Goal: Use online tool/utility: Use online tool/utility

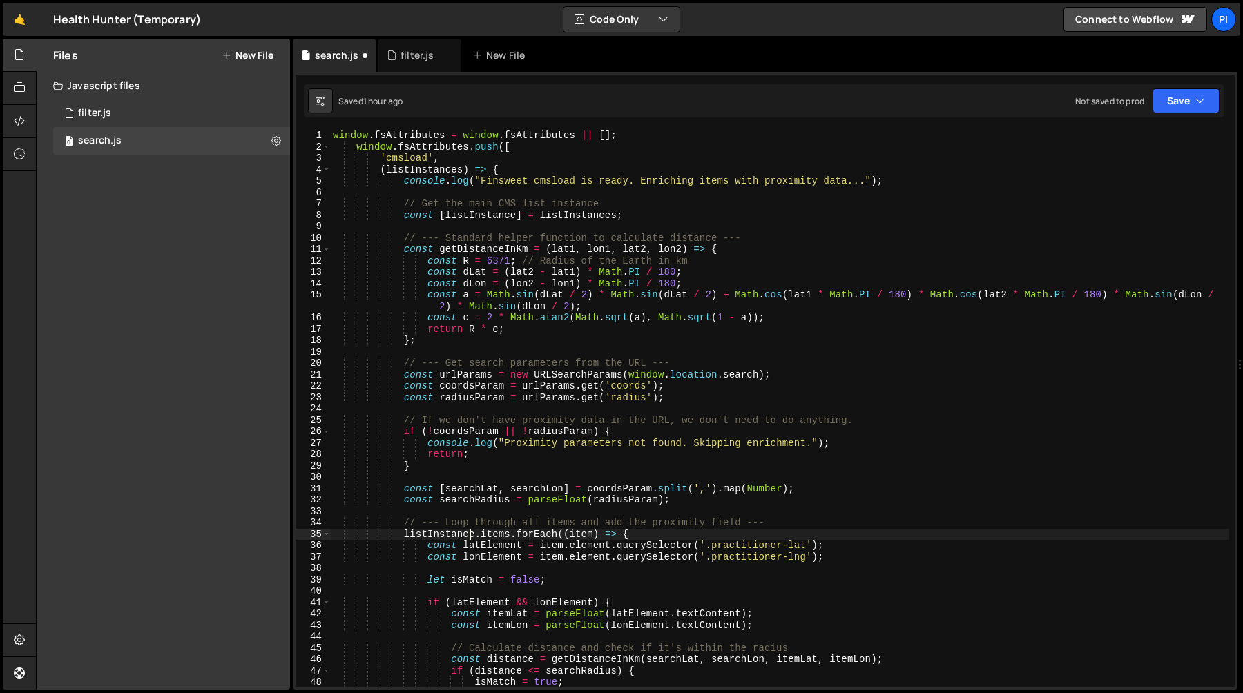
click at [637, 224] on div "window . fsAttributes = window . fsAttributes || [ ] ; window . fsAttributes . …" at bounding box center [779, 420] width 899 height 580
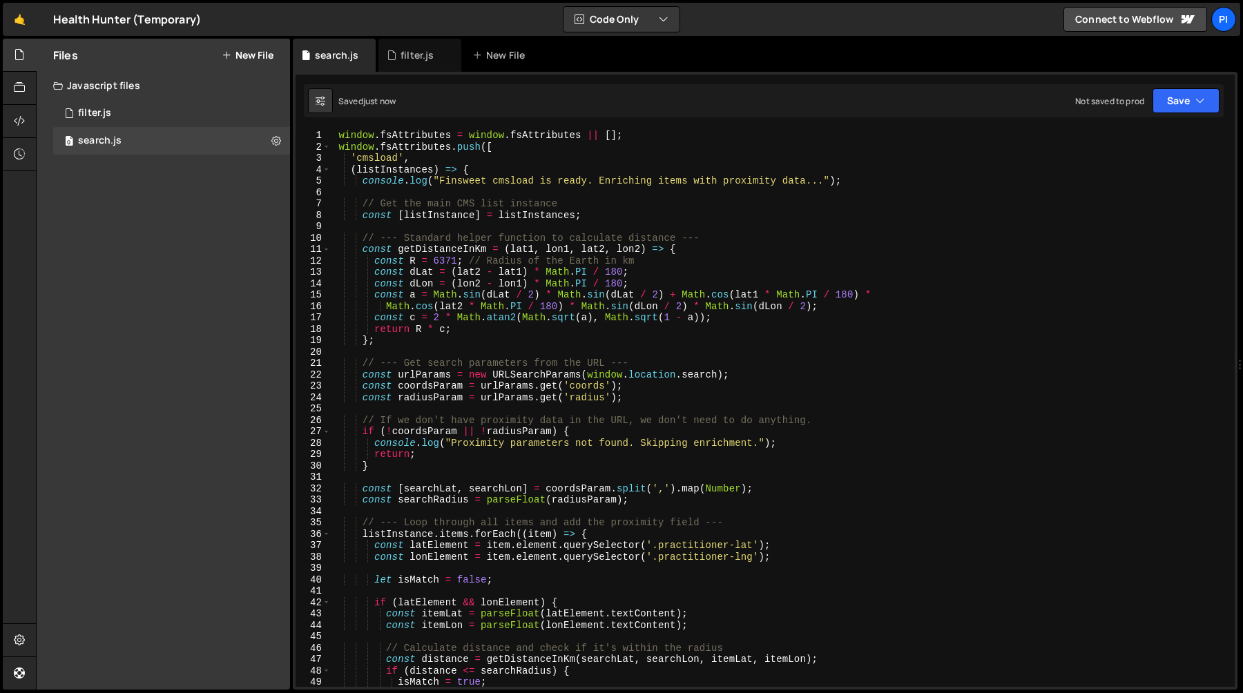
click at [639, 137] on div "window . fsAttributes = window . fsAttributes || [ ] ; window . fsAttributes . …" at bounding box center [779, 420] width 899 height 580
click at [17, 119] on icon at bounding box center [19, 120] width 11 height 15
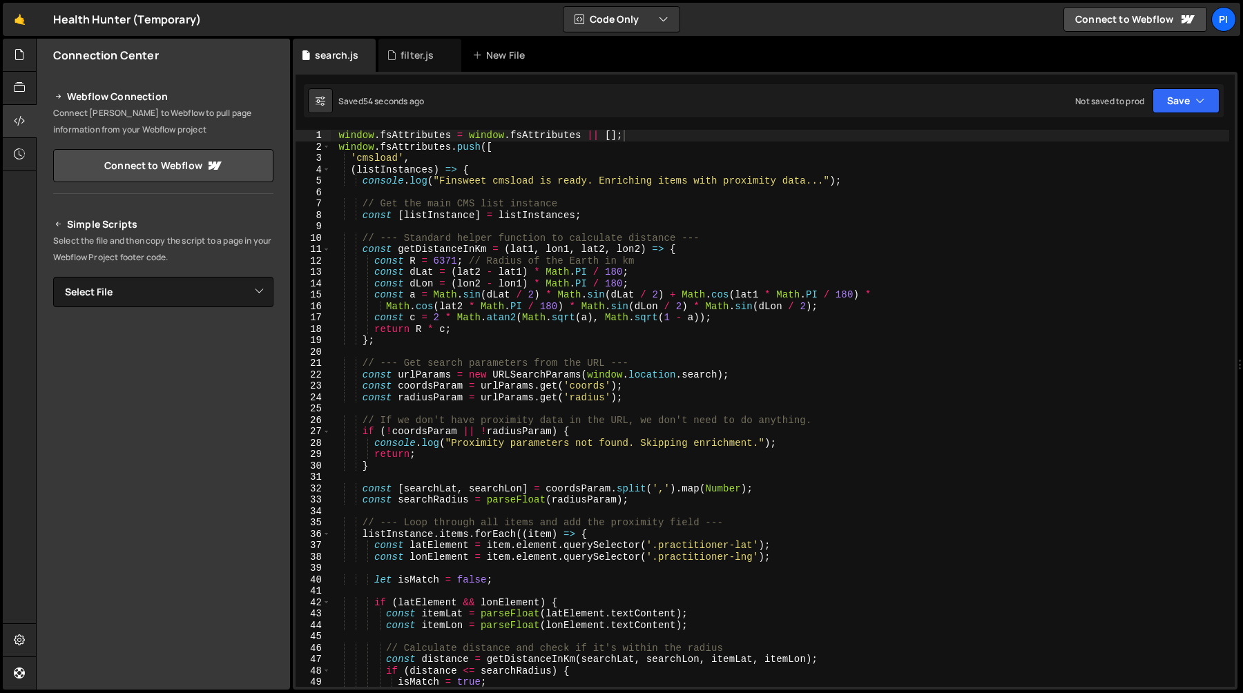
click at [496, 180] on div "window . fsAttributes = window . fsAttributes || [ ] ; window . fsAttributes . …" at bounding box center [779, 420] width 899 height 580
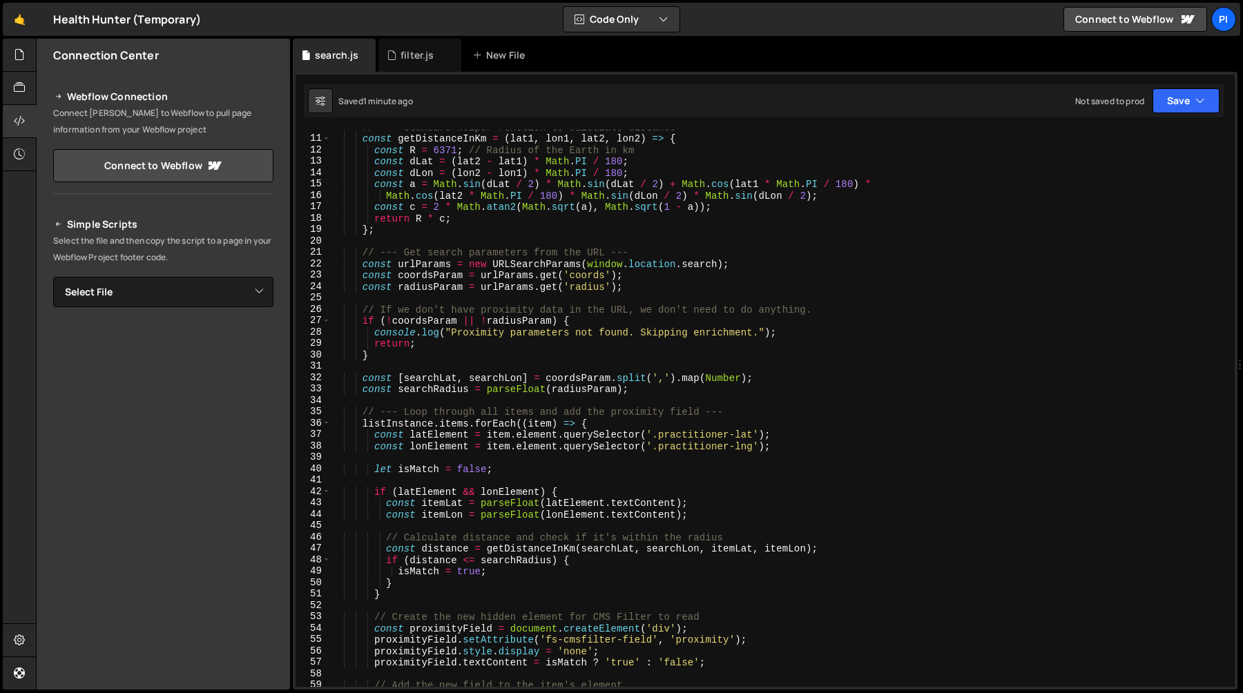
scroll to position [111, 0]
click at [469, 326] on div "// --- Standard helper function to calculate distance --- const getDistanceInKm…" at bounding box center [779, 412] width 899 height 580
type textarea "if (!coordsParam || !radiusParam) {"
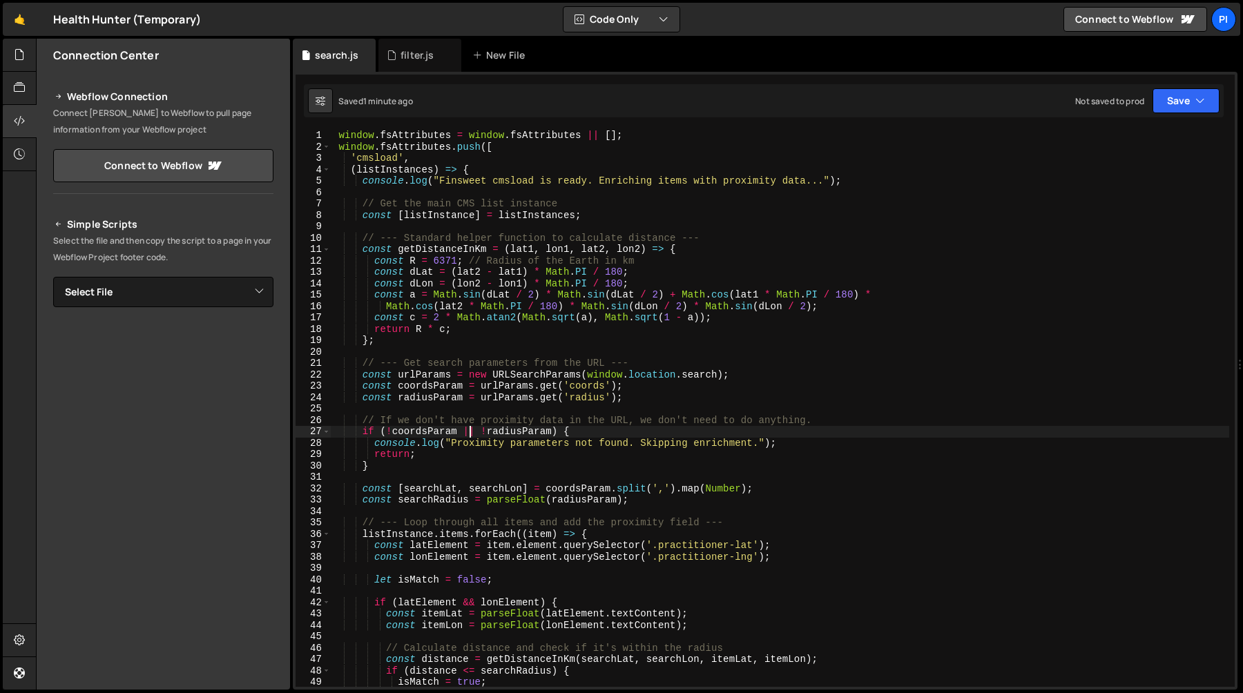
scroll to position [0, 0]
click at [497, 223] on div "window . fsAttributes = window . fsAttributes || [ ] ; window . fsAttributes . …" at bounding box center [779, 420] width 899 height 580
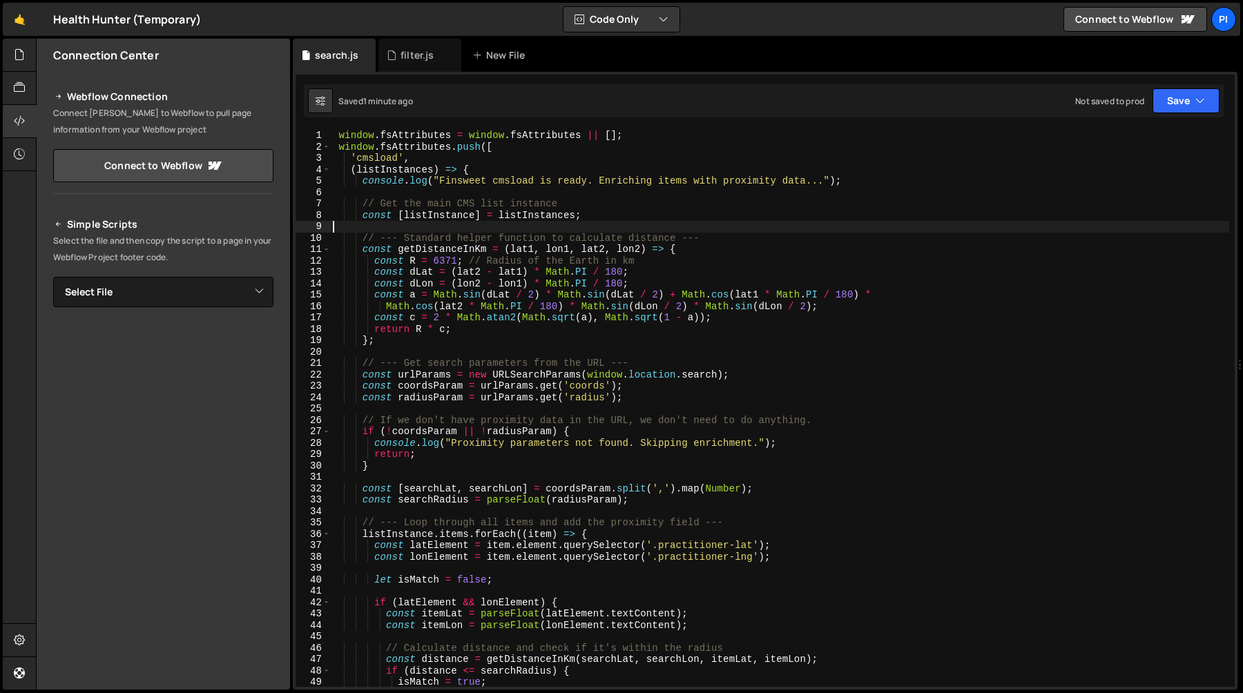
click at [458, 189] on div "window . fsAttributes = window . fsAttributes || [ ] ; window . fsAttributes . …" at bounding box center [779, 420] width 899 height 580
click at [502, 171] on div "window . fsAttributes = window . fsAttributes || [ ] ; window . fsAttributes . …" at bounding box center [779, 420] width 899 height 580
type textarea "(listInstances) => {"
click at [446, 191] on div "window . fsAttributes = window . fsAttributes || [ ] ; window . fsAttributes . …" at bounding box center [779, 420] width 899 height 580
click at [469, 183] on div "window . fsAttributes = window . fsAttributes || [ ] ; window . fsAttributes . …" at bounding box center [779, 420] width 899 height 580
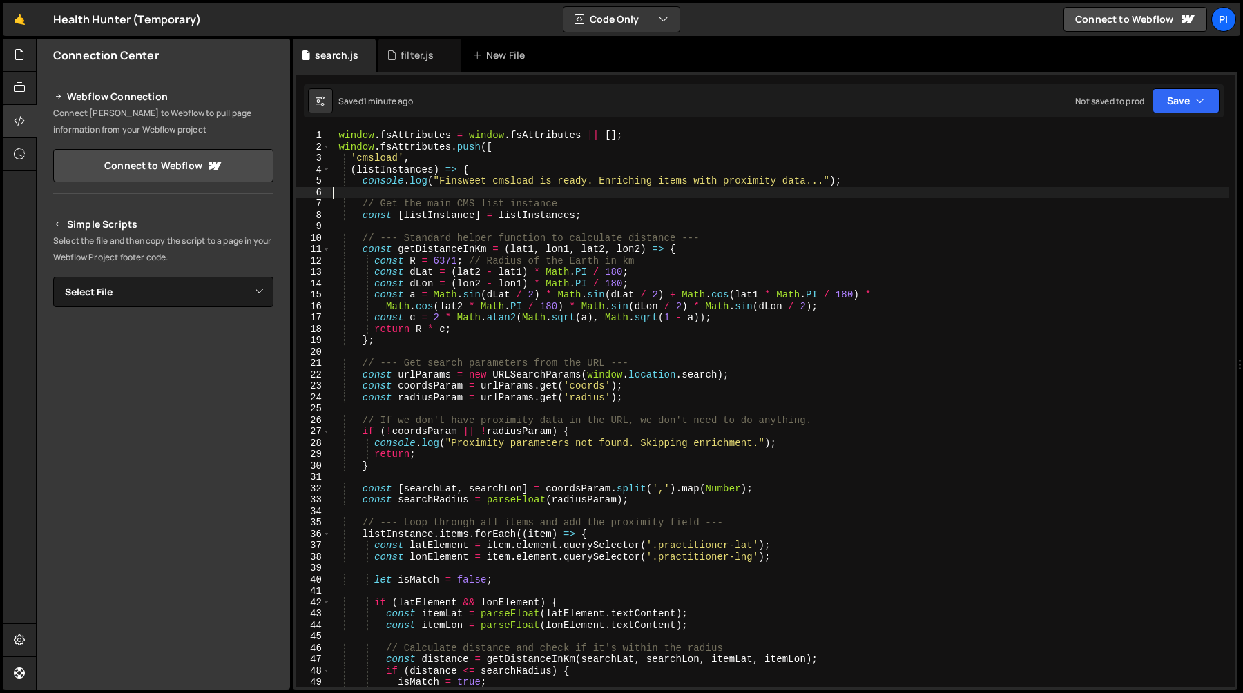
type textarea "console.log("Finsweet cmsload is ready. Enriching items with proximity data..."…"
click at [469, 183] on div "window . fsAttributes = window . fsAttributes || [ ] ; window . fsAttributes . …" at bounding box center [779, 420] width 899 height 580
click at [619, 187] on div "window . fsAttributes = window . fsAttributes || [ ] ; window . fsAttributes . …" at bounding box center [779, 420] width 899 height 580
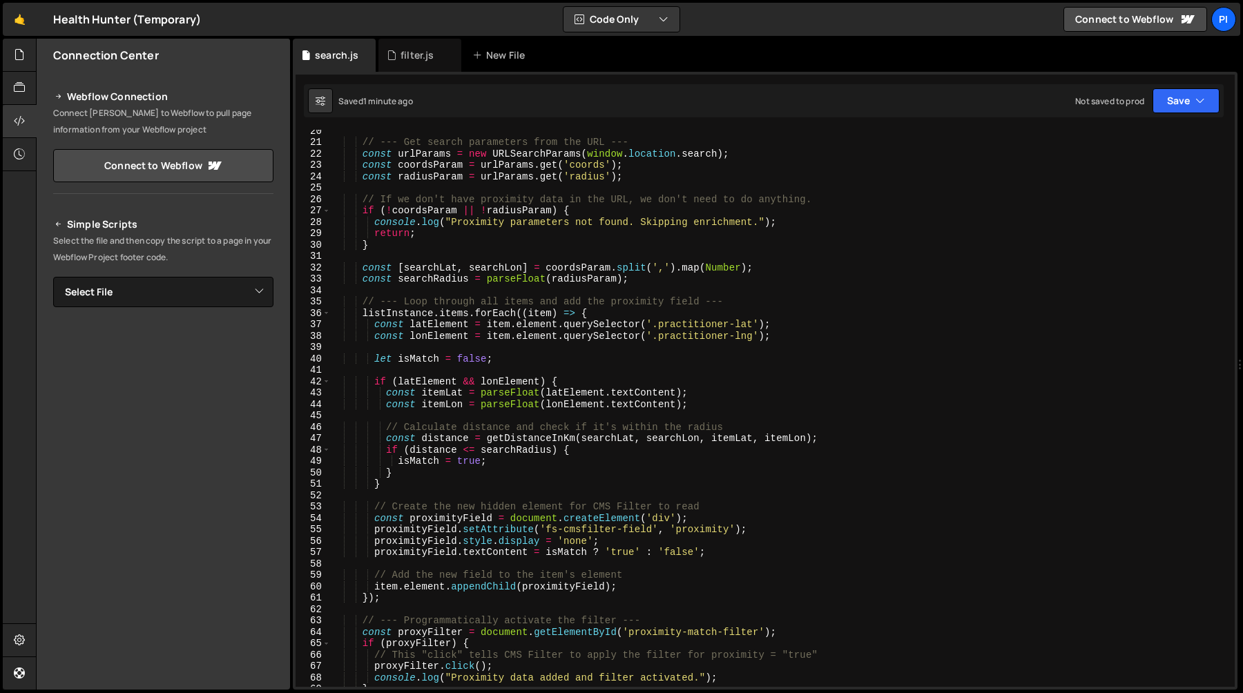
scroll to position [218, 0]
click at [646, 282] on div "// --- Get search parameters from the URL --- const urlParams = new URLSearchPa…" at bounding box center [779, 418] width 899 height 580
type textarea "const searchRadius = parseFloat(radiusParam);"
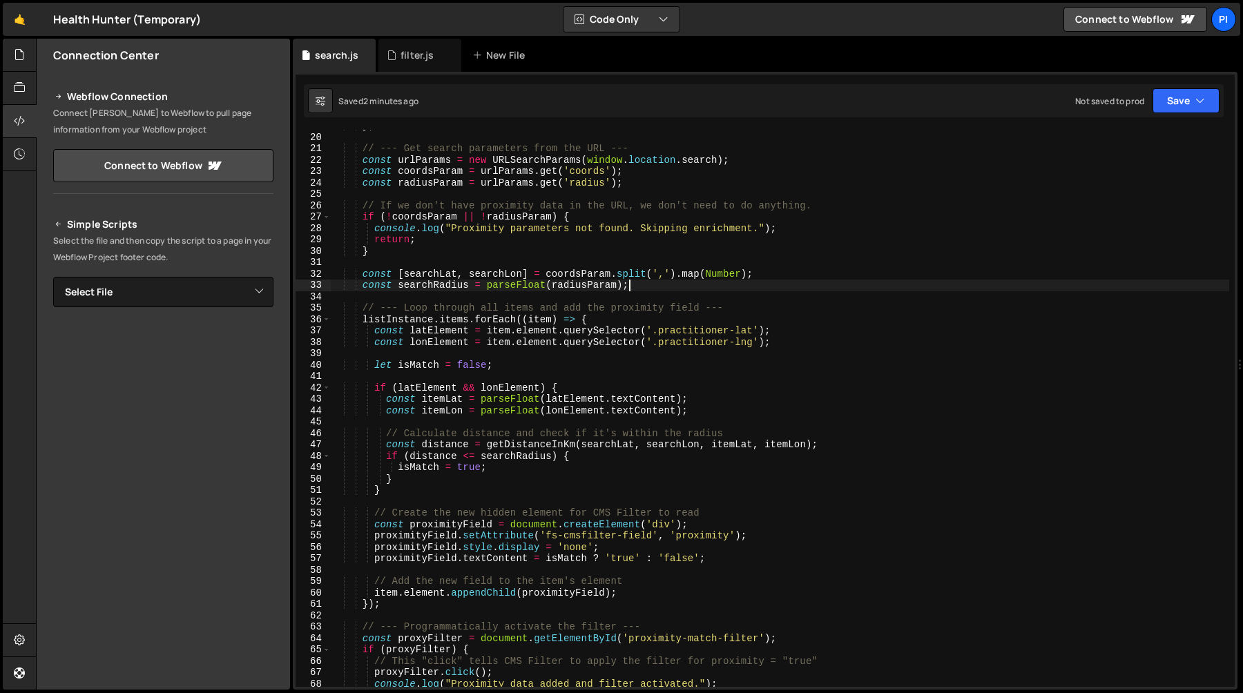
scroll to position [215, 0]
click at [459, 299] on div "} ; // --- Get search parameters from the URL --- const urlParams = new URLSear…" at bounding box center [779, 410] width 899 height 580
click at [427, 332] on div "} ; // --- Get search parameters from the URL --- const urlParams = new URLSear…" at bounding box center [779, 410] width 899 height 580
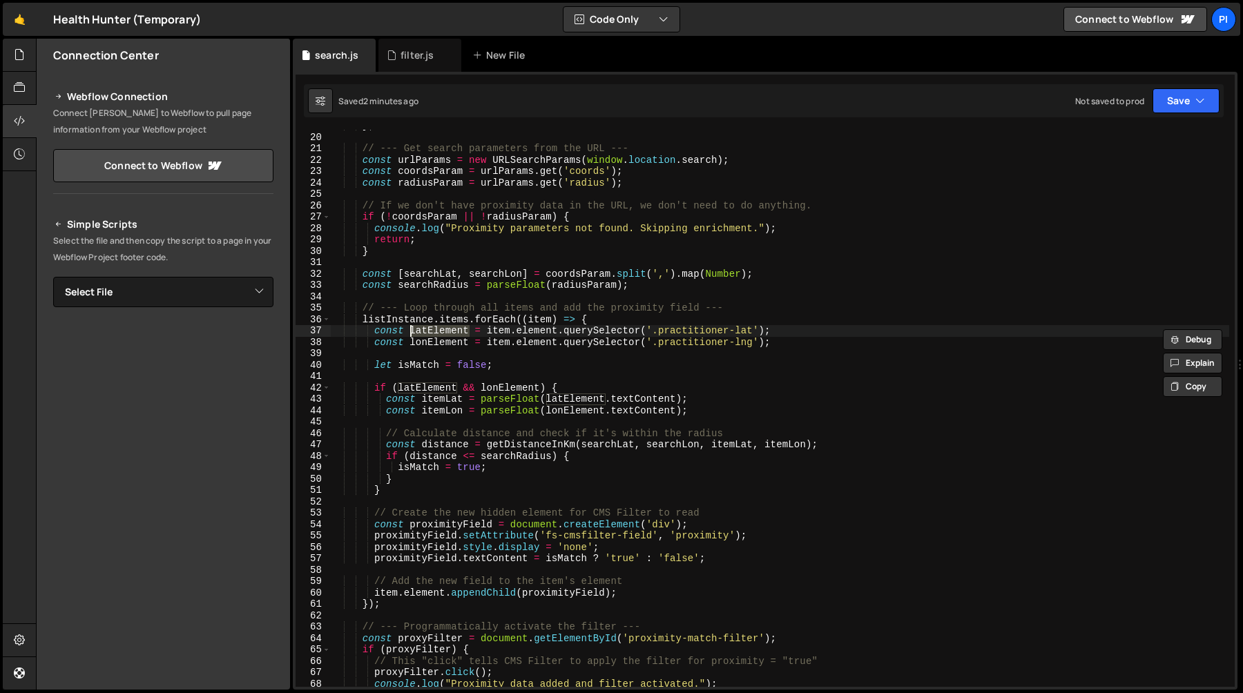
click at [441, 345] on div "} ; // --- Get search parameters from the URL --- const urlParams = new URLSear…" at bounding box center [779, 410] width 899 height 580
click at [481, 312] on div "} ; // --- Get search parameters from the URL --- const urlParams = new URLSear…" at bounding box center [779, 410] width 899 height 580
click at [463, 340] on div "} ; // --- Get search parameters from the URL --- const urlParams = new URLSear…" at bounding box center [779, 410] width 899 height 580
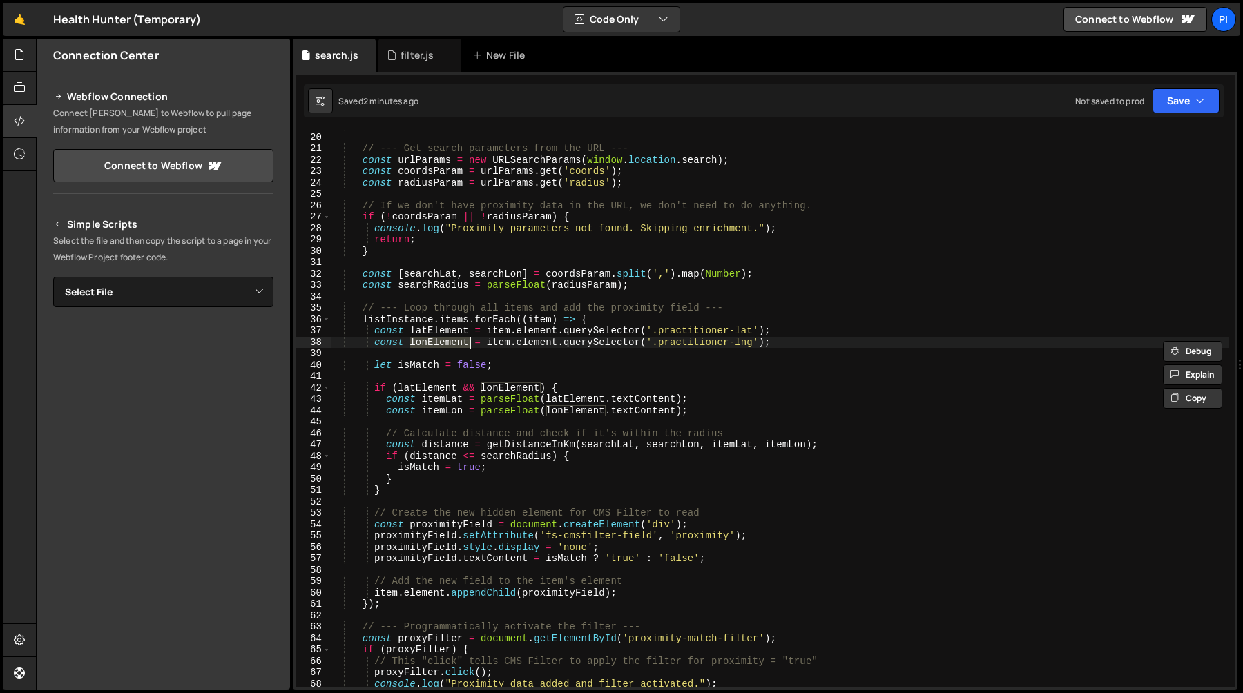
click at [520, 333] on div "} ; // --- Get search parameters from the URL --- const urlParams = new URLSear…" at bounding box center [779, 410] width 899 height 580
click at [397, 324] on div "} ; // --- Get search parameters from the URL --- const urlParams = new URLSear…" at bounding box center [779, 410] width 899 height 580
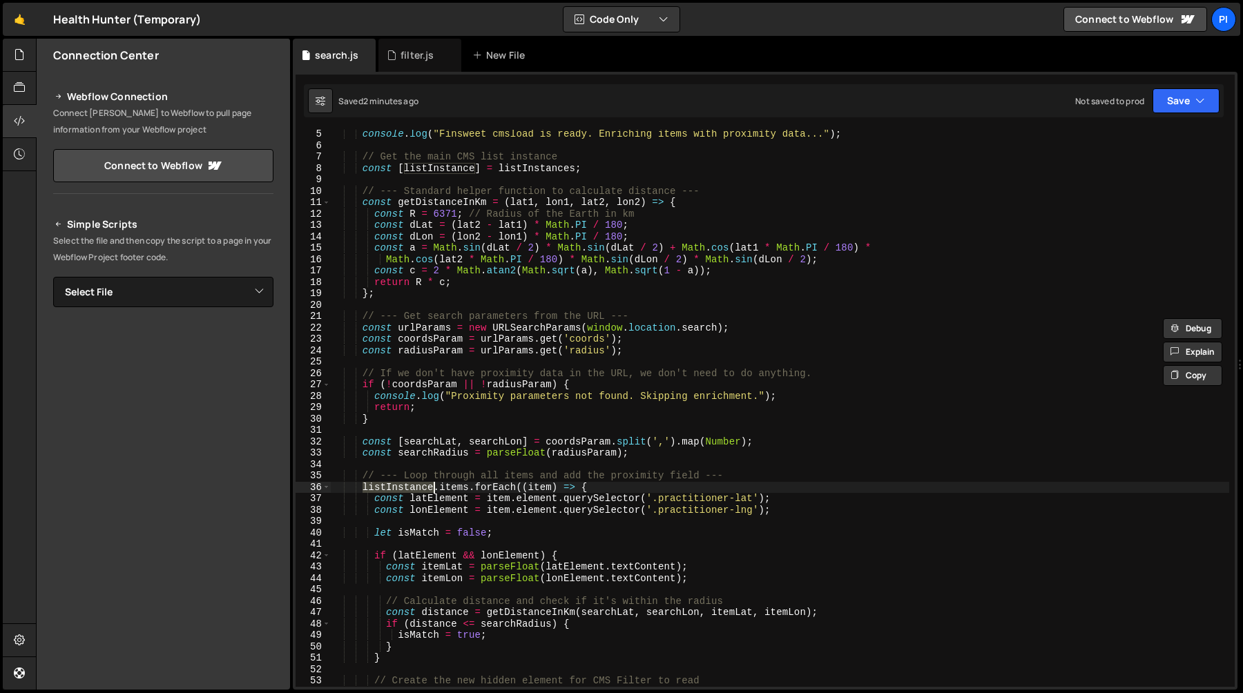
scroll to position [47, 0]
click at [442, 170] on div "console . log ( "Finsweet cmsload is ready. Enriching items with proximity data…" at bounding box center [779, 418] width 899 height 580
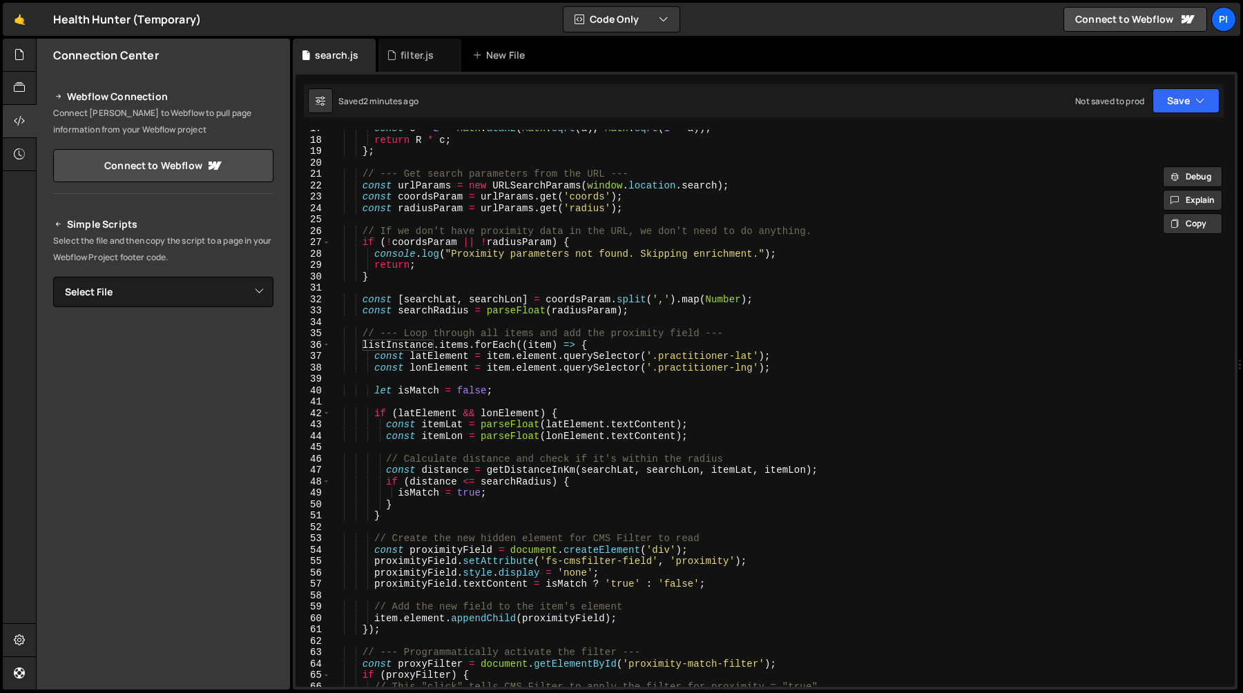
scroll to position [189, 0]
click at [400, 342] on div "const c = 2 * Math . atan2 ( Math . sqrt ( a ) , Math . sqrt ( 1 - a )) ; retur…" at bounding box center [779, 413] width 899 height 580
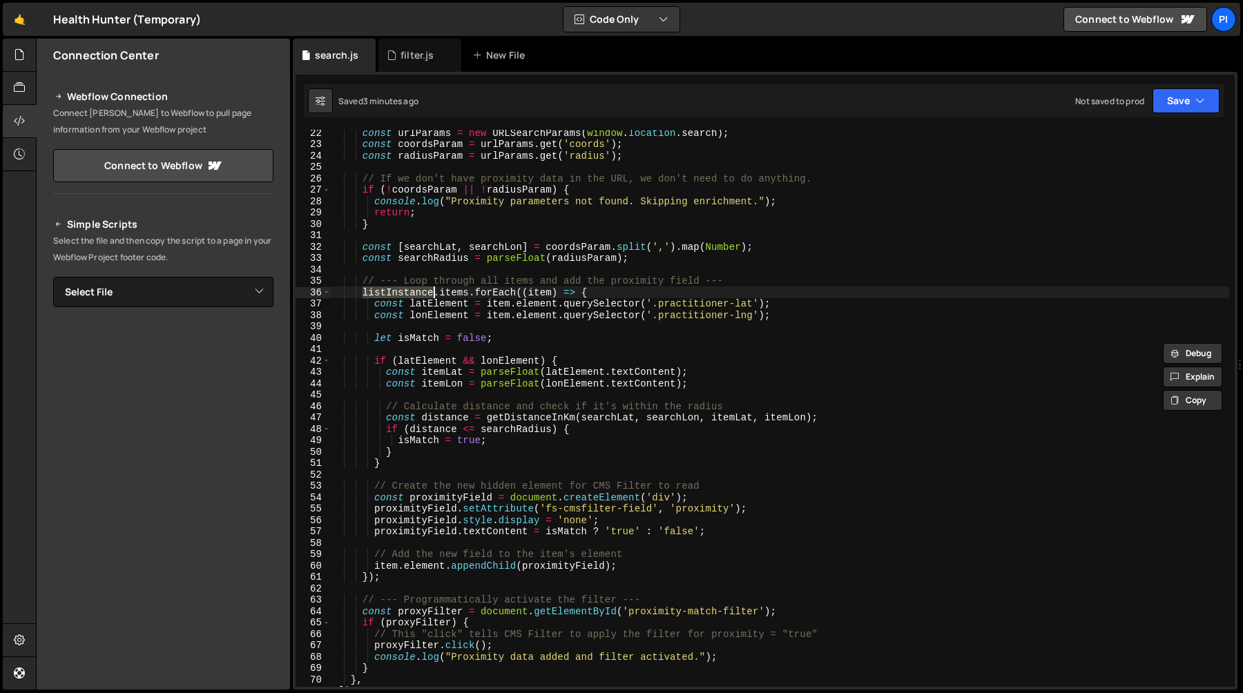
scroll to position [242, 0]
click at [444, 289] on div "const urlParams = new URLSearchParams ( window . location . search ) ; const co…" at bounding box center [779, 417] width 899 height 580
click at [398, 291] on div "const urlParams = new URLSearchParams ( window . location . search ) ; const co…" at bounding box center [779, 417] width 899 height 580
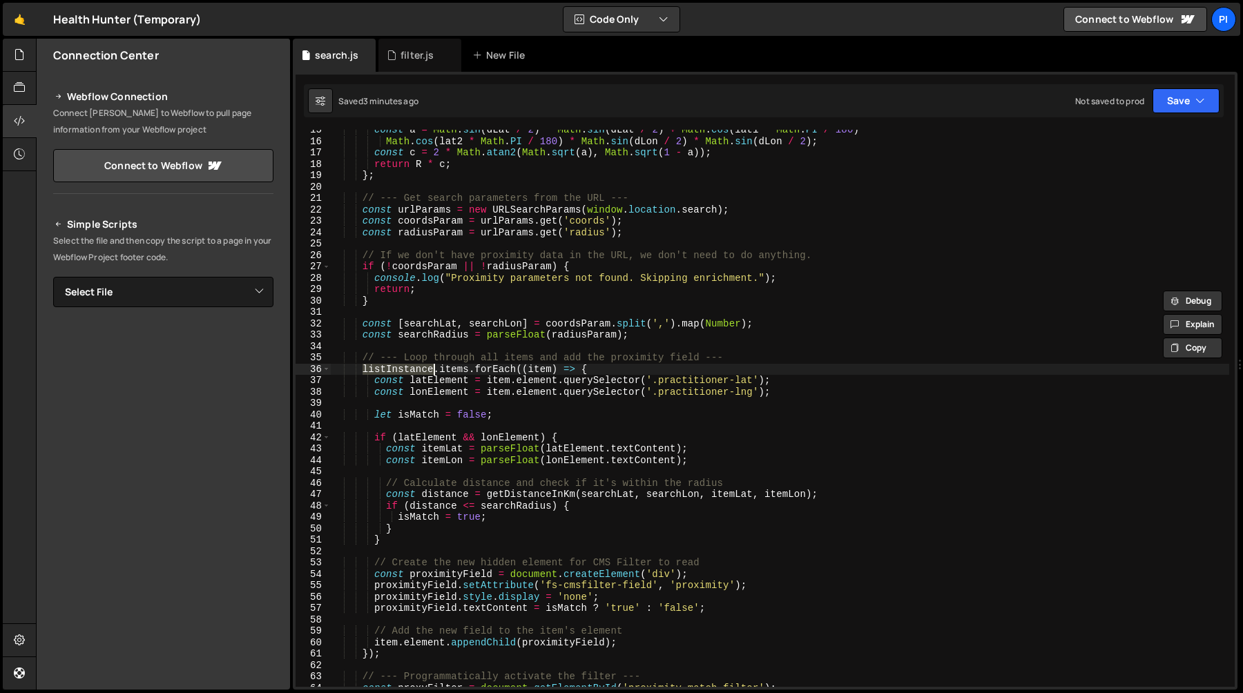
scroll to position [141, 0]
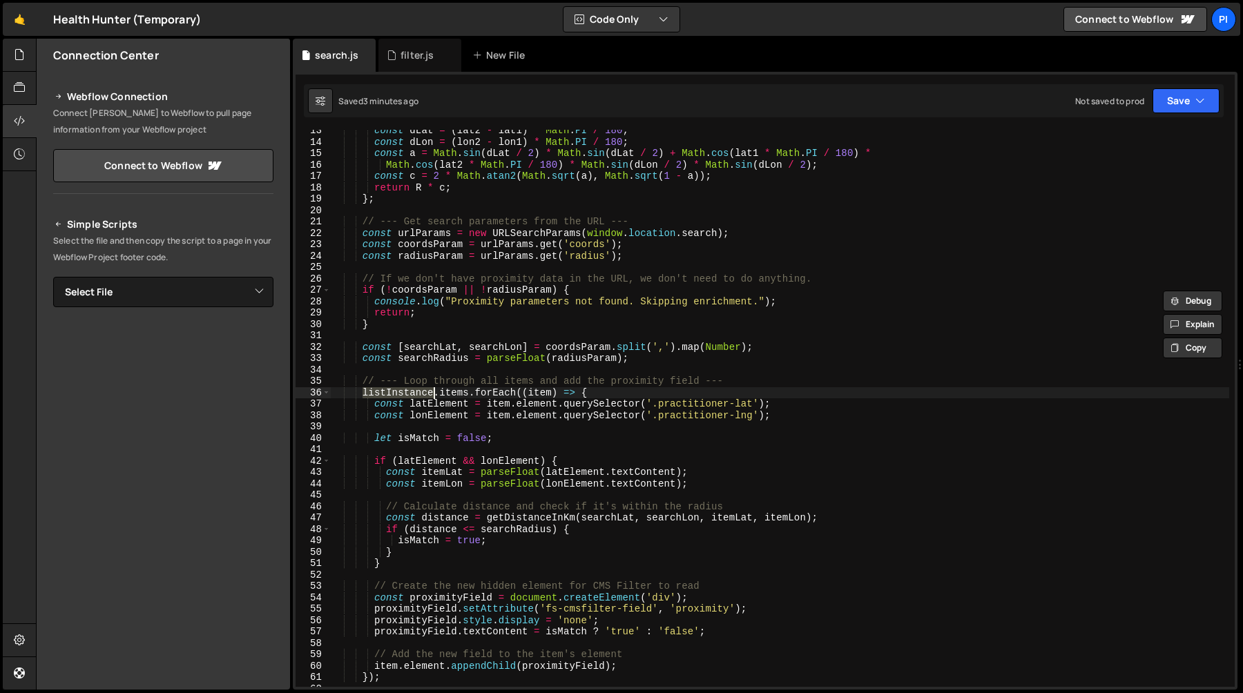
click at [421, 378] on div "const dLat = ( lat2 - lat1 ) * Math . PI / 180 ; const dLon = ( lon2 - lon1 ) *…" at bounding box center [779, 415] width 899 height 580
type textarea "// --- Loop through all items and add the proximity field ---"
click at [737, 377] on div "const dLat = ( lat2 - lat1 ) * Math . PI / 180 ; const dLon = ( lon2 - lon1 ) *…" at bounding box center [779, 415] width 899 height 580
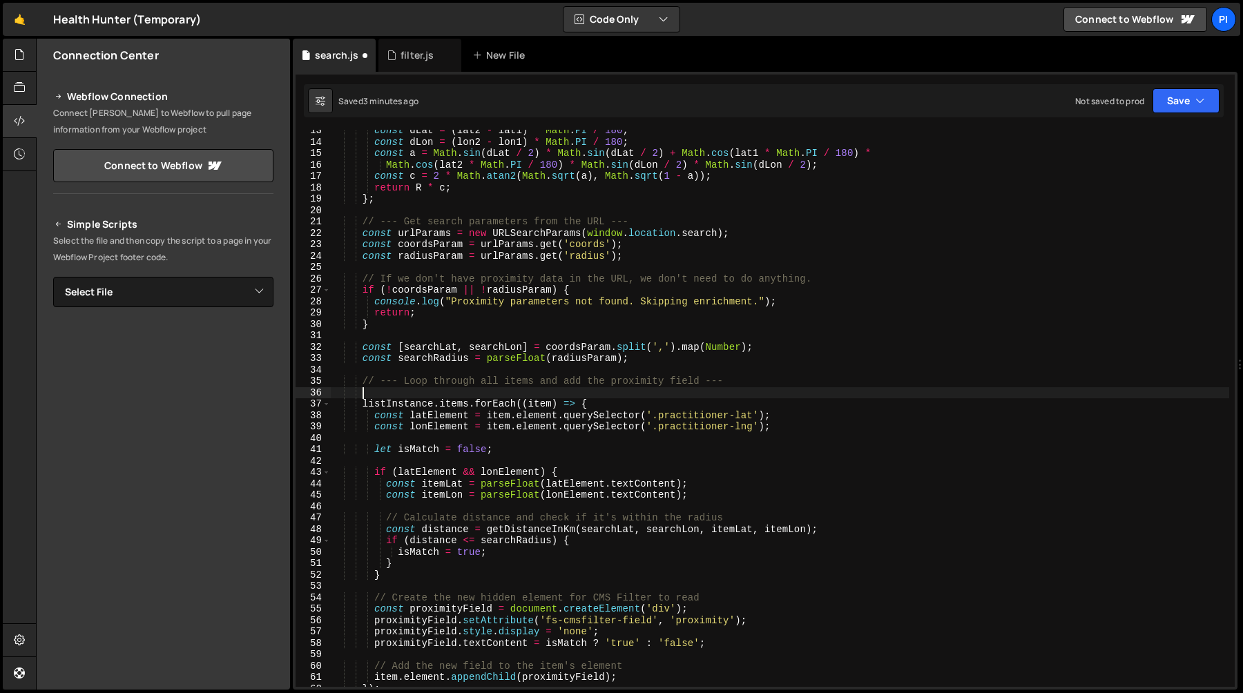
scroll to position [0, 1]
paste textarea "window.fsAttributes.push(["cmsnest", (listInstances) => {"
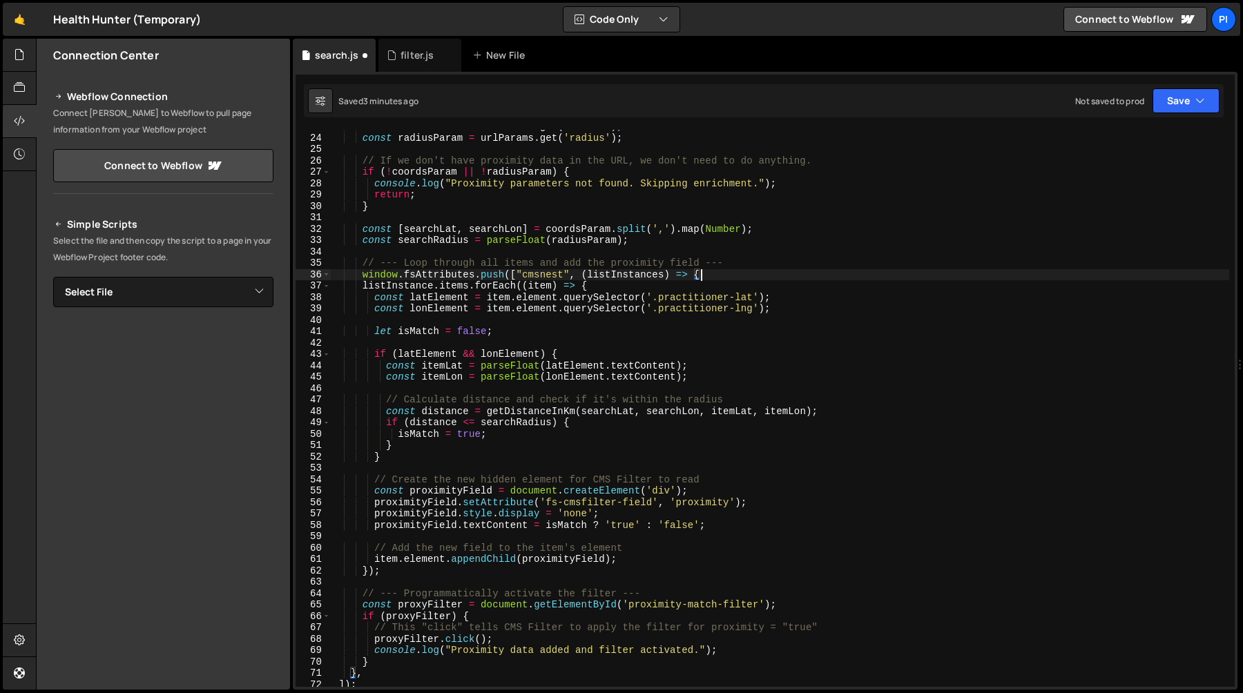
scroll to position [284, 0]
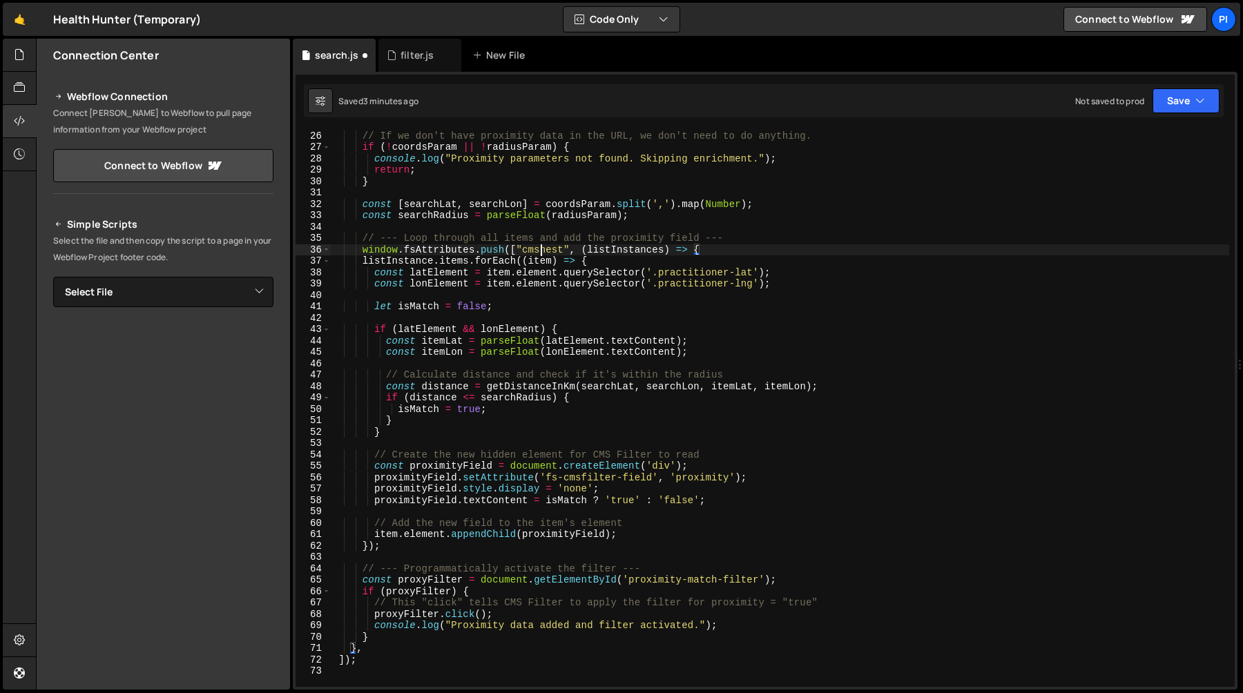
click at [539, 250] on div "// If we don't have proximity data in the URL, we don't need to do anything. if…" at bounding box center [779, 409] width 899 height 580
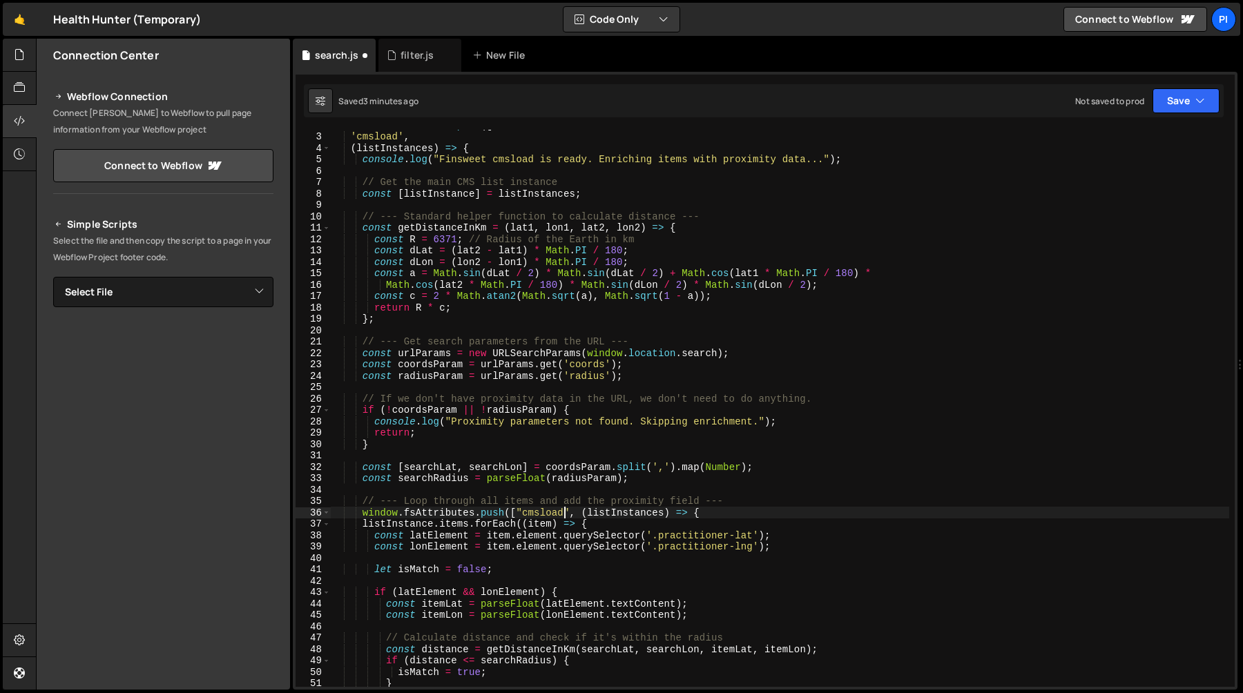
scroll to position [0, 0]
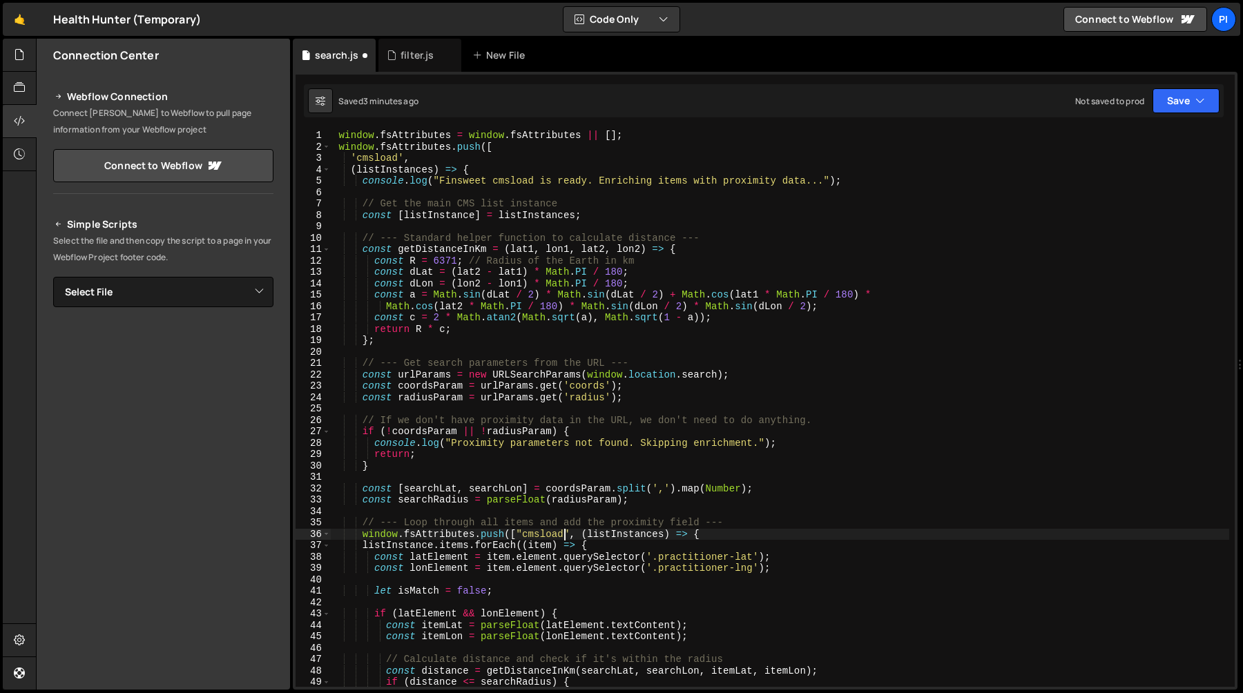
type textarea "window.fsAttributes.push(["cmsnest", (listInstances) => {"
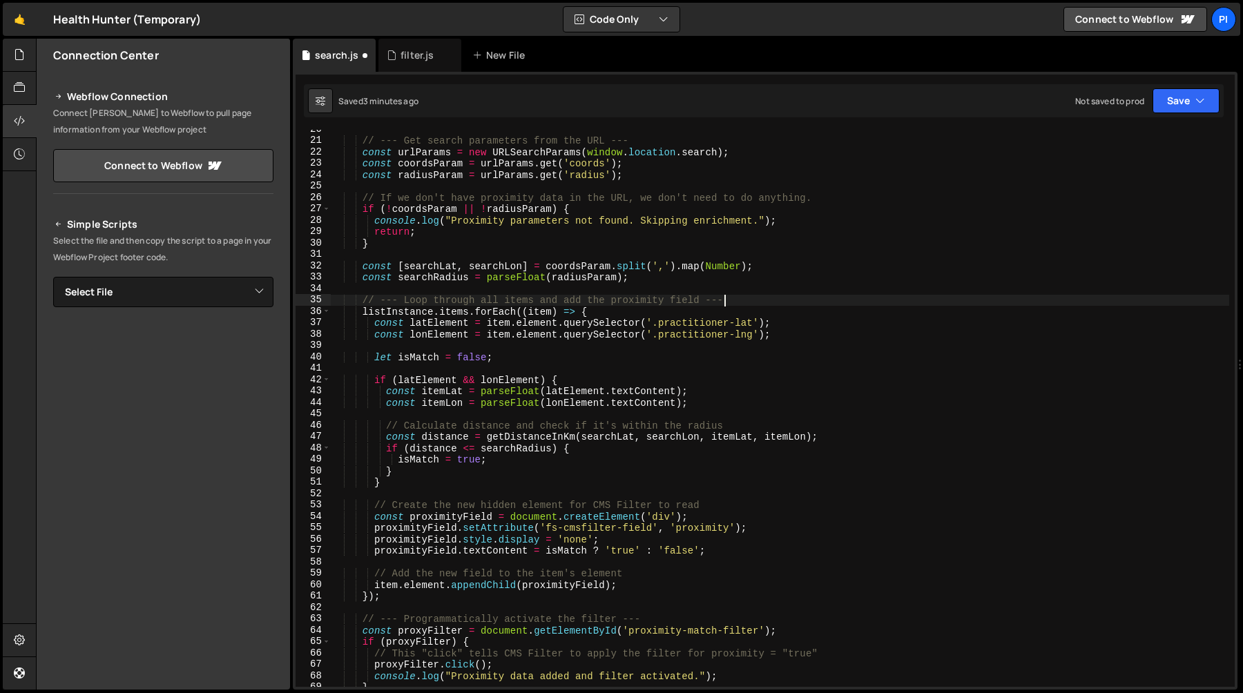
scroll to position [221, 0]
click at [382, 304] on div "// --- Get search parameters from the URL --- const urlParams = new URLSearchPa…" at bounding box center [779, 416] width 899 height 580
click at [401, 313] on div "// --- Get search parameters from the URL --- const urlParams = new URLSearchPa…" at bounding box center [779, 416] width 899 height 580
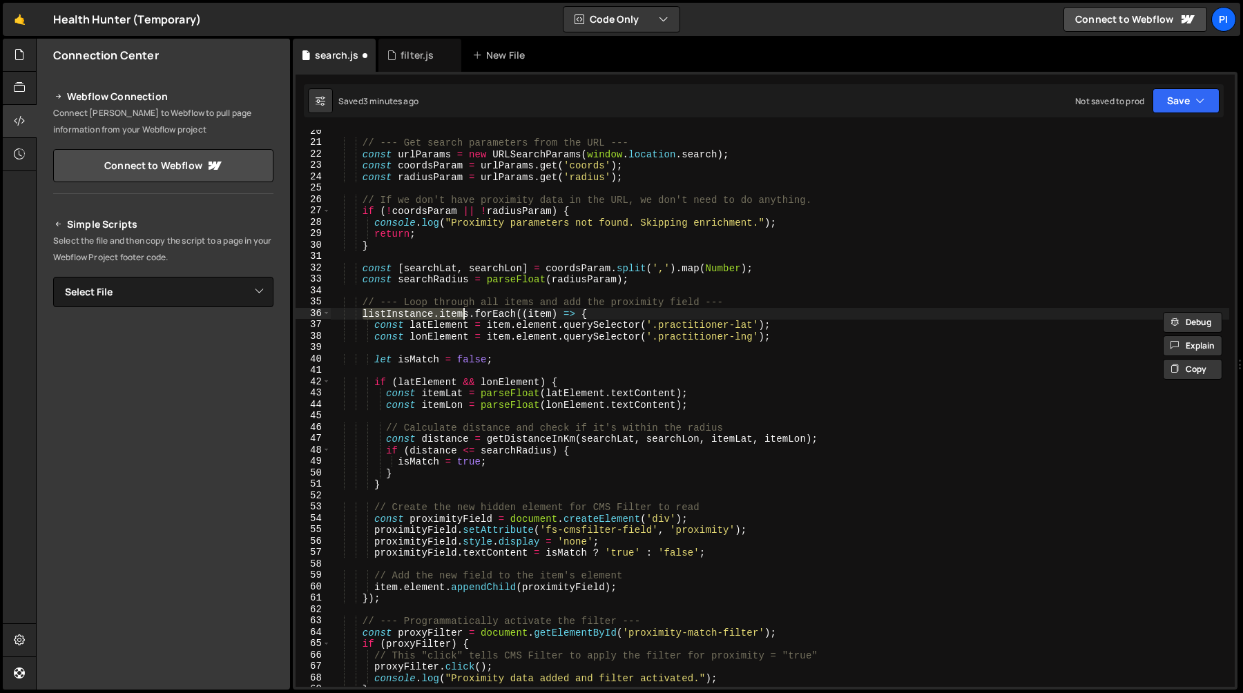
click at [463, 316] on div "// --- Get search parameters from the URL --- const urlParams = new URLSearchPa…" at bounding box center [779, 416] width 899 height 580
click at [471, 315] on div "// --- Get search parameters from the URL --- const urlParams = new URLSearchPa…" at bounding box center [779, 416] width 899 height 580
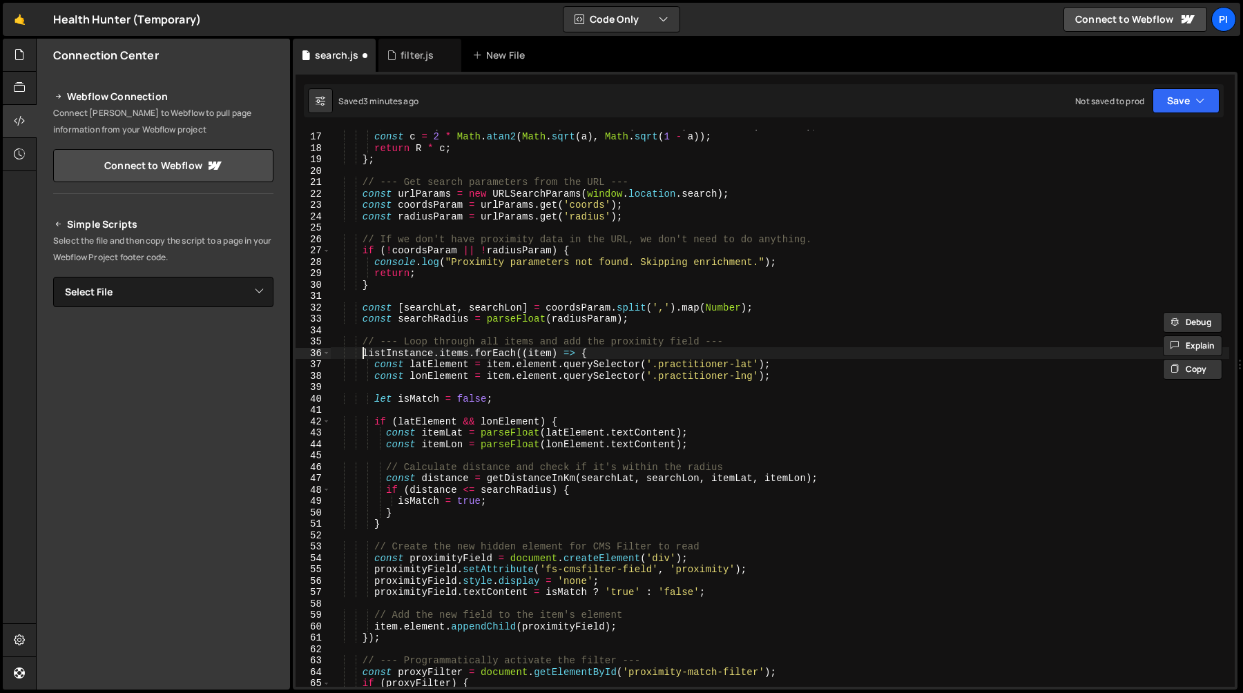
scroll to position [181, 0]
click at [530, 371] on div "Math . cos ( lat2 * Math . PI / 180 ) * Math . sin ( dLon / 2 ) * Math . sin ( …" at bounding box center [779, 409] width 899 height 580
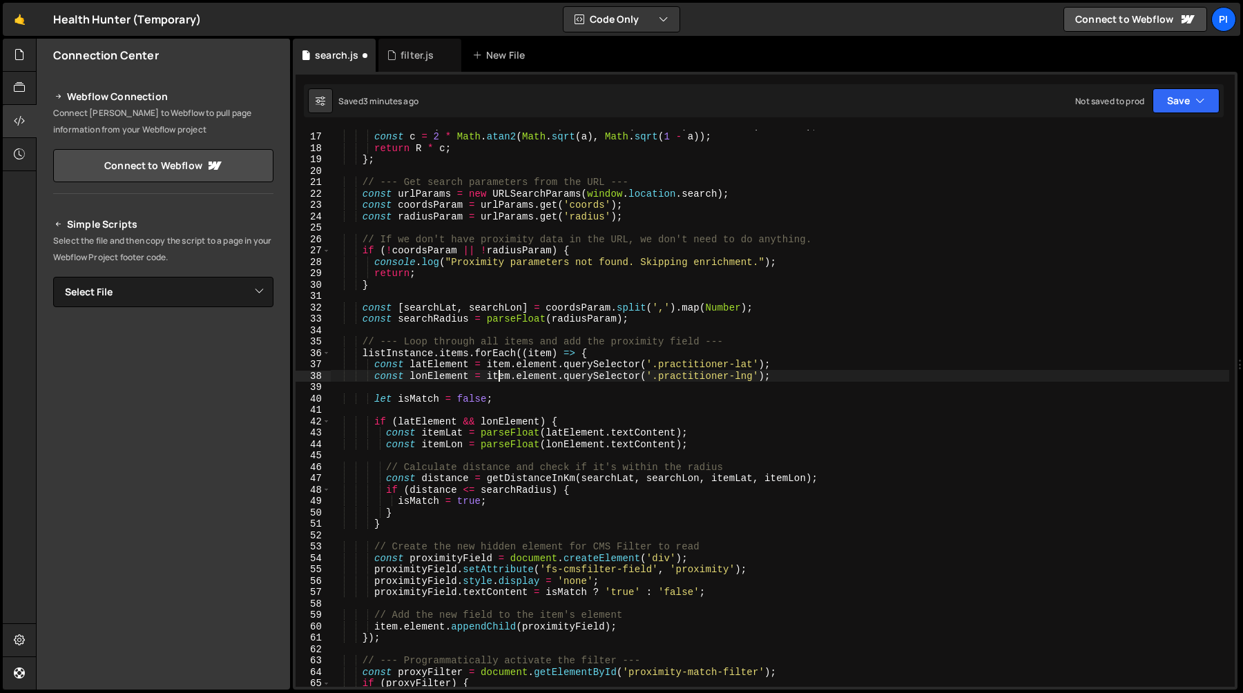
click at [501, 376] on div "Math . cos ( lat2 * Math . PI / 180 ) * Math . sin ( dLon / 2 ) * Math . sin ( …" at bounding box center [779, 409] width 899 height 580
click at [556, 376] on div "Math . cos ( lat2 * Math . PI / 180 ) * Math . sin ( dLon / 2 ) * Math . sin ( …" at bounding box center [779, 409] width 899 height 580
click at [627, 375] on div "Math . cos ( lat2 * Math . PI / 180 ) * Math . sin ( dLon / 2 ) * Math . sin ( …" at bounding box center [779, 409] width 899 height 580
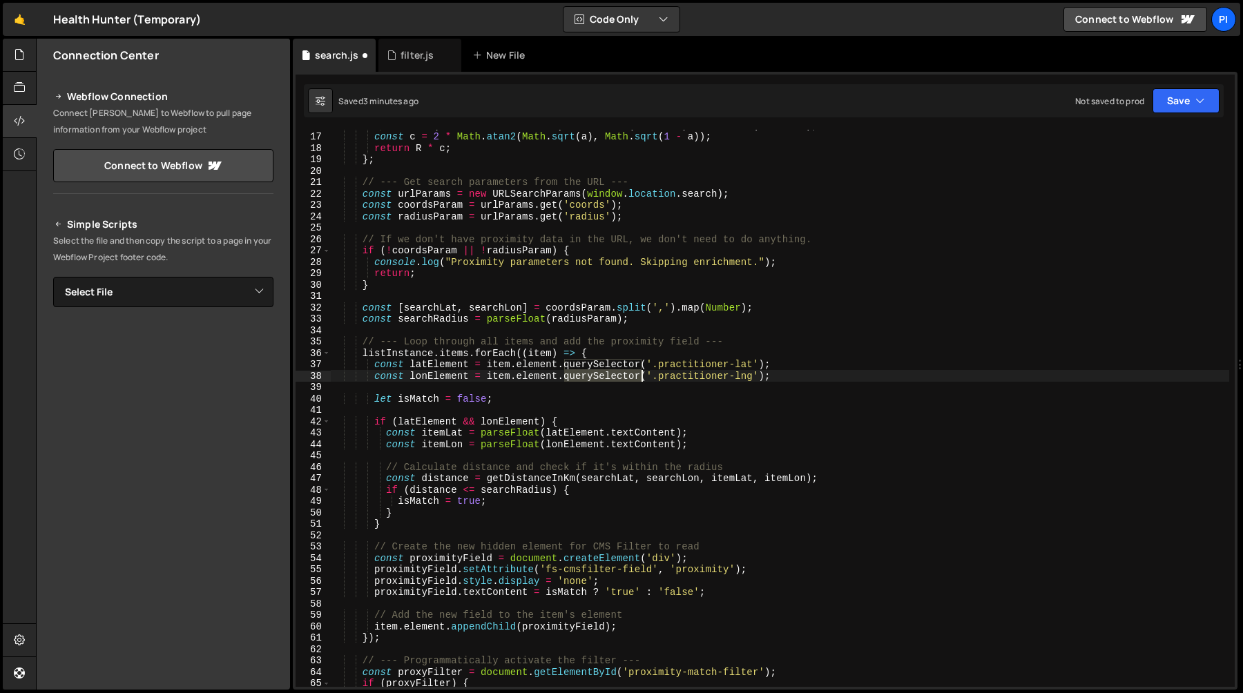
click at [627, 375] on div "Math . cos ( lat2 * Math . PI / 180 ) * Math . sin ( dLon / 2 ) * Math . sin ( …" at bounding box center [779, 409] width 899 height 580
click at [617, 362] on div "Math . cos ( lat2 * Math . PI / 180 ) * Math . sin ( dLon / 2 ) * Math . sin ( …" at bounding box center [779, 409] width 899 height 580
click at [650, 355] on div "Math . cos ( lat2 * Math . PI / 180 ) * Math . sin ( dLon / 2 ) * Math . sin ( …" at bounding box center [779, 409] width 899 height 580
click at [667, 373] on div "Math . cos ( lat2 * Math . PI / 180 ) * Math . sin ( dLon / 2 ) * Math . sin ( …" at bounding box center [779, 409] width 899 height 580
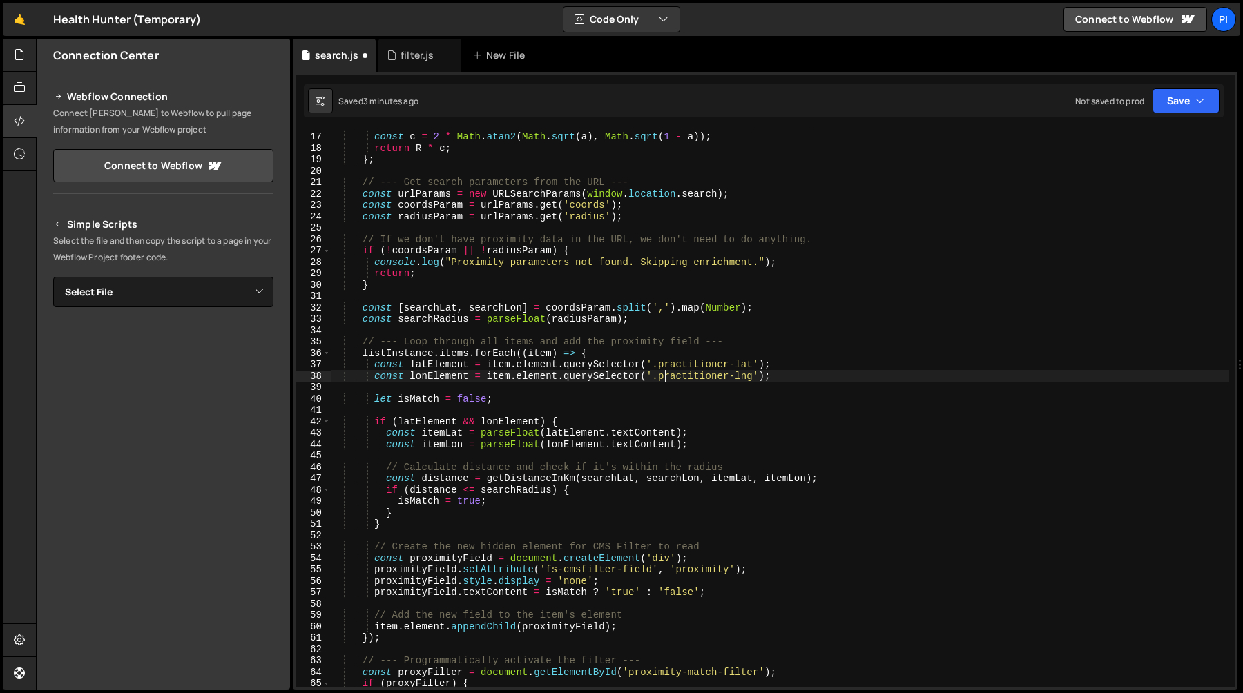
click at [667, 373] on div "Math . cos ( lat2 * Math . PI / 180 ) * Math . sin ( dLon / 2 ) * Math . sin ( …" at bounding box center [779, 409] width 899 height 580
click at [585, 394] on div "Math . cos ( lat2 * Math . PI / 180 ) * Math . sin ( dLon / 2 ) * Math . sin ( …" at bounding box center [779, 409] width 899 height 580
type textarea "let isMatch = false;"
click at [587, 390] on div "Math . cos ( lat2 * Math . PI / 180 ) * Math . sin ( dLon / 2 ) * Math . sin ( …" at bounding box center [779, 409] width 899 height 580
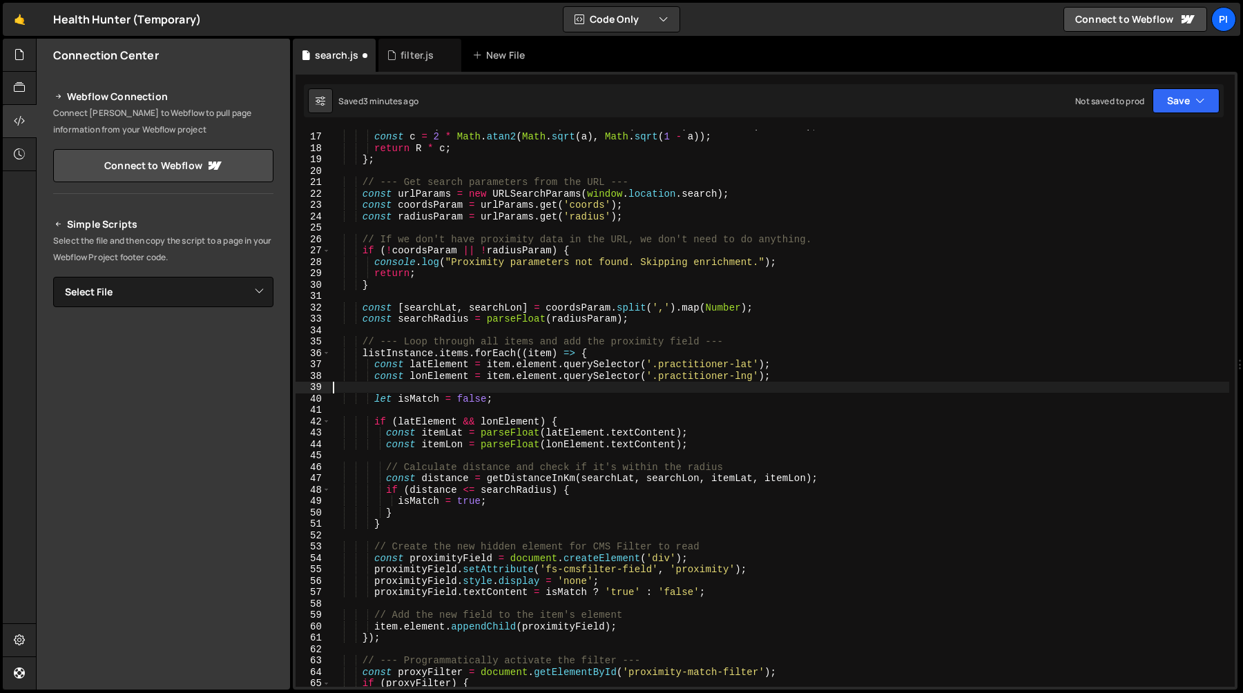
click at [587, 390] on div "Math . cos ( lat2 * Math . PI / 180 ) * Math . sin ( dLon / 2 ) * Math . sin ( …" at bounding box center [779, 409] width 899 height 580
click at [512, 405] on div "Math . cos ( lat2 * Math . PI / 180 ) * Math . sin ( dLon / 2 ) * Math . sin ( …" at bounding box center [779, 409] width 899 height 580
type textarea "let isMatch = false;"
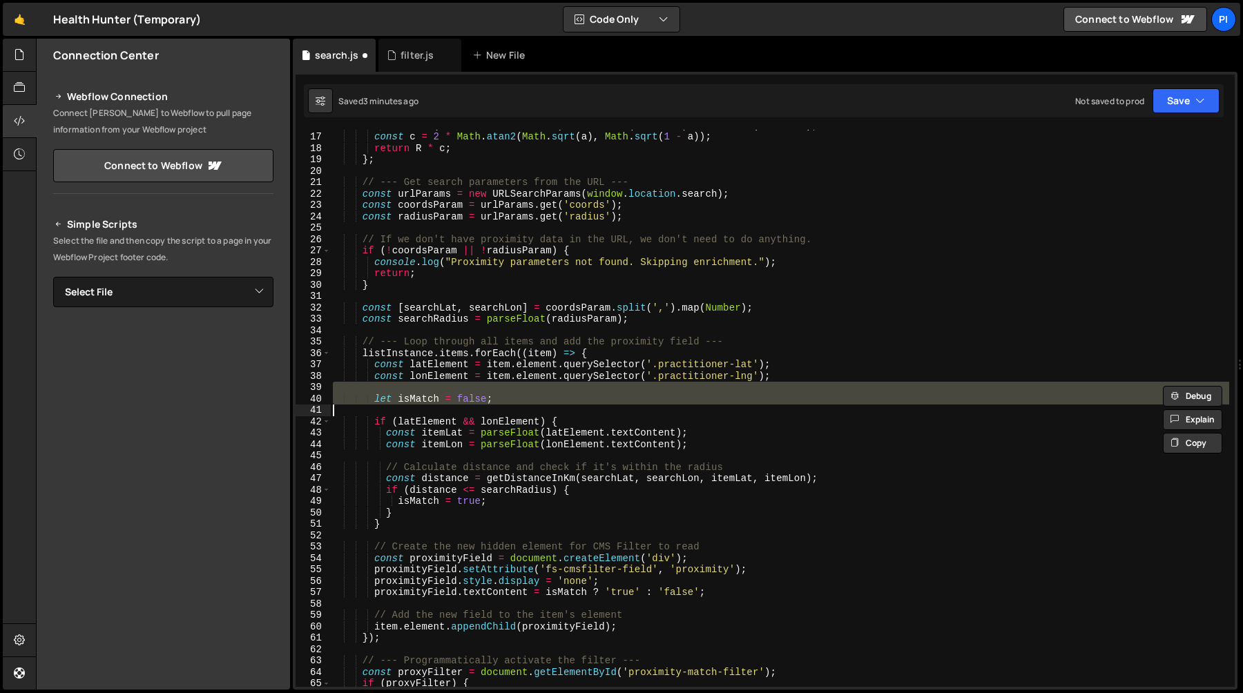
click at [510, 407] on div "Math . cos ( lat2 * Math . PI / 180 ) * Math . sin ( dLon / 2 ) * Math . sin ( …" at bounding box center [779, 408] width 899 height 557
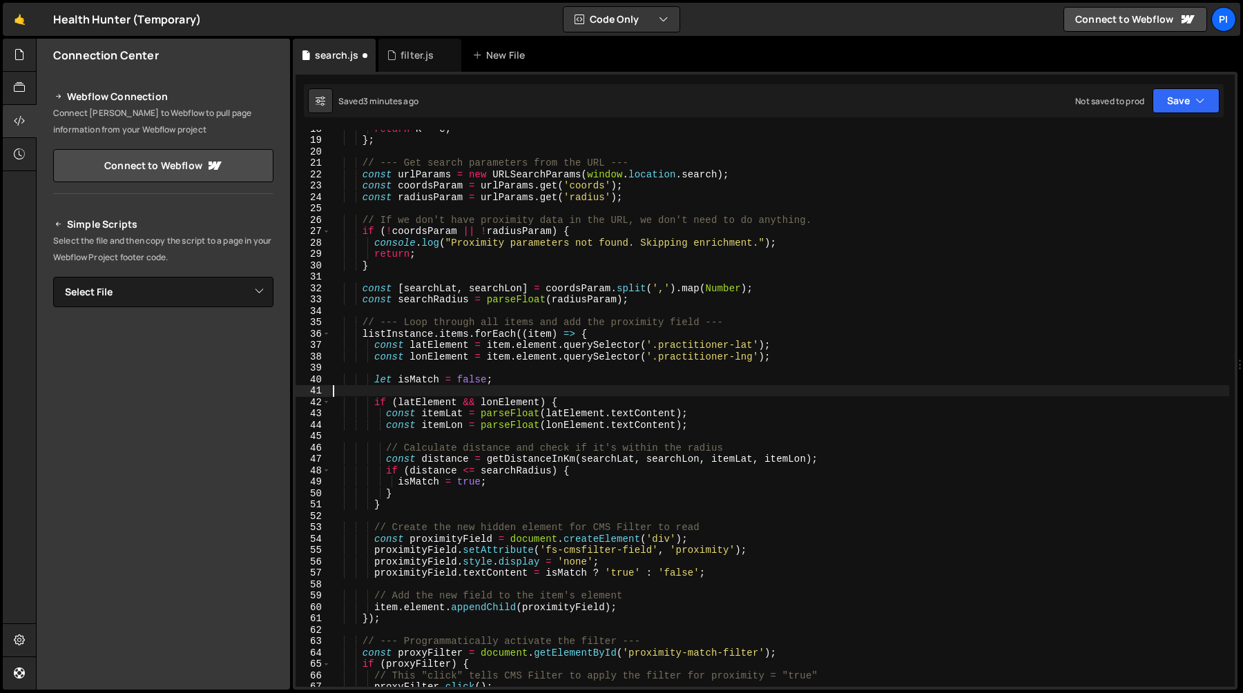
scroll to position [222, 0]
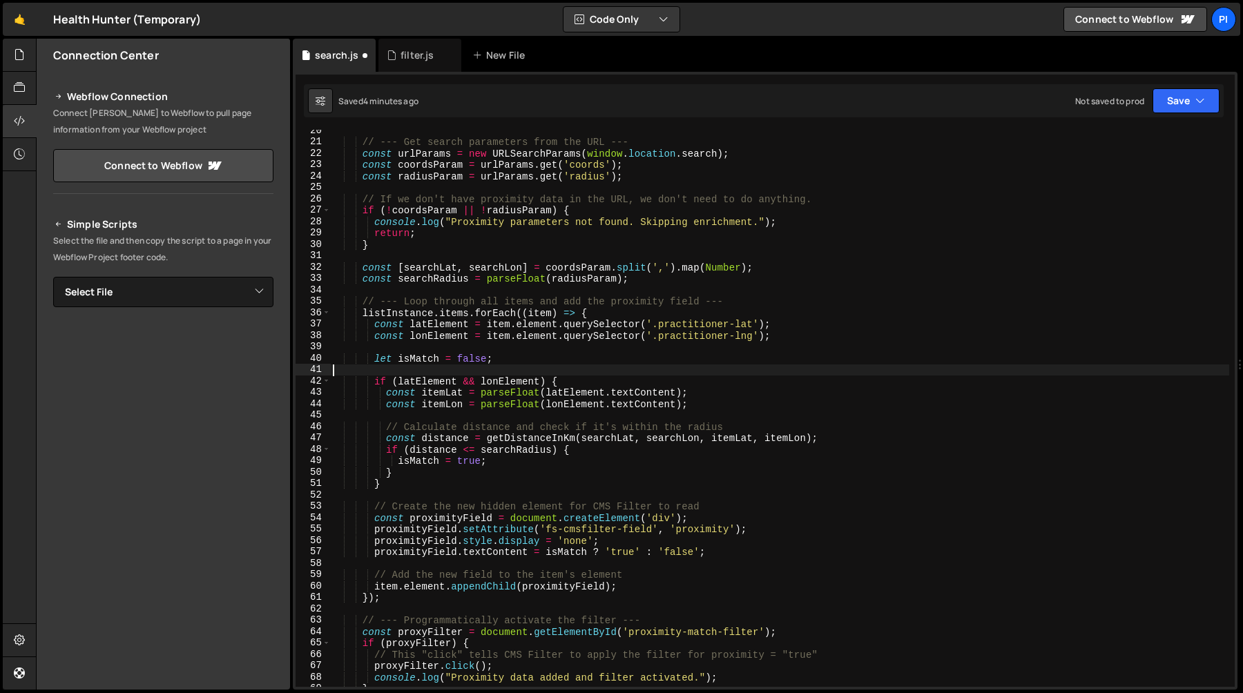
click at [526, 402] on div "// --- Get search parameters from the URL --- const urlParams = new URLSearchPa…" at bounding box center [779, 415] width 899 height 580
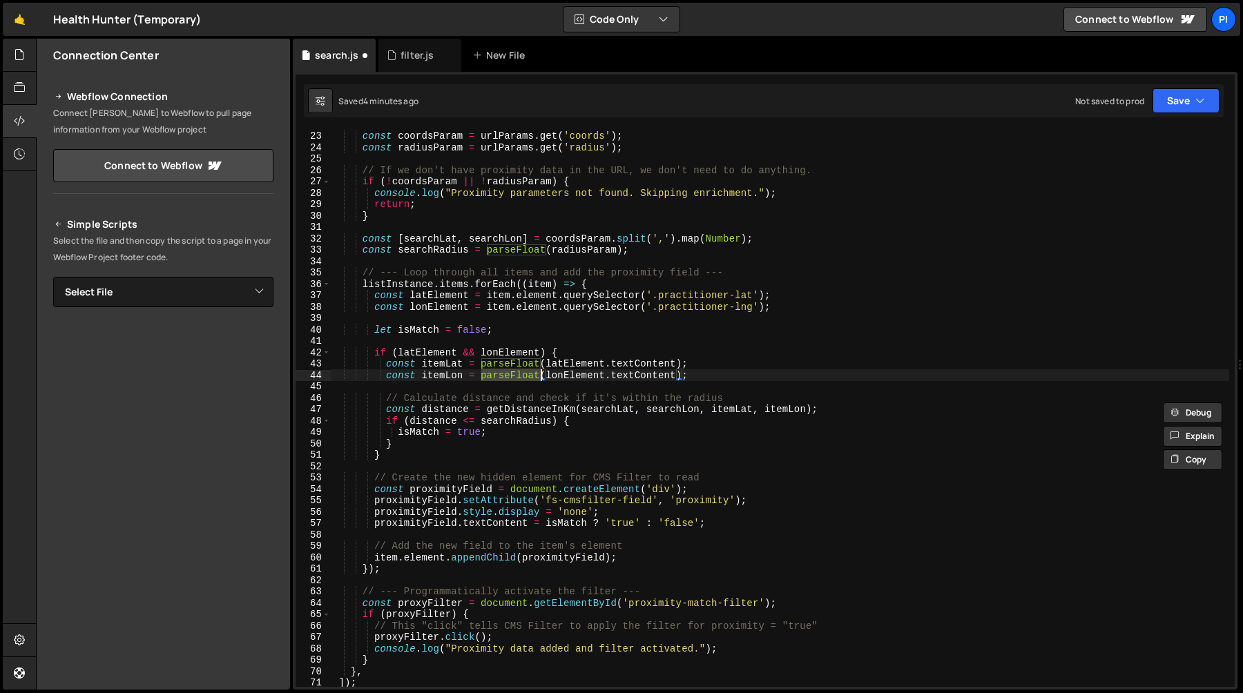
scroll to position [250, 0]
click at [405, 433] on div "const urlParams = new URLSearchParams ( window . location . search ) ; const co…" at bounding box center [779, 409] width 899 height 580
type textarea "isMatch = true;"
click at [405, 433] on div "const urlParams = new URLSearchParams ( window . location . search ) ; const co…" at bounding box center [779, 409] width 899 height 580
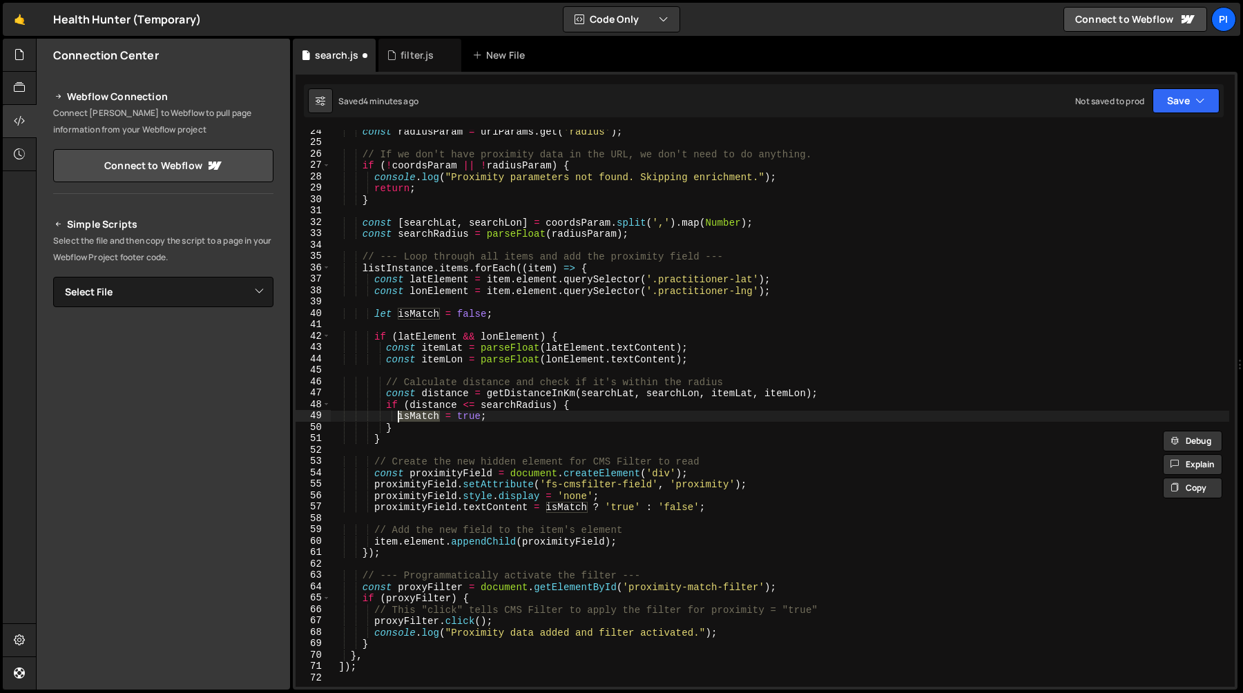
scroll to position [266, 0]
click at [412, 452] on div "const radiusParam = urlParams . get ( 'radius' ) ; // If we don't have proximit…" at bounding box center [779, 416] width 899 height 580
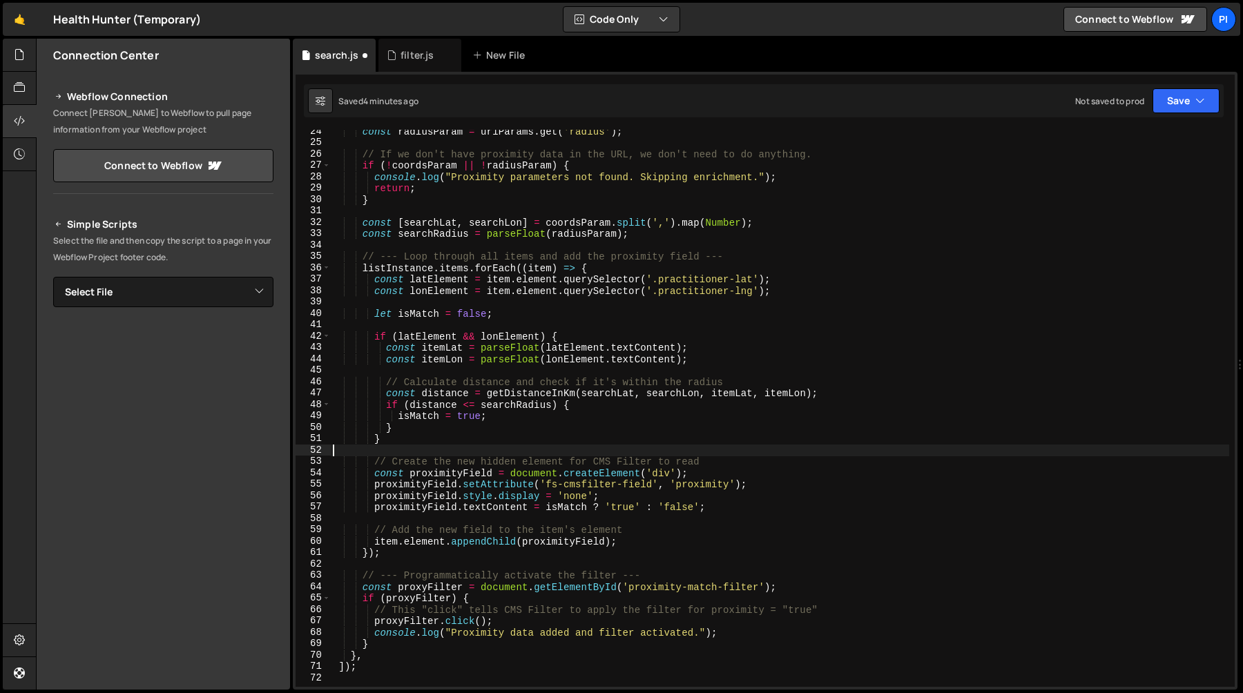
click at [407, 476] on div "const radiusParam = urlParams . get ( 'radius' ) ; // If we don't have proximit…" at bounding box center [779, 416] width 899 height 580
type textarea "const proximityField = document.createElement('div');"
click at [407, 476] on div "const radiusParam = urlParams . get ( 'radius' ) ; // If we don't have proximit…" at bounding box center [779, 416] width 899 height 580
click at [507, 476] on div "const radiusParam = urlParams . get ( 'radius' ) ; // If we don't have proximit…" at bounding box center [779, 416] width 899 height 580
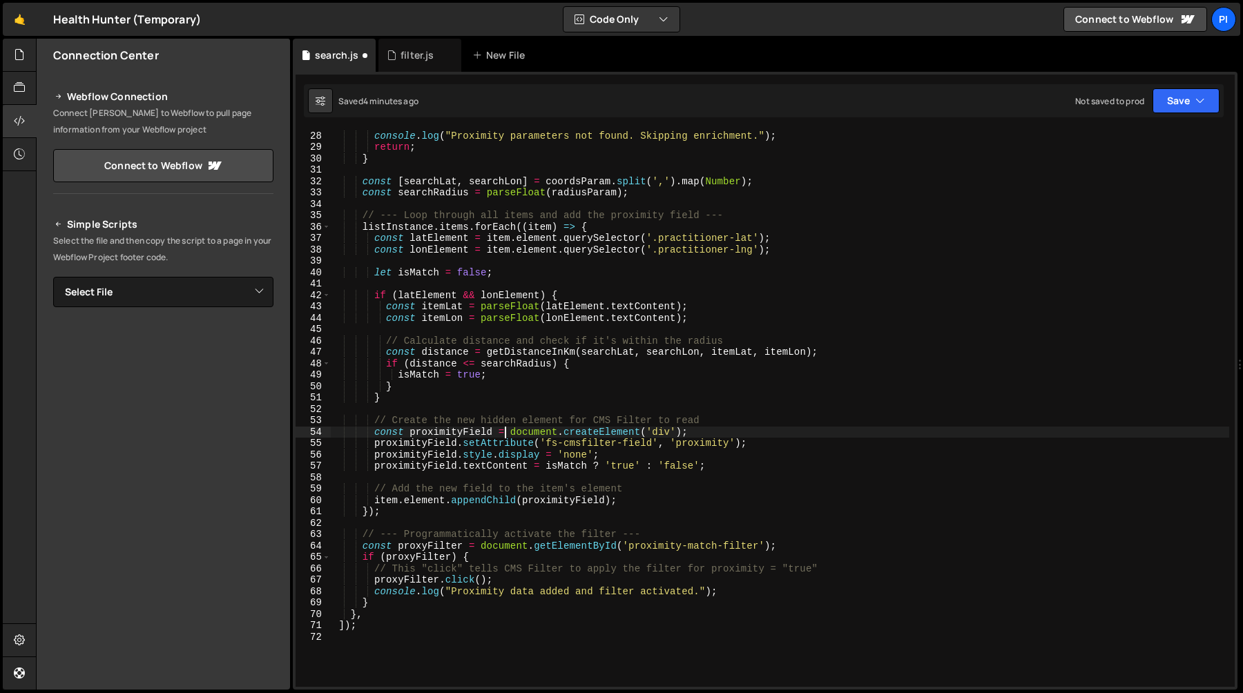
scroll to position [308, 0]
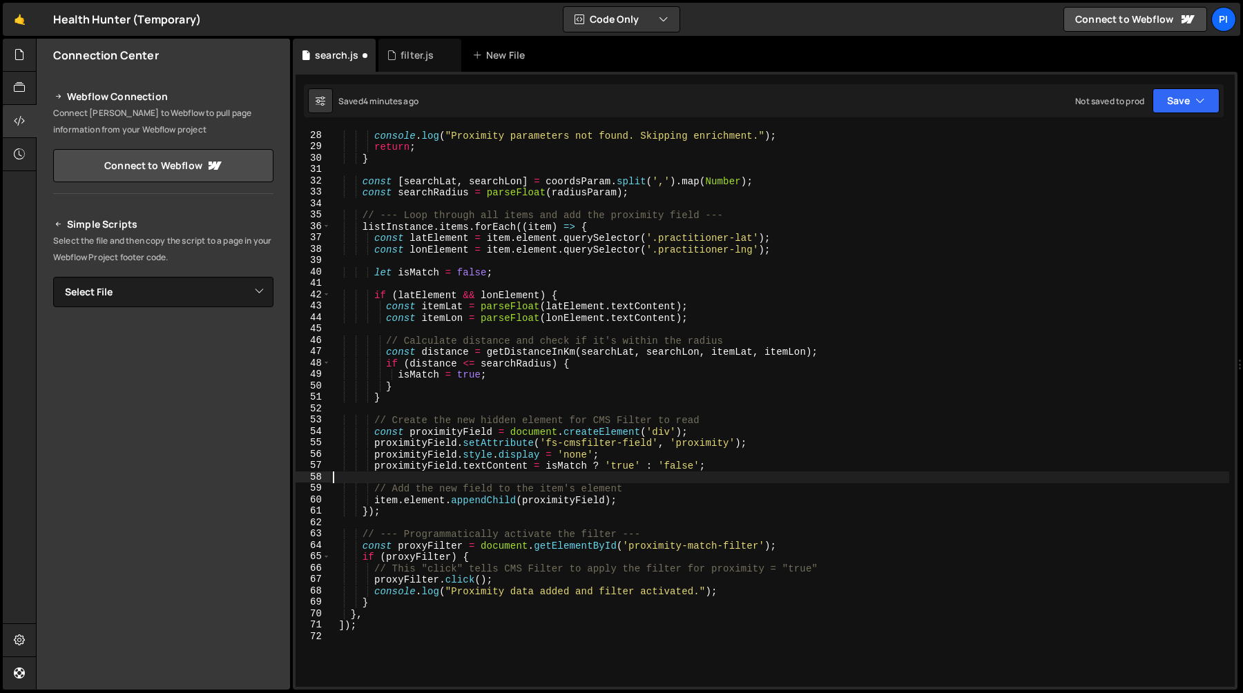
click at [565, 478] on div "console . log ( "Proximity parameters not found. Skipping enrichment." ) ; retu…" at bounding box center [779, 420] width 899 height 580
click at [525, 513] on div "console . log ( "Proximity parameters not found. Skipping enrichment." ) ; retu…" at bounding box center [779, 420] width 899 height 580
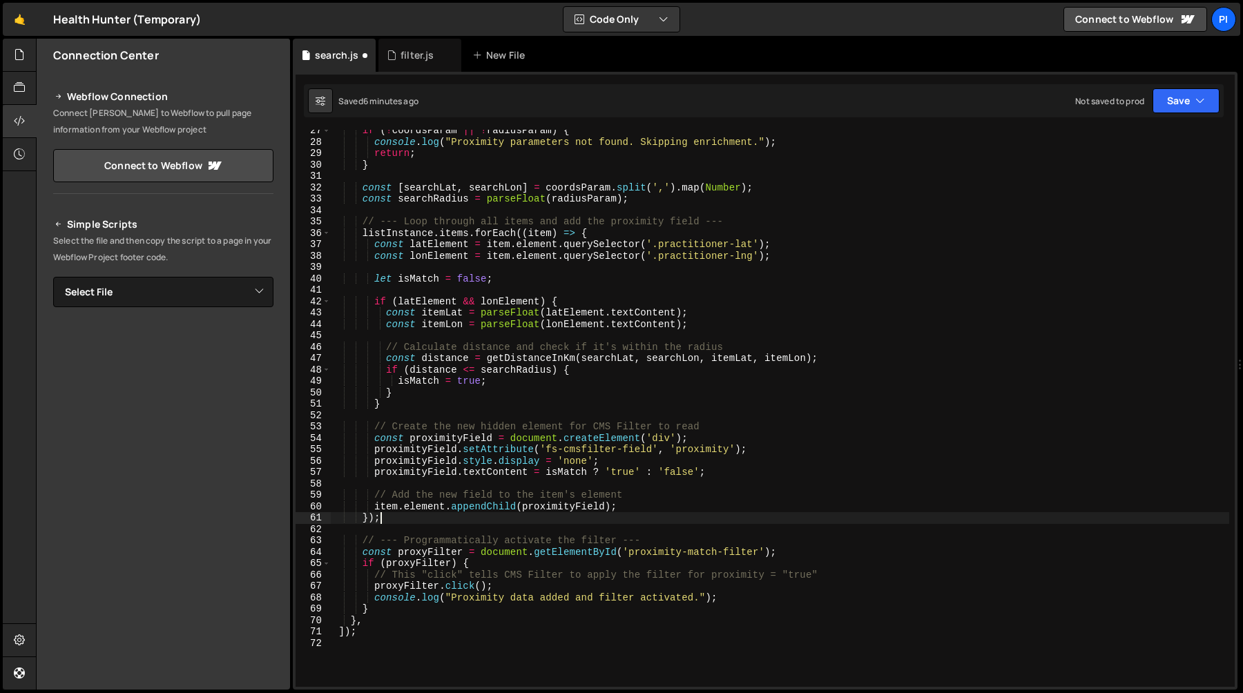
scroll to position [301, 0]
click at [681, 547] on div "if ( ! coordsParam || ! radiusParam ) { console . log ( "Proximity parameters n…" at bounding box center [779, 415] width 899 height 580
click at [650, 540] on div "if ( ! coordsParam || ! radiusParam ) { console . log ( "Proximity parameters n…" at bounding box center [779, 415] width 899 height 580
click at [465, 602] on div "if ( ! coordsParam || ! radiusParam ) { console . log ( "Proximity parameters n…" at bounding box center [779, 415] width 899 height 580
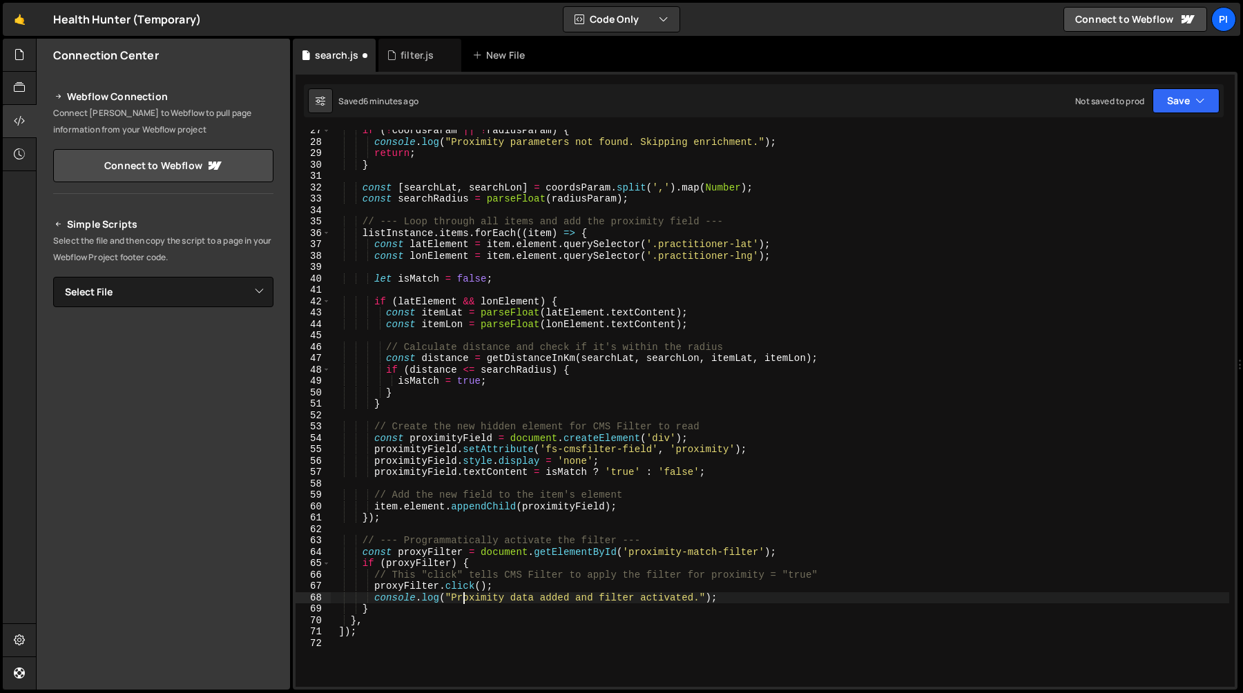
click at [465, 602] on div "if ( ! coordsParam || ! radiusParam ) { console . log ( "Proximity parameters n…" at bounding box center [779, 415] width 899 height 580
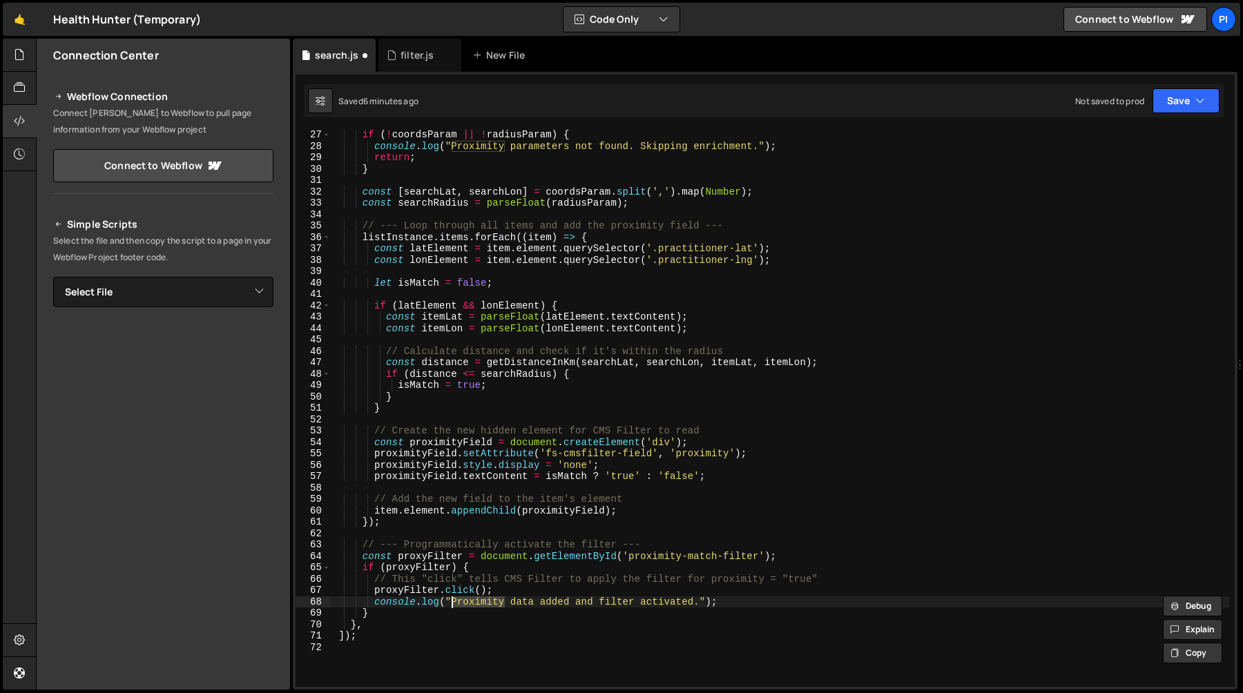
scroll to position [296, 0]
click at [563, 579] on div "if ( ! coordsParam || ! radiusParam ) { console . log ( "Proximity parameters n…" at bounding box center [779, 419] width 899 height 580
click at [382, 614] on div "if ( ! coordsParam || ! radiusParam ) { console . log ( "Proximity parameters n…" at bounding box center [779, 419] width 899 height 580
click at [639, 558] on div "if ( ! coordsParam || ! radiusParam ) { console . log ( "Proximity parameters n…" at bounding box center [779, 419] width 899 height 580
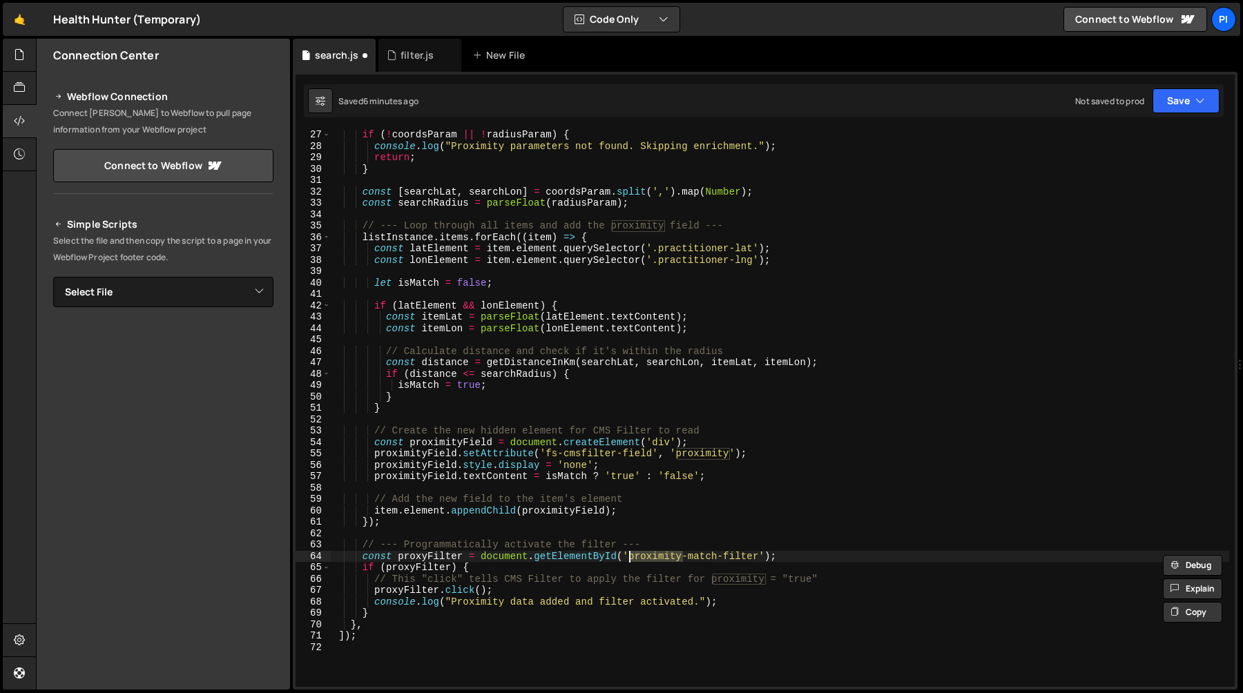
click at [705, 550] on div "if ( ! coordsParam || ! radiusParam ) { console . log ( "Proximity parameters n…" at bounding box center [779, 419] width 899 height 580
click at [646, 568] on div "if ( ! coordsParam || ! radiusParam ) { console . log ( "Proximity parameters n…" at bounding box center [779, 419] width 899 height 580
click at [646, 561] on div "if ( ! coordsParam || ! radiusParam ) { console . log ( "Proximity parameters n…" at bounding box center [779, 419] width 899 height 580
click at [704, 564] on div "if ( ! coordsParam || ! radiusParam ) { console . log ( "Proximity parameters n…" at bounding box center [779, 419] width 899 height 580
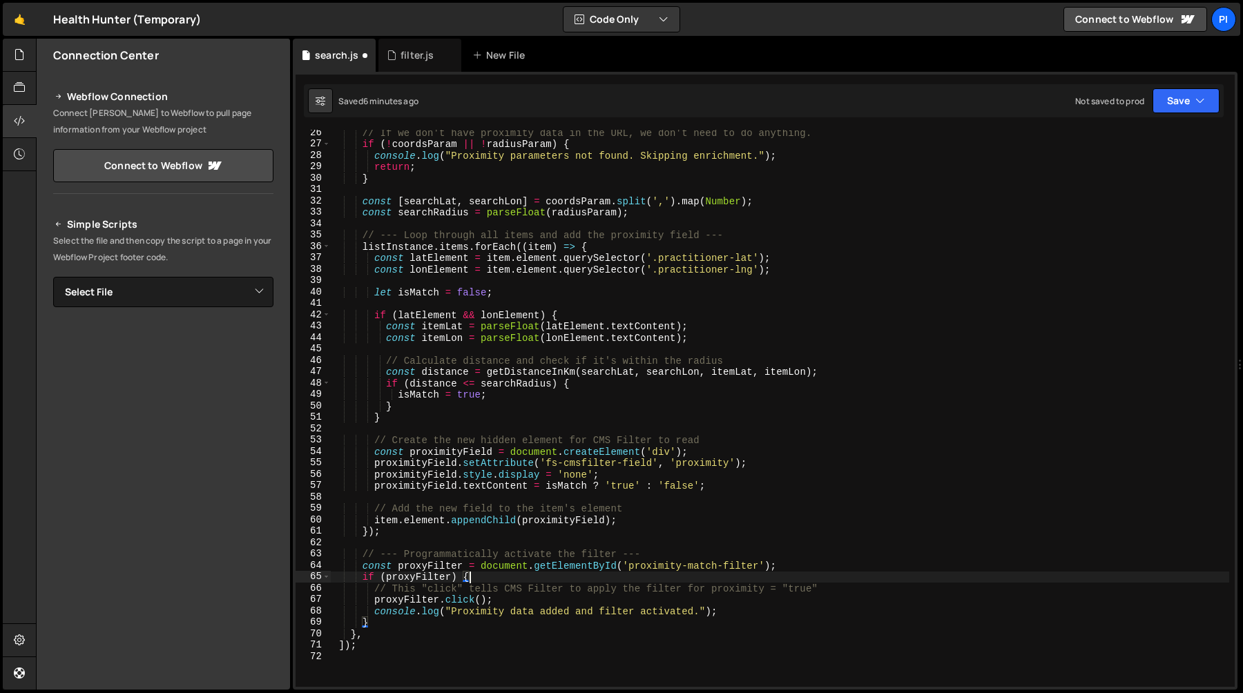
scroll to position [281, 0]
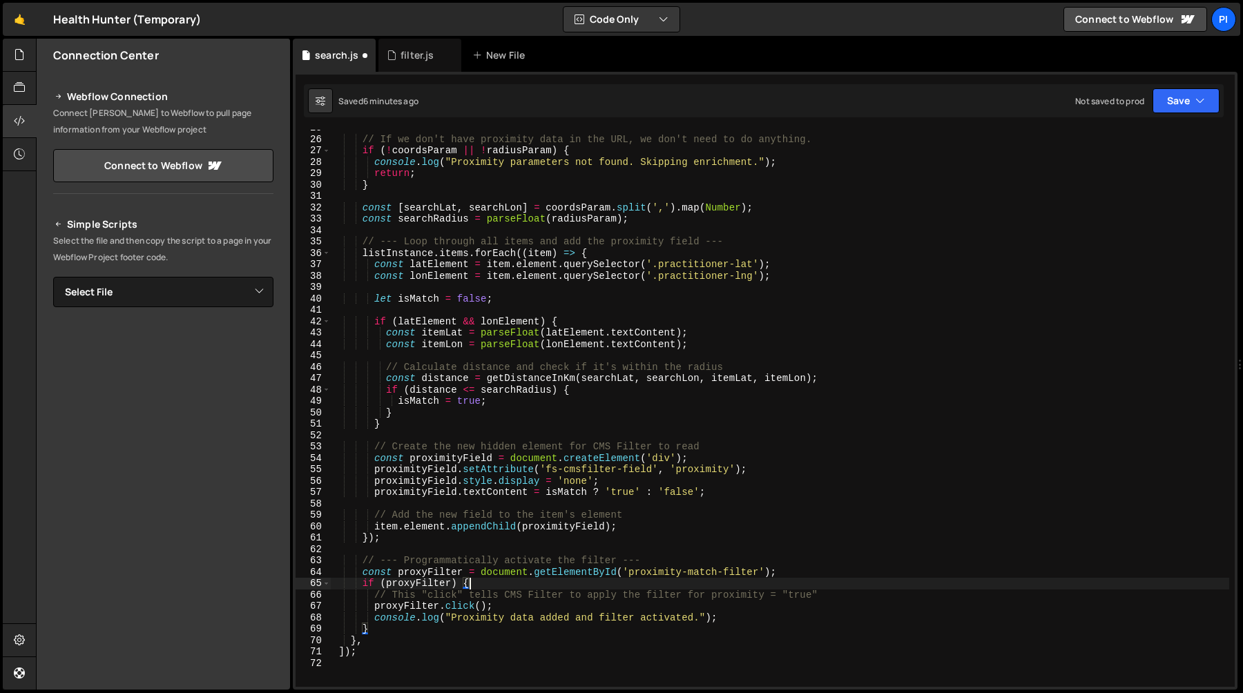
click at [382, 630] on div "// If we don't have proximity data in the URL, we don't need to do anything. if…" at bounding box center [779, 412] width 899 height 580
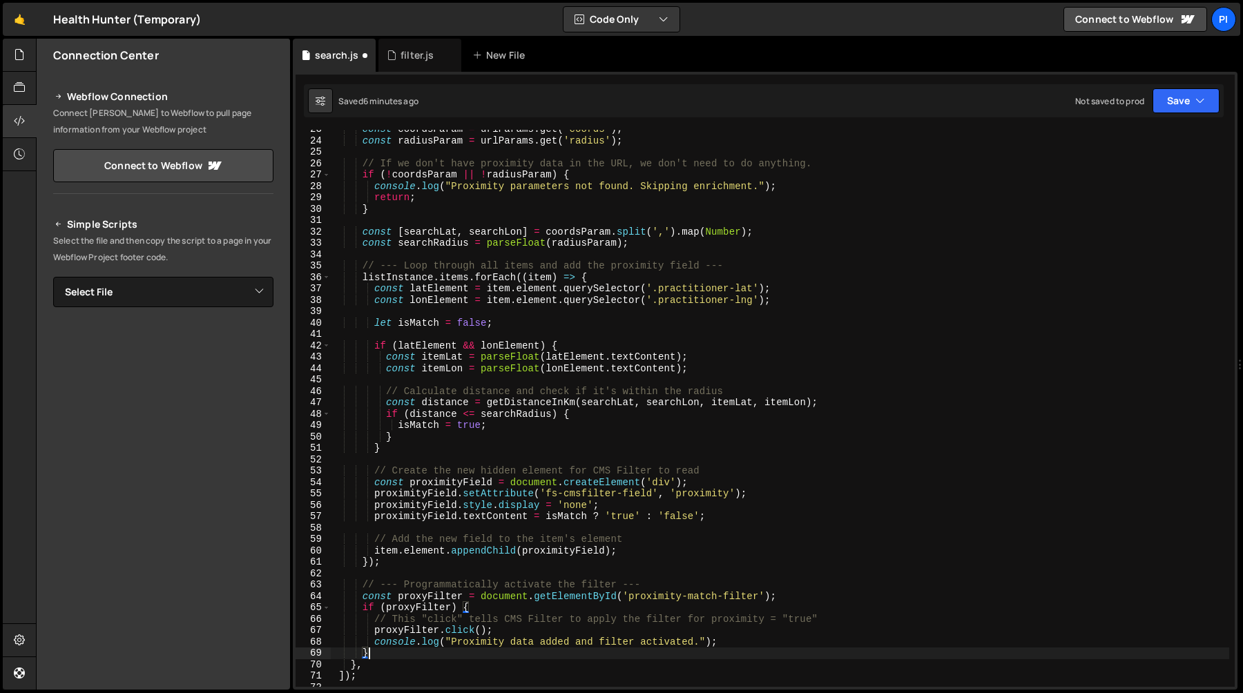
scroll to position [153, 0]
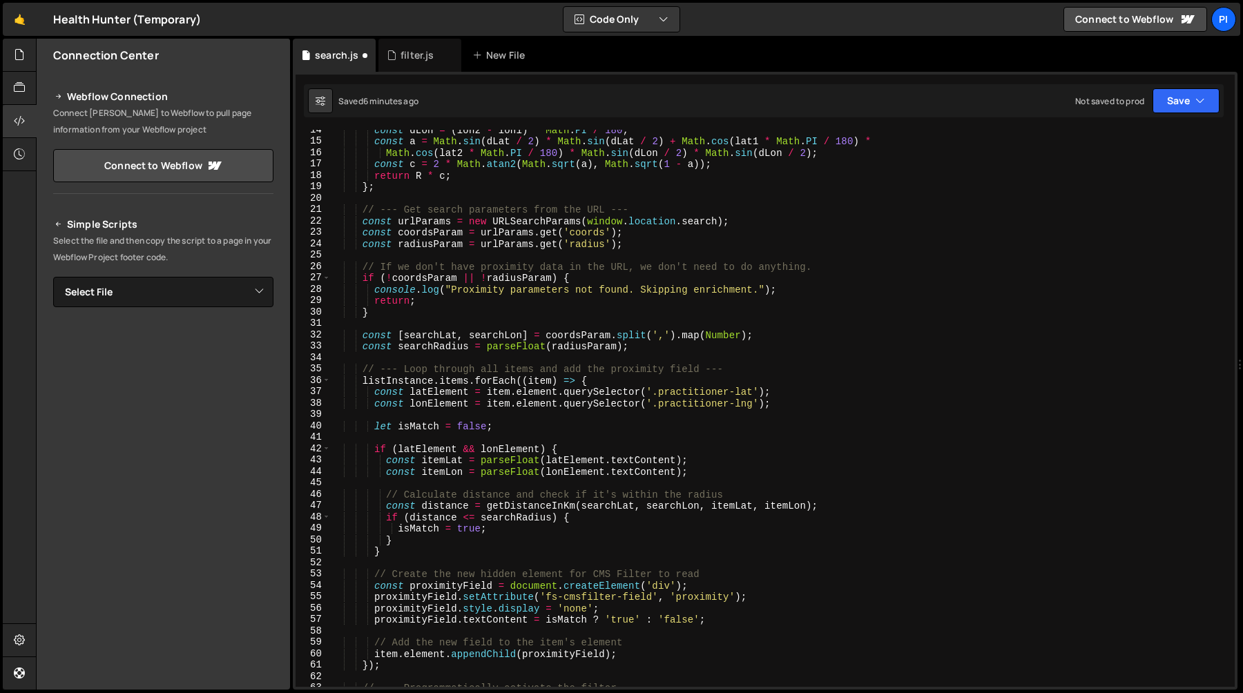
click at [652, 393] on div "const dLon = ( lon2 - lon1 ) * Math . PI / 180 ; const a = Math . sin ( dLat / …" at bounding box center [779, 414] width 899 height 580
click at [751, 395] on div "const dLon = ( lon2 - lon1 ) * Math . PI / 180 ; const a = Math . sin ( dLat / …" at bounding box center [779, 414] width 899 height 580
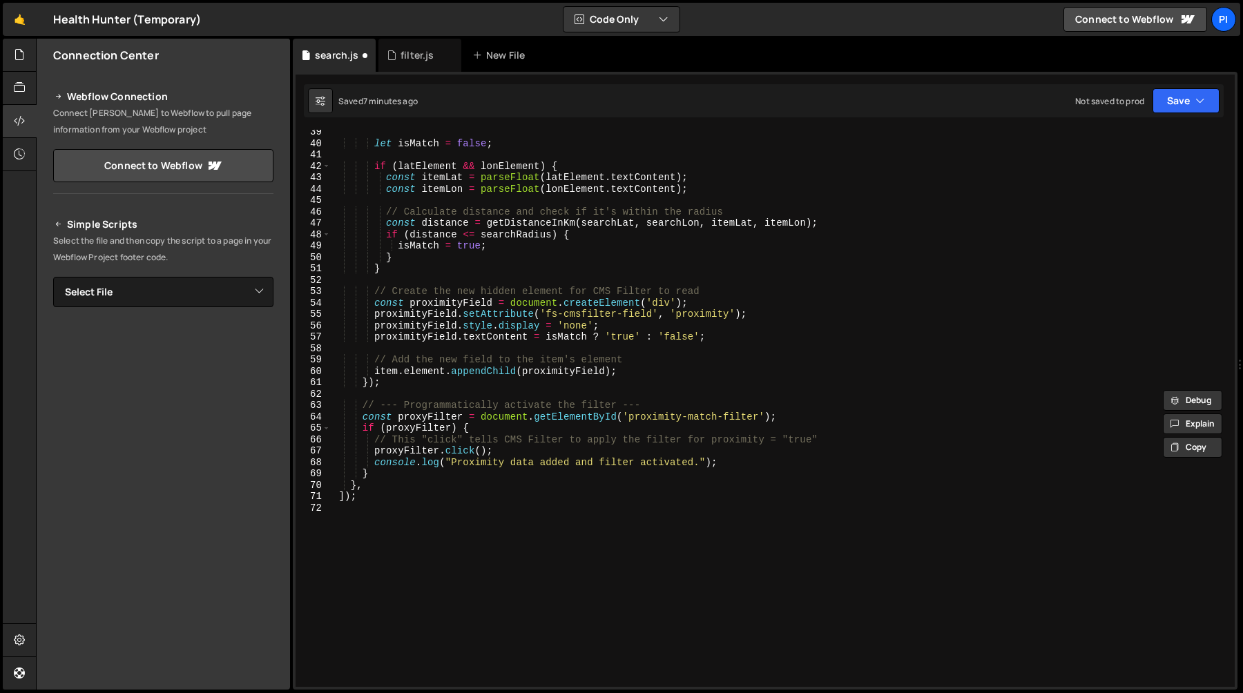
scroll to position [501, 0]
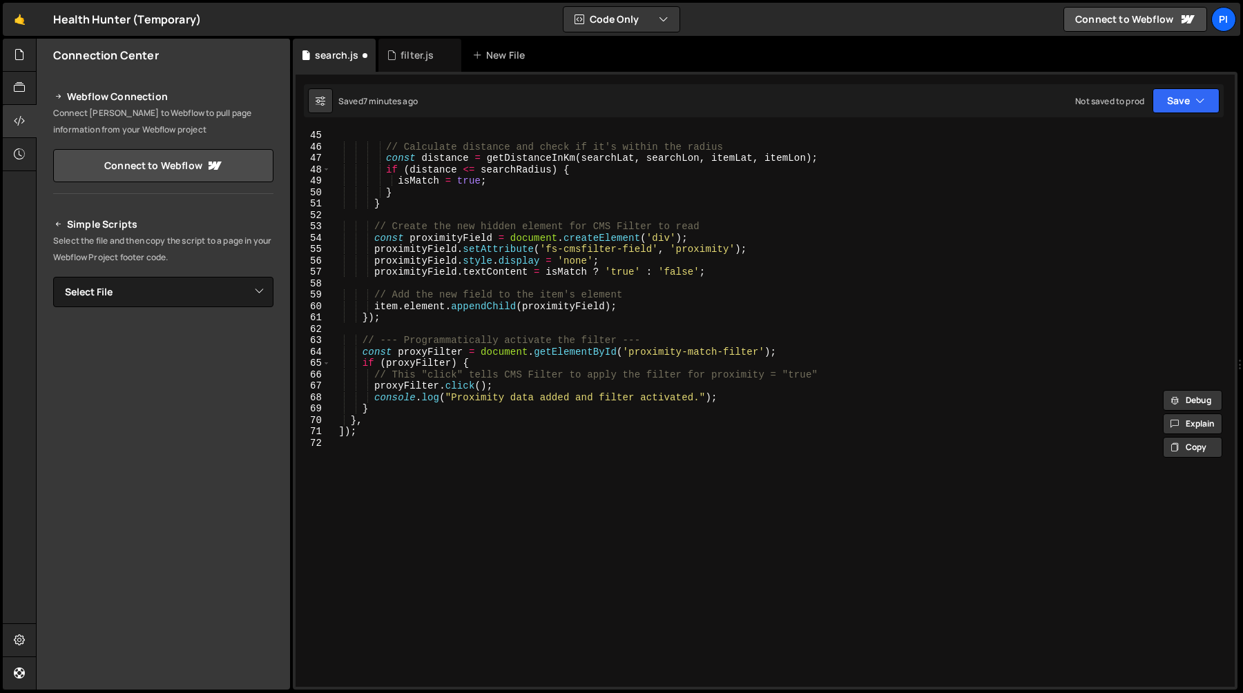
click at [411, 399] on div "// Calculate distance and check if it's within the radius const distance = getD…" at bounding box center [779, 420] width 899 height 580
click at [411, 420] on div "// Calculate distance and check if it's within the radius const distance = getD…" at bounding box center [779, 420] width 899 height 580
click at [399, 409] on div "// Calculate distance and check if it's within the radius const distance = getD…" at bounding box center [779, 420] width 899 height 580
type textarea "}"
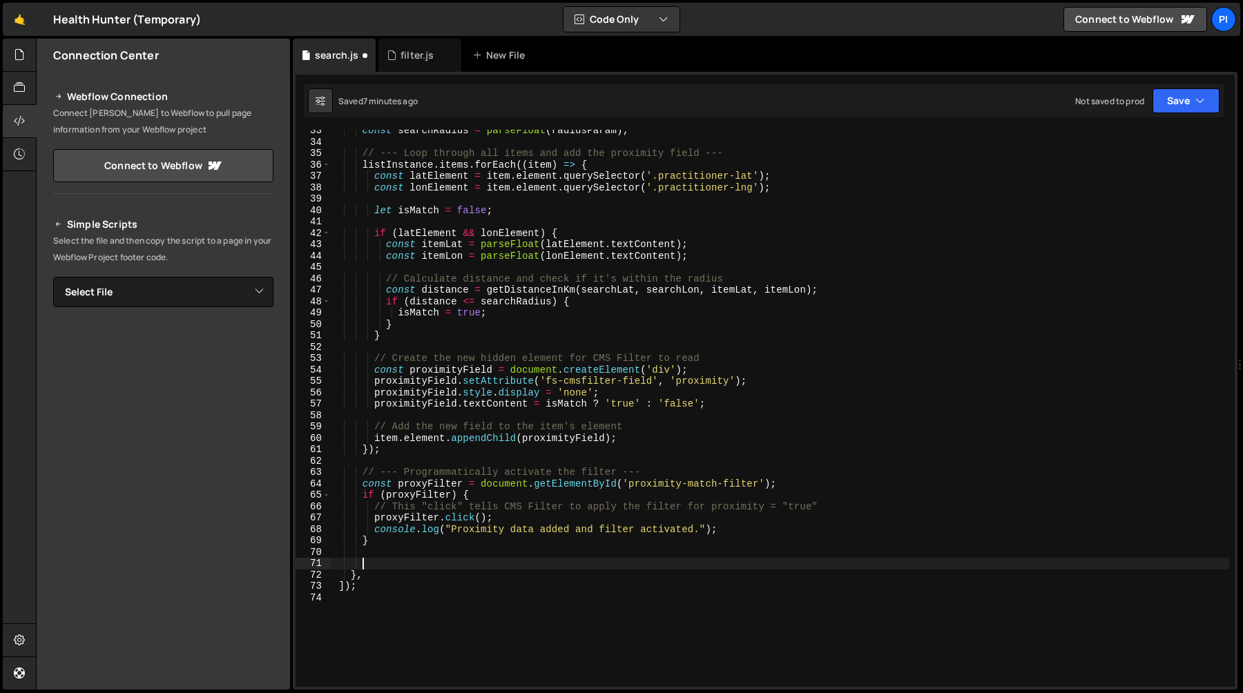
scroll to position [369, 0]
type textarea "$"
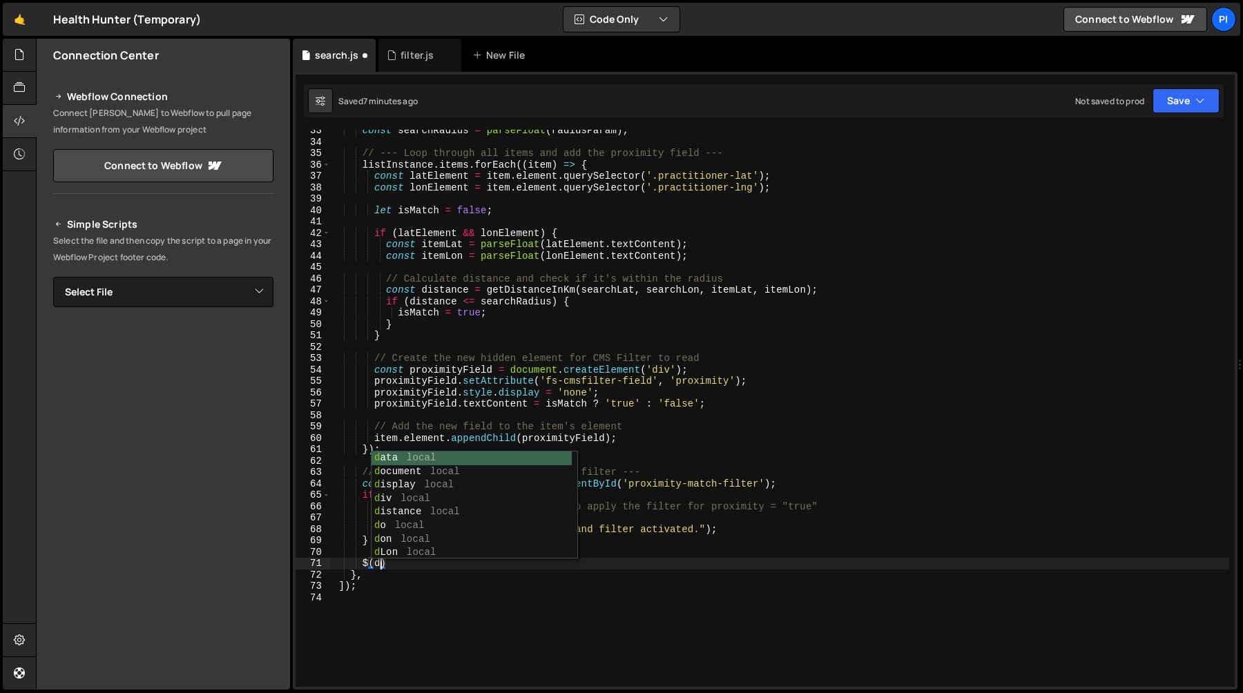
scroll to position [0, 4]
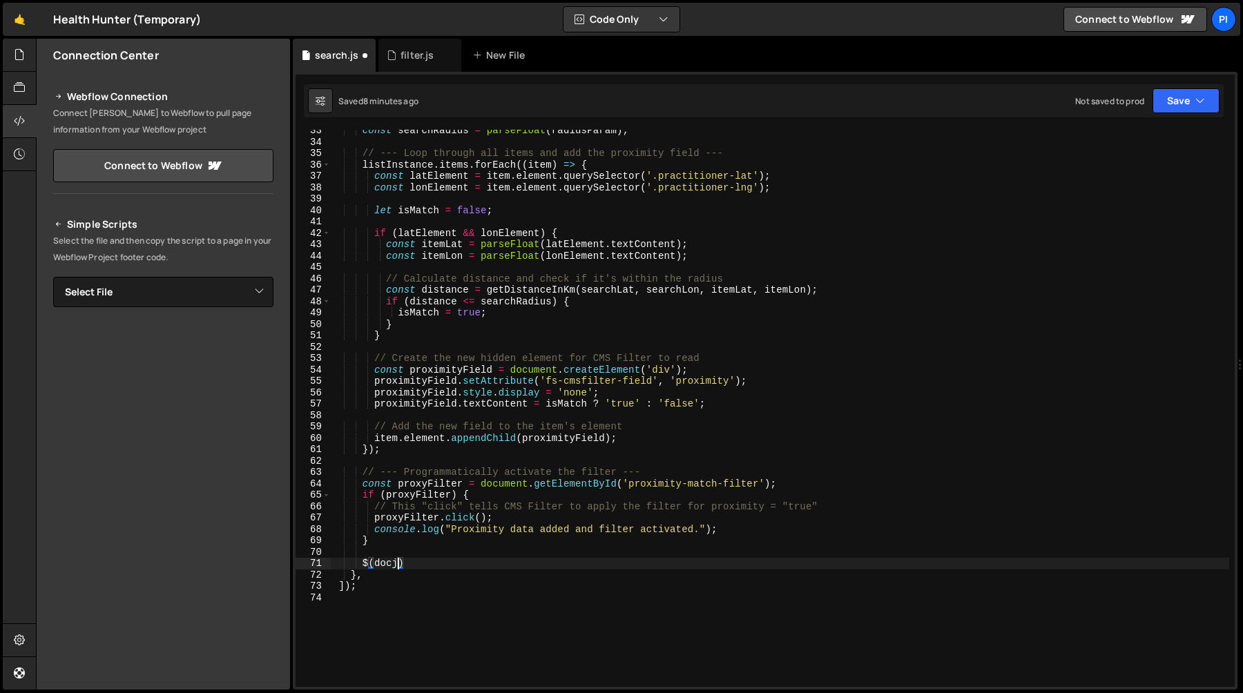
click at [605, 283] on div "const searchRadius = parseFloat ( radiusParam ) ; // --- Loop through all items…" at bounding box center [779, 415] width 899 height 580
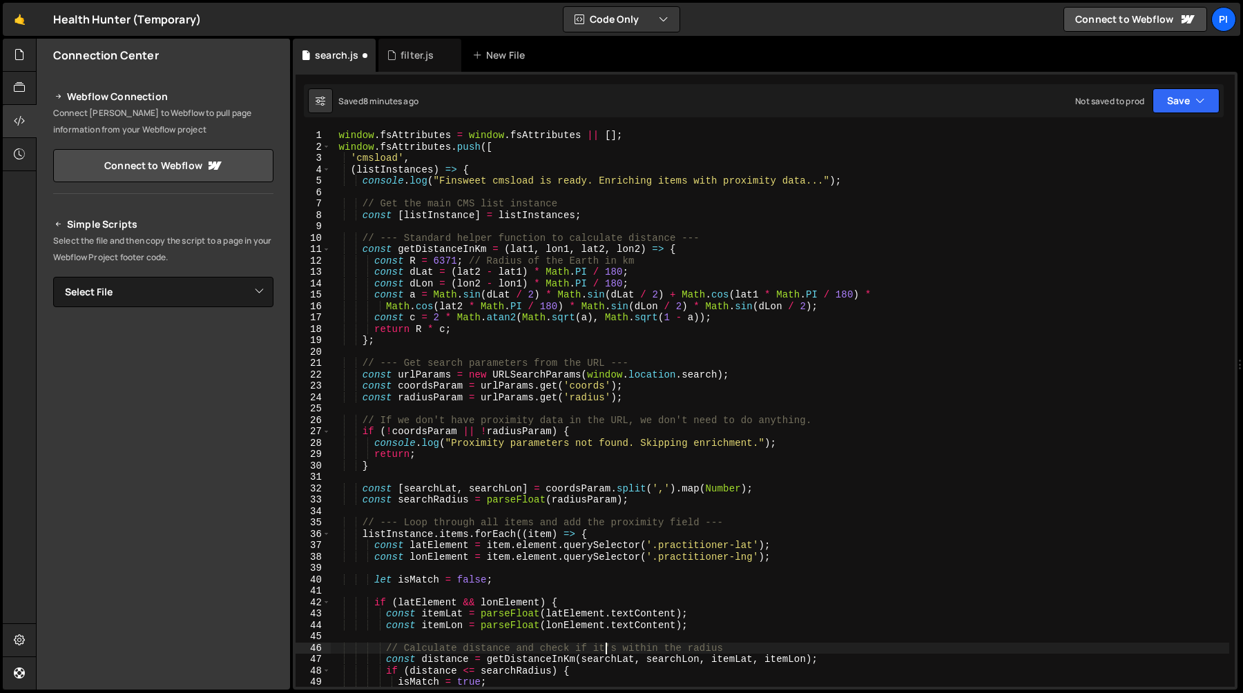
scroll to position [0, 0]
click at [349, 139] on div "window . fsAttributes = window . fsAttributes || [ ] ; window . fsAttributes . …" at bounding box center [779, 420] width 899 height 580
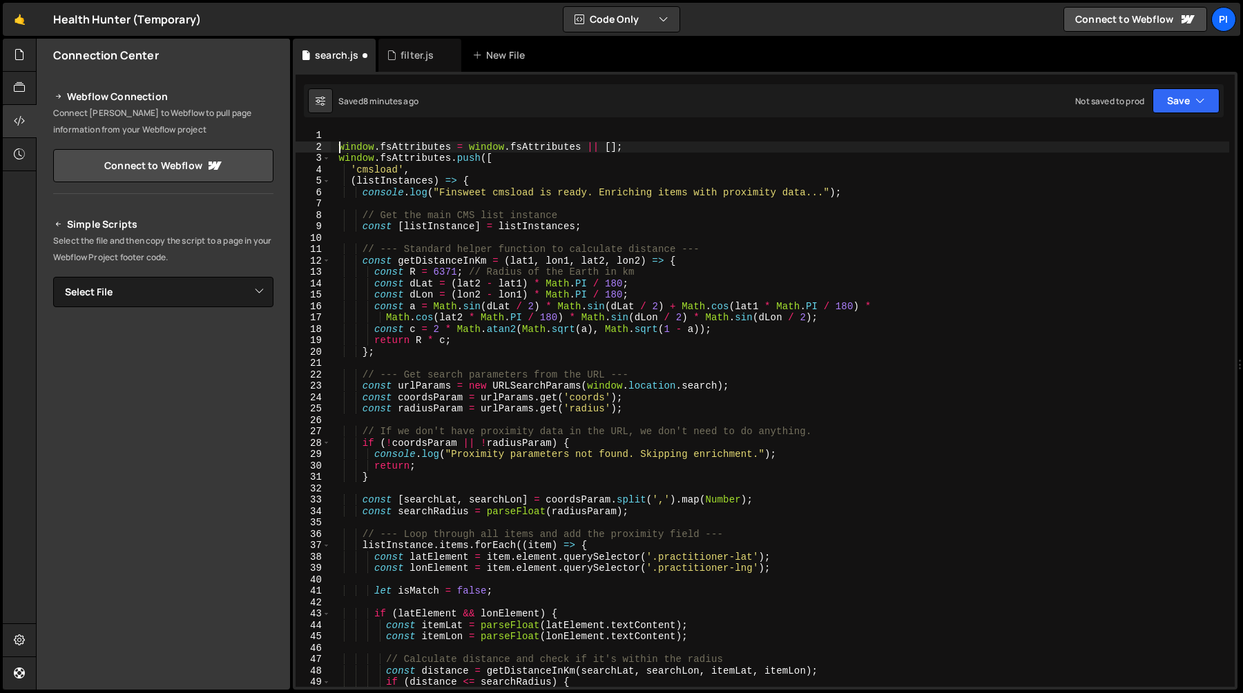
scroll to position [0, 1]
type textarea "window.fsAttributes = window.fsAttributes || [];"
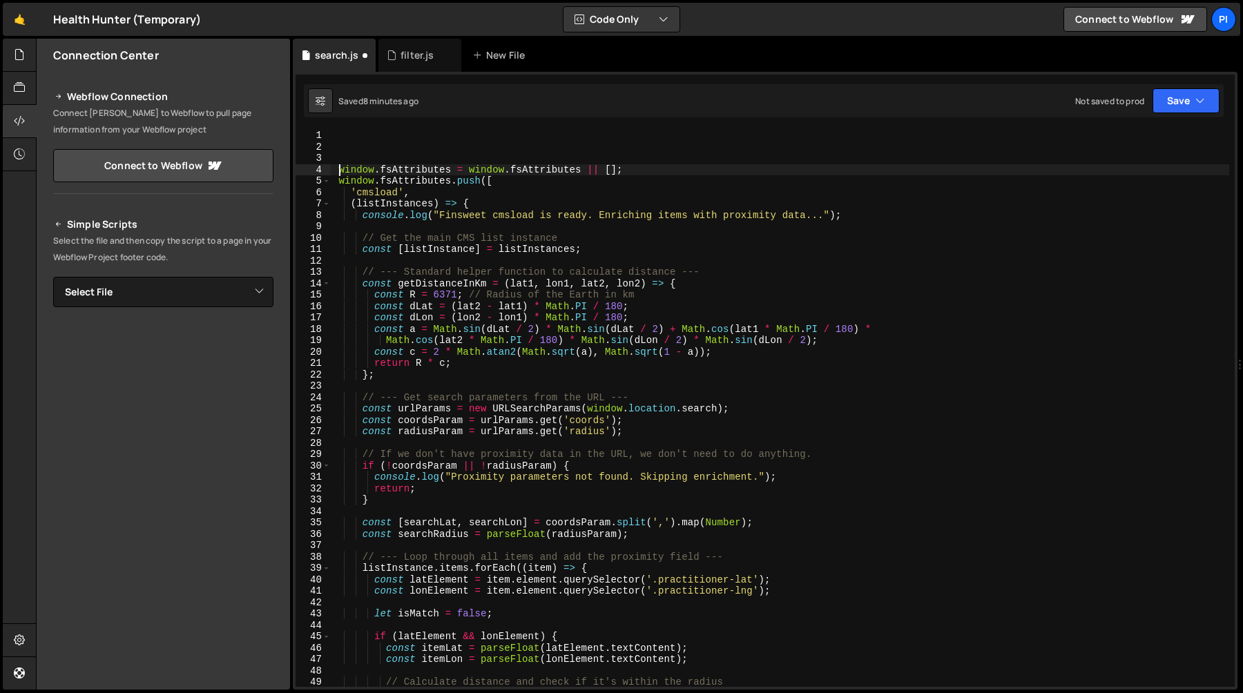
scroll to position [0, 0]
paste textarea "setupFinsweetFilters();"
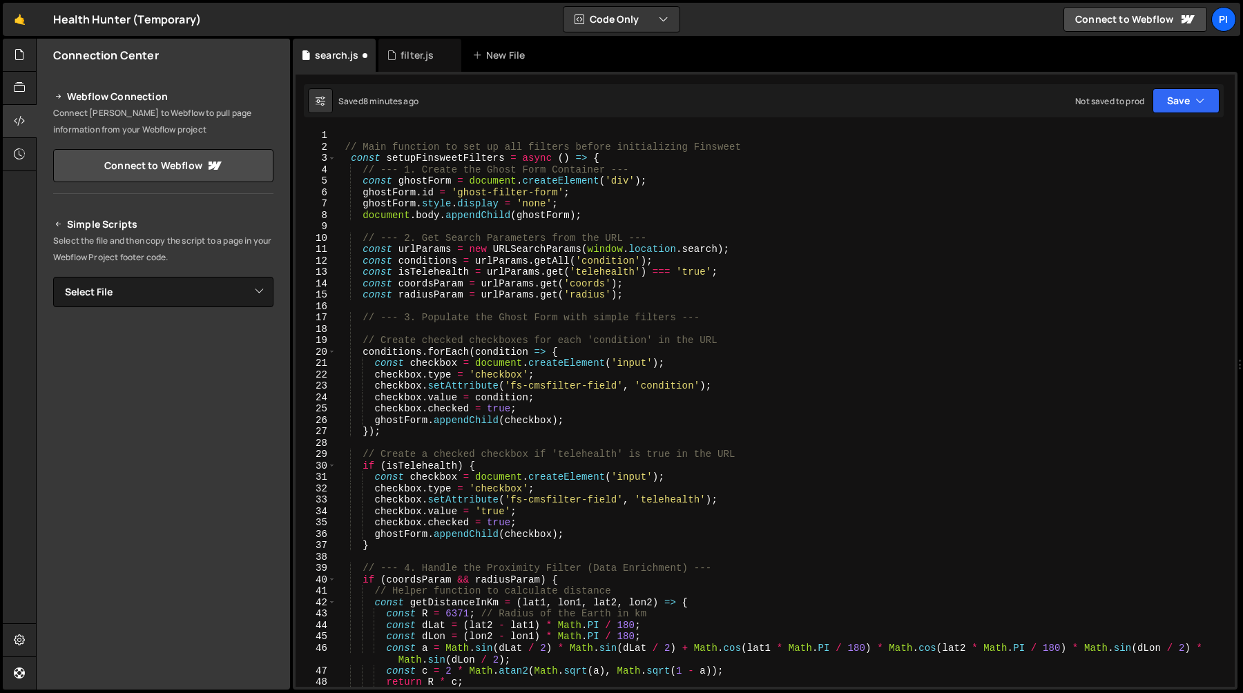
click at [345, 147] on div "// Main function to set up all filters before initializing Finsweet const setup…" at bounding box center [782, 420] width 893 height 580
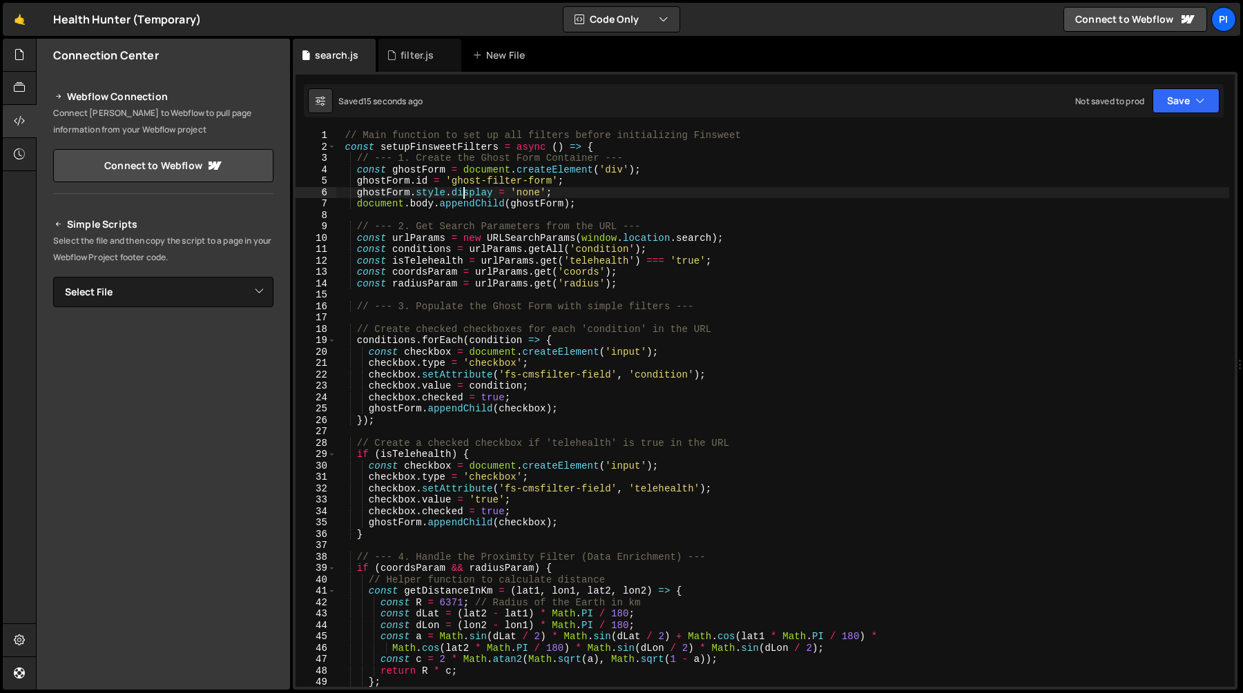
click at [460, 192] on div "// Main function to set up all filters before initializing Finsweet const setup…" at bounding box center [782, 420] width 893 height 580
click at [578, 206] on div "// Main function to set up all filters before initializing Finsweet const setup…" at bounding box center [782, 420] width 893 height 580
click at [524, 208] on div "// Main function to set up all filters before initializing Finsweet const setup…" at bounding box center [782, 420] width 893 height 580
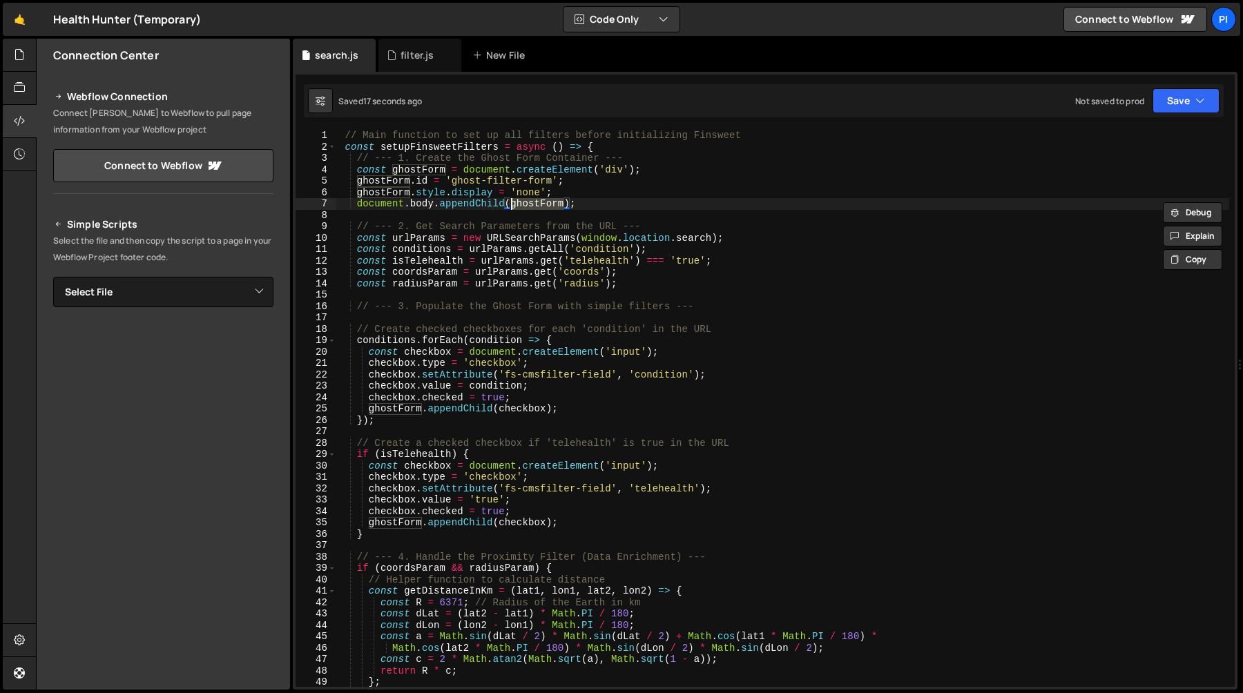
click at [492, 203] on div "// Main function to set up all filters before initializing Finsweet const setup…" at bounding box center [782, 420] width 893 height 580
click at [544, 203] on div "// Main function to set up all filters before initializing Finsweet const setup…" at bounding box center [782, 420] width 893 height 580
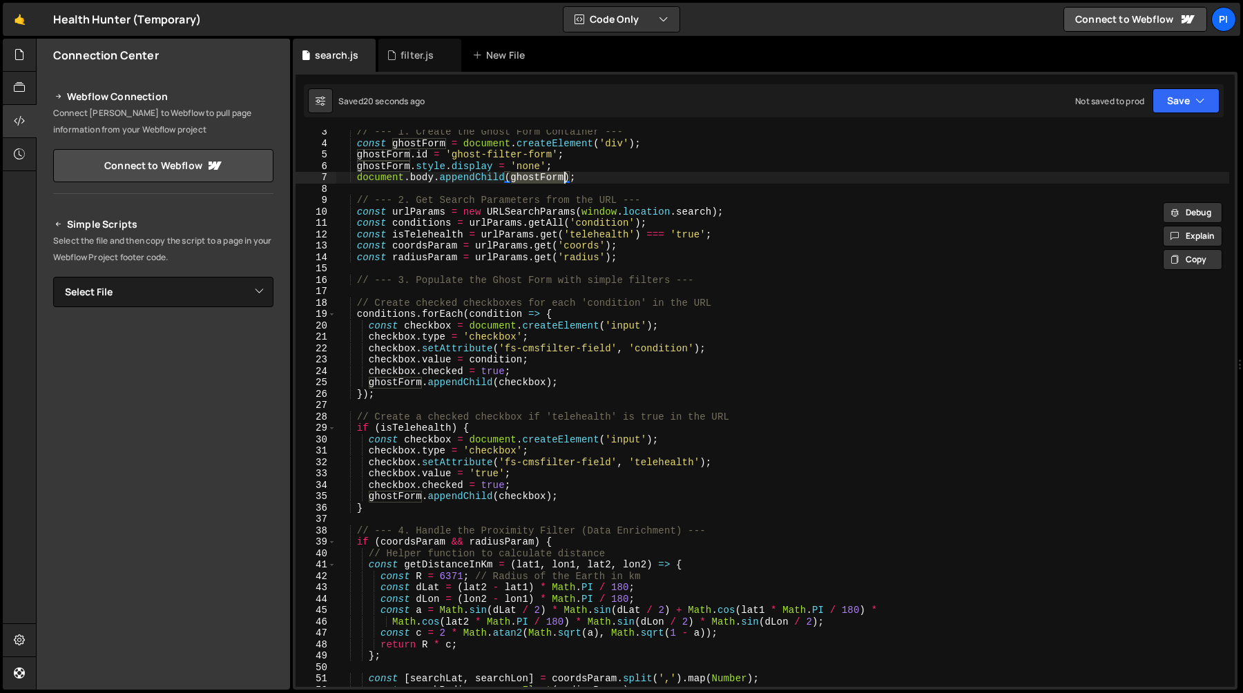
scroll to position [28, 0]
click at [598, 231] on div "// --- 1. Create the Ghost Form Container --- const ghostForm = document . crea…" at bounding box center [782, 414] width 893 height 580
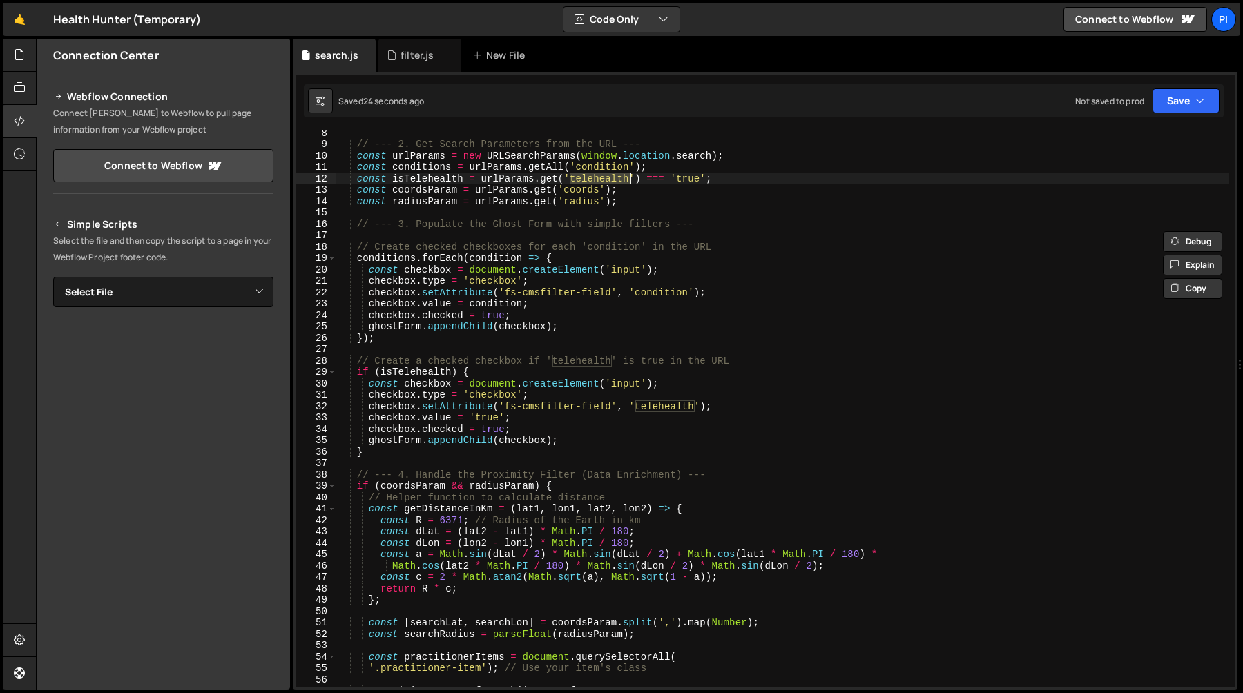
scroll to position [106, 0]
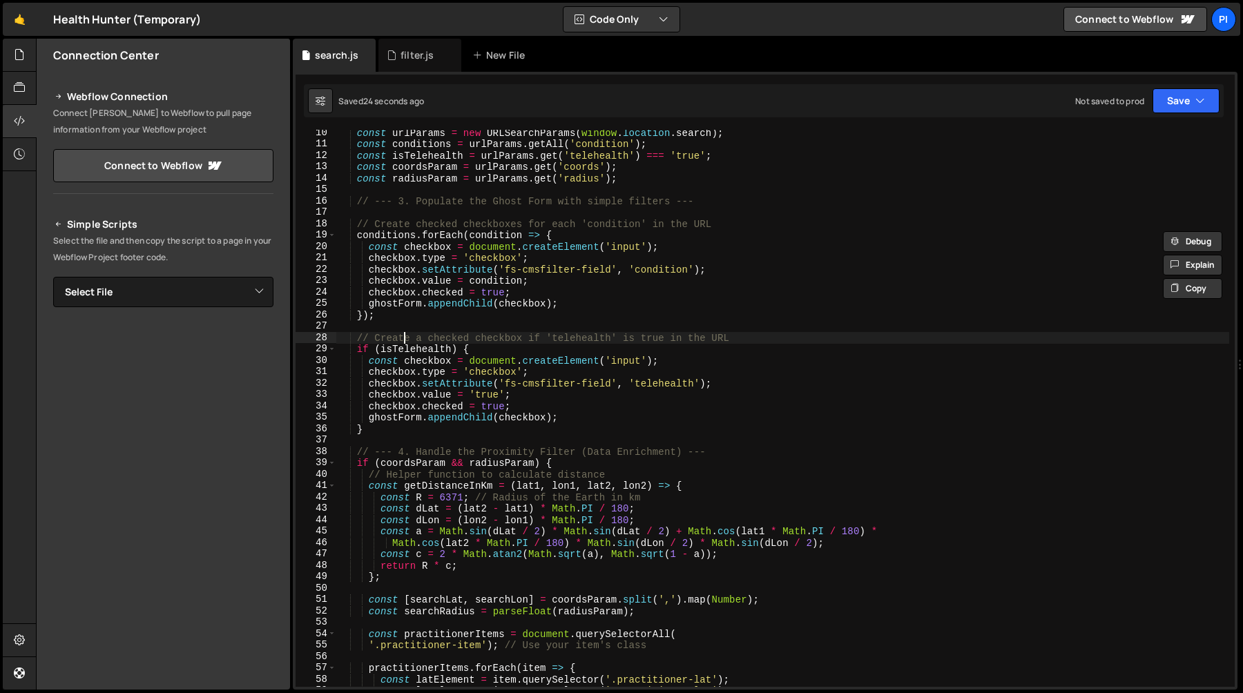
click at [403, 332] on div "const urlParams = new URLSearchParams ( window . location . search ) ; const co…" at bounding box center [782, 417] width 893 height 580
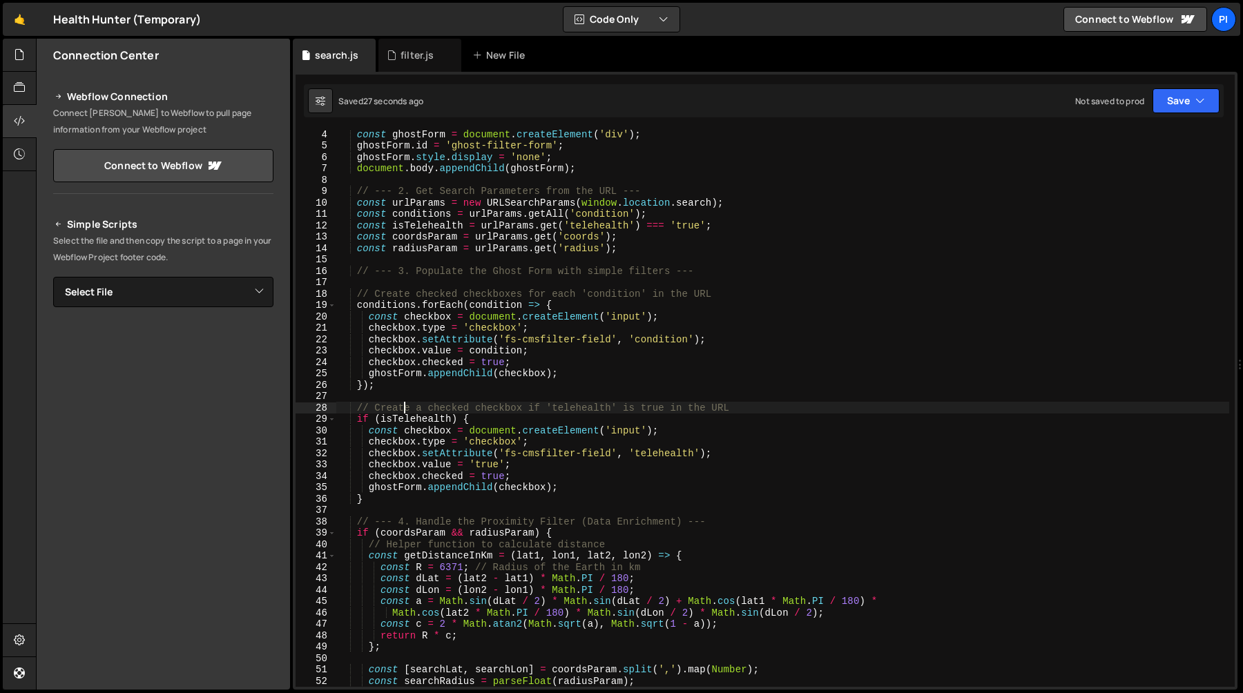
scroll to position [6, 0]
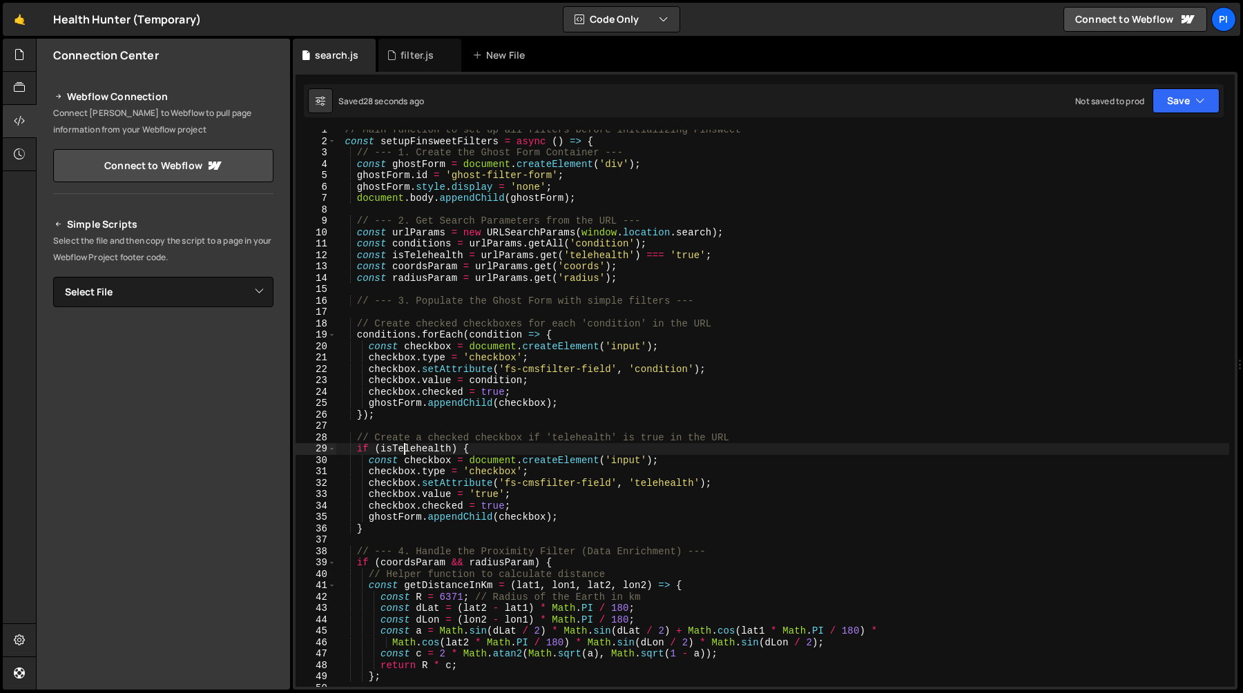
click at [402, 452] on div "// Main function to set up all filters before initializing Finsweet const setup…" at bounding box center [782, 414] width 893 height 580
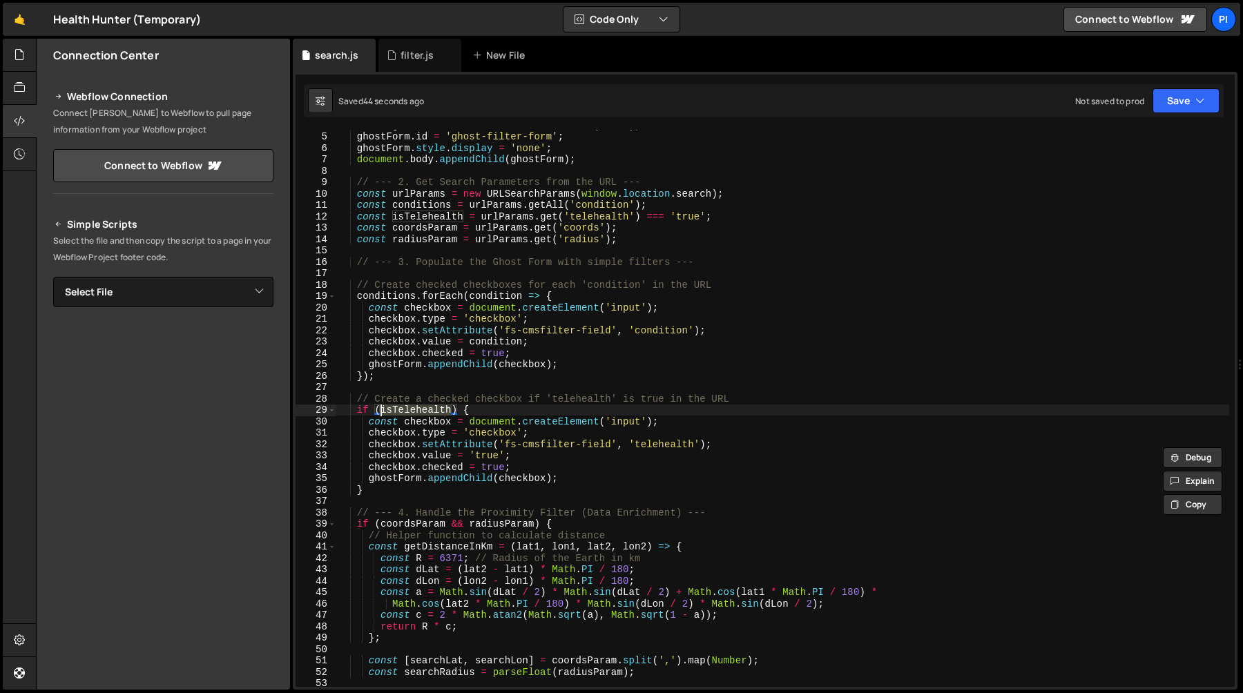
scroll to position [59, 0]
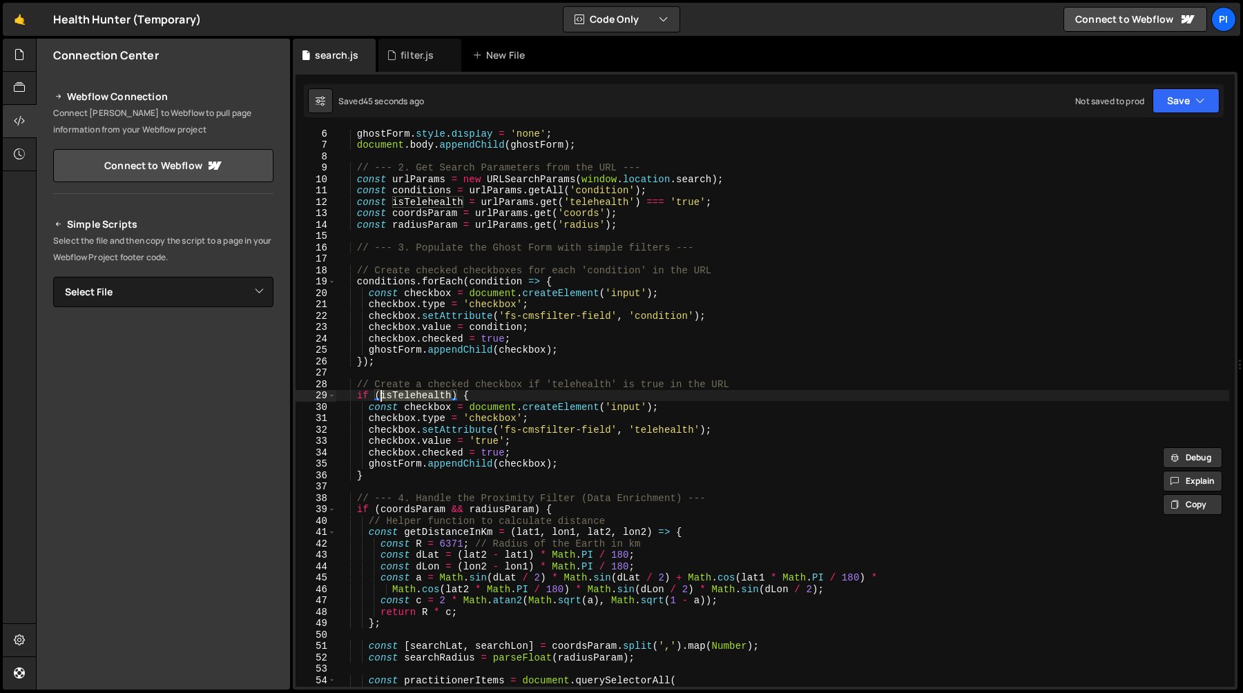
click at [487, 396] on div "ghostForm . style . display = 'none' ; document . body . appendChild ( ghostFor…" at bounding box center [782, 418] width 893 height 580
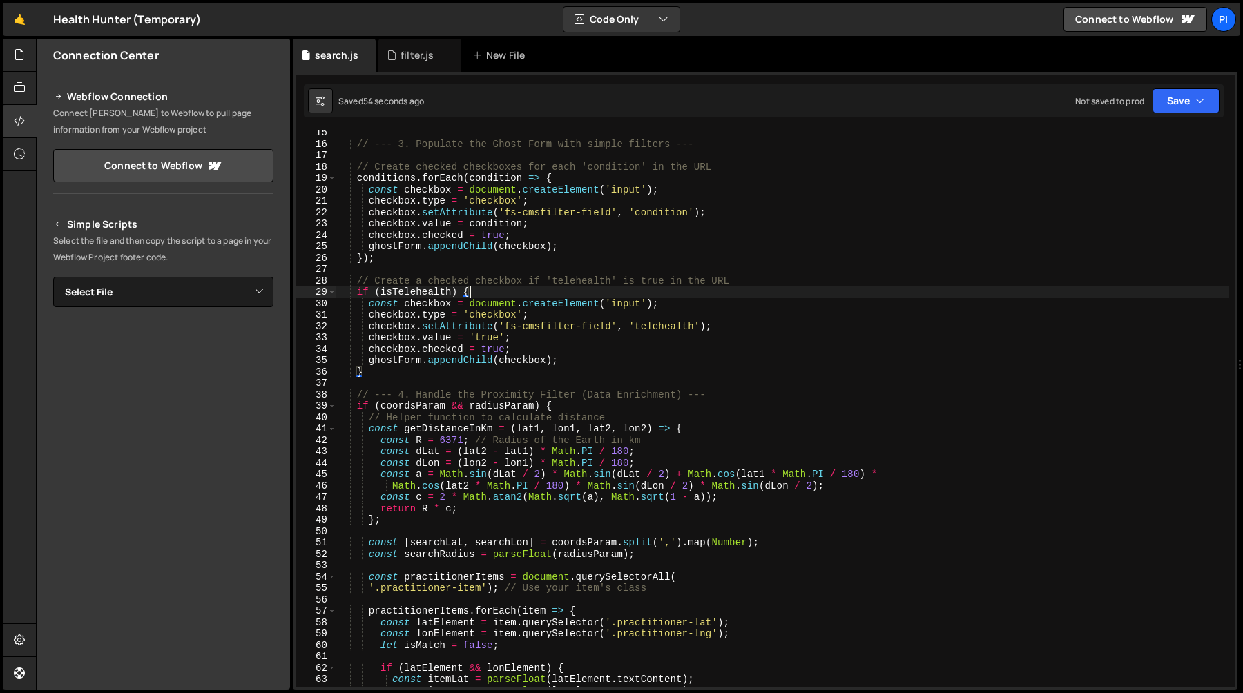
scroll to position [144, 0]
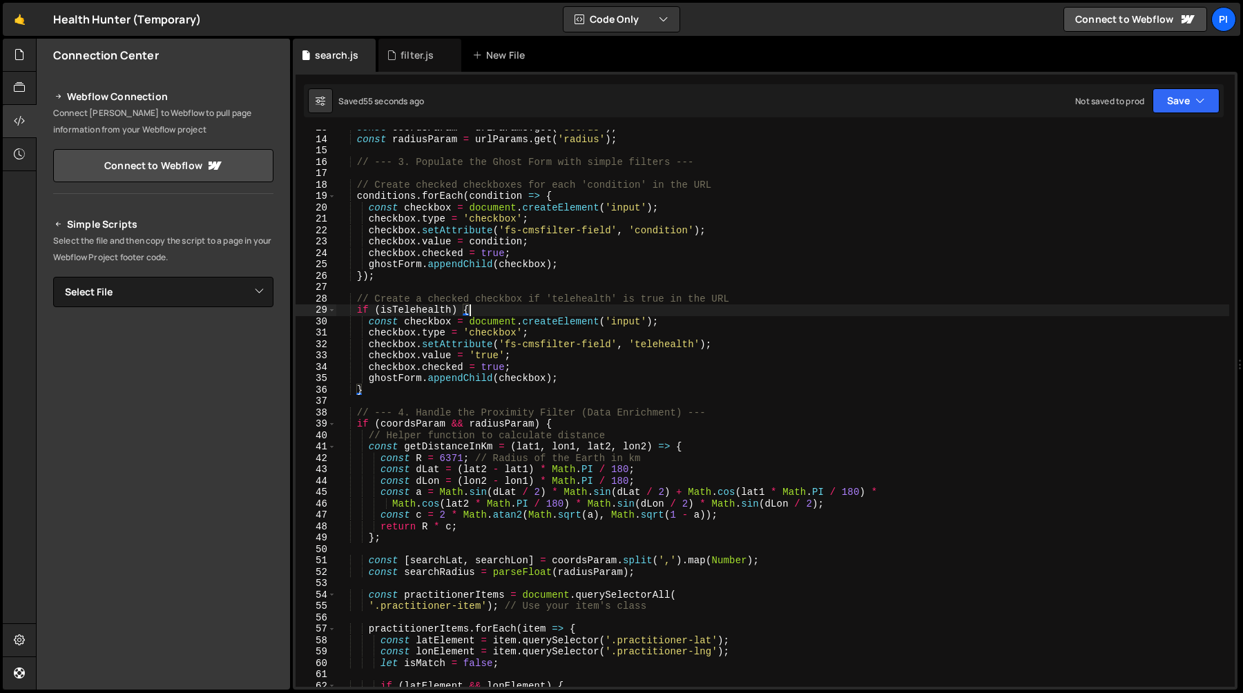
click at [345, 309] on div "const coordsParam = urlParams . get ( 'coords' ) ; const radiusParam = urlParam…" at bounding box center [782, 412] width 893 height 580
click at [527, 300] on div "const coordsParam = urlParams . get ( 'coords' ) ; const radiusParam = urlParam…" at bounding box center [782, 412] width 893 height 580
click at [734, 302] on div "const coordsParam = urlParams . get ( 'coords' ) ; const radiusParam = urlParam…" at bounding box center [782, 412] width 893 height 580
click at [507, 317] on div "const coordsParam = urlParams . get ( 'coords' ) ; const radiusParam = urlParam…" at bounding box center [782, 412] width 893 height 580
type textarea "if (isTelehealth) {"
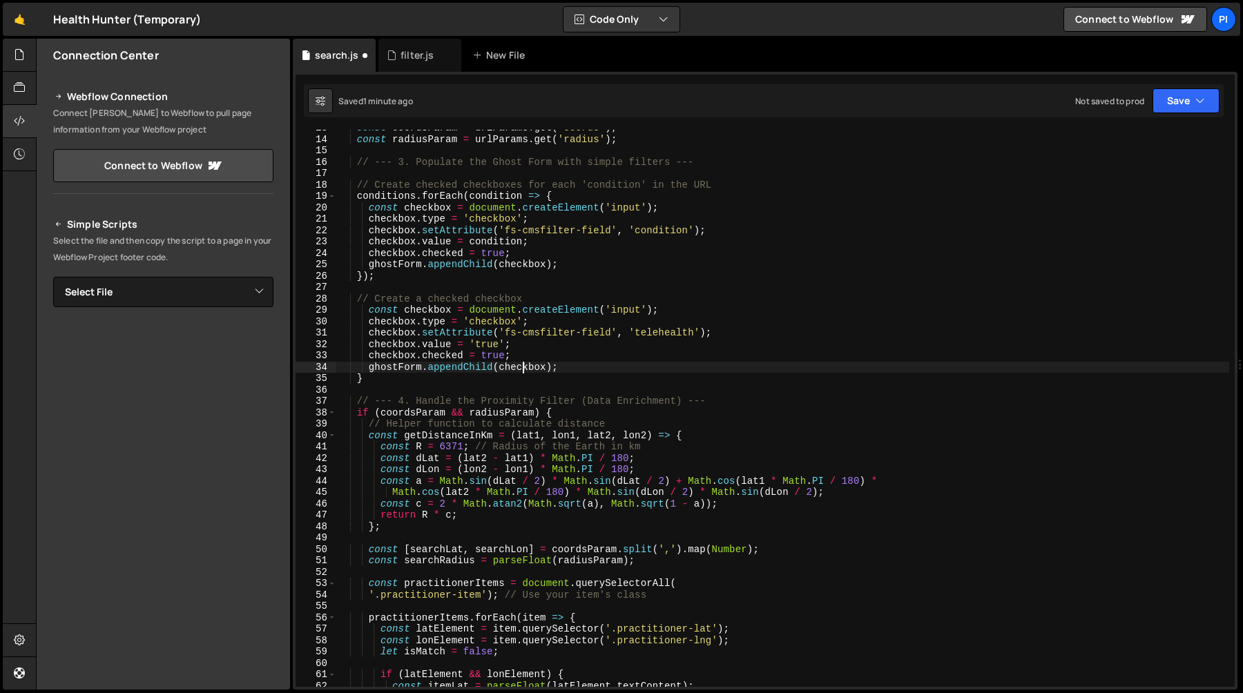
type textarea "}"
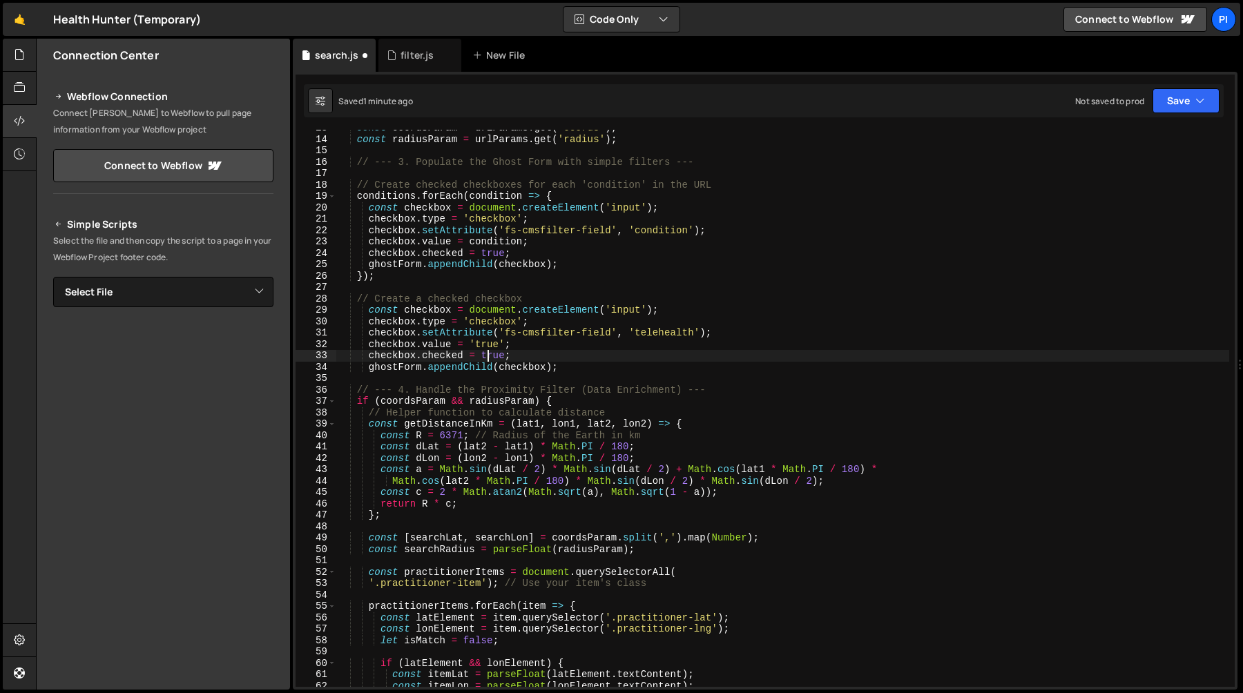
click at [485, 360] on div "const coordsParam = urlParams . get ( 'coords' ) ; const radiusParam = urlParam…" at bounding box center [782, 412] width 893 height 580
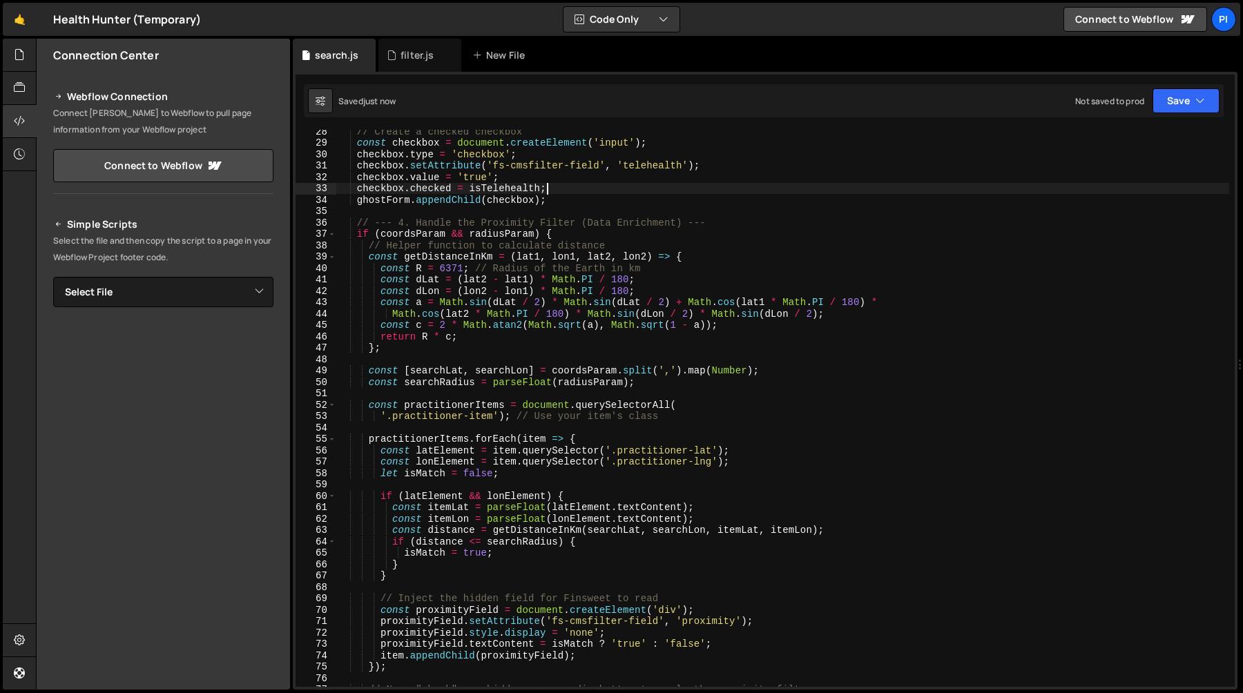
scroll to position [328, 0]
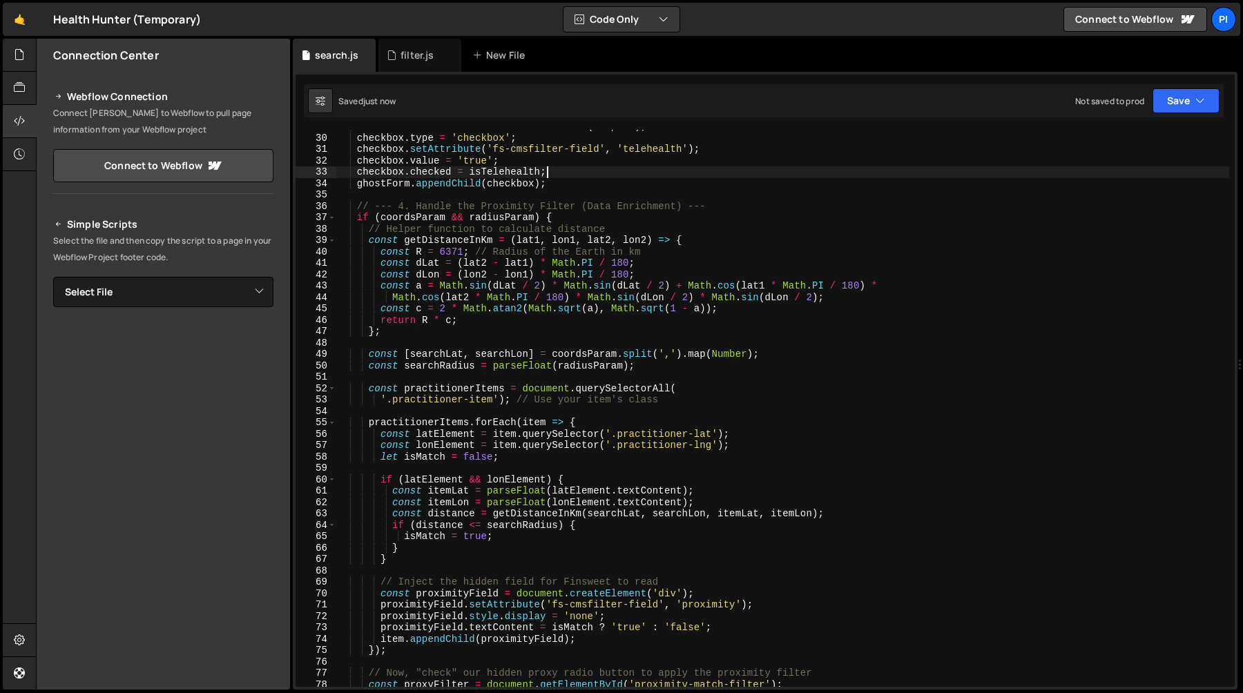
click at [572, 218] on div "const checkbox = document . createElement ( 'input' ) ; checkbox . type = 'chec…" at bounding box center [782, 411] width 893 height 580
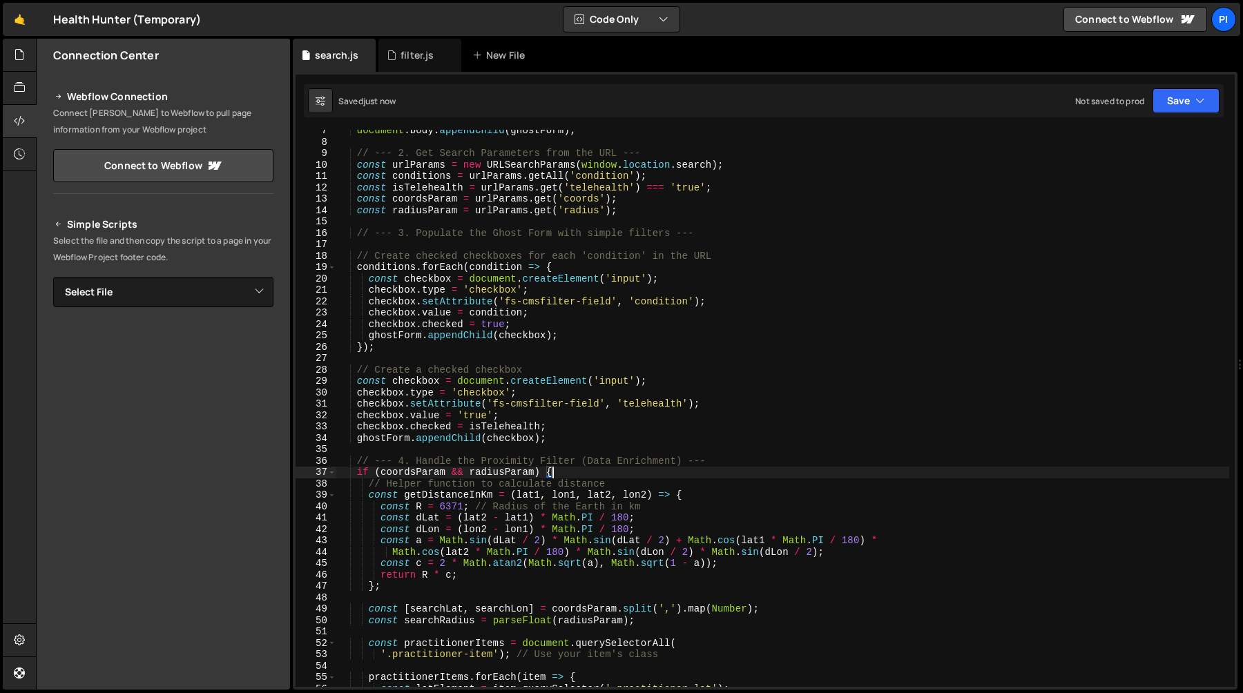
scroll to position [199, 0]
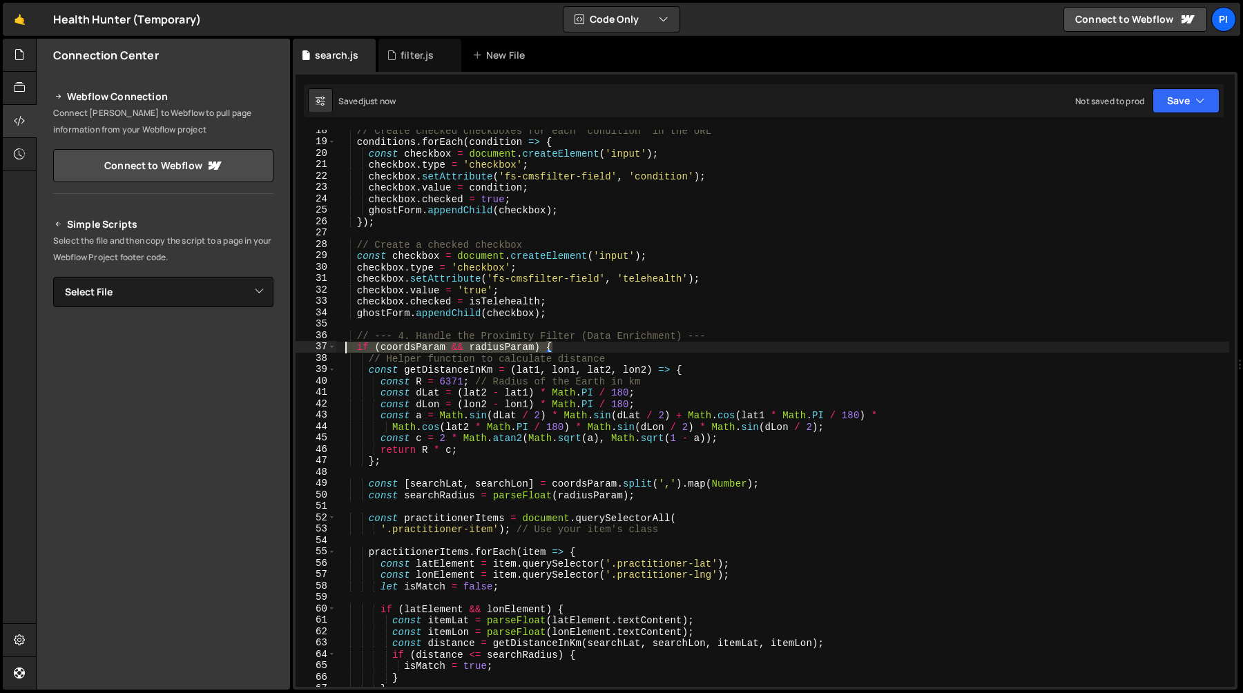
click at [345, 347] on div "// Create checked checkboxes for each 'condition' in the URL conditions . forEa…" at bounding box center [782, 415] width 893 height 580
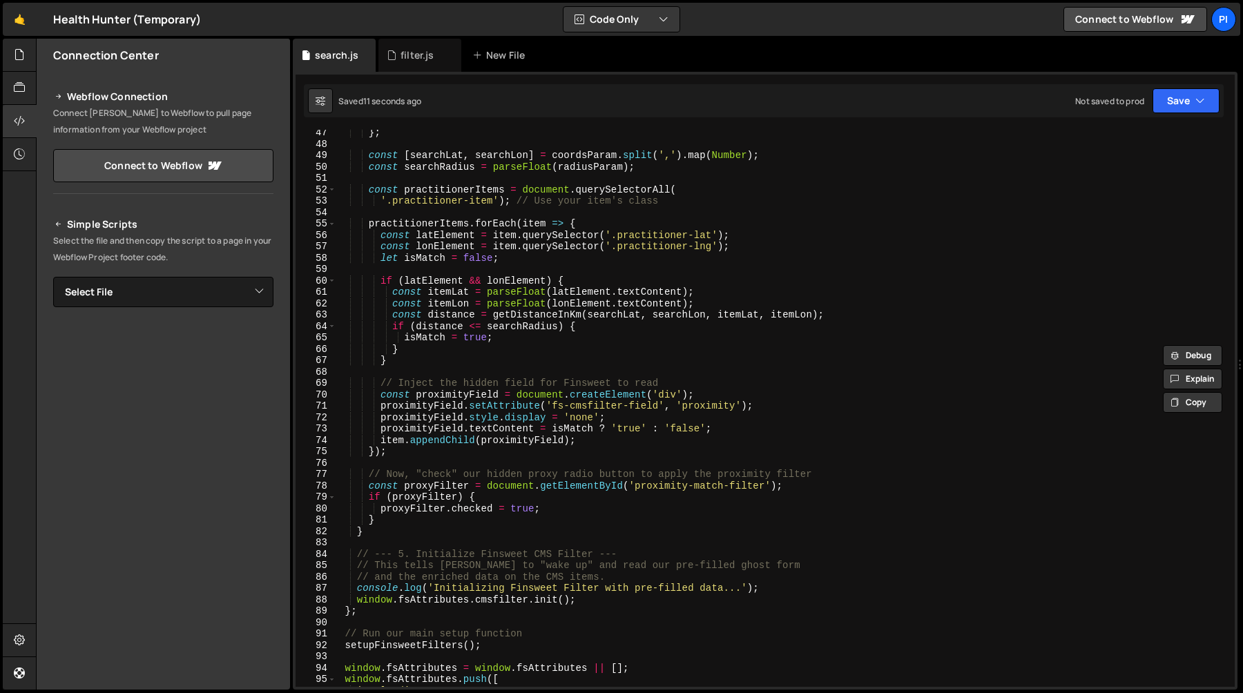
scroll to position [561, 0]
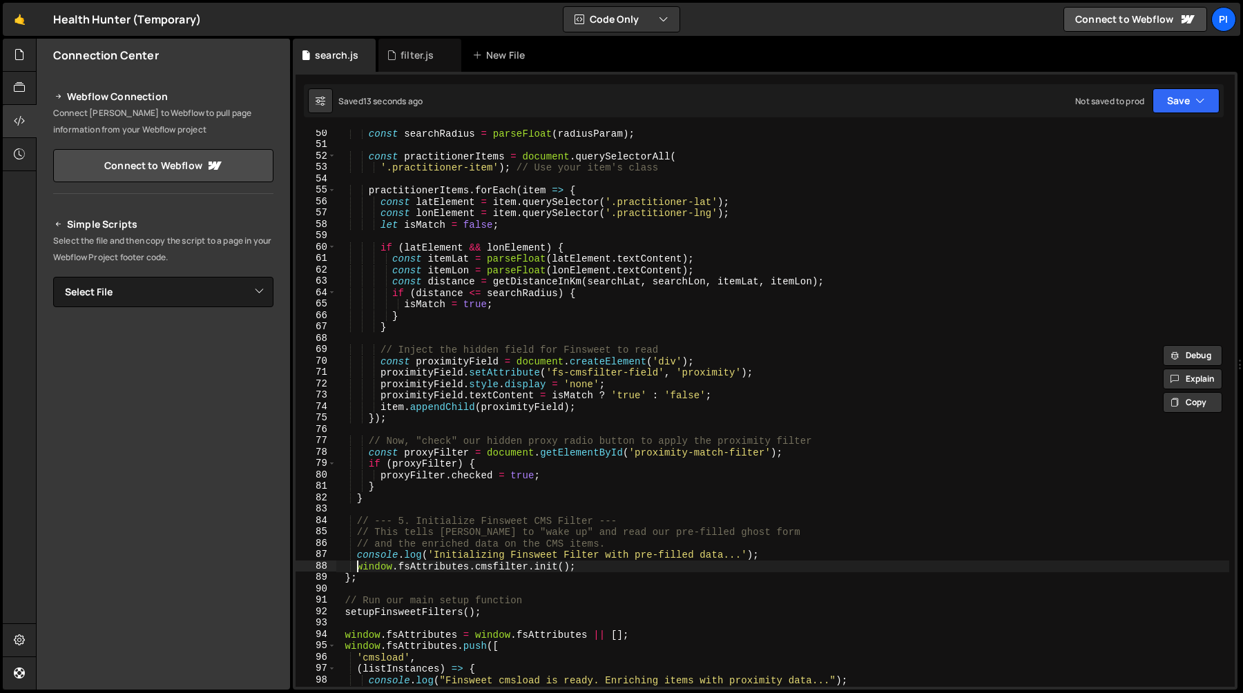
click at [357, 568] on div "const searchRadius = parseFloat ( radiusParam ) ; const practitionerItems = doc…" at bounding box center [782, 418] width 893 height 580
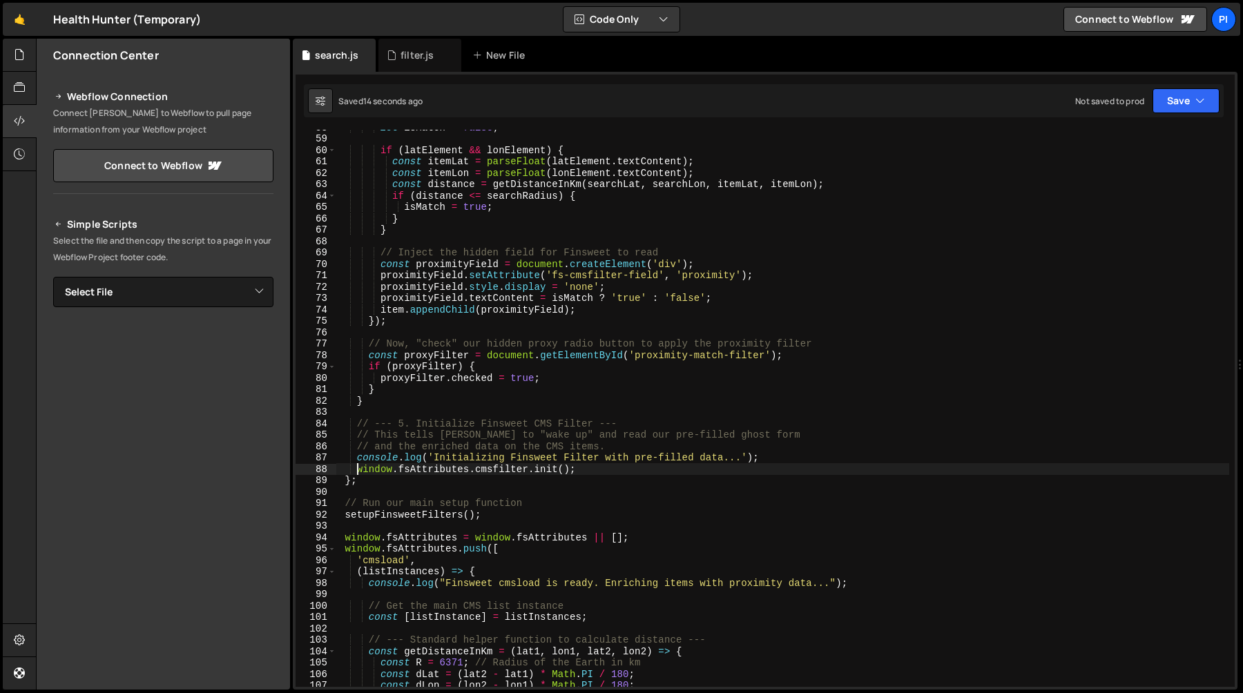
scroll to position [657, 0]
click at [342, 541] on div "let isMatch = false ; if ( latElement && lonElement ) { const itemLat = parseFl…" at bounding box center [782, 412] width 893 height 580
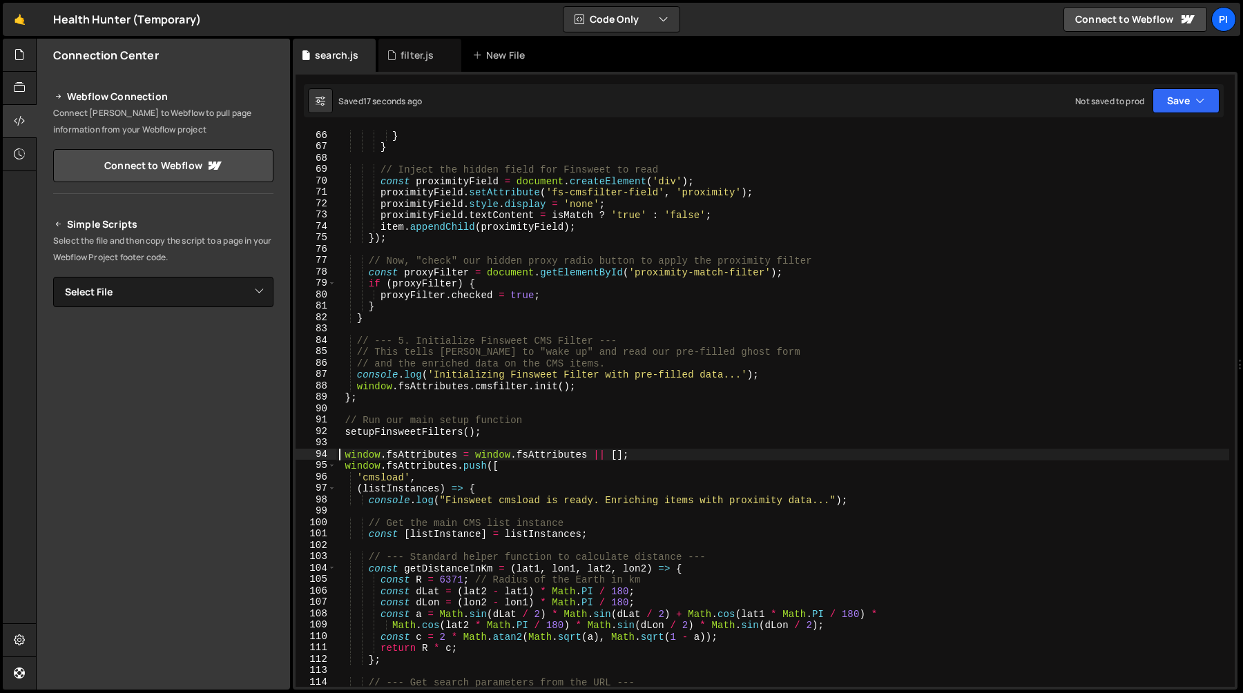
scroll to position [741, 0]
click at [346, 459] on div "} } // Inject the hidden field for Finsweet to read const proximityField = docu…" at bounding box center [782, 420] width 893 height 580
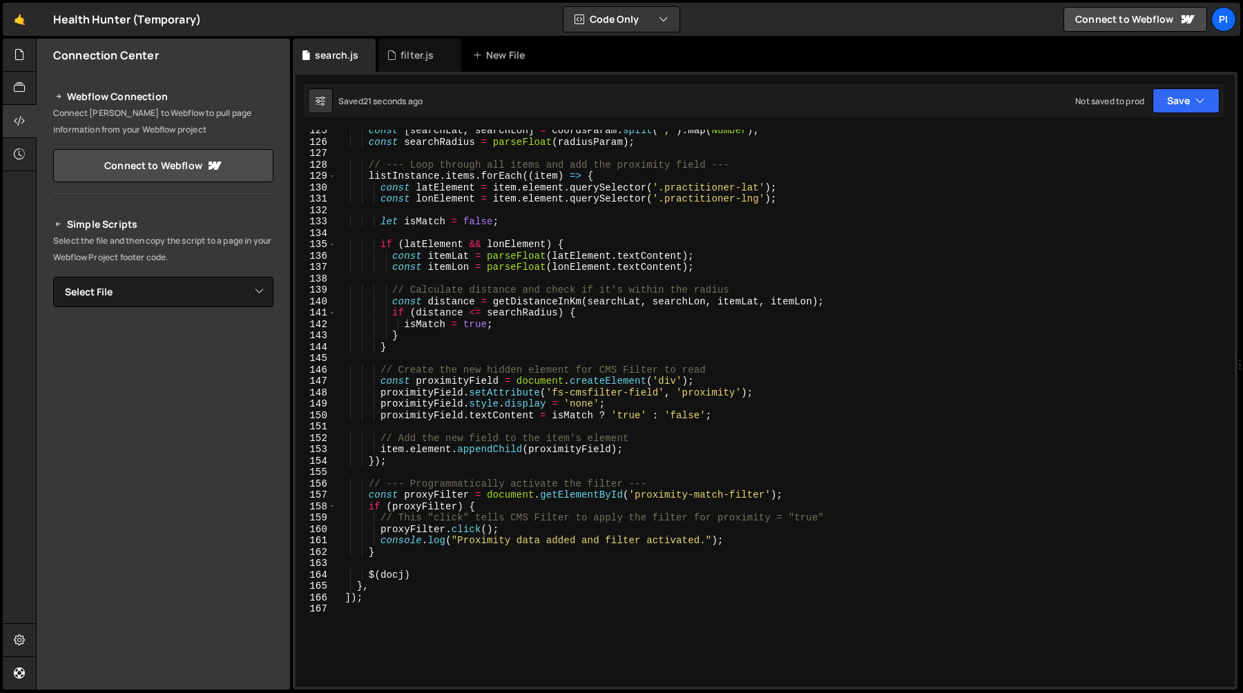
scroll to position [1417, 0]
click at [405, 573] on div "const [ searchLat , searchLon ] = coordsParam . split ( ',' ) . map ( Number ) …" at bounding box center [782, 415] width 893 height 580
click at [406, 586] on div "const [ searchLat , searchLon ] = coordsParam . split ( ',' ) . map ( Number ) …" at bounding box center [782, 415] width 893 height 580
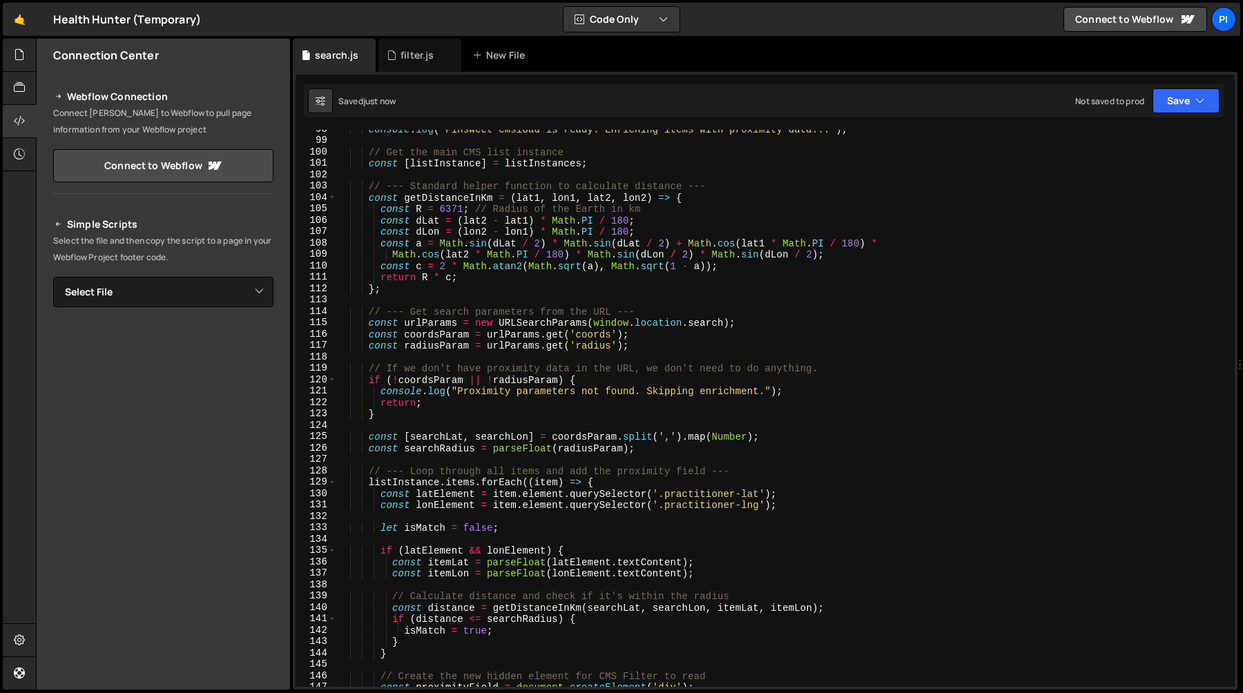
scroll to position [1455, 0]
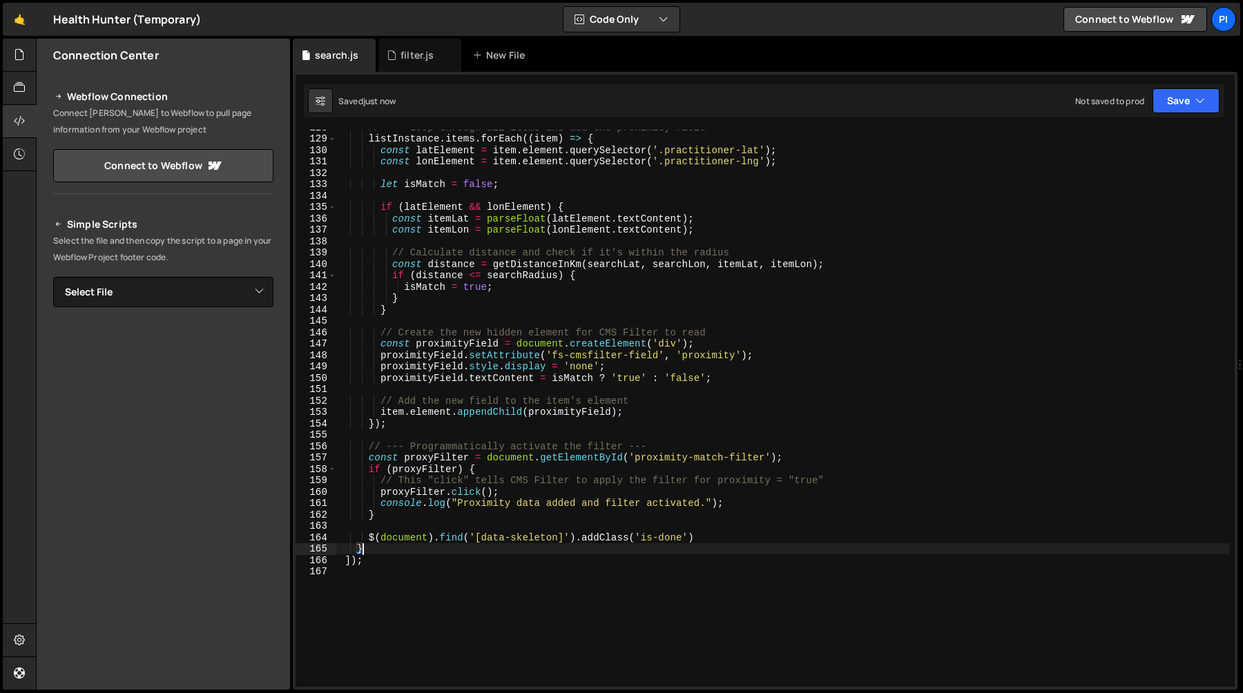
click at [377, 563] on div "// --- Loop through all items and add the proximity field --- listInstance . it…" at bounding box center [782, 412] width 893 height 580
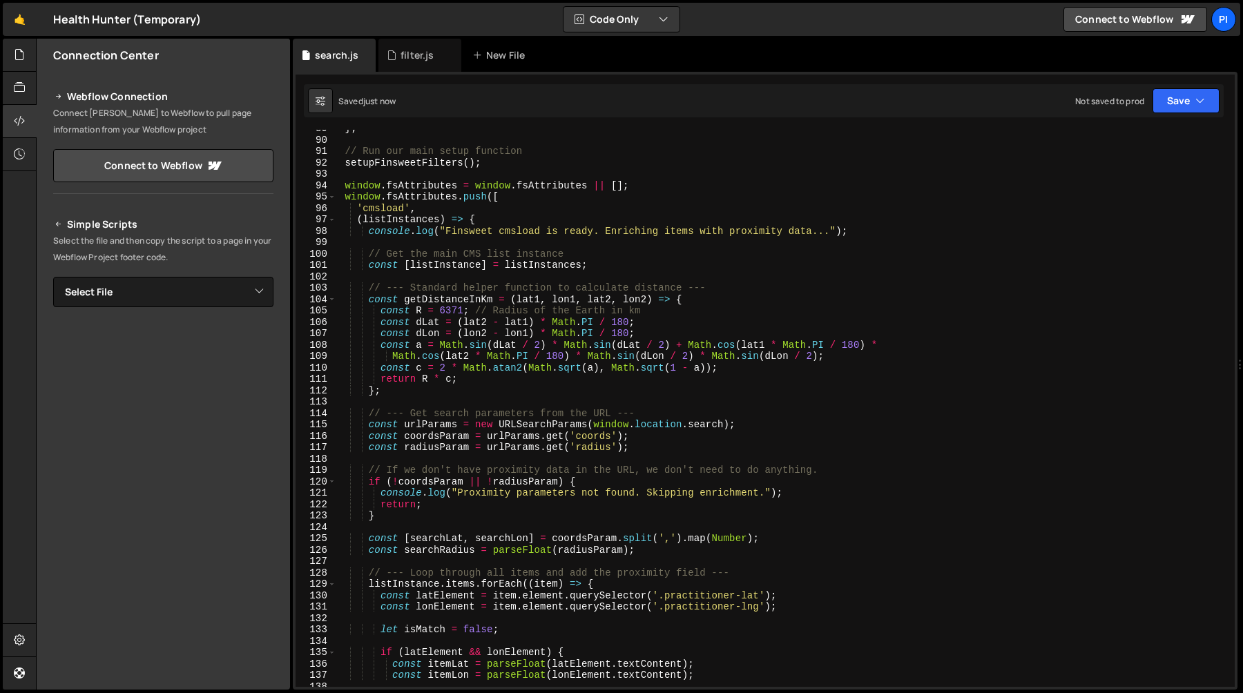
click at [344, 190] on div "} ; // Run our main setup function setupFinsweetFilters ( ) ; window . fsAttrib…" at bounding box center [782, 413] width 893 height 580
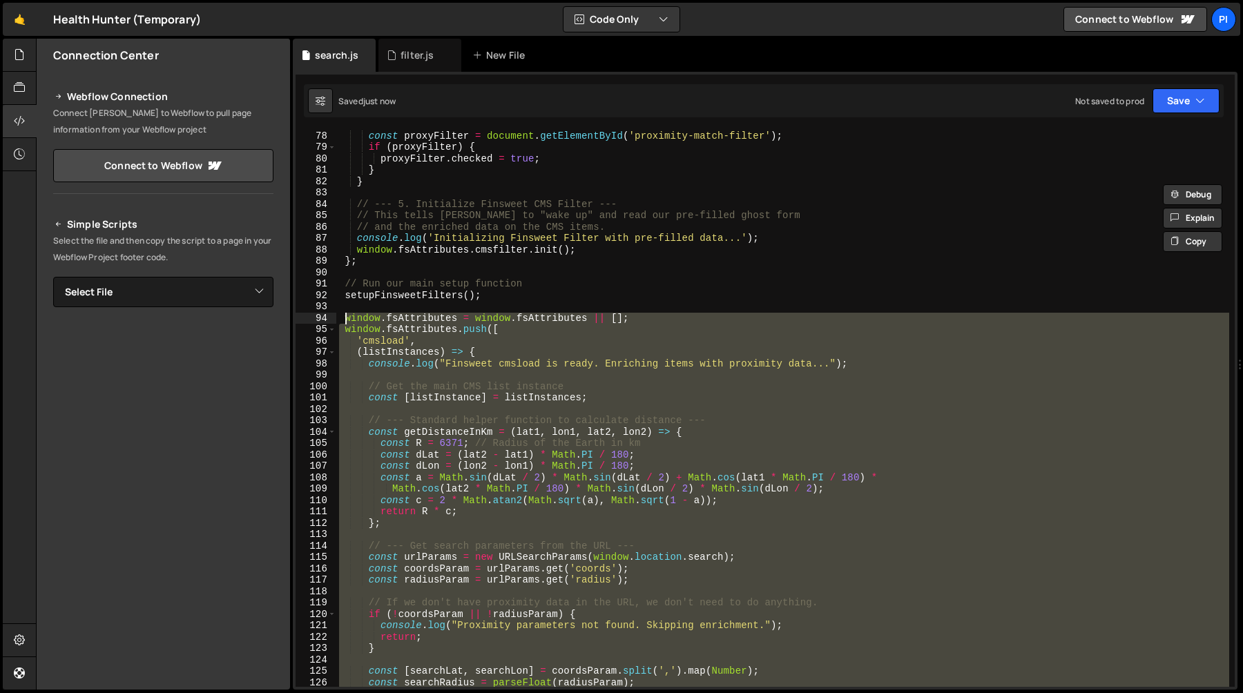
scroll to position [877, 0]
type textarea "window.fsAttributes = window.fsAttributes || []; window.fsAttributes.push(["
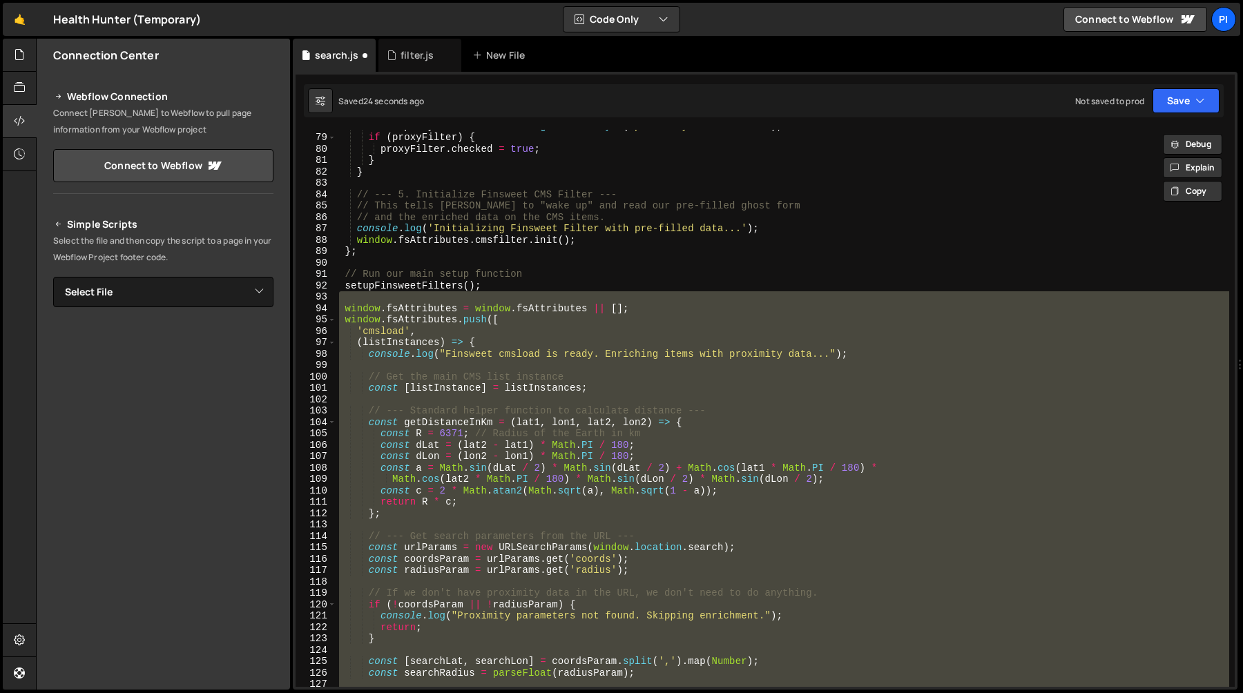
type textarea "]);"
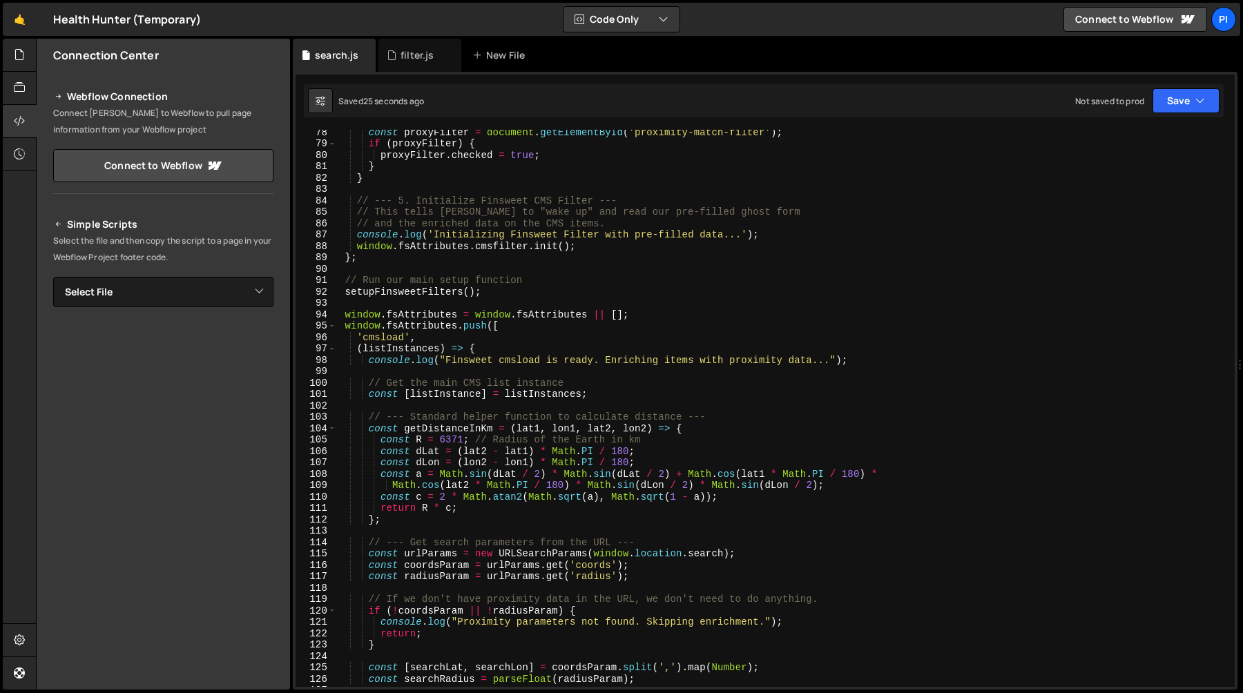
scroll to position [880, 0]
click at [493, 302] on div "const proxyFilter = document . getElementById ( 'proximity-match-filter' ) ; if…" at bounding box center [782, 416] width 893 height 580
click at [496, 291] on div "const proxyFilter = document . getElementById ( 'proximity-match-filter' ) ; if…" at bounding box center [782, 416] width 893 height 580
click at [545, 292] on div "const proxyFilter = document . getElementById ( 'proximity-match-filter' ) ; if…" at bounding box center [782, 416] width 893 height 580
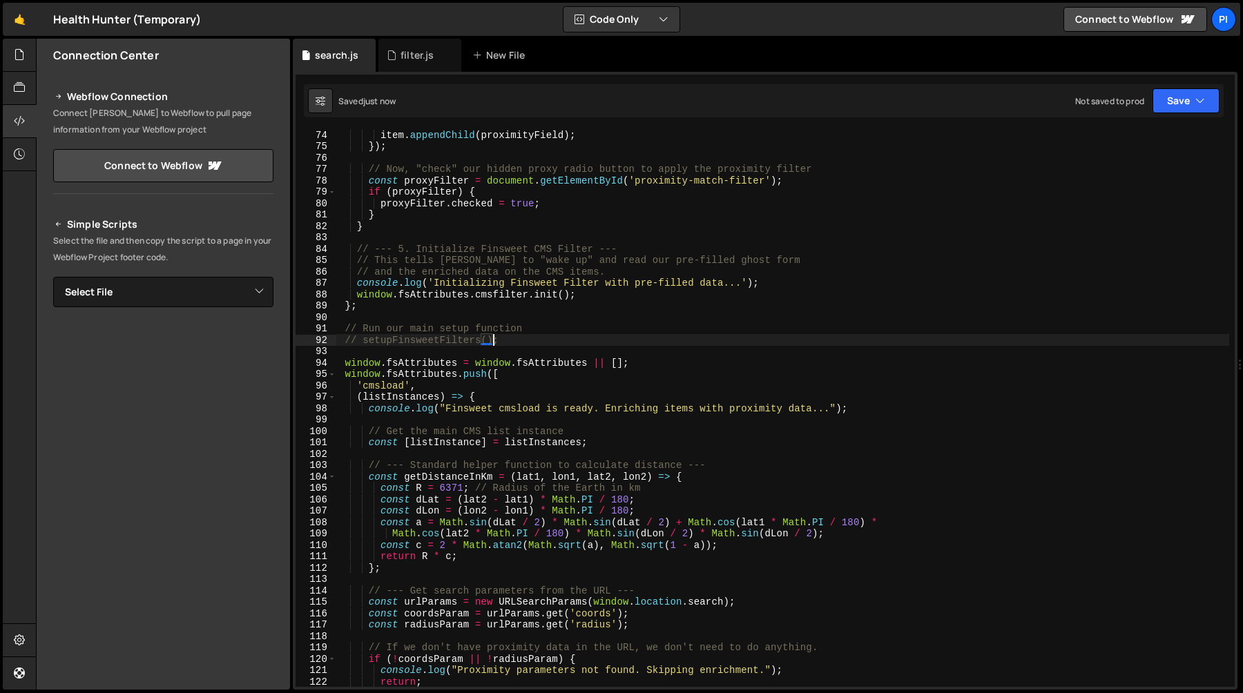
scroll to position [832, 0]
click at [398, 359] on div "item . appendChild ( proximityField ) ; }) ; // Now, "check" our hidden proxy r…" at bounding box center [782, 419] width 893 height 580
type textarea "window.fsAttributes = window.fsAttributes || [];"
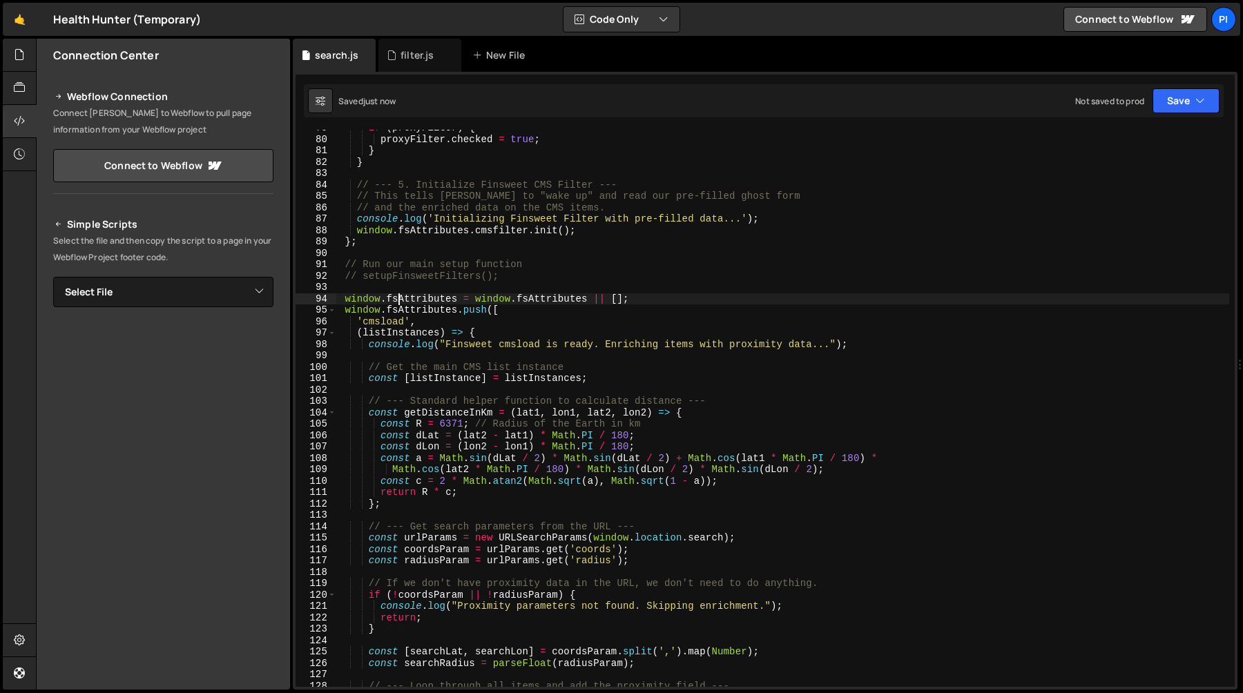
scroll to position [895, 0]
click at [451, 353] on div "if ( proxyFilter ) { proxyFilter . checked = true ; } } // --- 5. Initialize Fi…" at bounding box center [782, 413] width 893 height 580
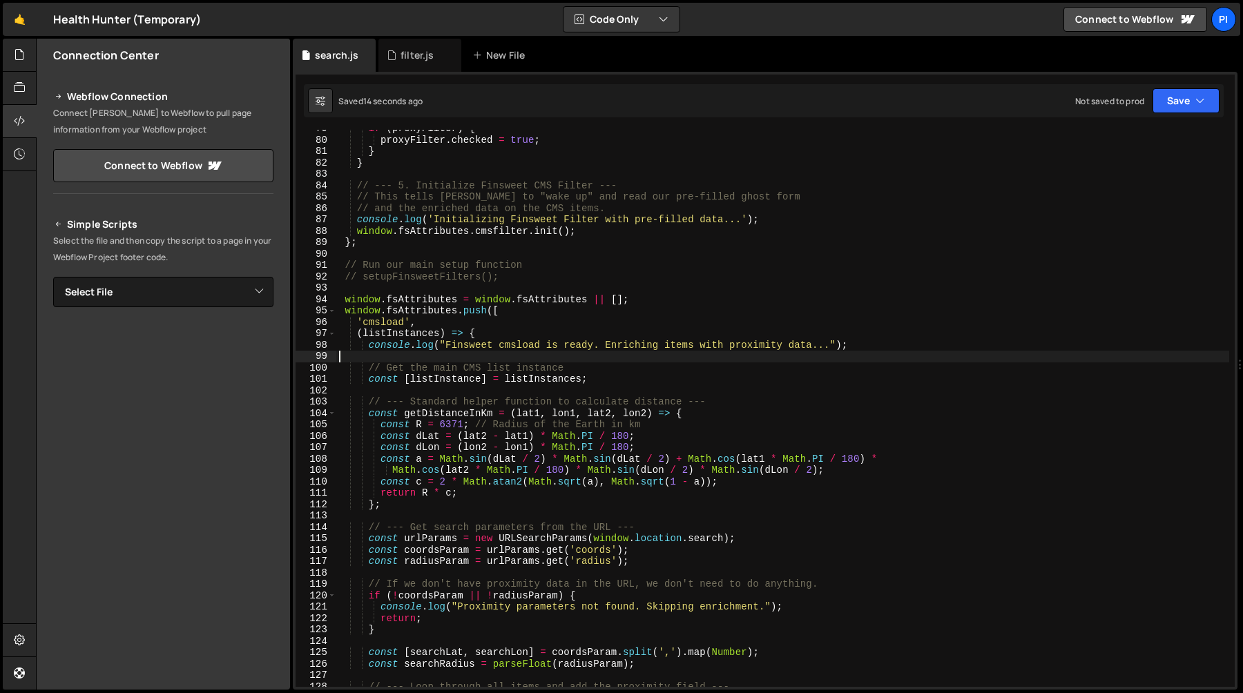
click at [451, 353] on div "if ( proxyFilter ) { proxyFilter . checked = true ; } } // --- 5. Initialize Fi…" at bounding box center [782, 413] width 893 height 580
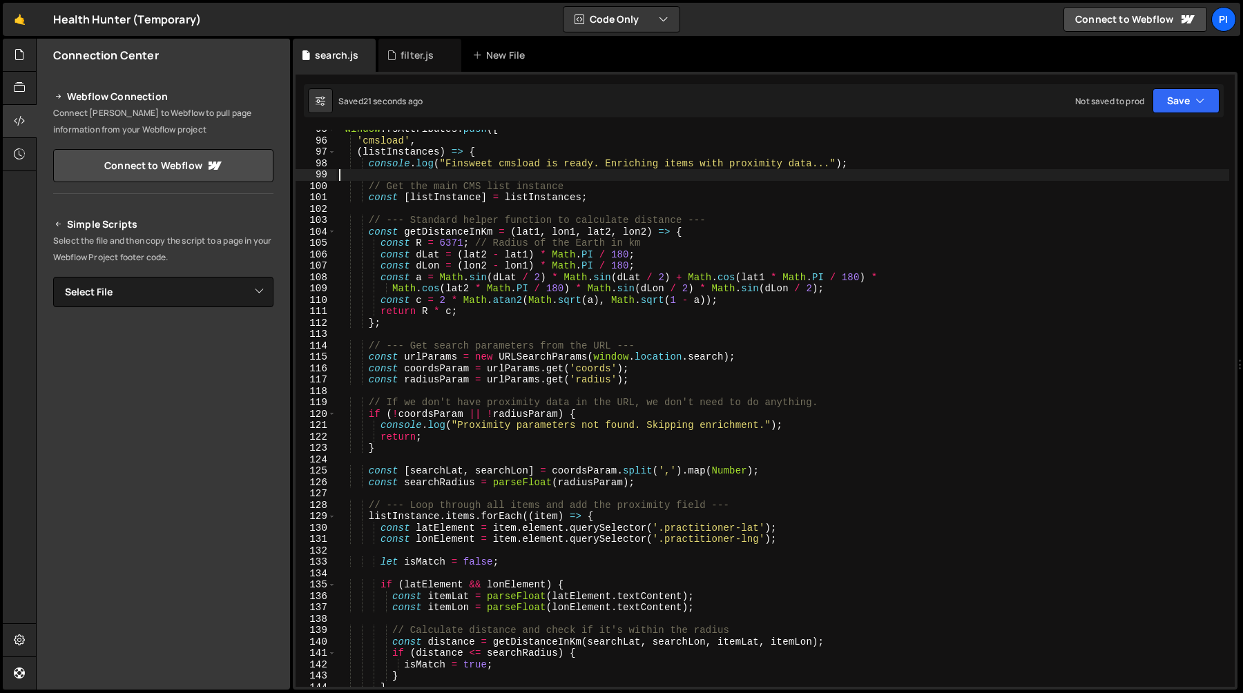
scroll to position [1079, 0]
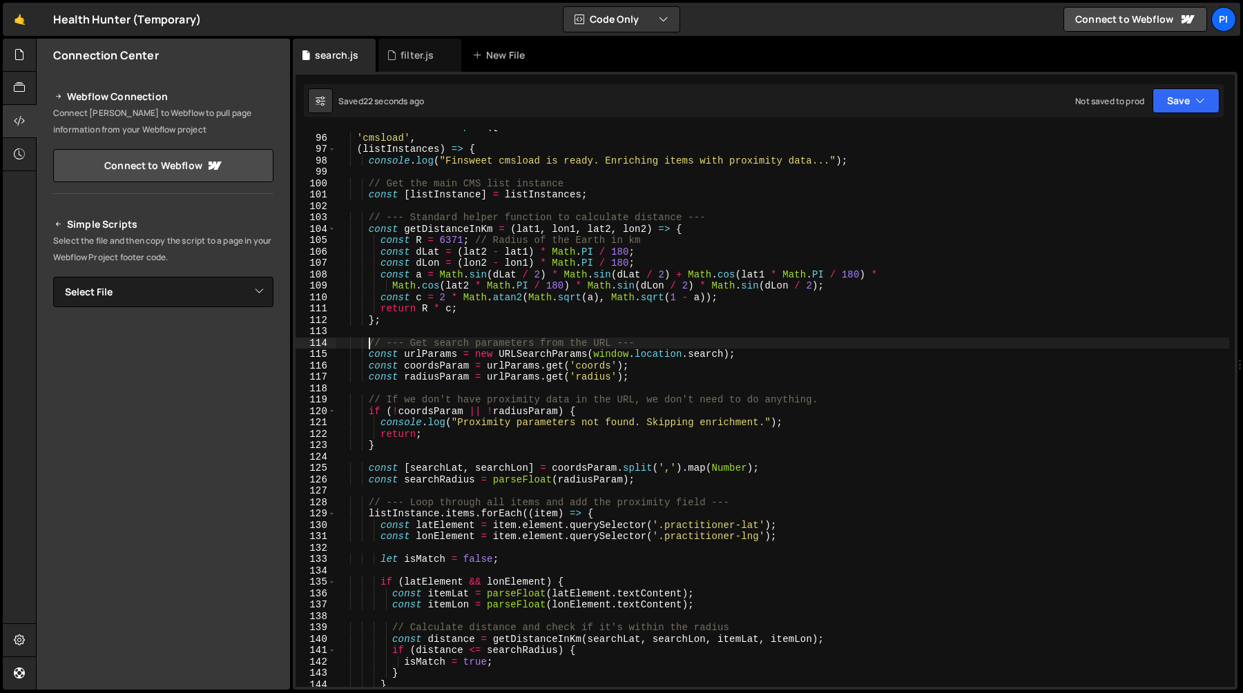
click at [369, 342] on div "window . fsAttributes . push ([ 'cmsload' , ( listInstances ) => { console . lo…" at bounding box center [782, 411] width 893 height 580
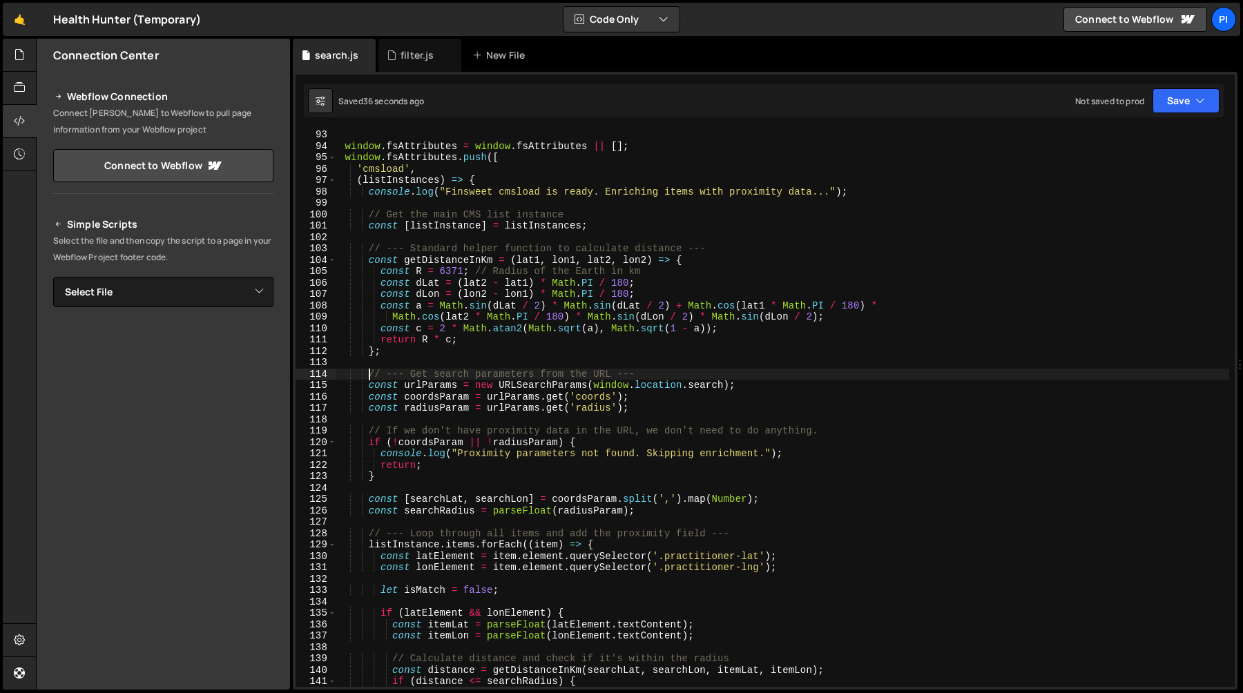
scroll to position [1045, 0]
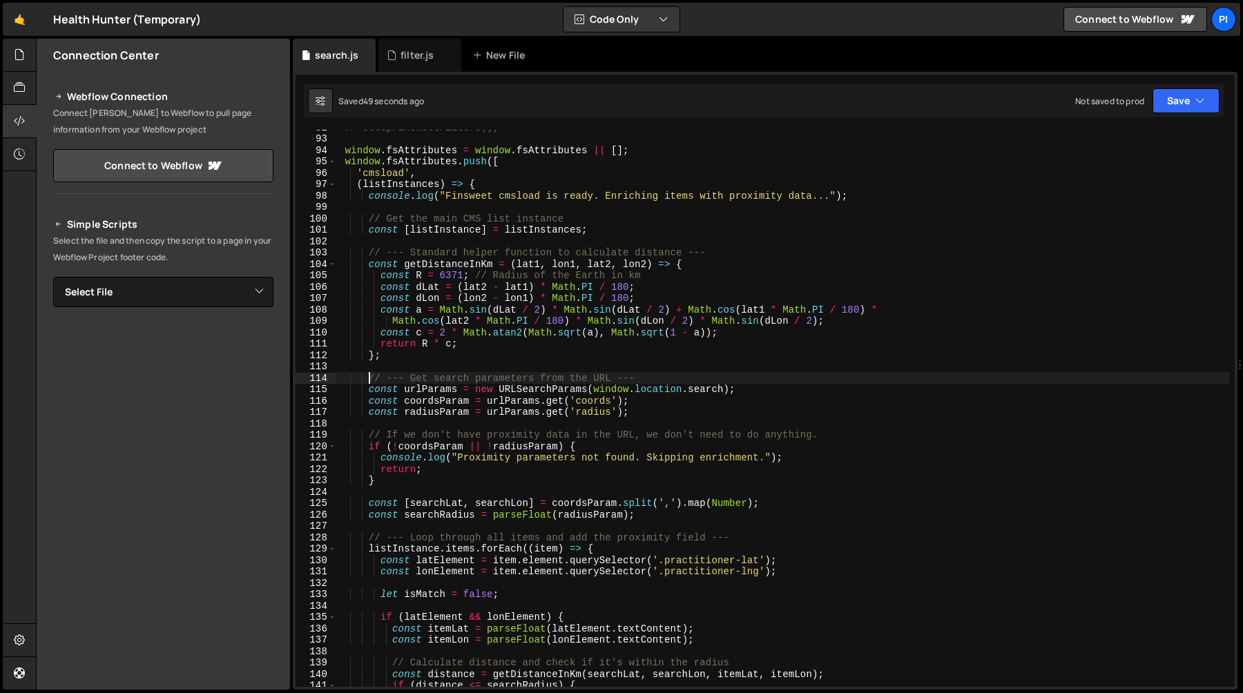
click at [540, 403] on div "// setupFinsweetFilters(); window . fsAttributes = window . fsAttributes || [ ]…" at bounding box center [782, 412] width 893 height 580
click at [656, 409] on div "// setupFinsweetFilters(); window . fsAttributes = window . fsAttributes || [ ]…" at bounding box center [782, 412] width 893 height 580
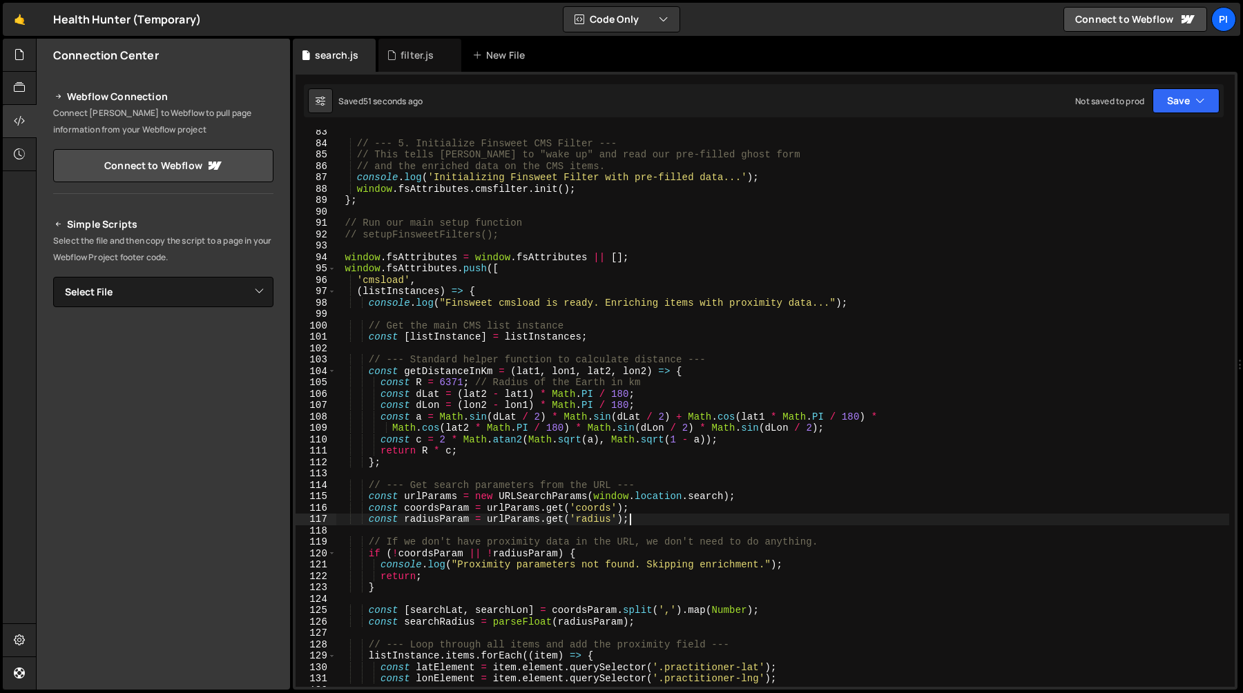
scroll to position [938, 0]
click at [658, 260] on div "// --- 5. Initialize Finsweet CMS Filter --- // This tells Finsweet to "wake up…" at bounding box center [782, 416] width 893 height 580
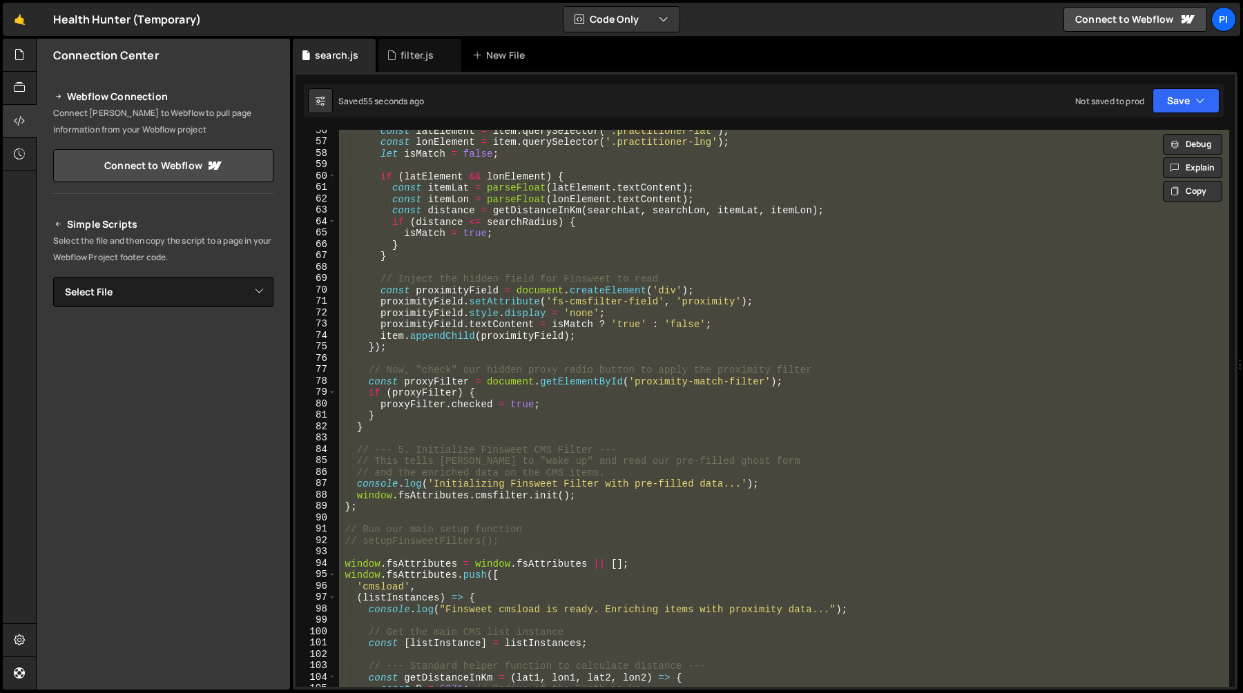
click at [423, 455] on div "const latElement = item . querySelector ( '.practitioner-lat' ) ; const lonElem…" at bounding box center [782, 408] width 893 height 557
type textarea "// --- 5. Initialize Finsweet CMS Filter ---"
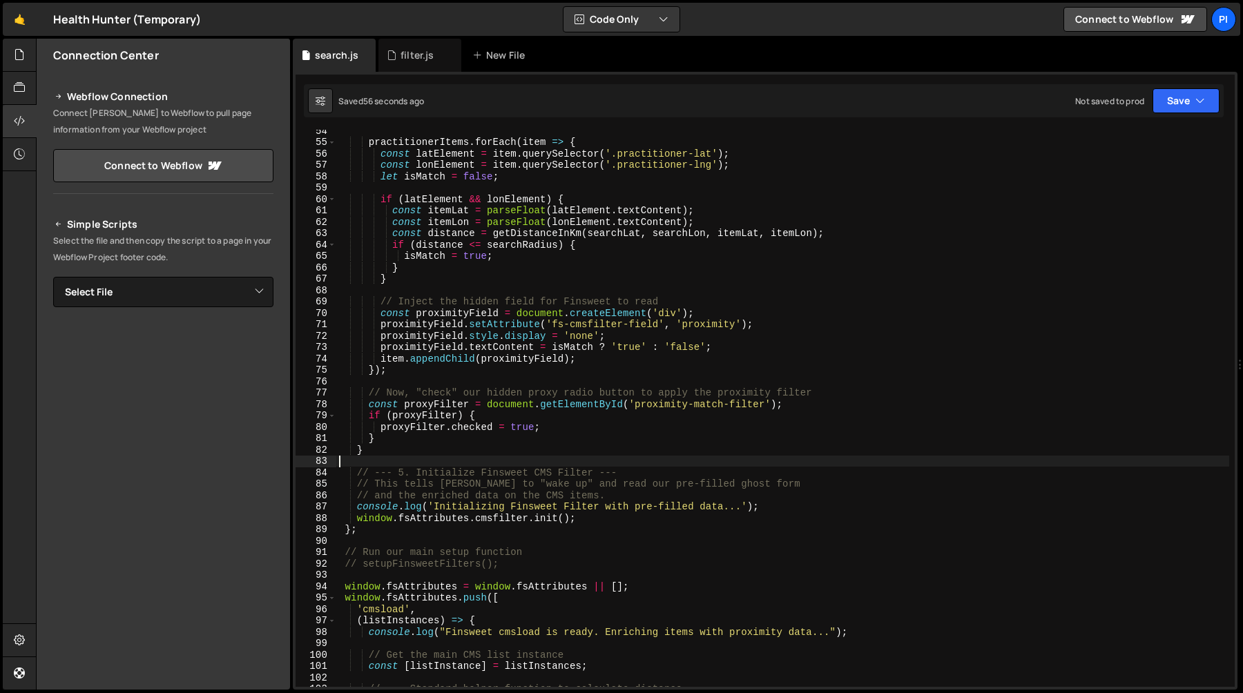
click at [386, 459] on div "practitionerItems . forEach ( item => { const latElement = item . querySelector…" at bounding box center [782, 415] width 893 height 580
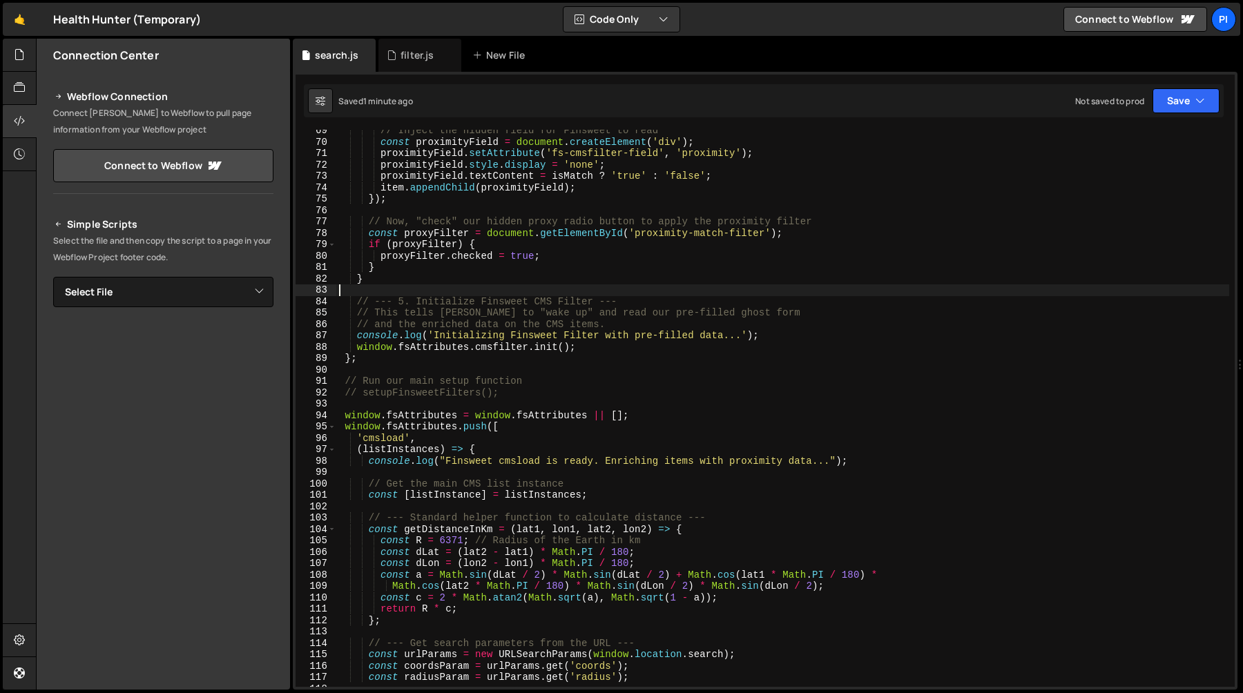
scroll to position [779, 0]
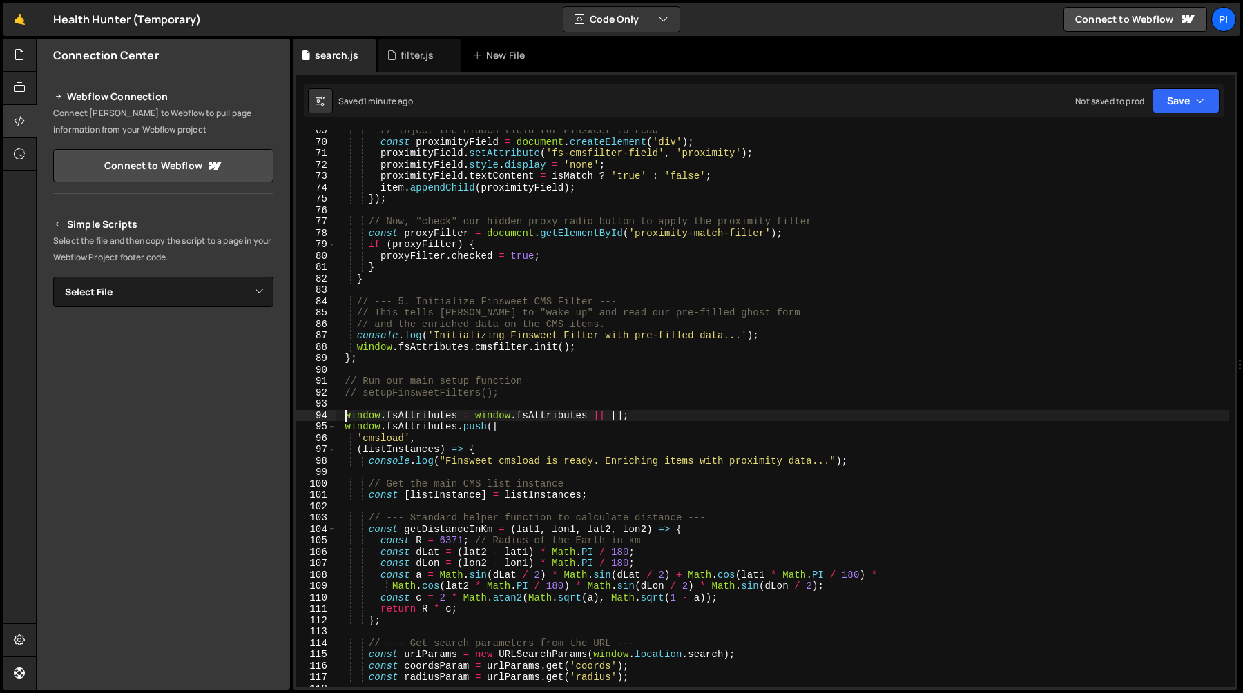
click at [345, 420] on div "// Inject the hidden field for Finsweet to read const proximityField = document…" at bounding box center [782, 415] width 893 height 580
type textarea "window.fsAttributes = window.fsAttributes || [];"
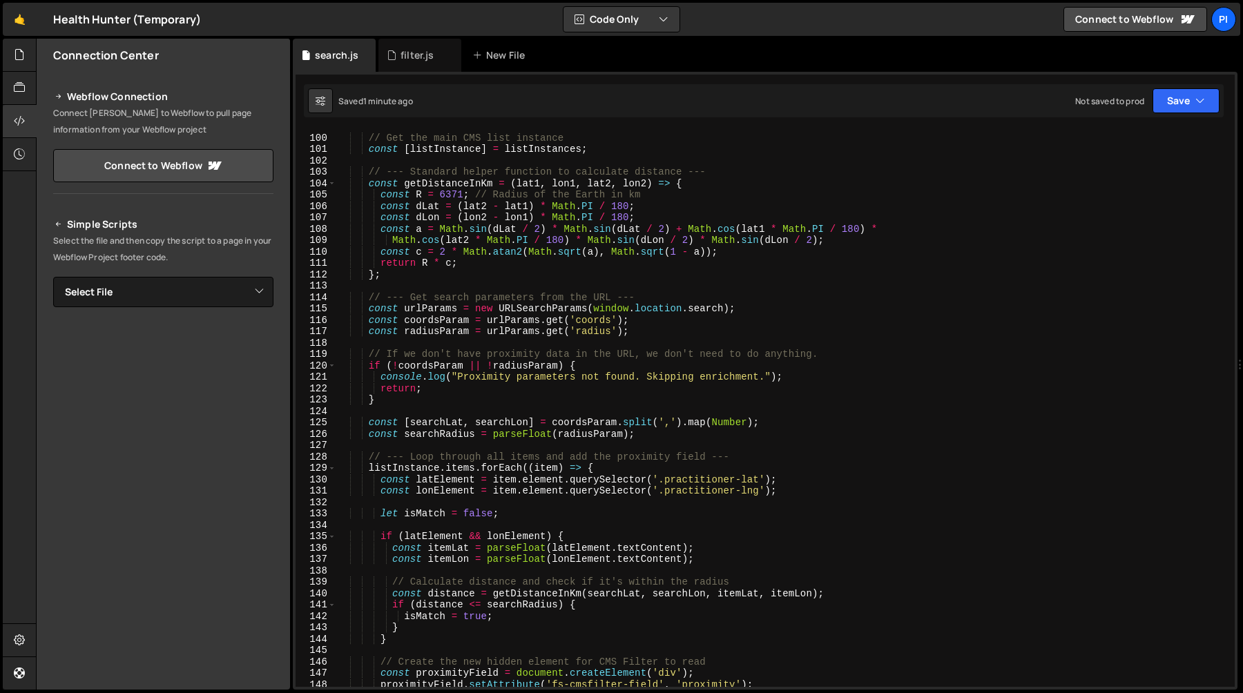
scroll to position [781, 0]
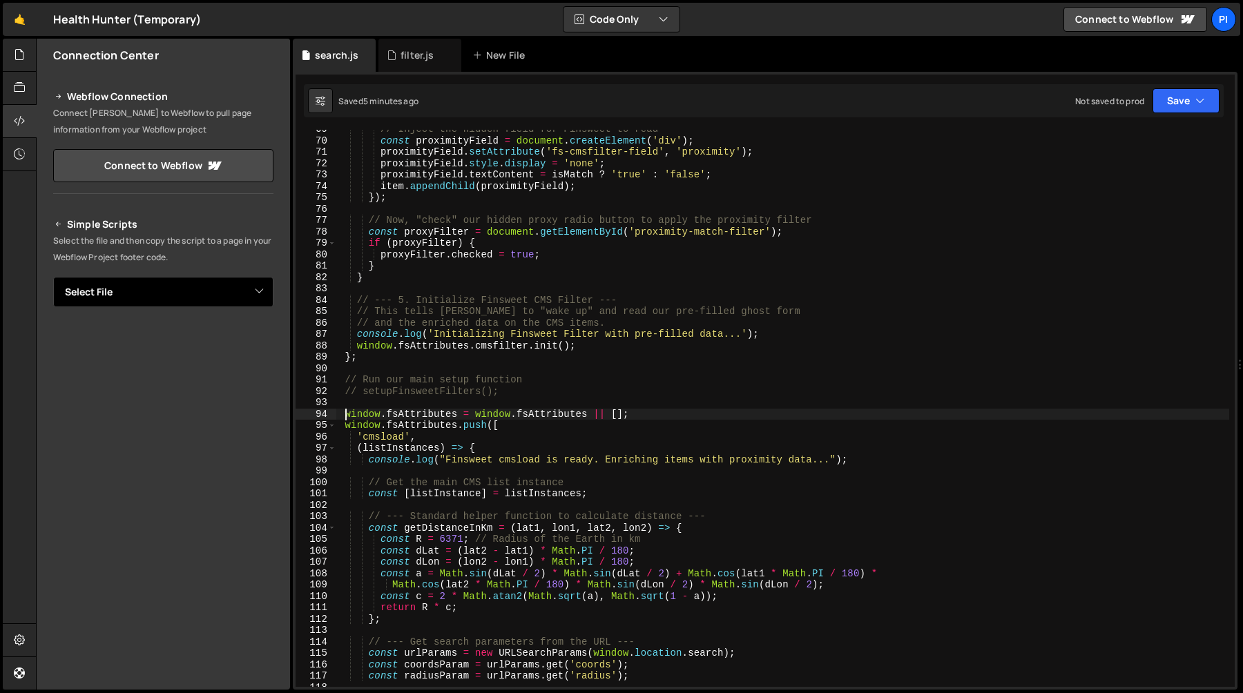
click at [219, 293] on select "Select File filter.js search.js" at bounding box center [163, 292] width 220 height 30
select select "45041"
click at [223, 289] on select "Select File filter.js search.js" at bounding box center [163, 292] width 220 height 30
click at [222, 342] on button "Copy" at bounding box center [231, 338] width 47 height 29
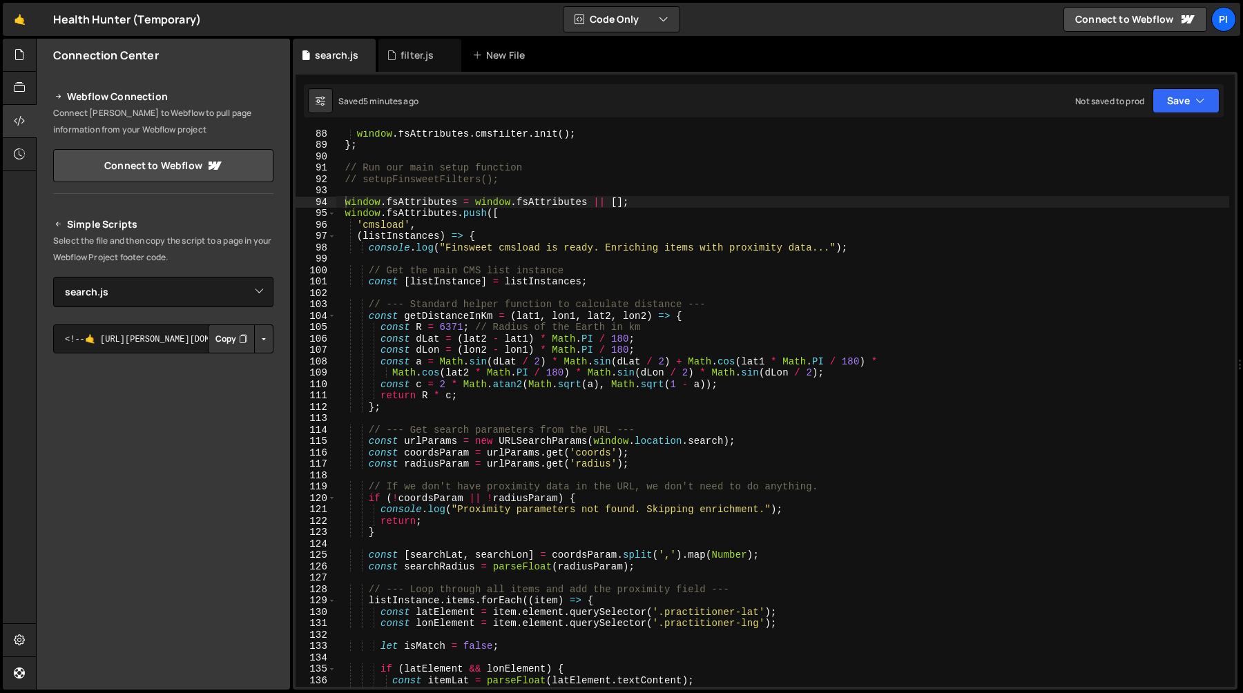
scroll to position [993, 0]
click at [531, 281] on div "window . fsAttributes . cmsfilter . init ( ) ; } ; // Run our main setup functi…" at bounding box center [782, 418] width 893 height 580
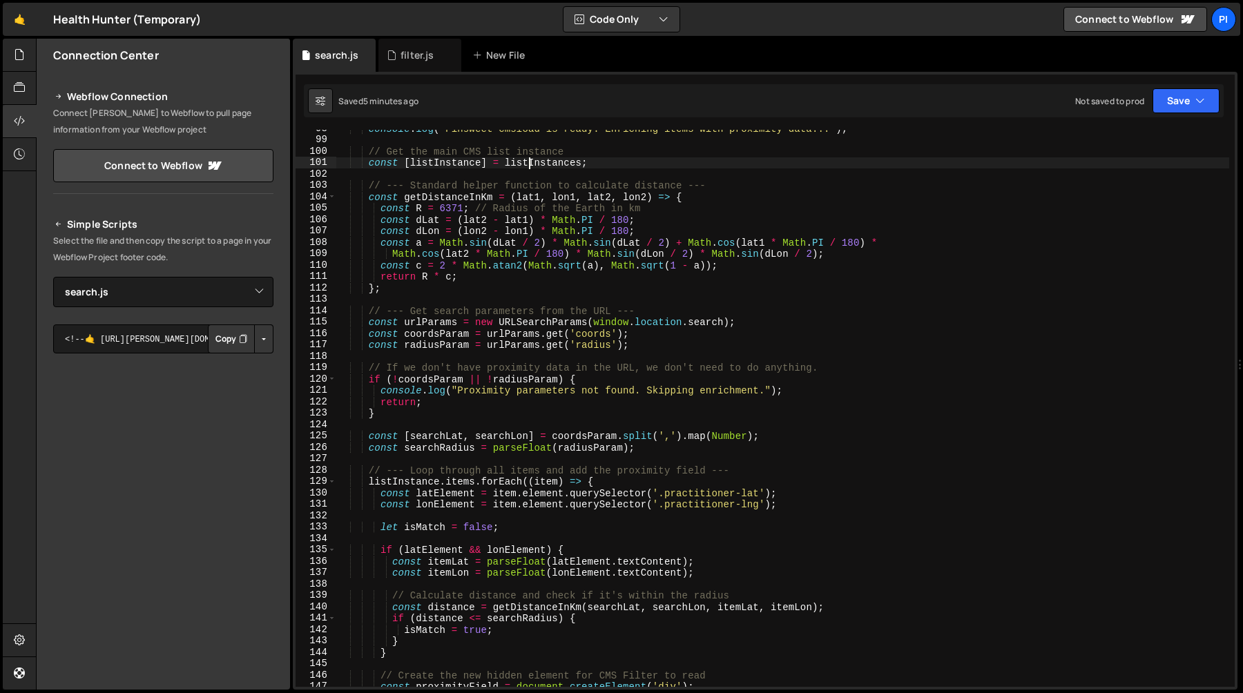
scroll to position [1112, 0]
click at [661, 497] on div "console . log ( "Finsweet cmsload is ready. Enriching items with proximity data…" at bounding box center [782, 413] width 893 height 580
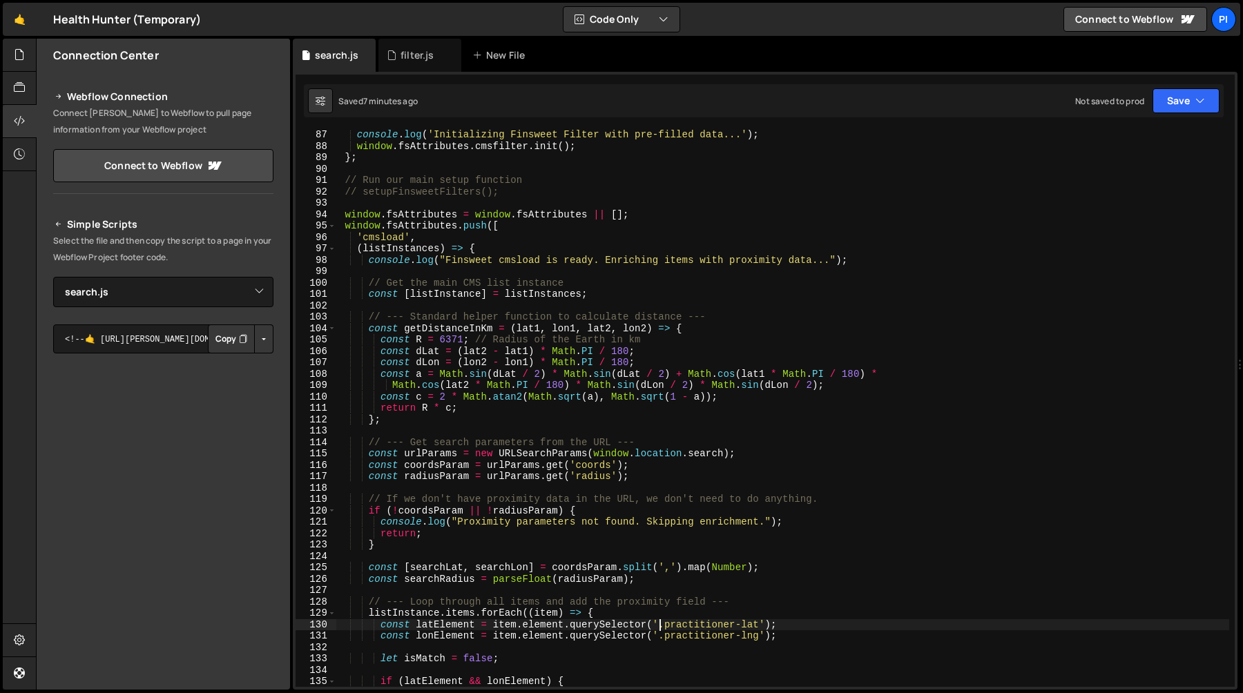
scroll to position [969, 0]
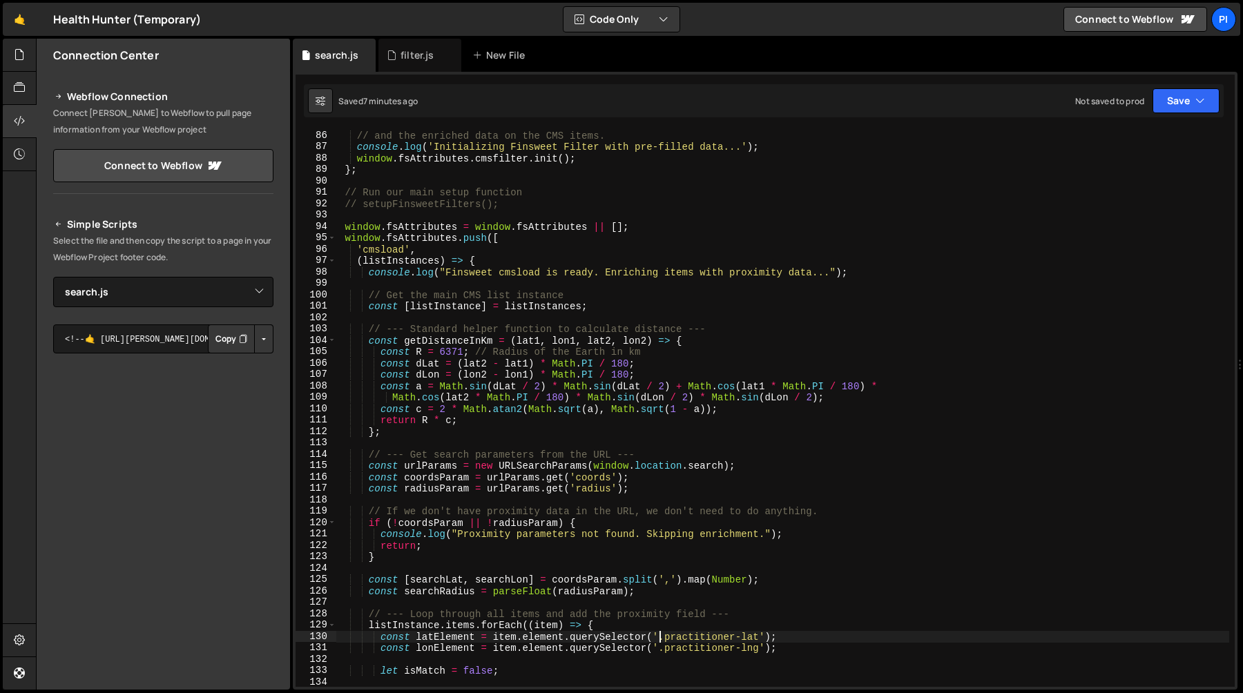
click at [501, 258] on div "// and the enriched data on the CMS items. console . log ( 'Initializing Finswe…" at bounding box center [782, 420] width 893 height 580
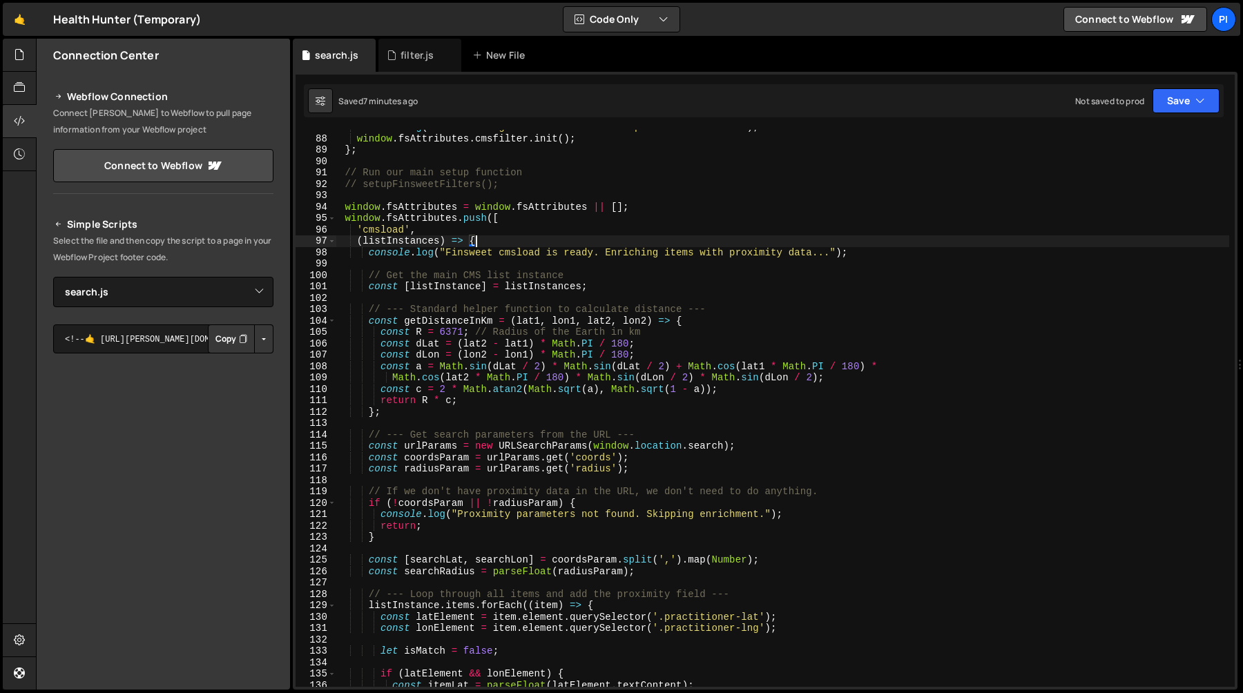
scroll to position [988, 0]
click at [608, 291] on div "console . log ( 'Initializing Finsweet Filter with pre-filled data...' ) ; wind…" at bounding box center [782, 412] width 893 height 580
type textarea "const [listInstance] = listInstances;"
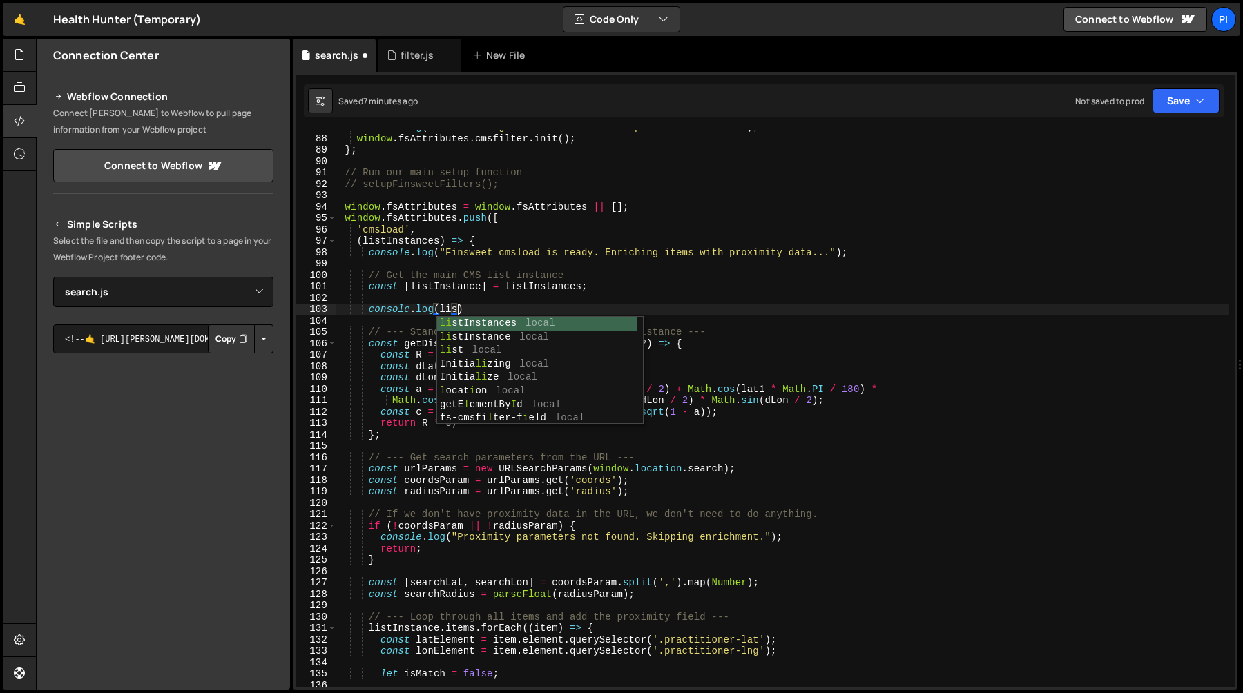
scroll to position [0, 8]
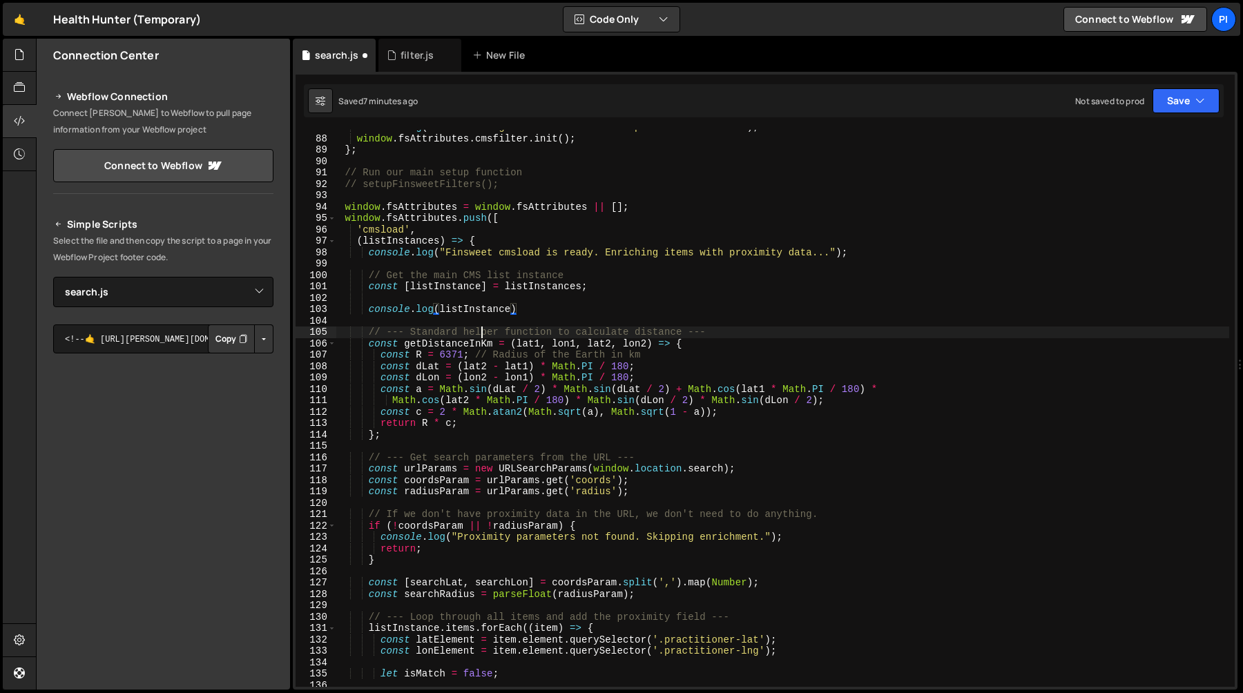
click at [479, 332] on div "console . log ( 'Initializing Finsweet Filter with pre-filled data...' ) ; wind…" at bounding box center [782, 412] width 893 height 580
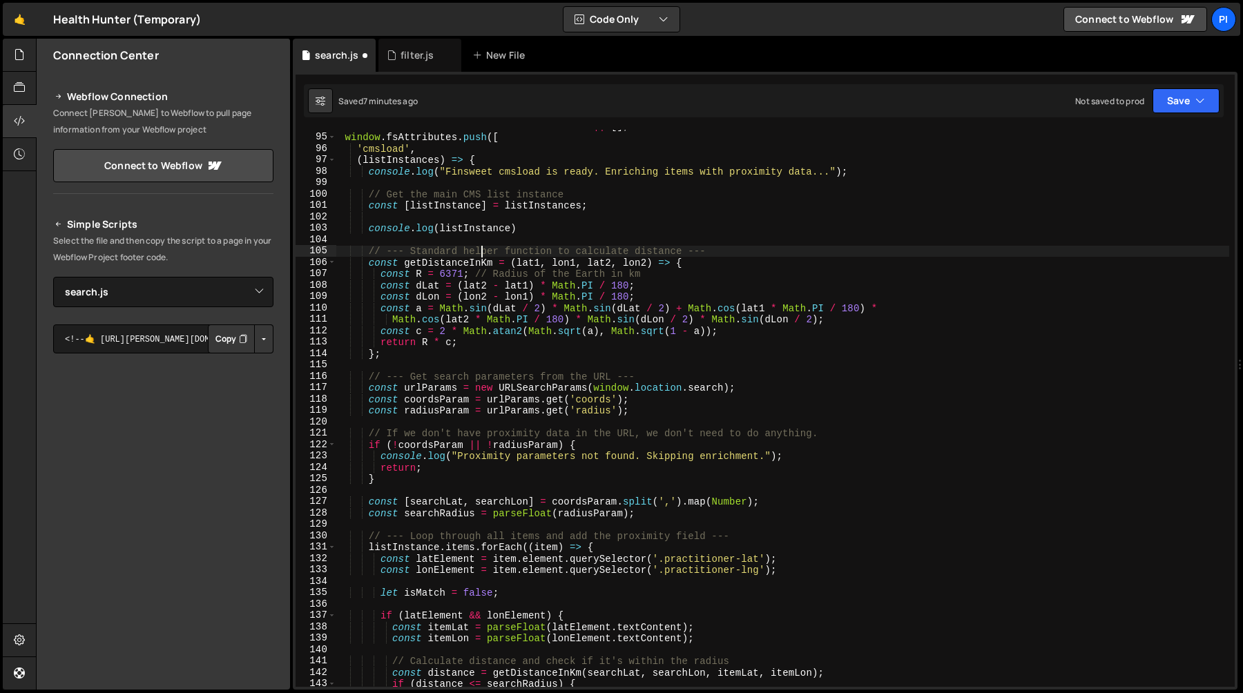
scroll to position [1075, 0]
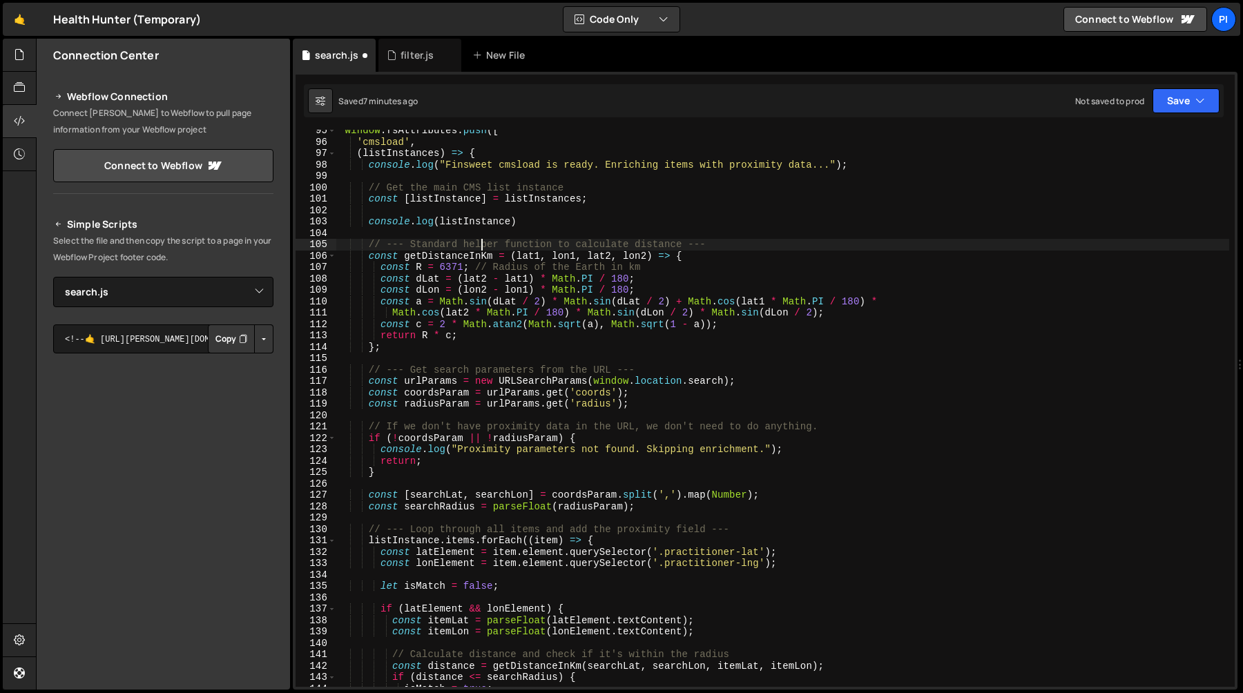
click at [400, 254] on div "window . fsAttributes . push ([ 'cmsload' , ( listInstances ) => { console . lo…" at bounding box center [782, 415] width 893 height 580
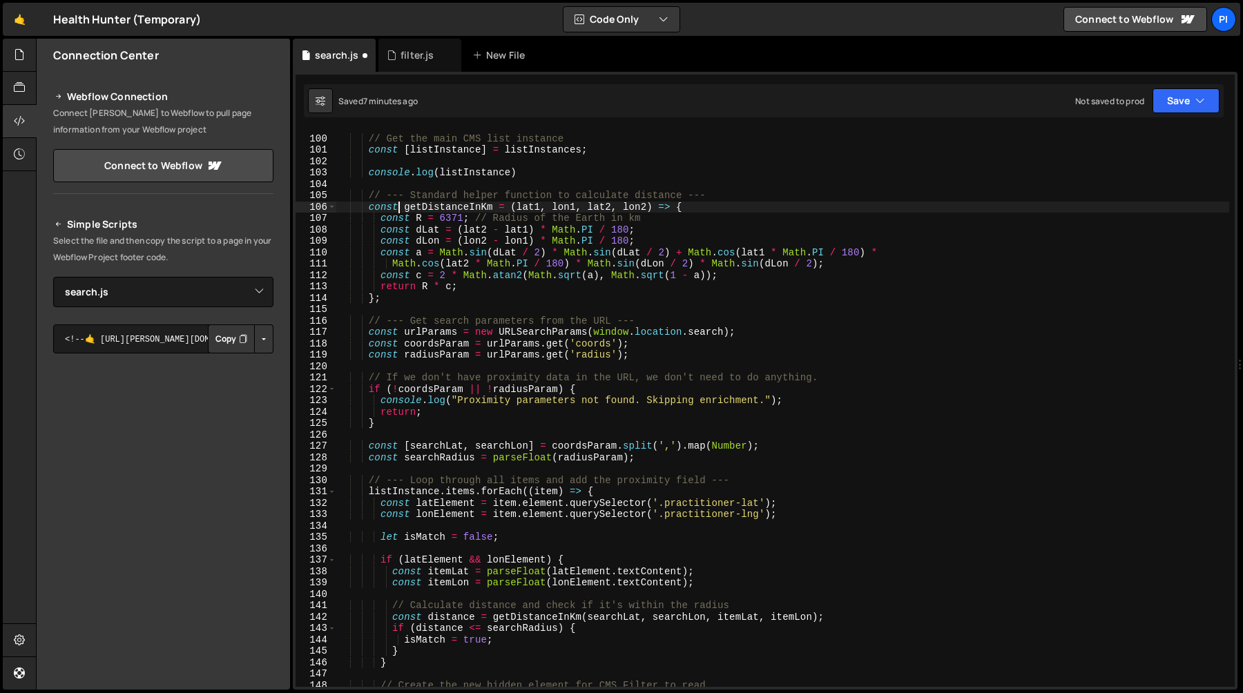
scroll to position [1125, 0]
click at [510, 257] on div "// Get the main CMS list instance const [ listInstance ] = listInstances ; cons…" at bounding box center [782, 411] width 893 height 580
click at [447, 205] on div "// Get the main CMS list instance const [ listInstance ] = listInstances ; cons…" at bounding box center [782, 411] width 893 height 580
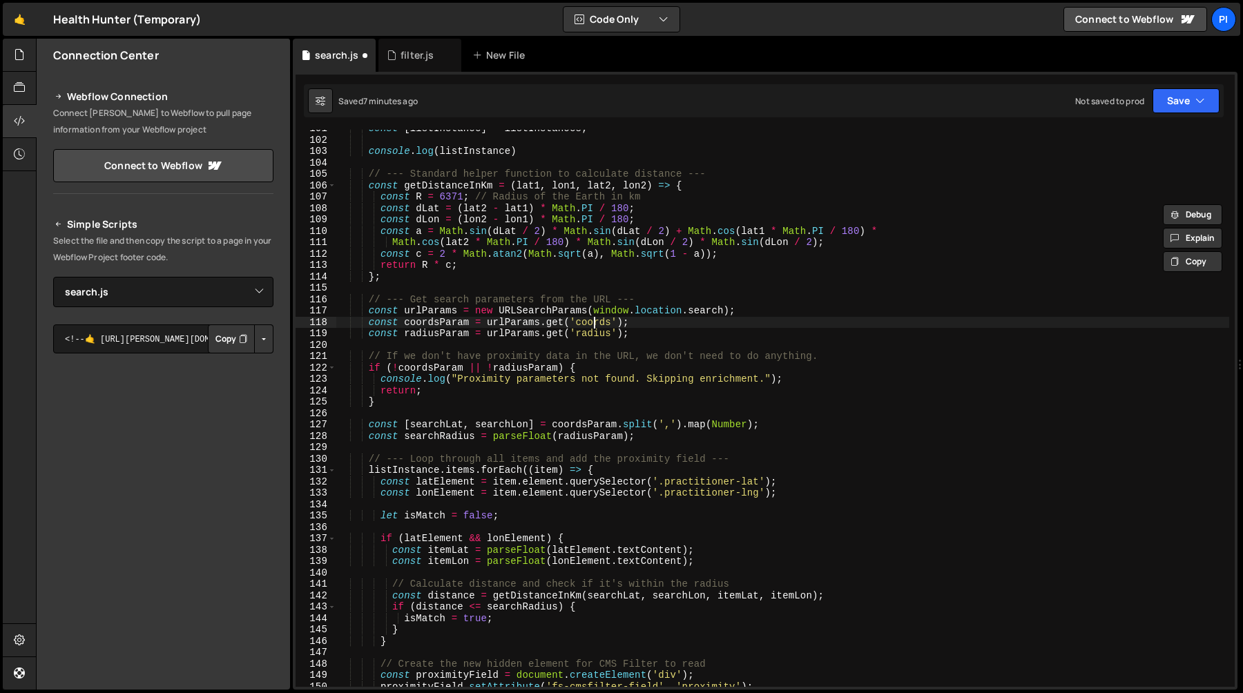
click at [592, 327] on div "const [ listInstance ] = listInstances ; console . log ( listInstance ) // --- …" at bounding box center [782, 413] width 893 height 580
click at [591, 338] on div "const [ listInstance ] = listInstances ; console . log ( listInstance ) // --- …" at bounding box center [782, 413] width 893 height 580
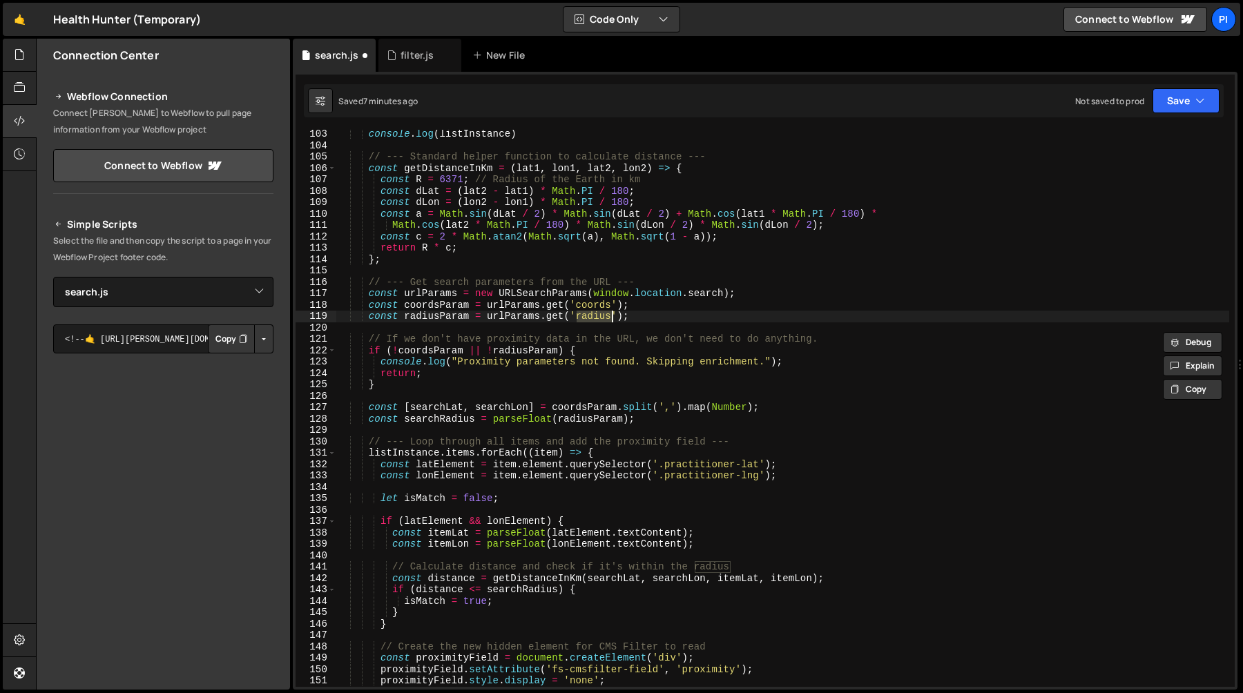
scroll to position [1163, 0]
type textarea "const radiusParam = urlParams.get('radius');"
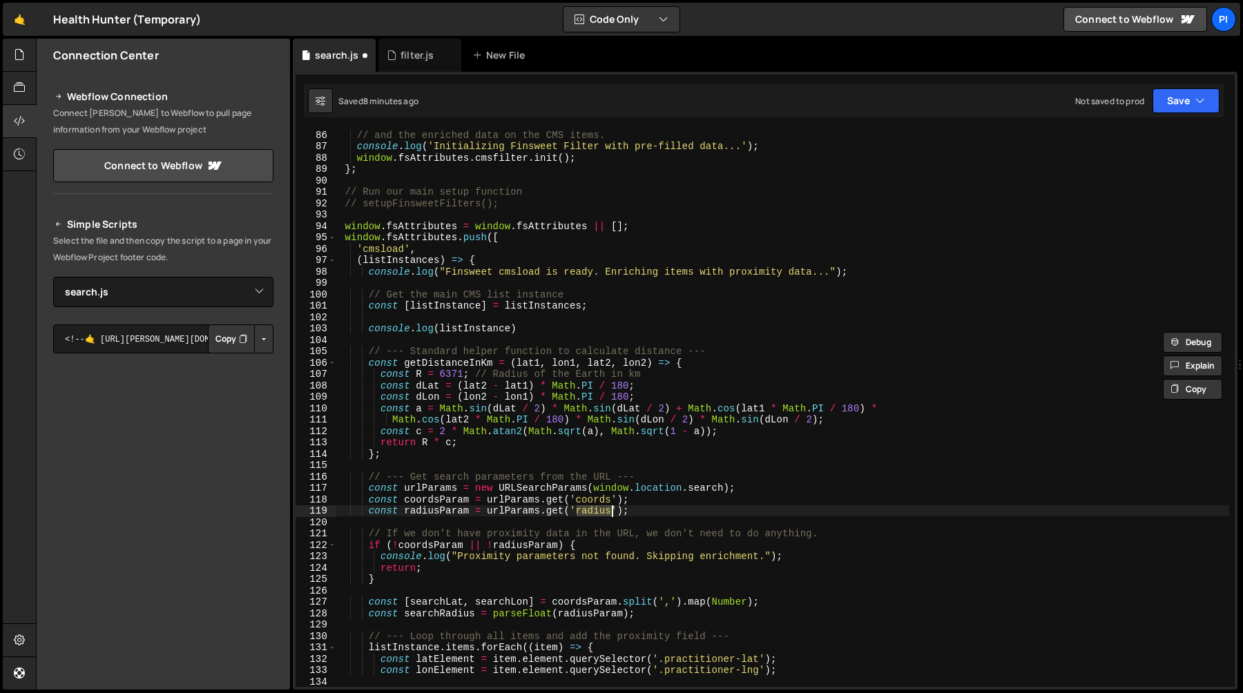
scroll to position [969, 0]
click at [486, 284] on div "// and the enriched data on the CMS items. console . log ( 'Initializing Finswe…" at bounding box center [782, 419] width 893 height 580
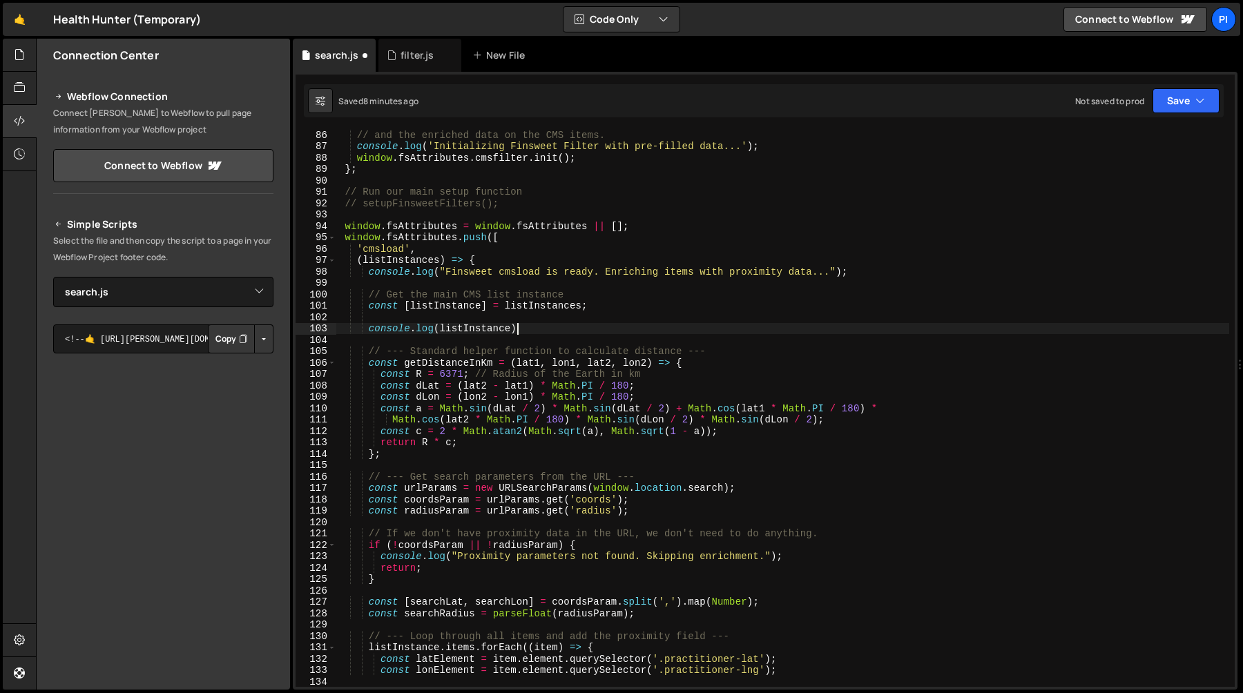
click at [540, 333] on div "// and the enriched data on the CMS items. console . log ( 'Initializing Finswe…" at bounding box center [782, 419] width 893 height 580
type textarea "console.log(listInstance)"
click at [495, 329] on div "// and the enriched data on the CMS items. console . log ( 'Initializing Finswe…" at bounding box center [782, 419] width 893 height 580
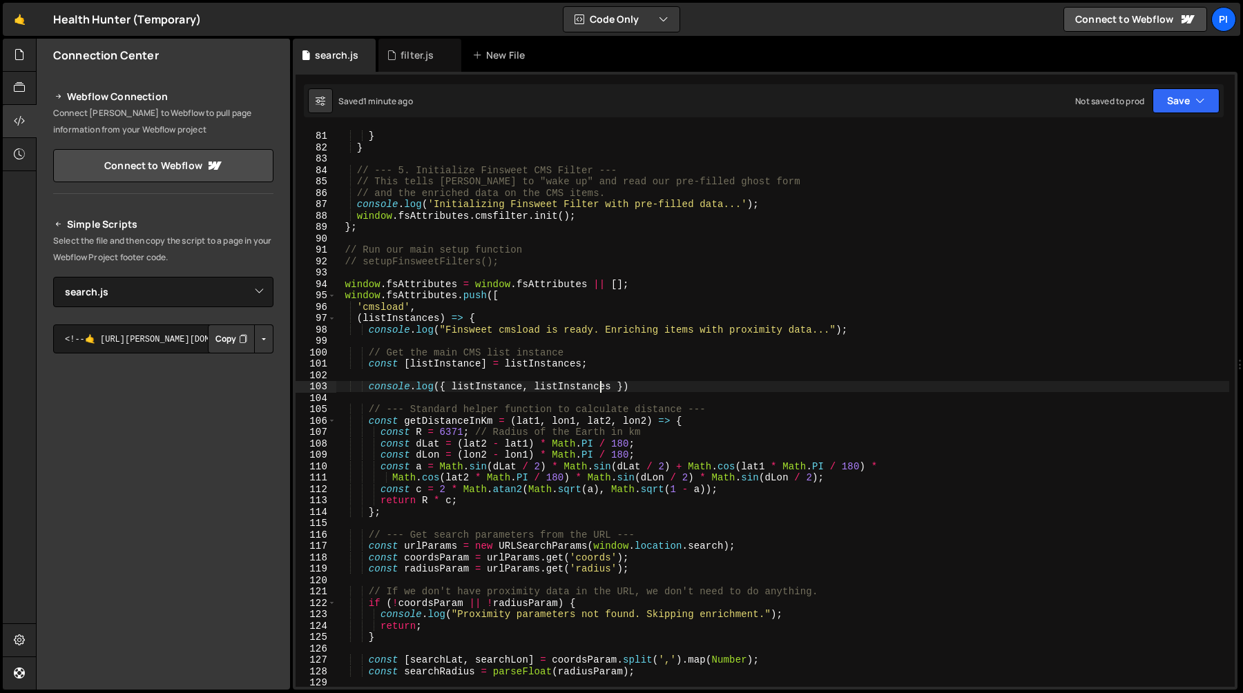
scroll to position [875, 0]
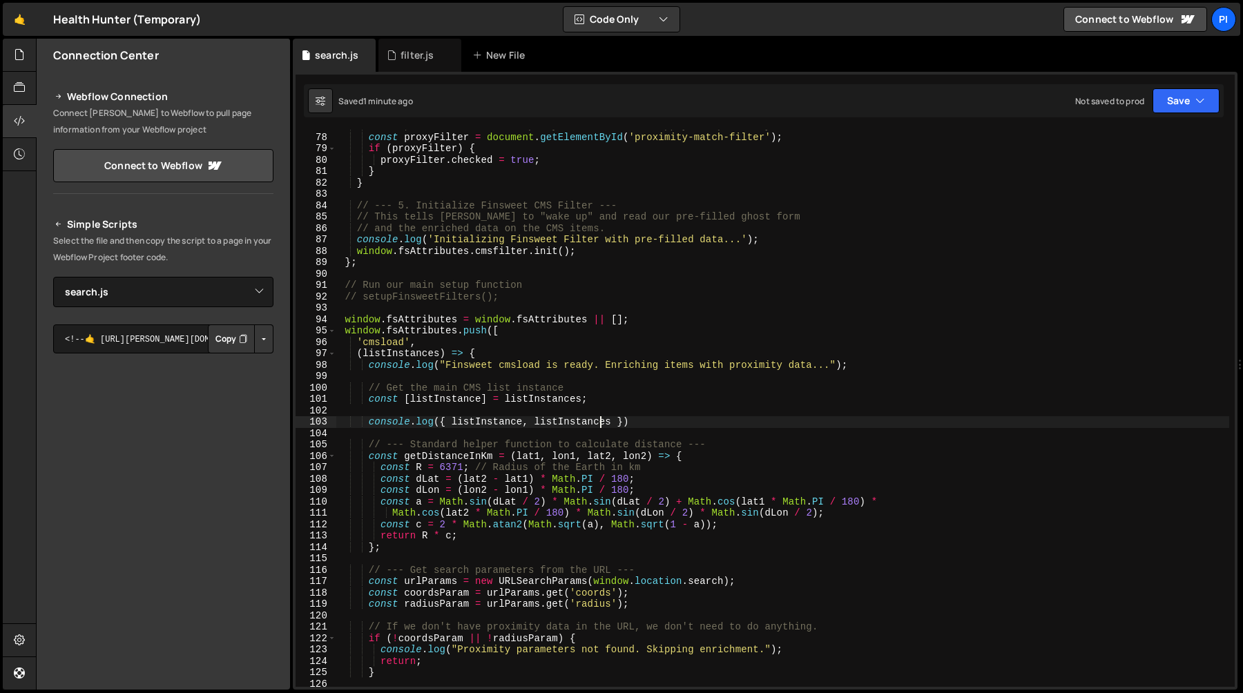
click at [556, 301] on div "// Now, "check" our hidden proxy radio button to apply the proximity filter con…" at bounding box center [782, 410] width 893 height 580
type textarea "// setupFinsweetFilters();"
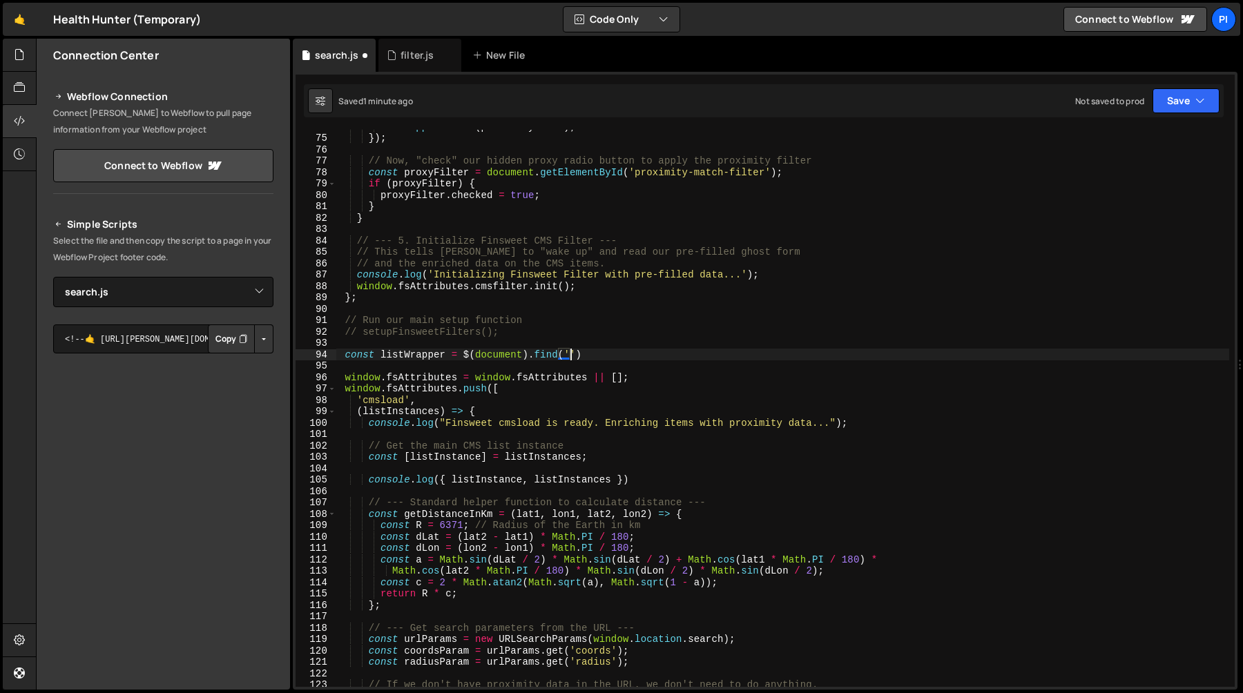
scroll to position [0, 16]
paste textarea "fs-cmsnest-element="list"'"
paste textarea "fs-cmsnest-element="list""
click at [401, 357] on div "item . appendChild ( proximityField ) ; }) ; // Now, "check" our hidden proxy r…" at bounding box center [782, 411] width 893 height 580
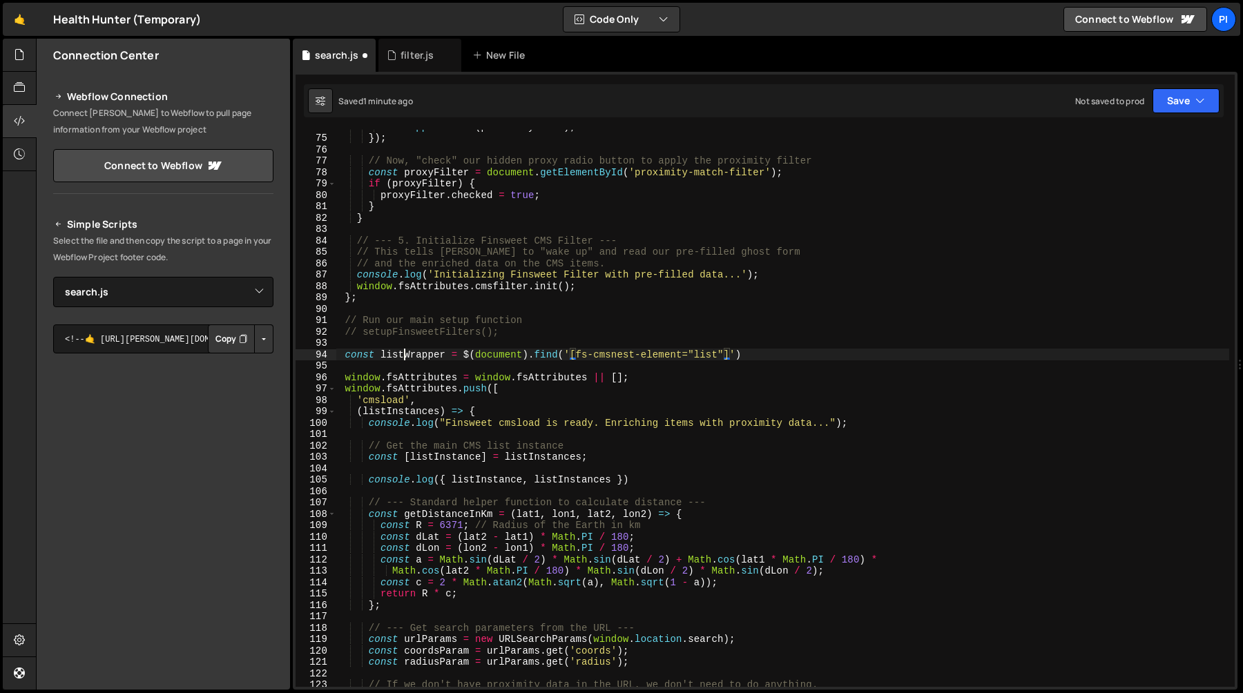
click at [401, 357] on div "item . appendChild ( proximityField ) ; }) ; // Now, "check" our hidden proxy r…" at bounding box center [782, 411] width 893 height 580
click at [611, 356] on div "item . appendChild ( proximityField ) ; }) ; // Now, "check" our hidden proxy r…" at bounding box center [782, 411] width 893 height 580
paste textarea "fs-cmsload-element="list""
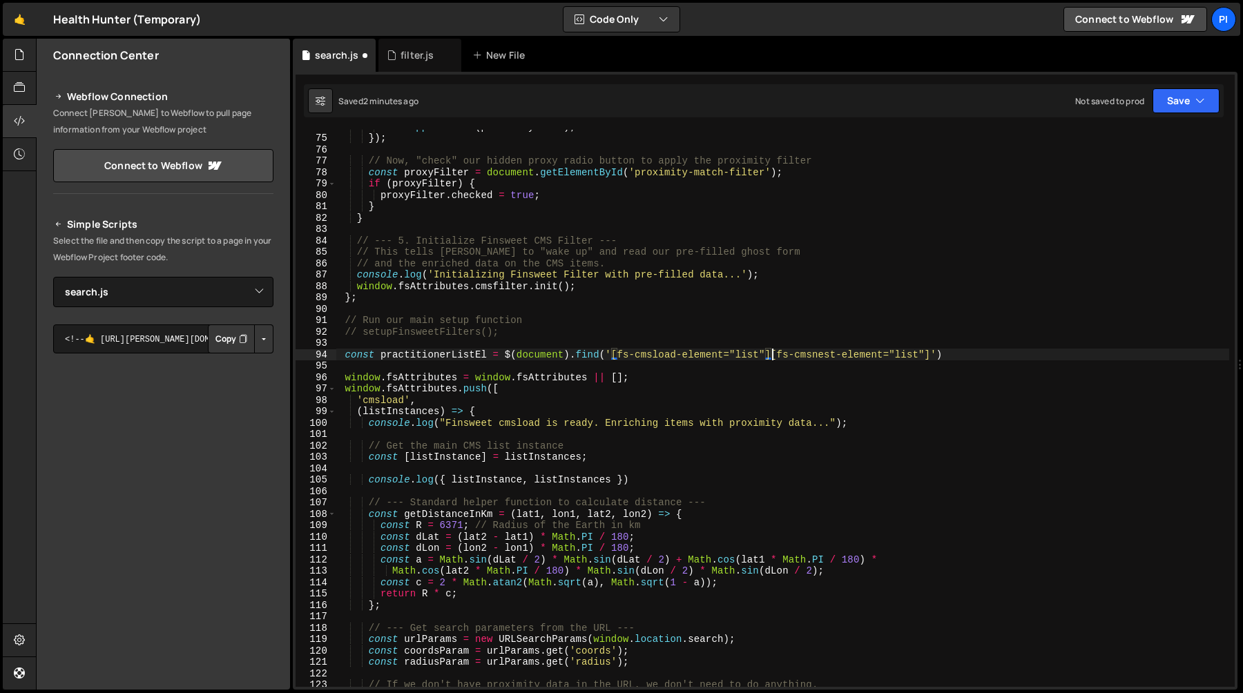
click at [780, 358] on div "item . appendChild ( proximityField ) ; }) ; // Now, "check" our hidden proxy r…" at bounding box center [782, 411] width 893 height 580
click at [882, 358] on div "item . appendChild ( proximityField ) ; }) ; // Now, "check" our hidden proxy r…" at bounding box center [782, 411] width 893 height 580
paste textarea "filter"
click at [612, 356] on div "item . appendChild ( proximityField ) ; }) ; // Now, "check" our hidden proxy r…" at bounding box center [782, 411] width 893 height 580
click at [943, 355] on div "item . appendChild ( proximityField ) ; }) ; // Now, "check" our hidden proxy r…" at bounding box center [782, 411] width 893 height 580
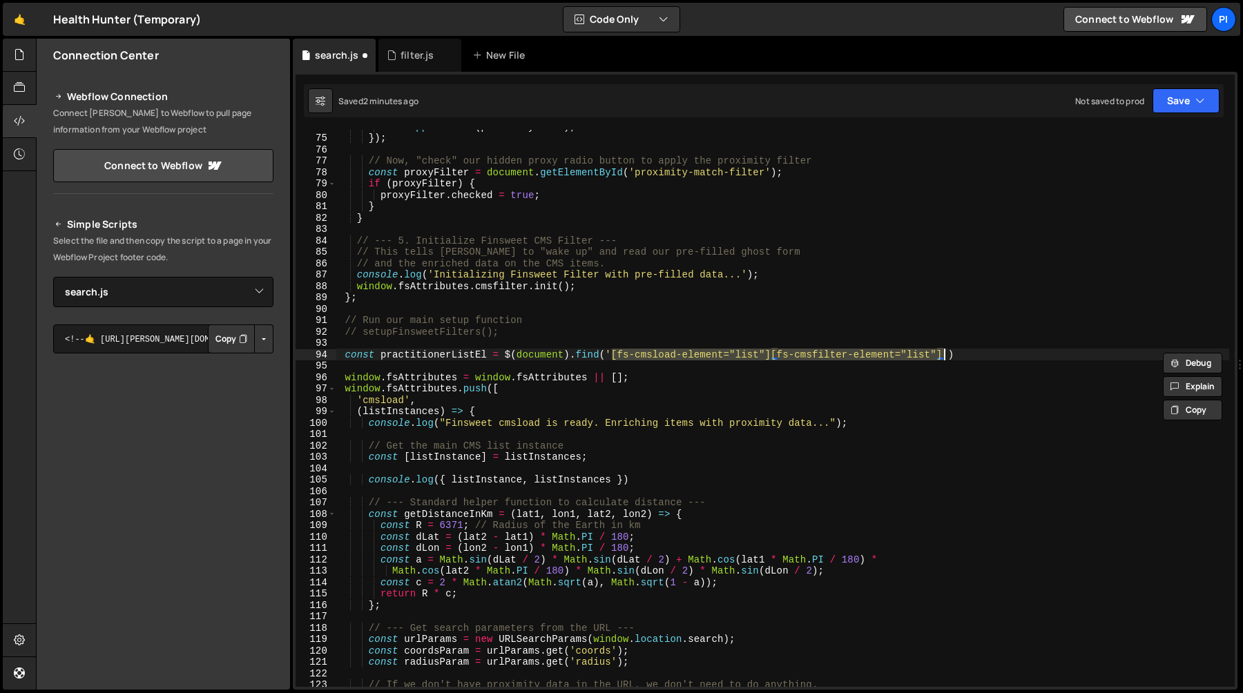
click at [426, 356] on div "item . appendChild ( proximityField ) ; }) ; // Now, "check" our hidden proxy r…" at bounding box center [782, 411] width 893 height 580
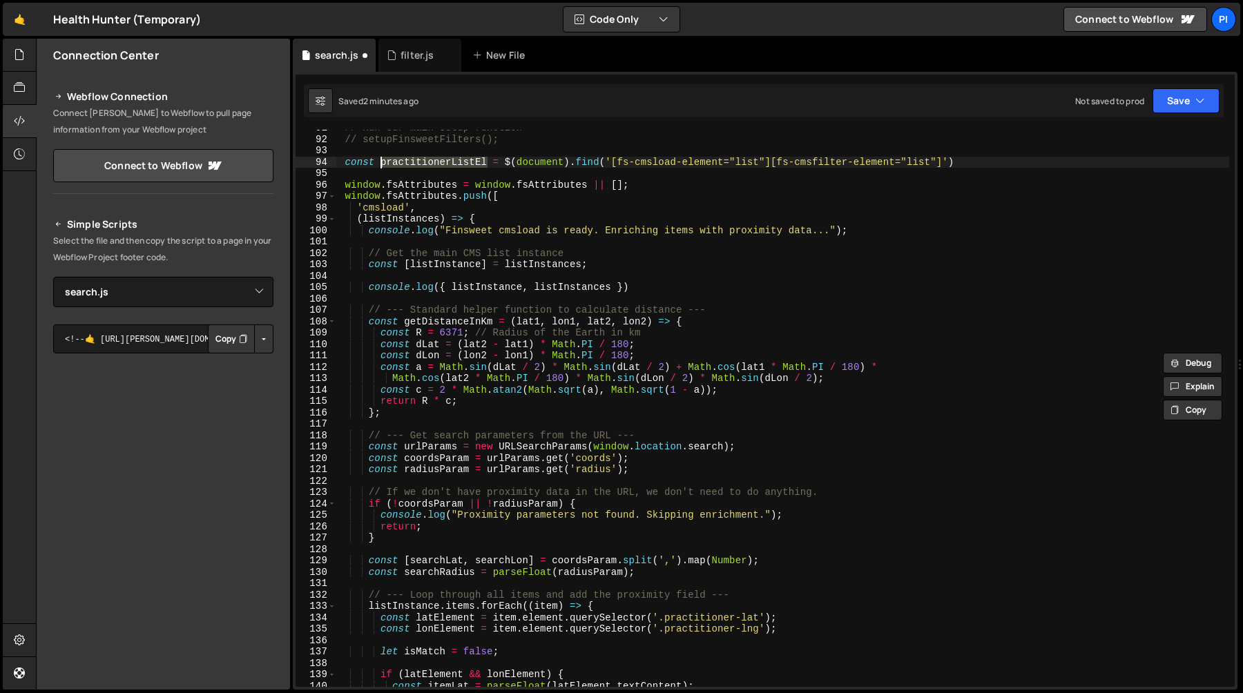
scroll to position [1033, 0]
click at [472, 266] on div "// Run our main setup function // setupFinsweetFilters(); const practitionerLis…" at bounding box center [782, 412] width 893 height 580
type textarea "const [listInstance] = listInstances;"
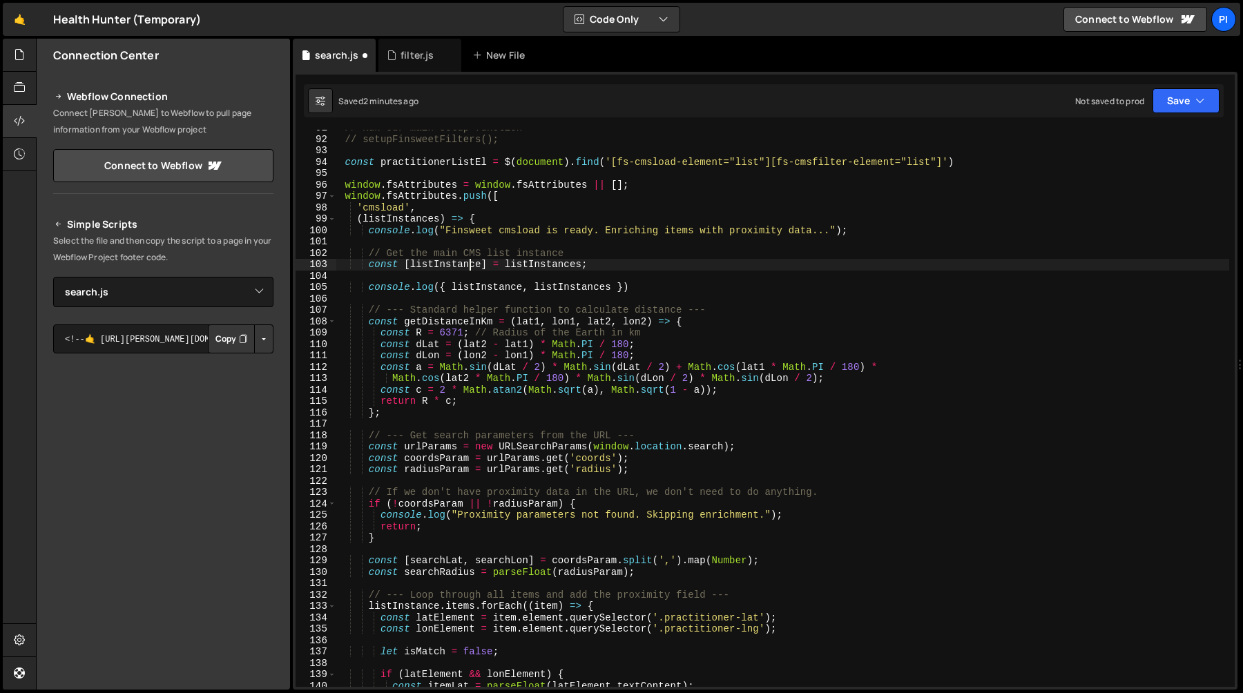
scroll to position [0, 17]
click at [472, 266] on div "// Run our main setup function // setupFinsweetFilters(); const practitionerLis…" at bounding box center [782, 412] width 893 height 580
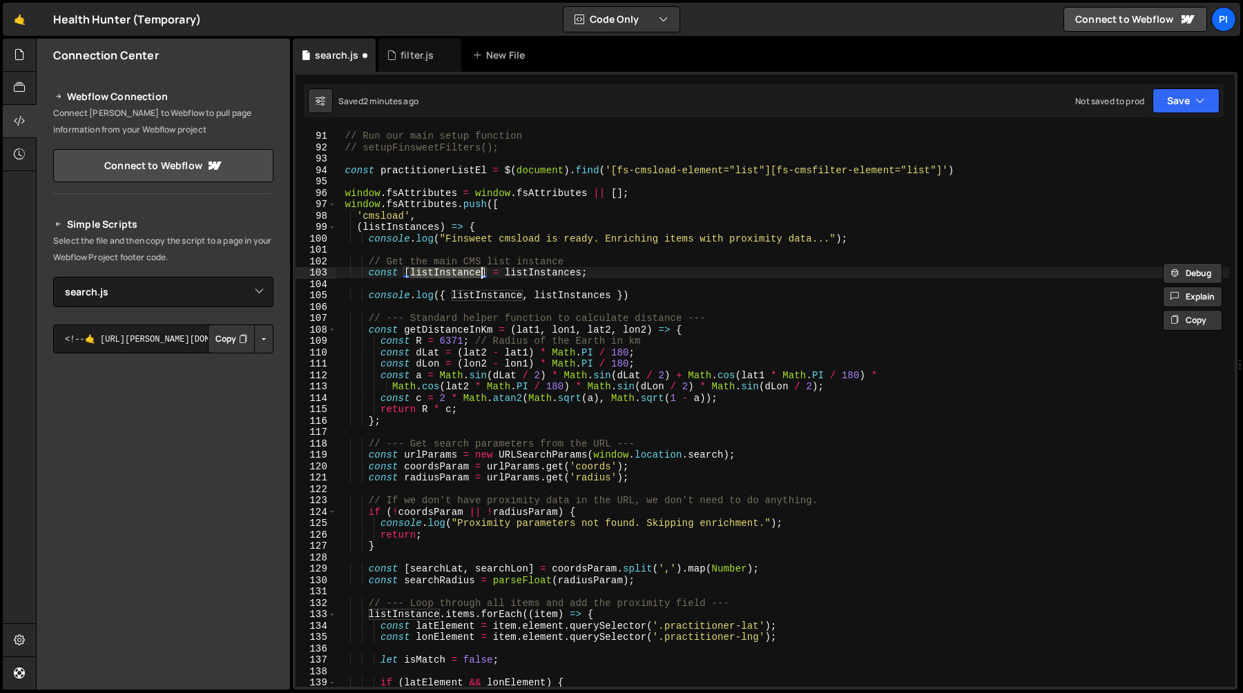
scroll to position [1025, 0]
click at [613, 283] on div "// Run our main setup function // setupFinsweetFilters(); const practitionerLis…" at bounding box center [782, 409] width 893 height 580
click at [491, 273] on div "// Run our main setup function // setupFinsweetFilters(); const practitionerLis…" at bounding box center [782, 409] width 893 height 580
click at [507, 273] on div "// Run our main setup function // setupFinsweetFilters(); const practitionerLis…" at bounding box center [782, 409] width 893 height 580
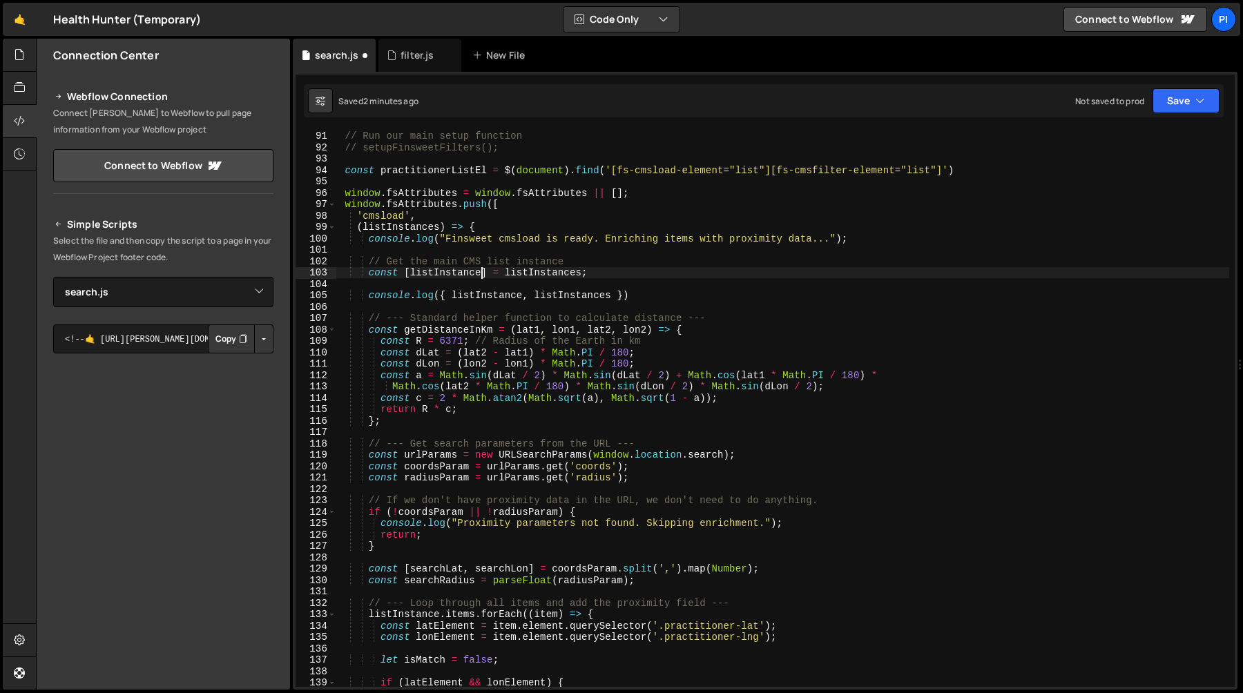
click at [483, 273] on div "// Run our main setup function // setupFinsweetFilters(); const practitionerLis…" at bounding box center [782, 409] width 893 height 580
paste textarea "listInstance"
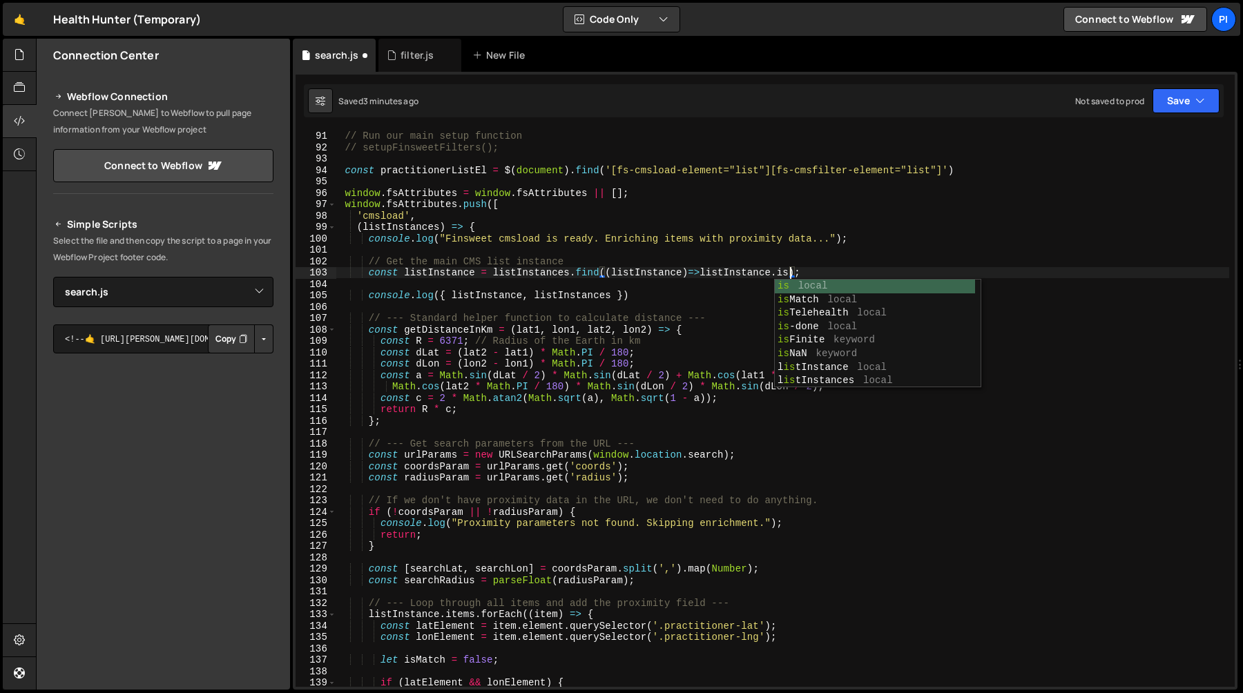
scroll to position [0, 32]
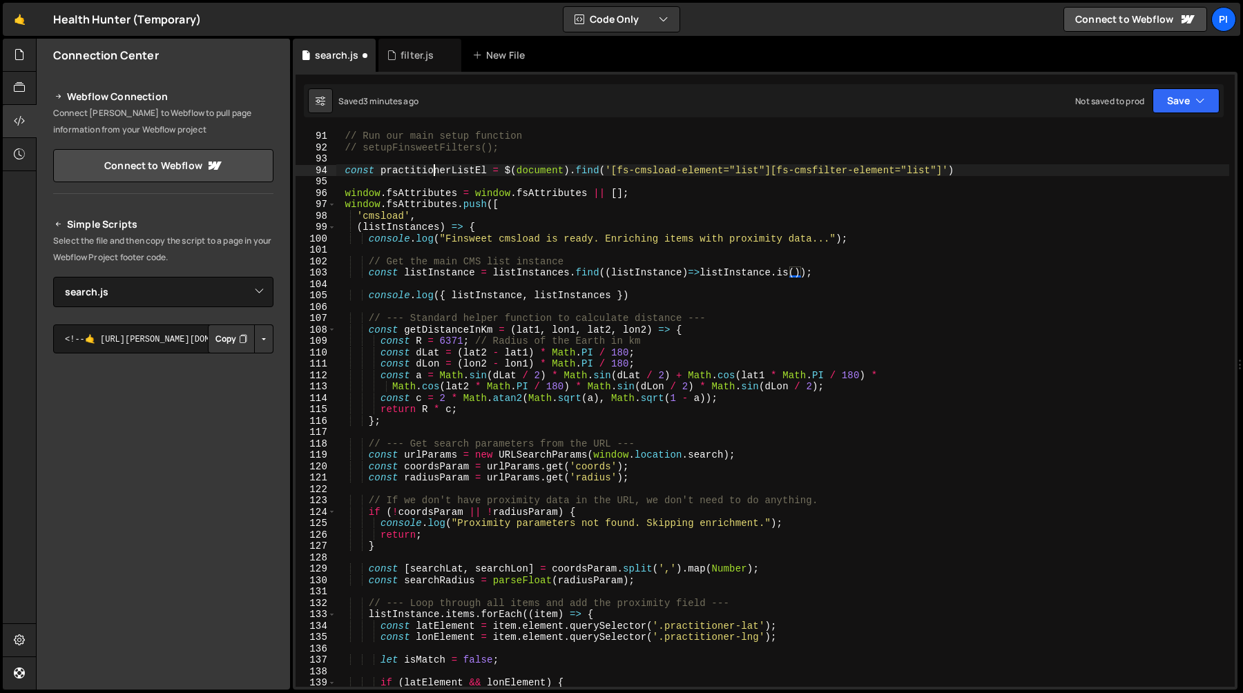
click at [436, 171] on div "// Run our main setup function // setupFinsweetFilters(); const practitionerLis…" at bounding box center [782, 409] width 893 height 580
click at [795, 272] on div "// Run our main setup function // setupFinsweetFilters(); const practitionerLis…" at bounding box center [782, 409] width 893 height 580
paste textarea "practitionerListEl"
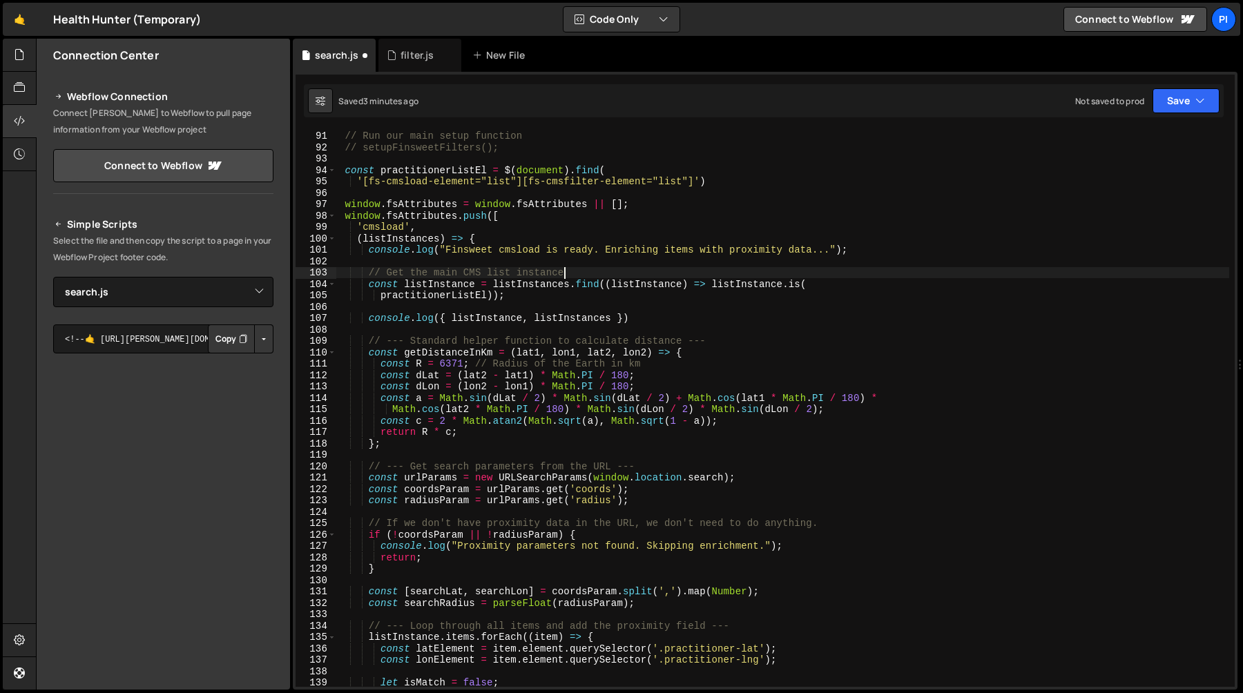
scroll to position [0, 15]
click at [435, 286] on div "// Run our main setup function // setupFinsweetFilters(); const practitionerLis…" at bounding box center [782, 409] width 893 height 580
click at [536, 300] on div "// Run our main setup function // setupFinsweetFilters(); const practitionerLis…" at bounding box center [782, 409] width 893 height 580
type textarea "practitionerListEl));"
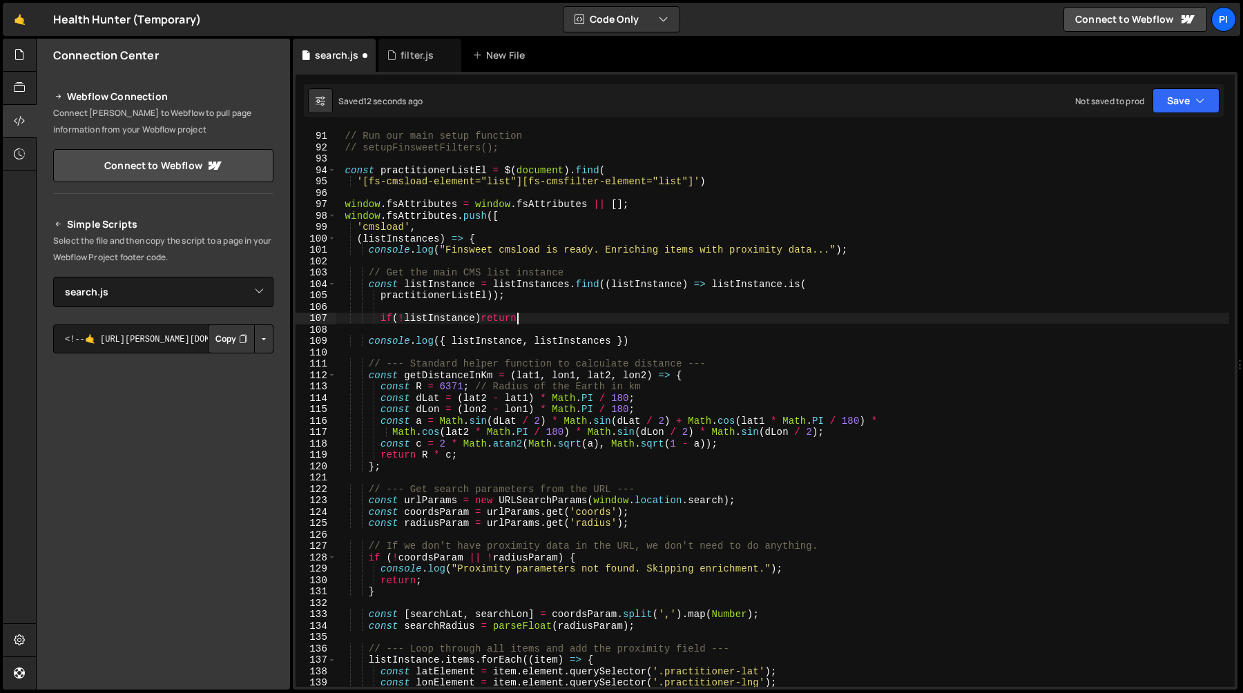
scroll to position [0, 12]
click at [545, 278] on div "// Run our main setup function // setupFinsweetFilters(); const practitionerLis…" at bounding box center [782, 409] width 893 height 580
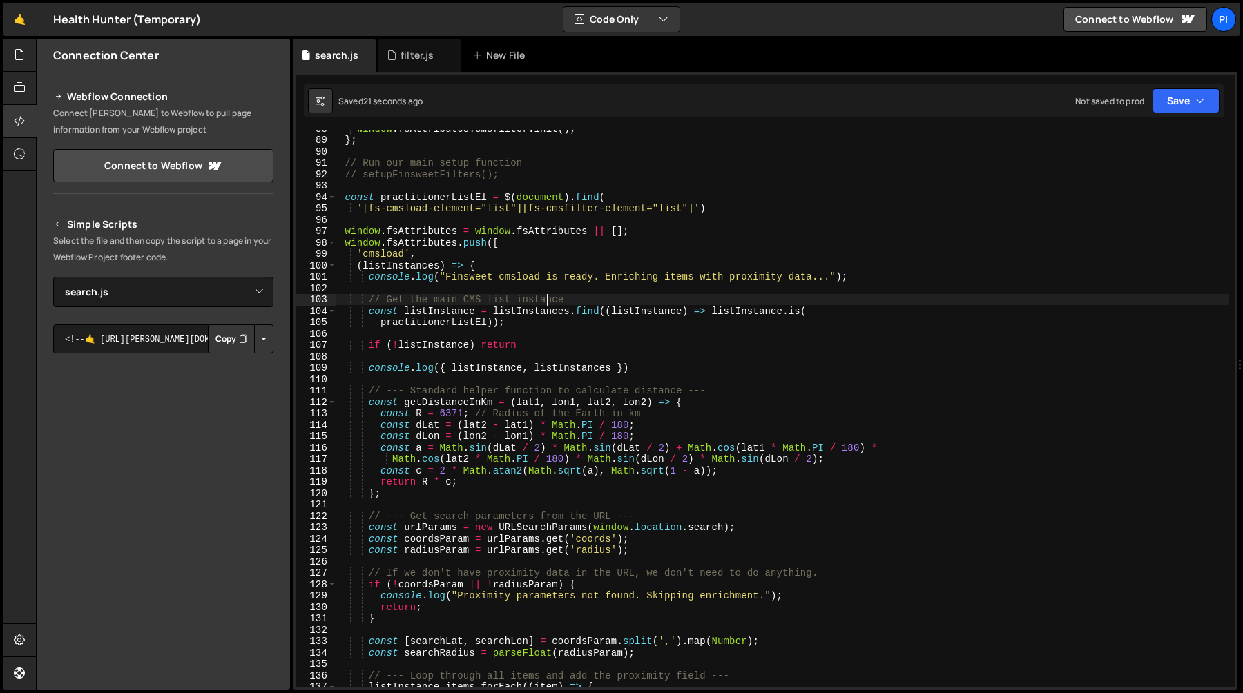
scroll to position [998, 0]
click at [767, 312] on div "window . fsAttributes . cmsfilter . init ( ) ; } ; // Run our main setup functi…" at bounding box center [782, 413] width 893 height 580
paste textarea "listInstance"
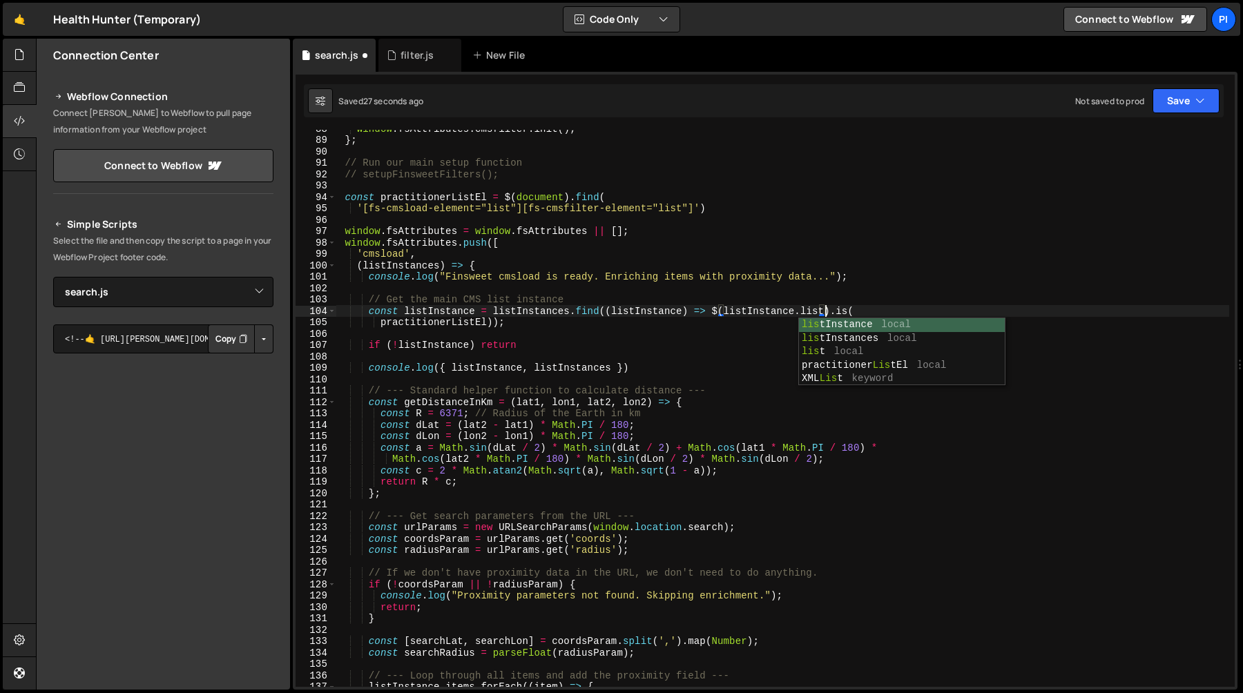
scroll to position [0, 34]
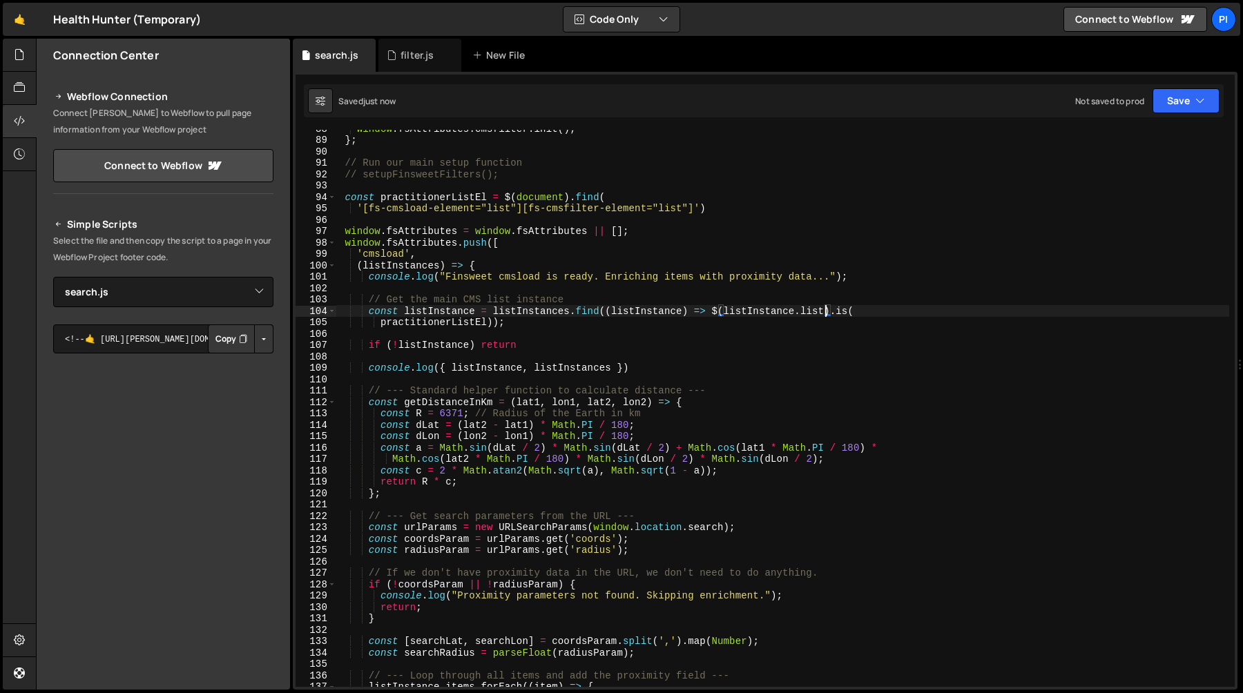
type textarea "const listInstance = listInstances.find((listInstance) => $(listInstance.list).…"
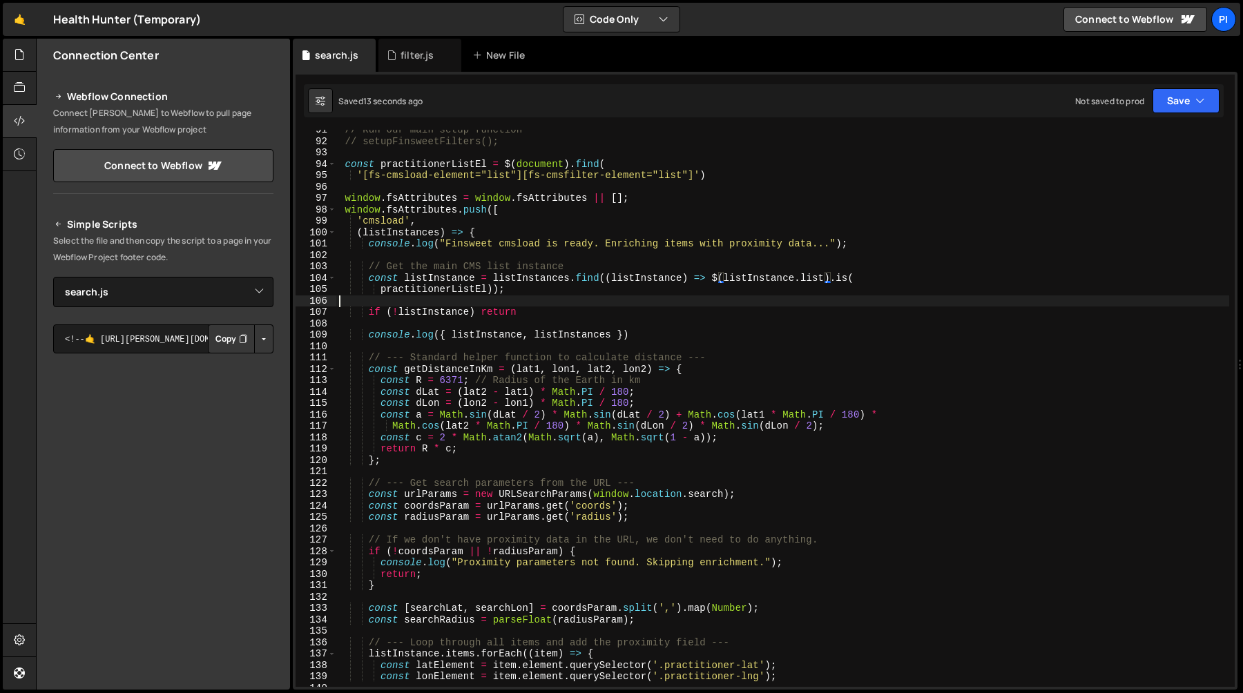
click at [476, 303] on div "// Run our main setup function // setupFinsweetFilters(); const practitionerLis…" at bounding box center [782, 414] width 893 height 580
type textarea "practitionerListEl));"
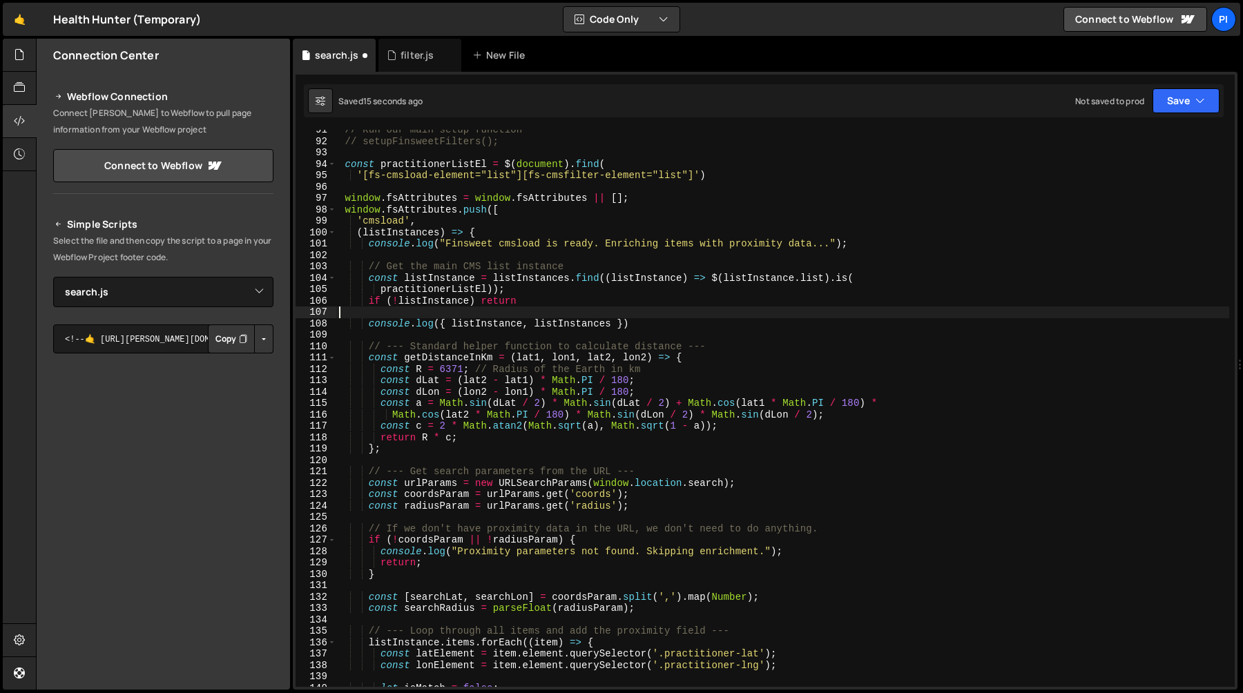
click at [654, 316] on div "// Run our main setup function // setupFinsweetFilters(); const practitionerLis…" at bounding box center [782, 414] width 893 height 580
click at [649, 322] on div "// Run our main setup function // setupFinsweetFilters(); const practitionerLis…" at bounding box center [782, 414] width 893 height 580
type textarea "console.log({ listInstance, listInstances })"
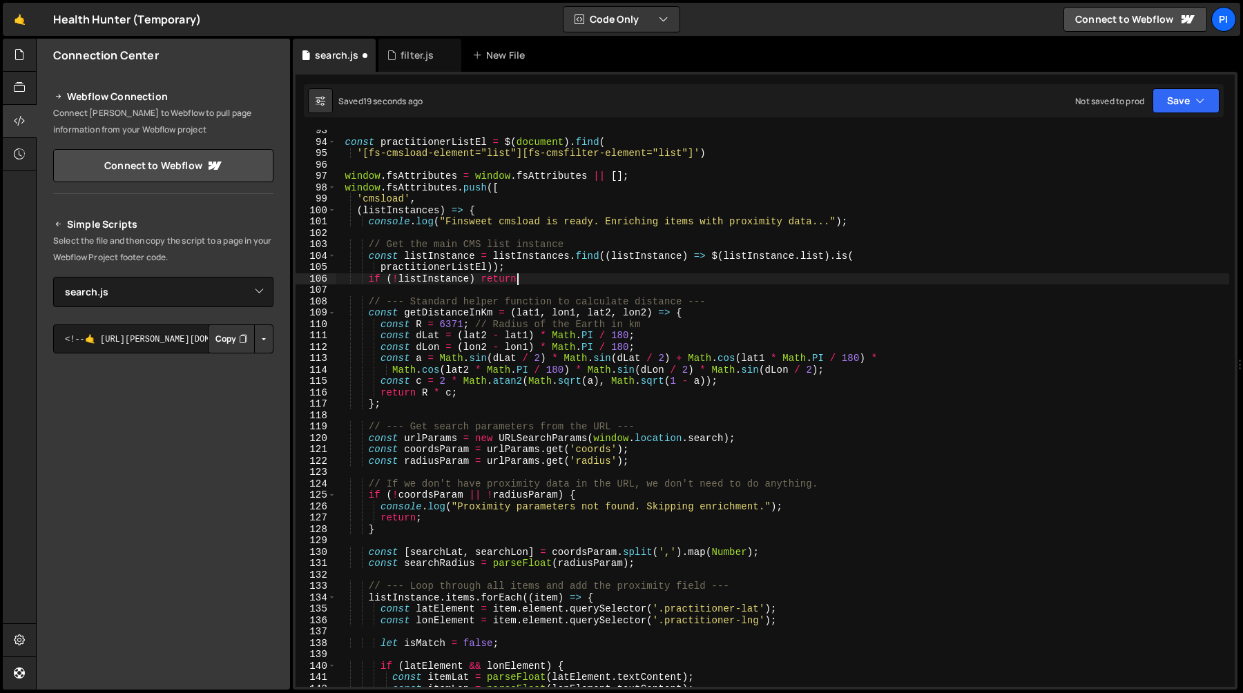
scroll to position [1053, 0]
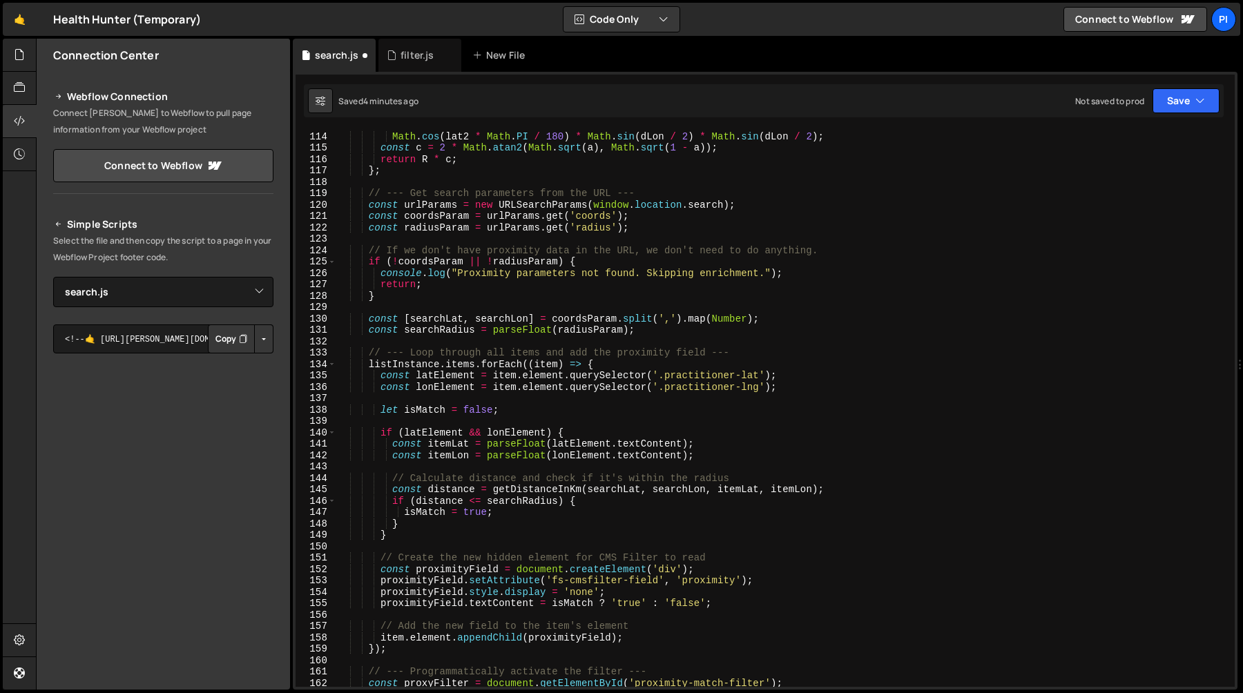
click at [418, 280] on div "const a = Math . sin ( dLat / 2 ) * Math . sin ( dLat / 2 ) + Math . cos ( lat1…" at bounding box center [782, 409] width 893 height 580
type textarea "return;"
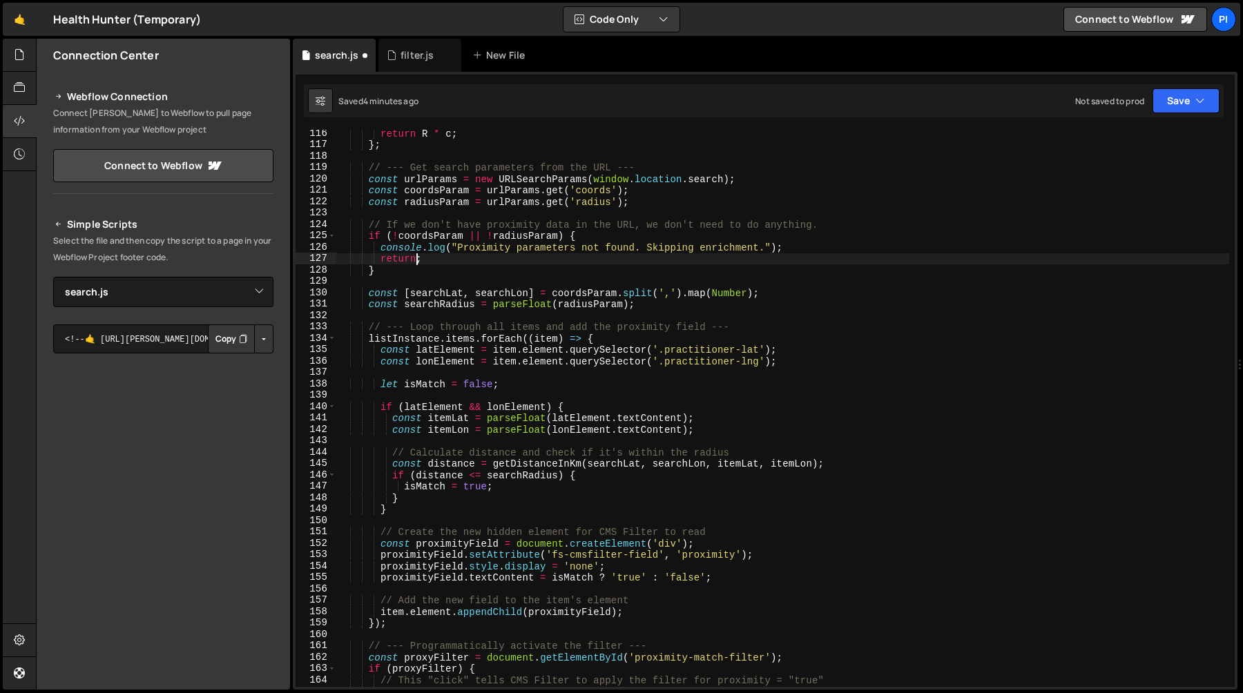
click at [411, 278] on div "return R * c ; } ; // --- Get search parameters from the URL --- const urlParam…" at bounding box center [782, 418] width 893 height 580
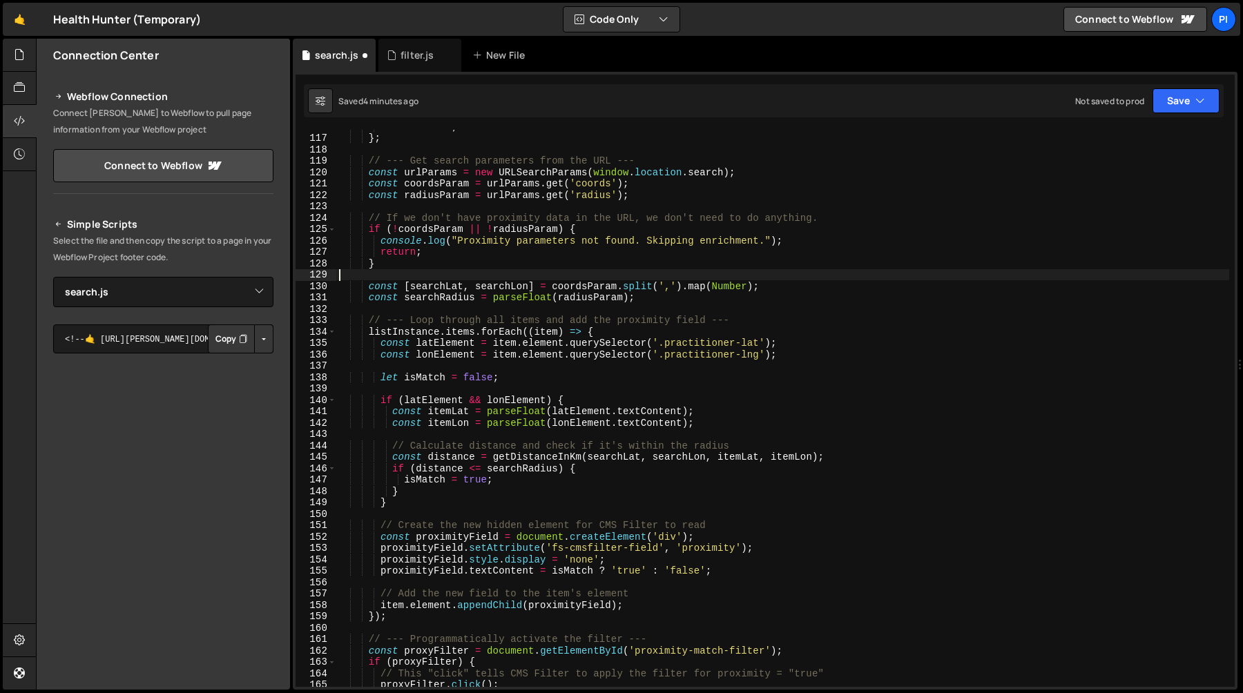
scroll to position [1319, 0]
click at [439, 235] on div "return R * c ; } ; // --- Get search parameters from the URL --- const urlParam…" at bounding box center [782, 411] width 893 height 580
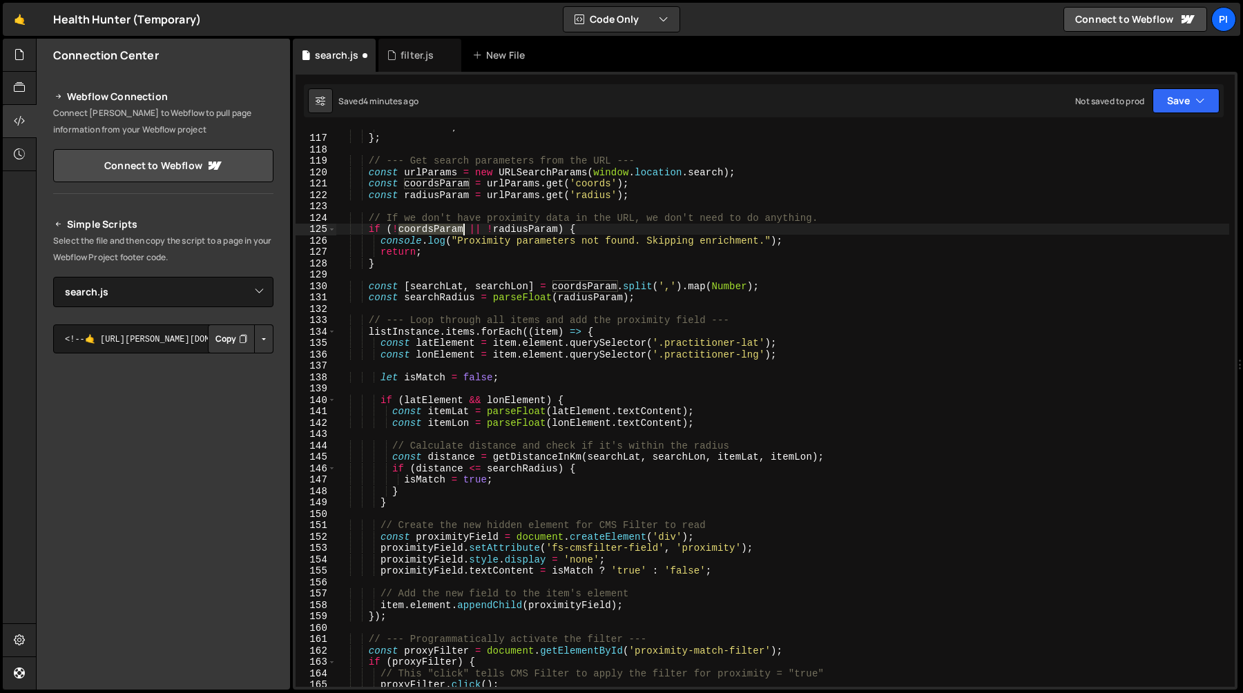
click at [439, 235] on div "return R * c ; } ; // --- Get search parameters from the URL --- const urlParam…" at bounding box center [782, 411] width 893 height 580
click at [518, 226] on div "return R * c ; } ; // --- Get search parameters from the URL --- const urlParam…" at bounding box center [782, 411] width 893 height 580
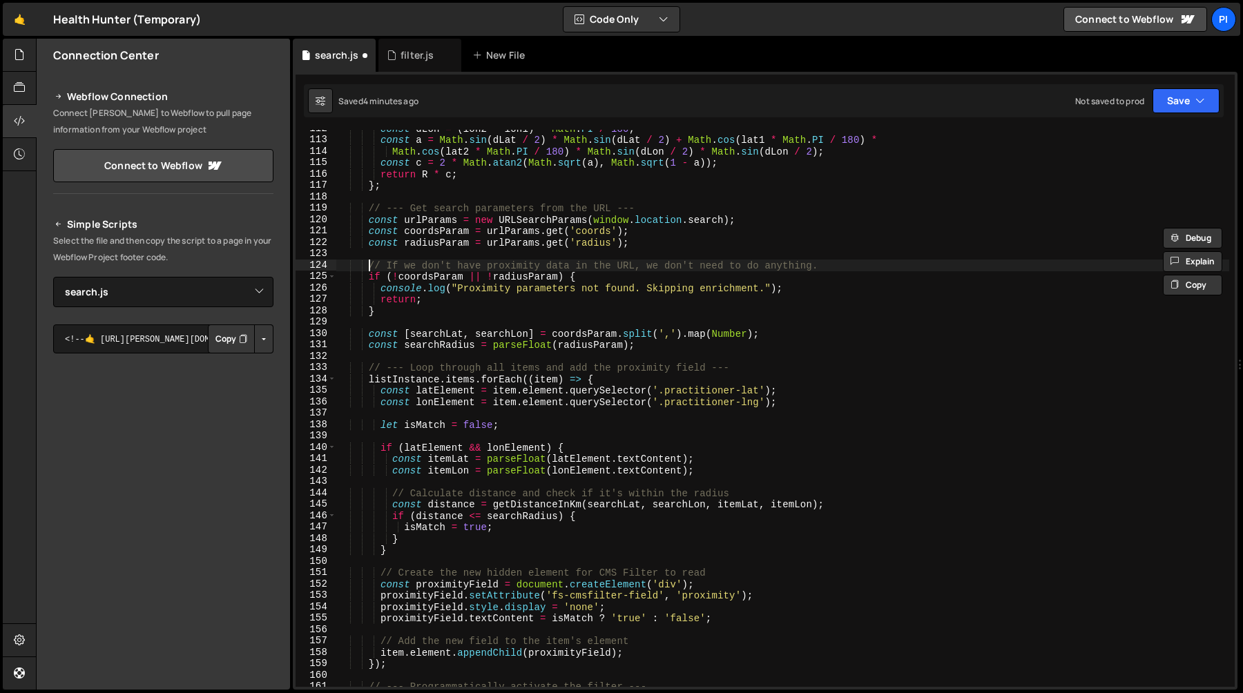
click at [371, 266] on div "const dLon = ( lon2 - lon1 ) * Math . PI / 180 ; const a = Math . sin ( dLat / …" at bounding box center [782, 413] width 893 height 580
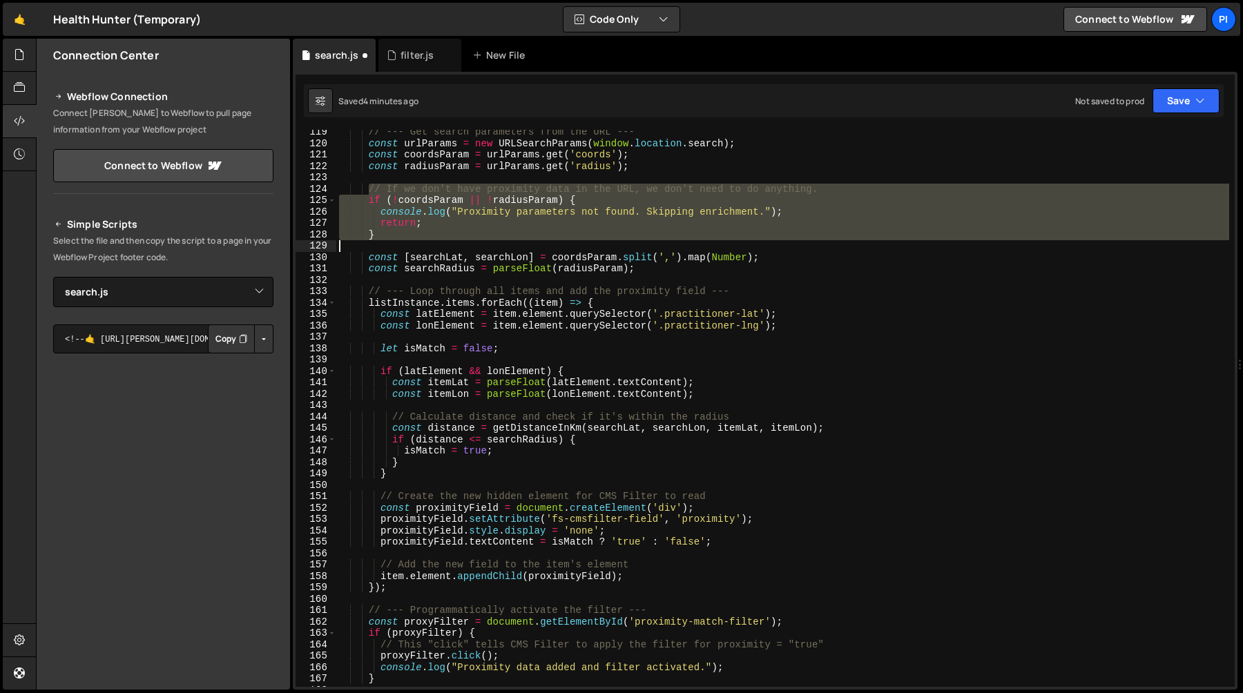
click at [394, 242] on div "// --- Get search parameters from the URL --- const urlParams = new URLSearchPa…" at bounding box center [782, 416] width 893 height 580
type textarea "}"
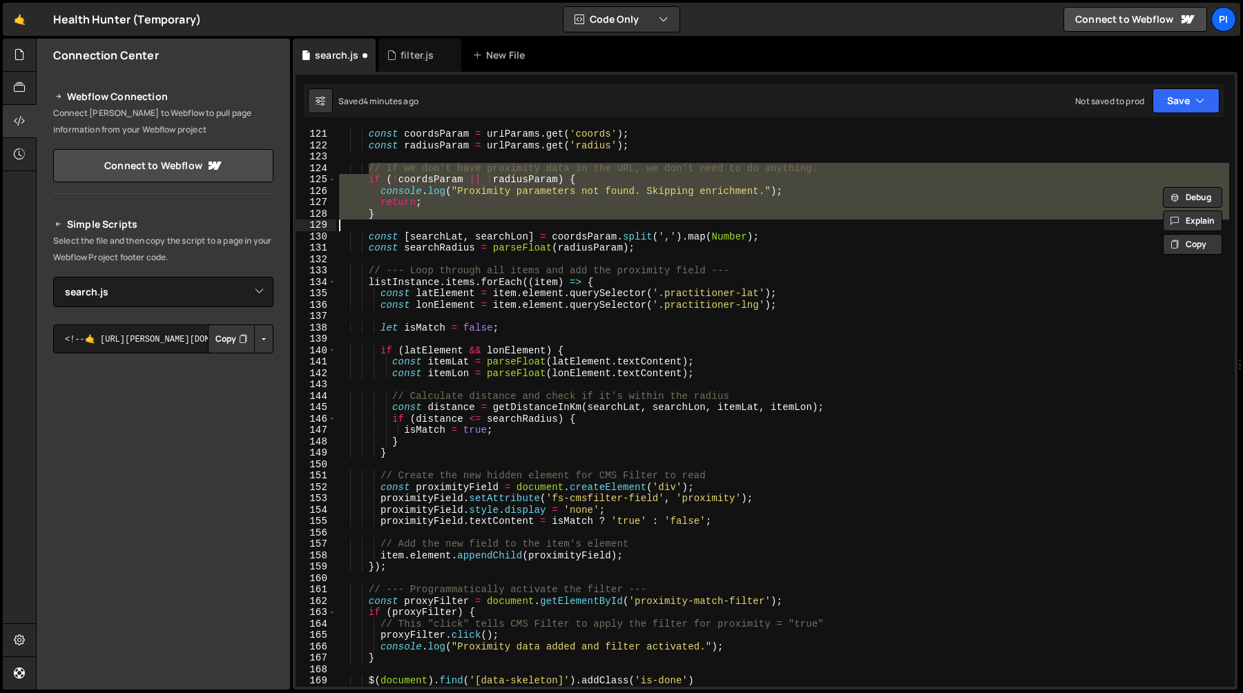
scroll to position [1368, 0]
click at [403, 226] on div "const coordsParam = urlParams . get ( 'coords' ) ; const radiusParam = urlParam…" at bounding box center [782, 408] width 893 height 557
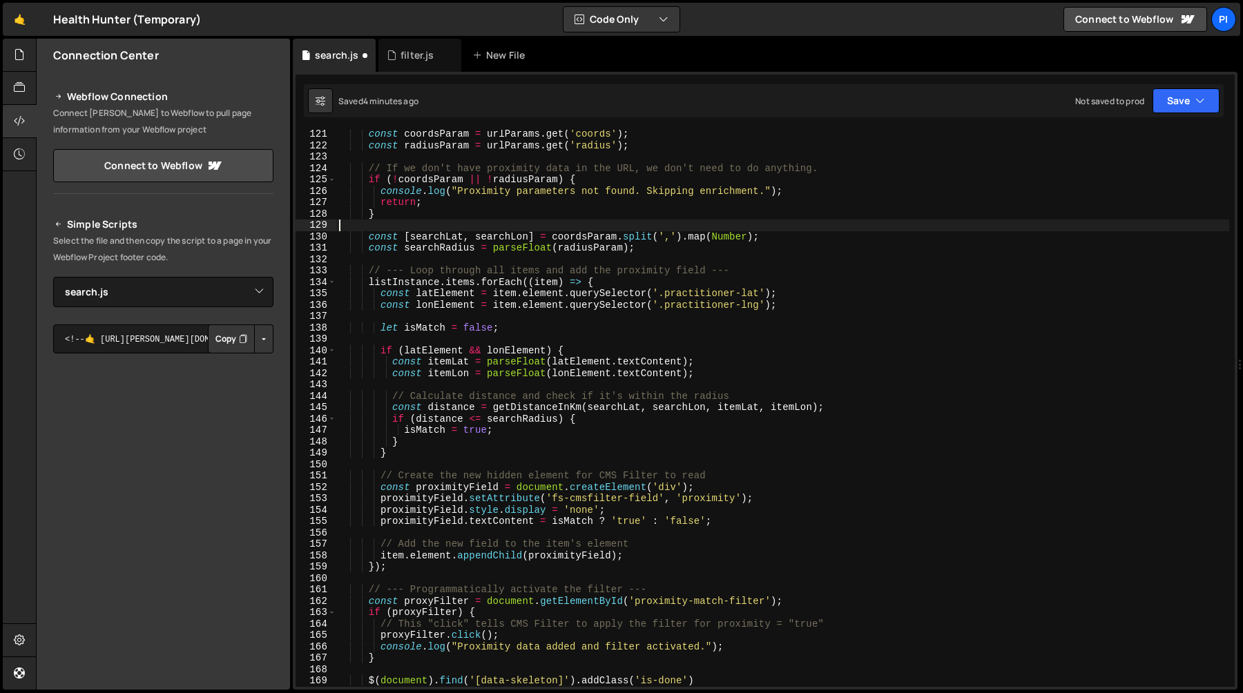
click at [376, 244] on div "const coordsParam = urlParams . get ( 'coords' ) ; const radiusParam = urlParam…" at bounding box center [782, 418] width 893 height 580
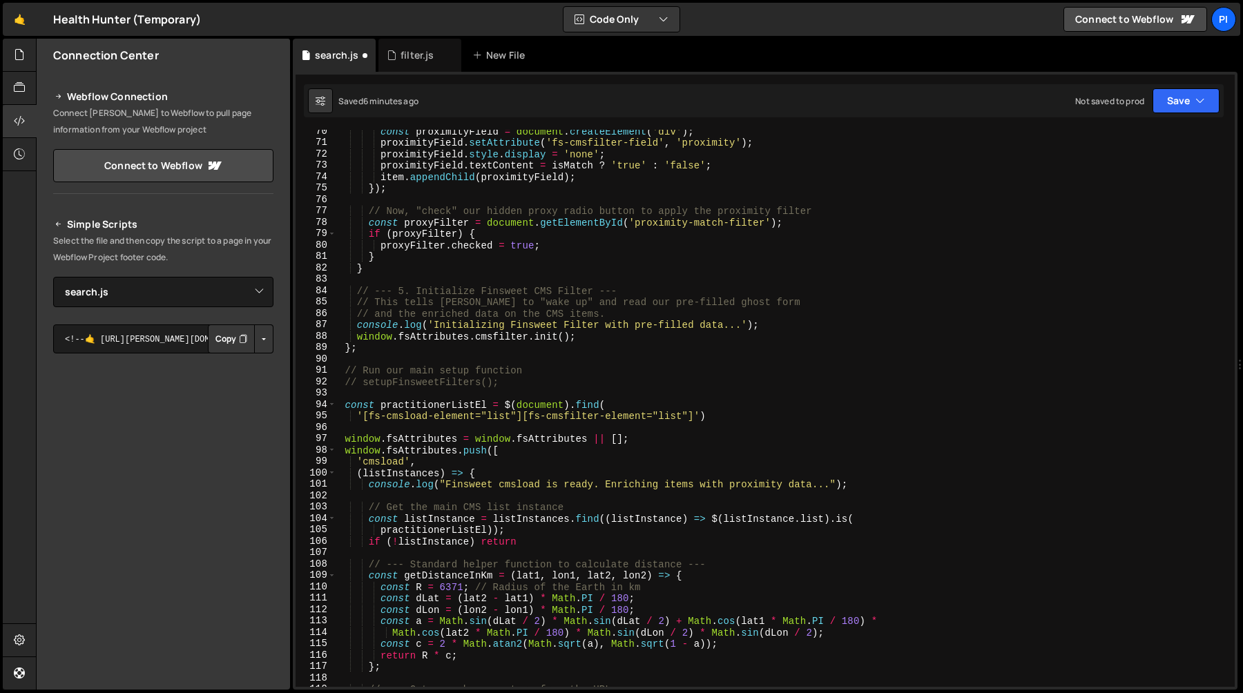
scroll to position [793, 0]
click at [579, 340] on div "const proximityField = document . createElement ( 'div' ) ; proximityField . se…" at bounding box center [782, 412] width 893 height 580
click at [588, 331] on div "const proximityField = document . createElement ( 'div' ) ; proximityField . se…" at bounding box center [782, 412] width 893 height 580
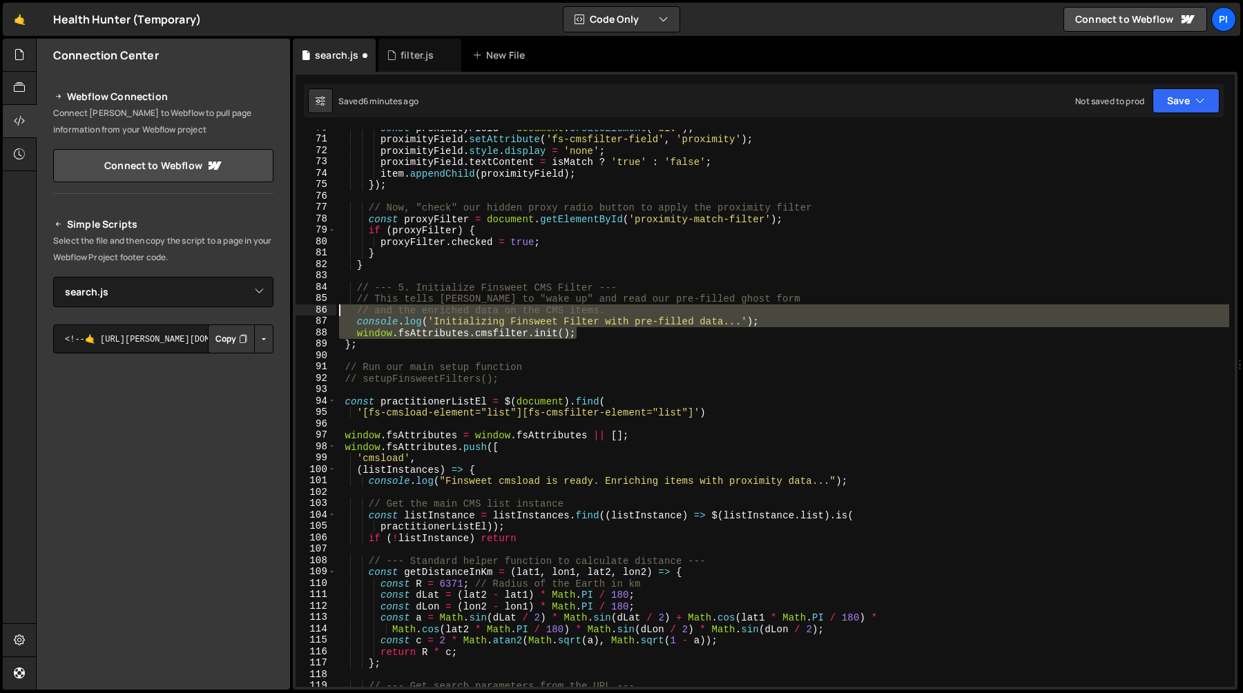
drag, startPoint x: 588, startPoint y: 331, endPoint x: 318, endPoint y: 304, distance: 270.5
click at [318, 304] on div "window.fsAttributes.cmsfilter.init(); 70 71 72 73 74 75 76 77 78 79 80 81 82 83…" at bounding box center [764, 408] width 939 height 557
click at [337, 298] on div "const proximityField = document . createElement ( 'div' ) ; proximityField . se…" at bounding box center [782, 412] width 893 height 580
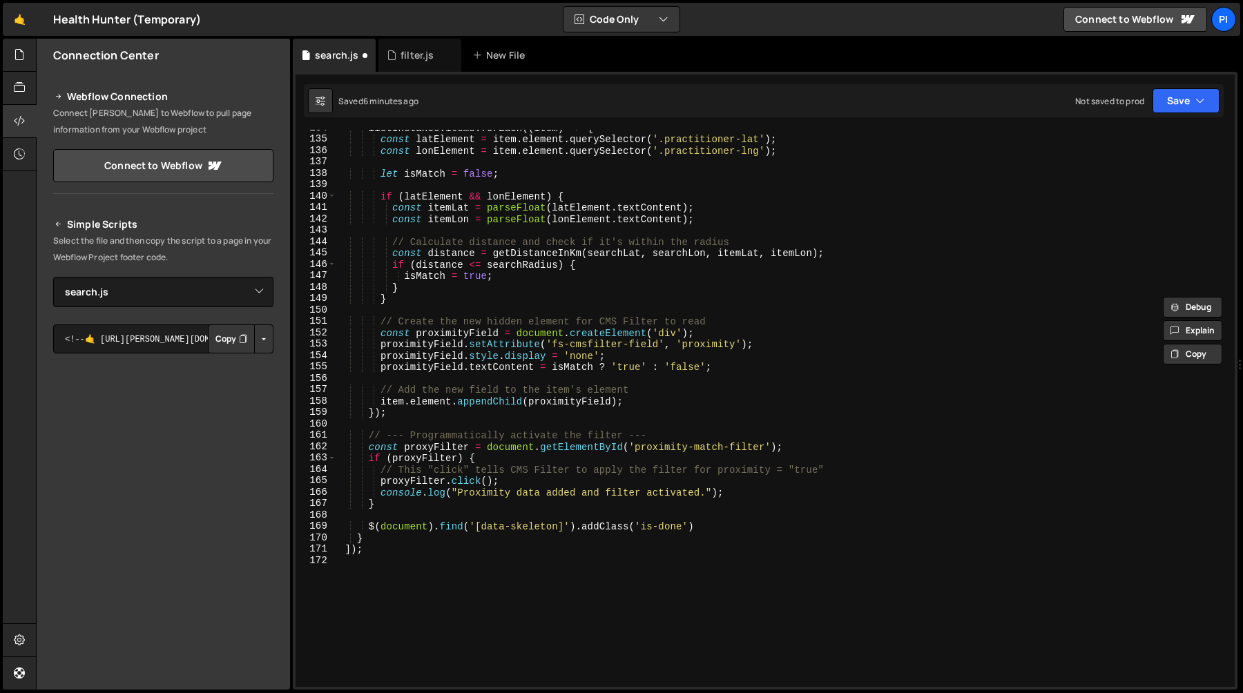
scroll to position [1522, 0]
click at [407, 505] on div "listInstance . items . forEach (( item ) => { const latElement = item . element…" at bounding box center [782, 412] width 893 height 580
type textarea "}"
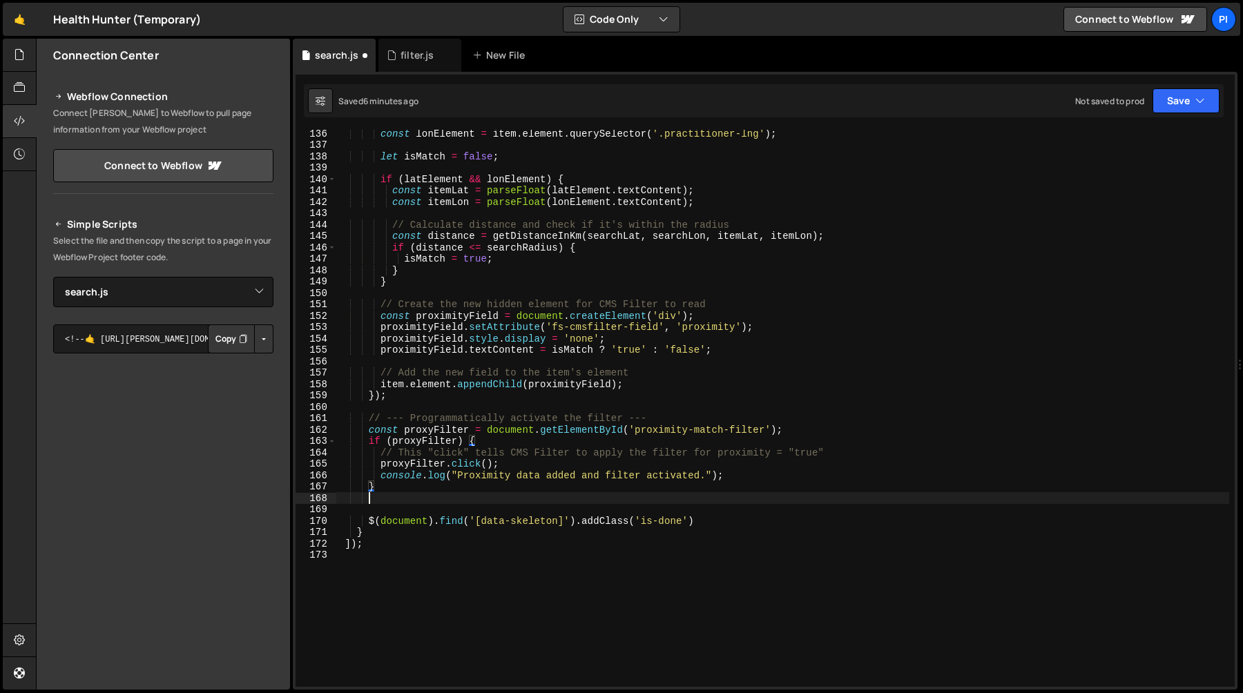
scroll to position [0, 1]
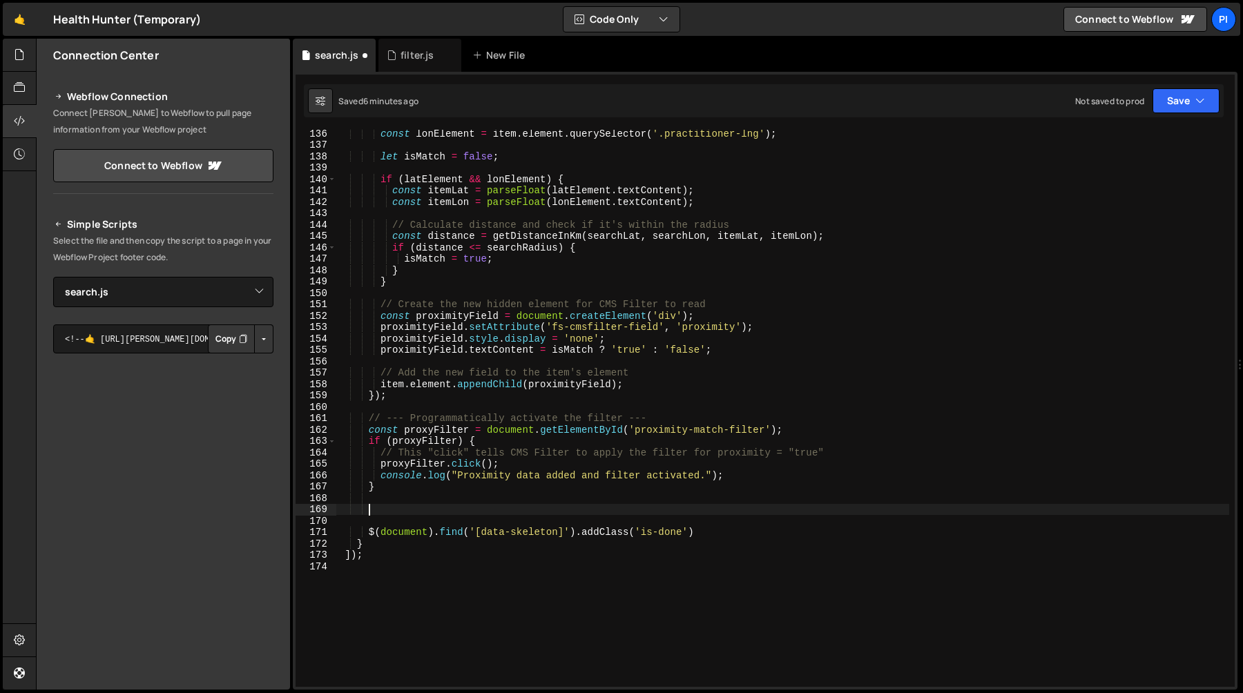
paste textarea "window.fsAttributes.cmsfilter.init();"
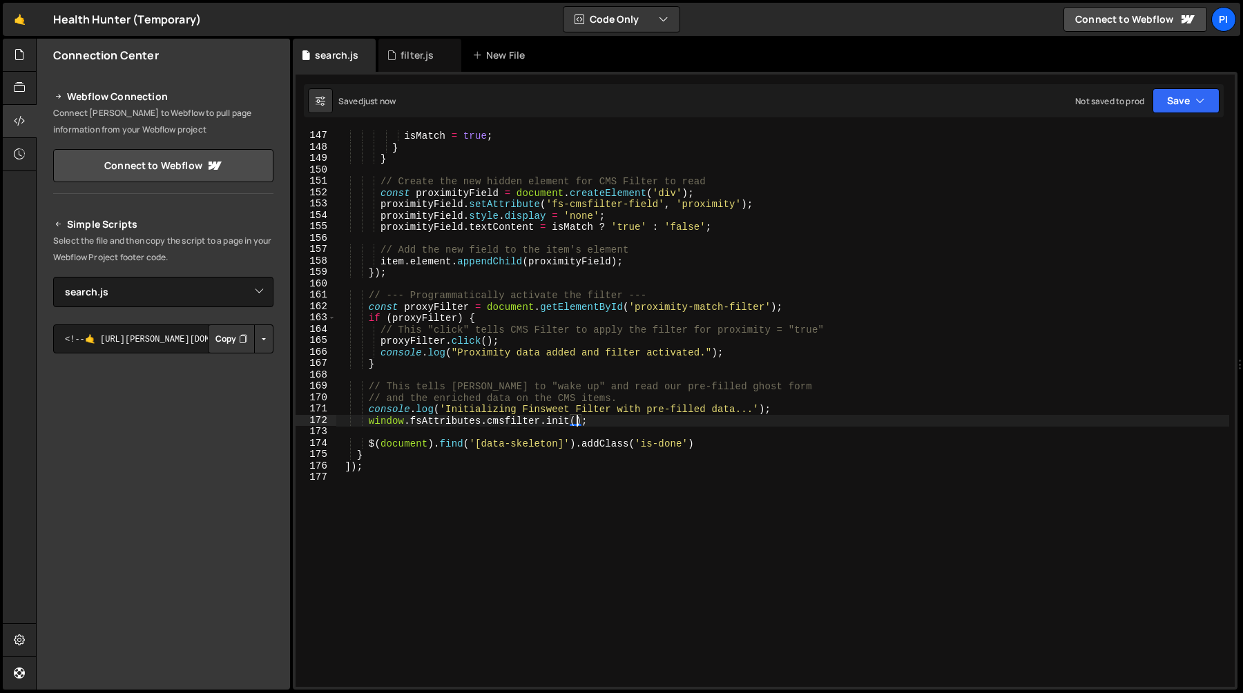
scroll to position [1663, 0]
click at [367, 312] on div "if ( distance <= searchRadius ) { isMatch = true ; } } // Create the new hidden…" at bounding box center [782, 409] width 893 height 580
click at [795, 406] on div "if ( distance <= searchRadius ) { isMatch = true ; } } // Create the new hidden…" at bounding box center [782, 409] width 893 height 580
click at [786, 396] on div "if ( distance <= searchRadius ) { isMatch = true ; } } // Create the new hidden…" at bounding box center [782, 409] width 893 height 580
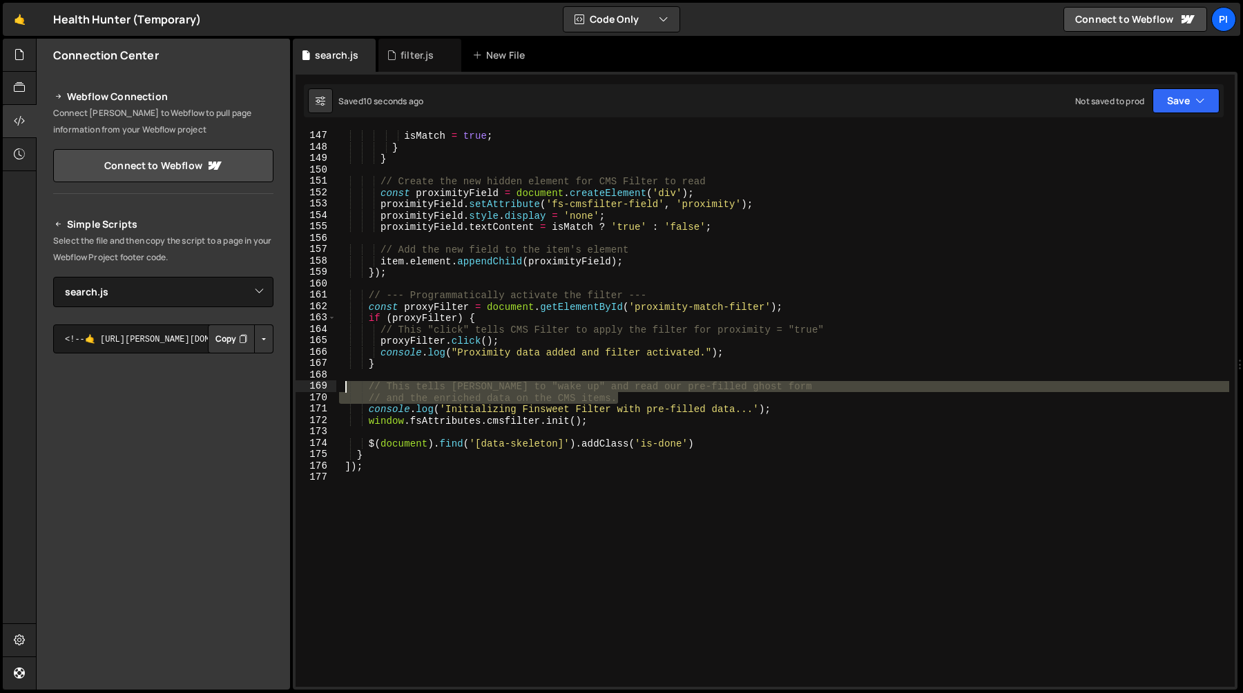
click at [343, 385] on div "if ( distance <= searchRadius ) { isMatch = true ; } } // Create the new hidden…" at bounding box center [782, 409] width 893 height 580
type textarea "// This tells [PERSON_NAME] to "wake up" and read our pre-filled ghost form // …"
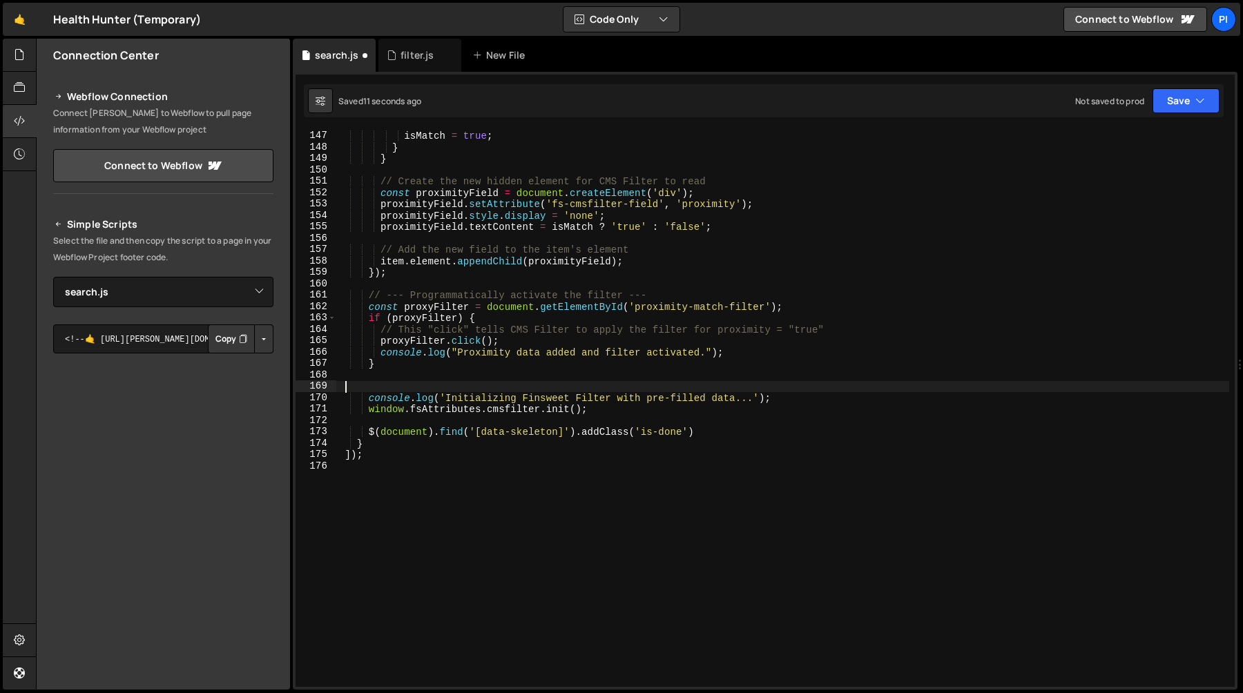
scroll to position [0, 0]
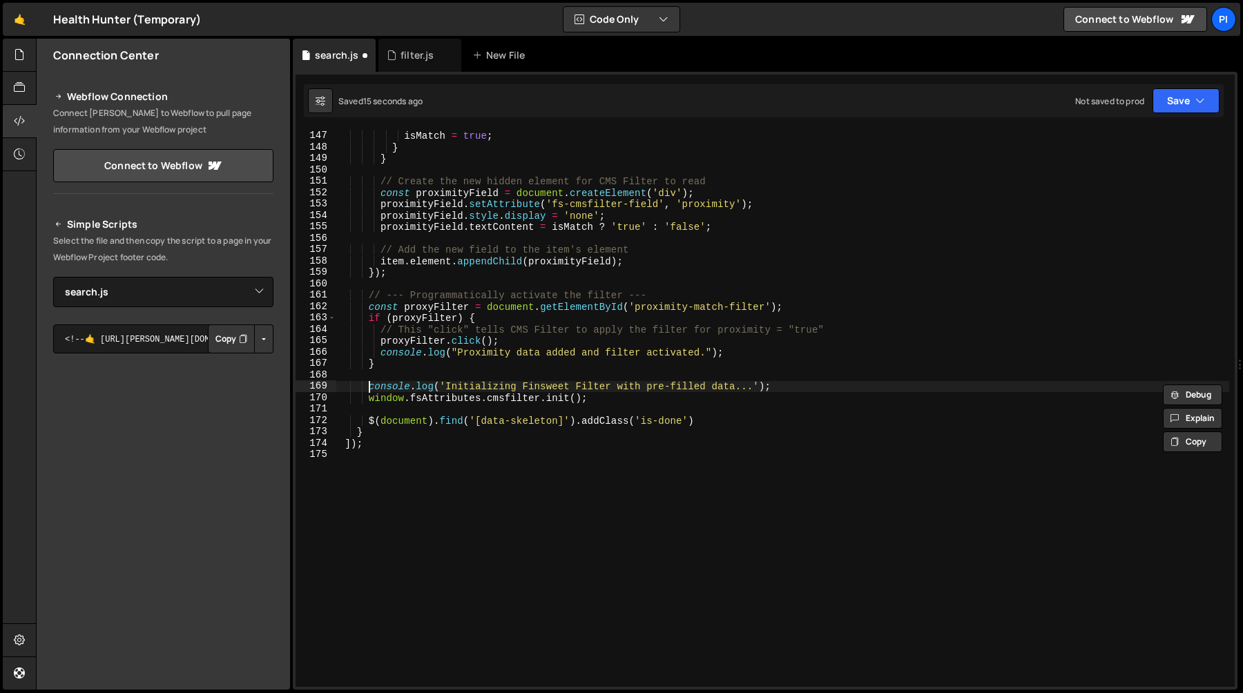
type textarea "window.fsAttributes.cmsfilter.init();"
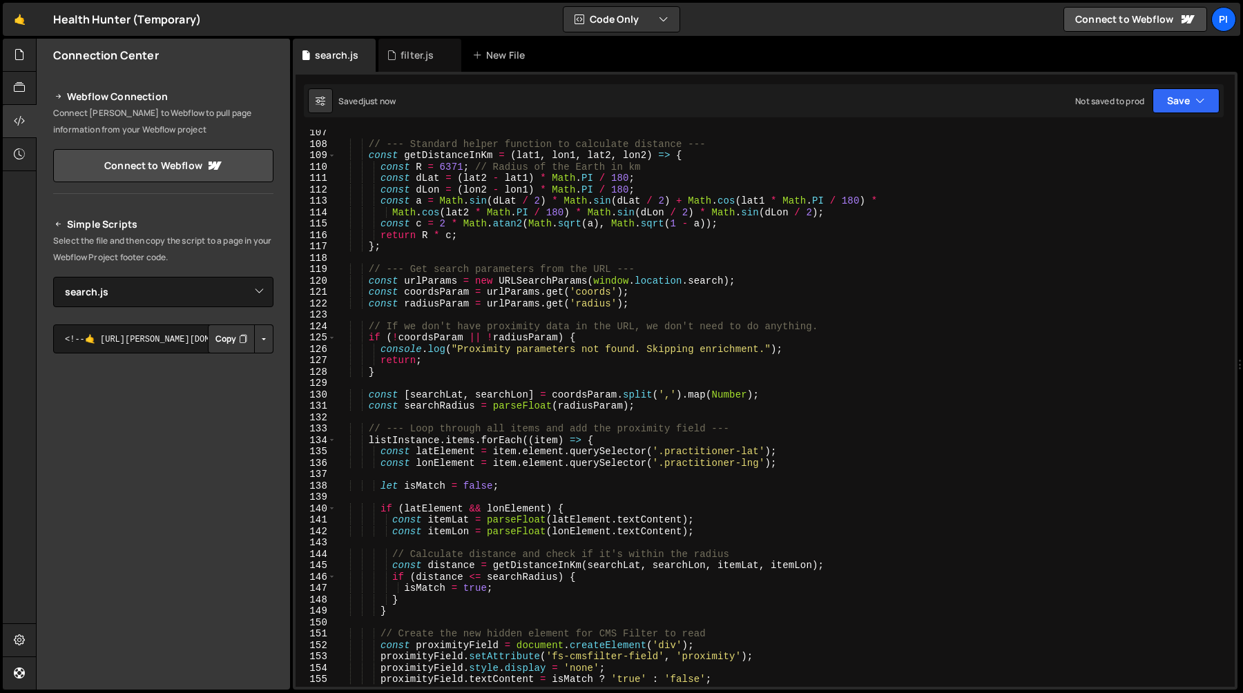
scroll to position [1210, 0]
click at [369, 270] on div "// --- Standard helper function to calculate distance --- const getDistanceInKm…" at bounding box center [782, 417] width 893 height 580
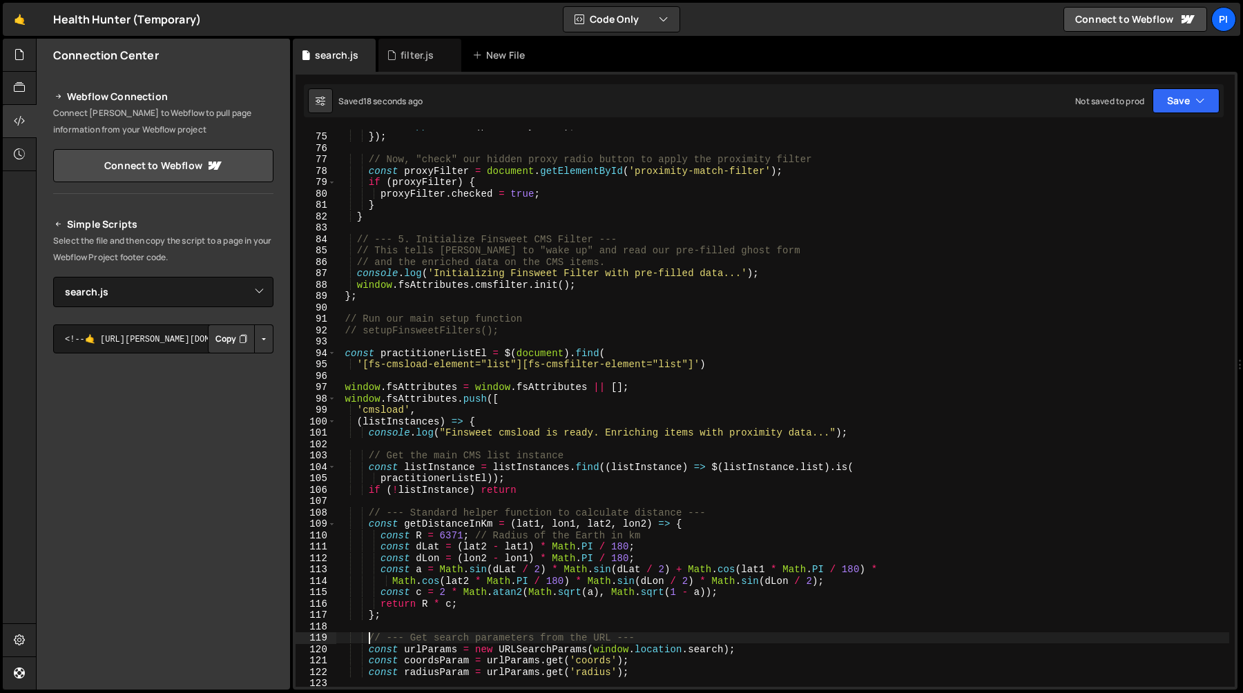
scroll to position [840, 0]
click at [543, 333] on div "item . appendChild ( proximityField ) ; }) ; // Now, "check" our hidden proxy r…" at bounding box center [782, 412] width 893 height 580
type textarea "// Main function to set up all filters before initializing Finsweet const setup…"
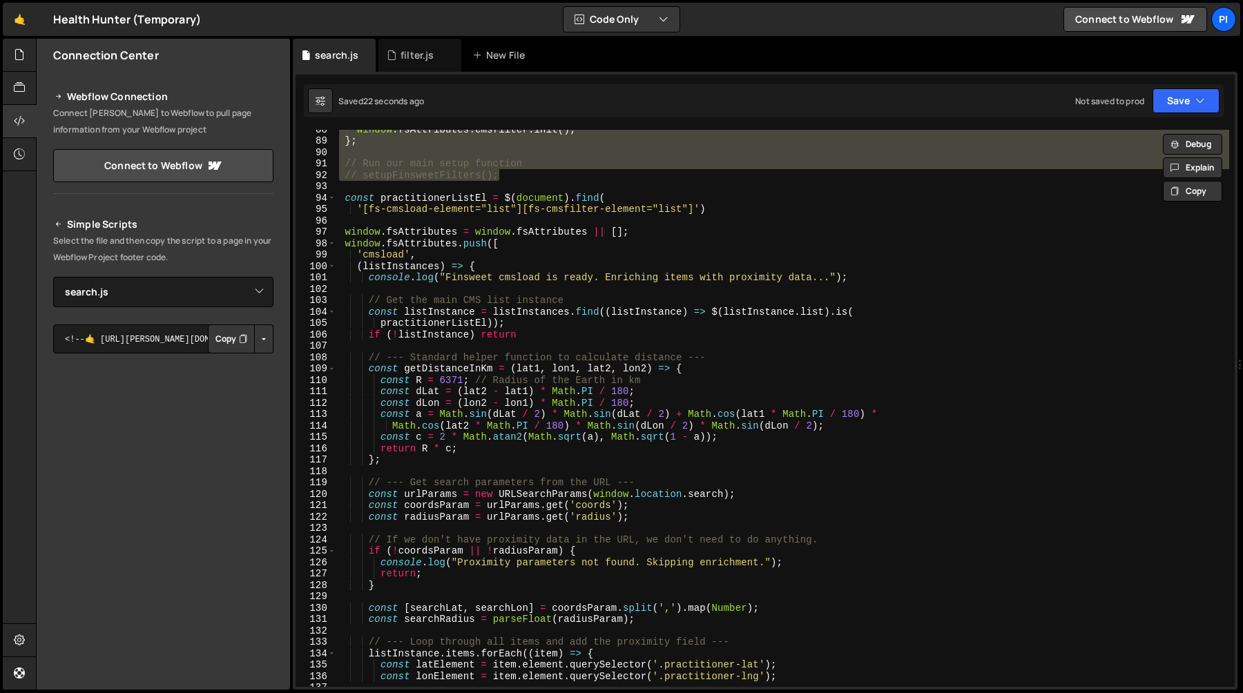
scroll to position [997, 0]
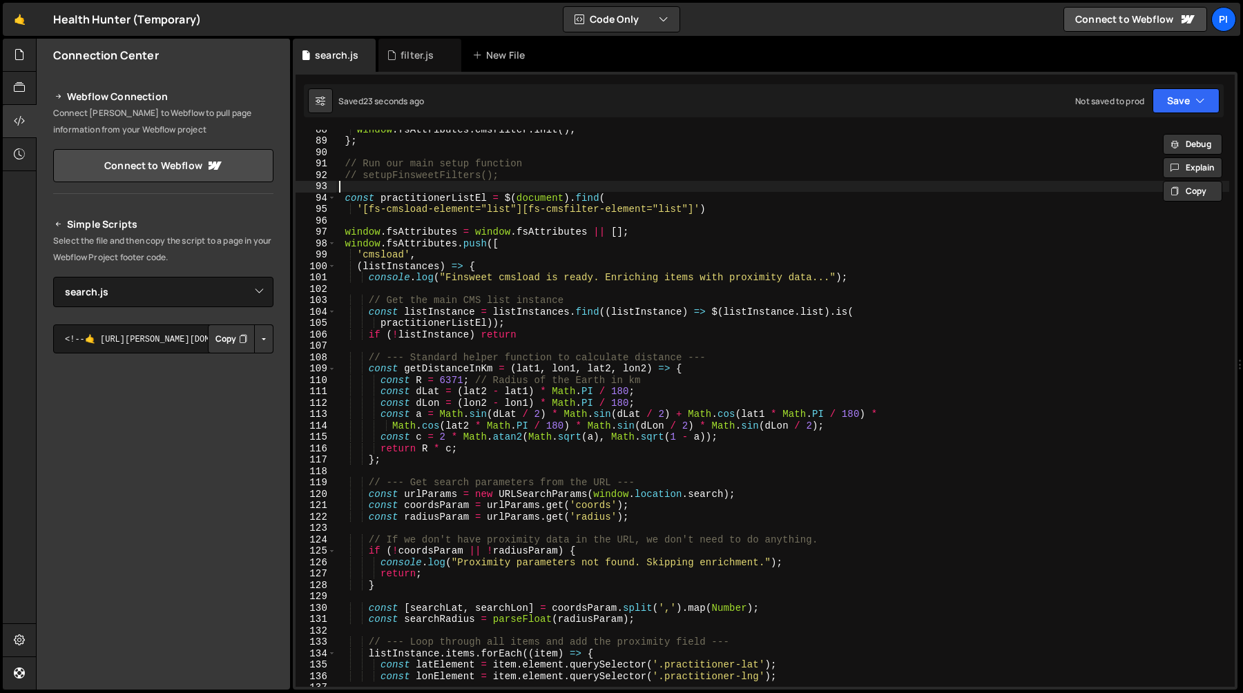
click at [420, 189] on div "window . fsAttributes . cmsfilter . init ( ) ; } ; // Run our main setup functi…" at bounding box center [782, 414] width 893 height 580
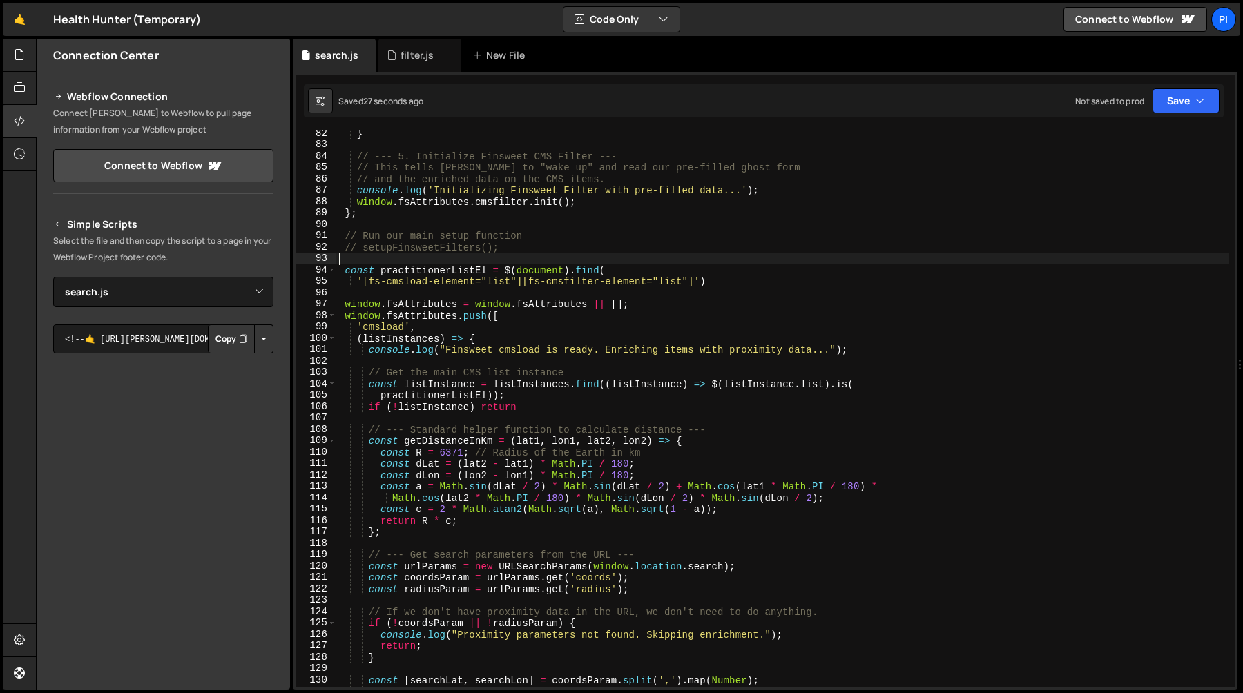
scroll to position [920, 0]
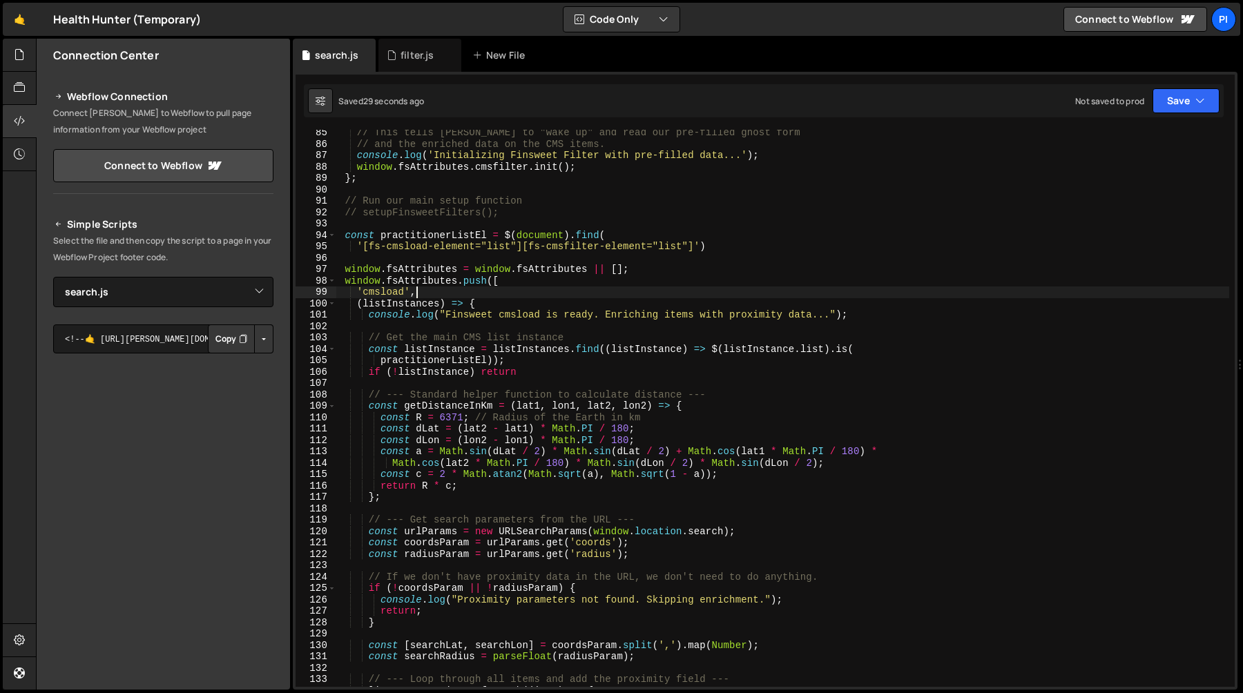
click at [489, 291] on div "// This tells [PERSON_NAME] to "wake up" and read our pre-filled ghost form // …" at bounding box center [782, 417] width 893 height 580
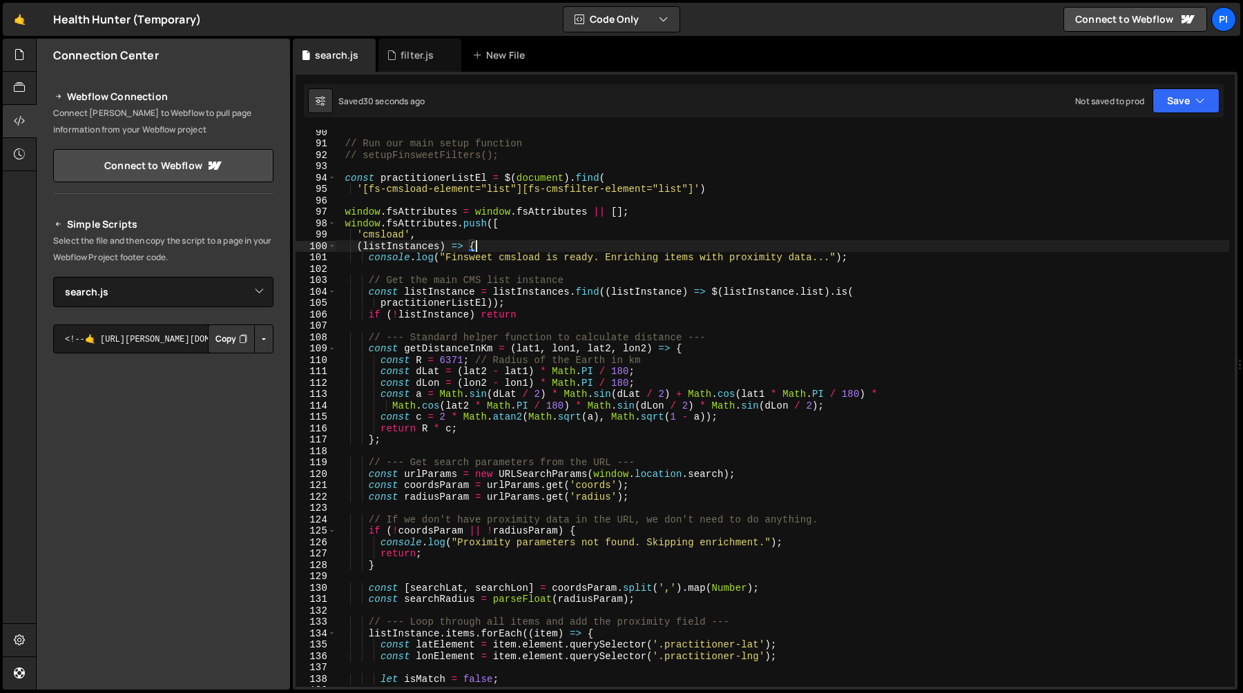
click at [542, 246] on div "// Run our main setup function // setupFinsweetFilters(); const practitionerLis…" at bounding box center [782, 416] width 893 height 580
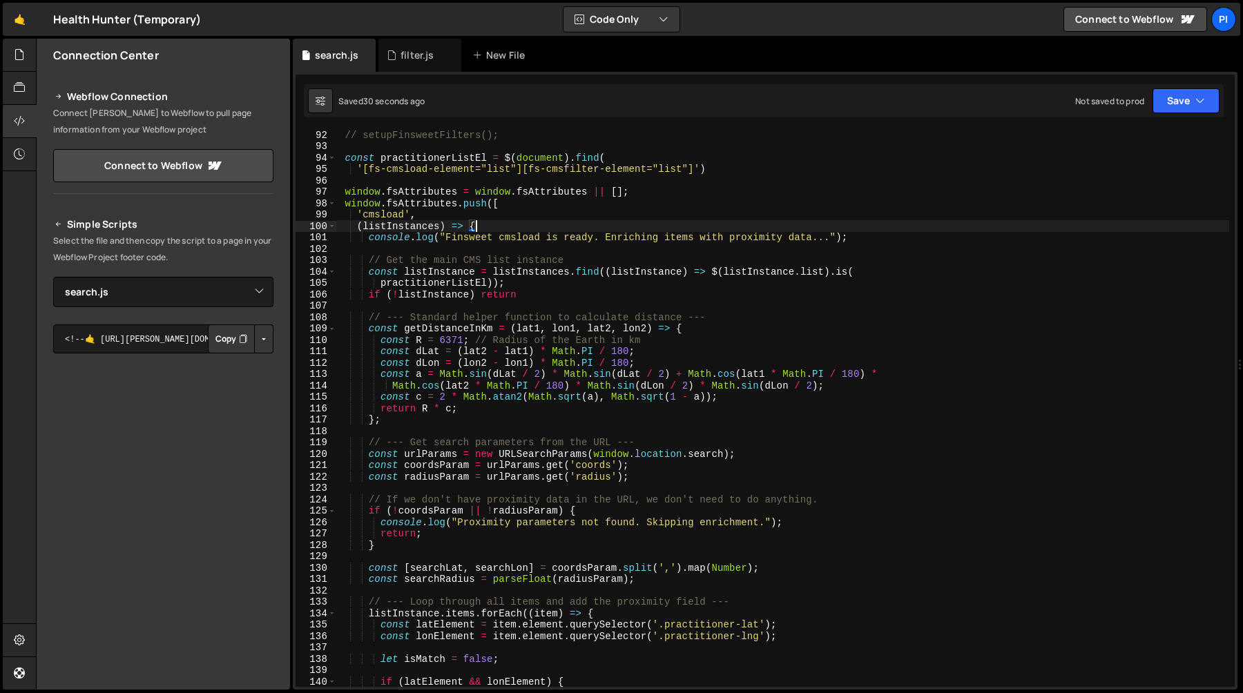
click at [557, 255] on div "// setupFinsweetFilters(); const practitionerListEl = $ ( document ) . find ( '…" at bounding box center [782, 419] width 893 height 580
type textarea "// Get the main CMS list instance"
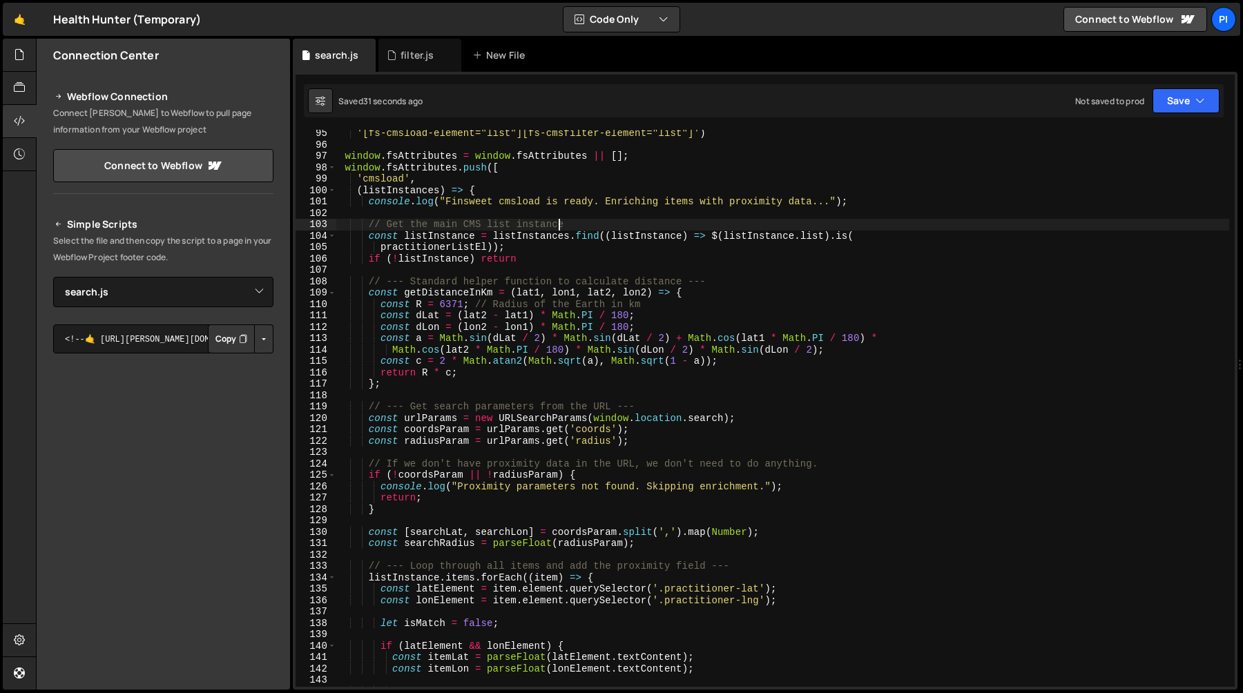
scroll to position [1073, 0]
click at [428, 216] on div "'[fs-cmsload-element="list"][fs-cmsfilter-element="list"]' ) window . fsAttribu…" at bounding box center [782, 418] width 893 height 580
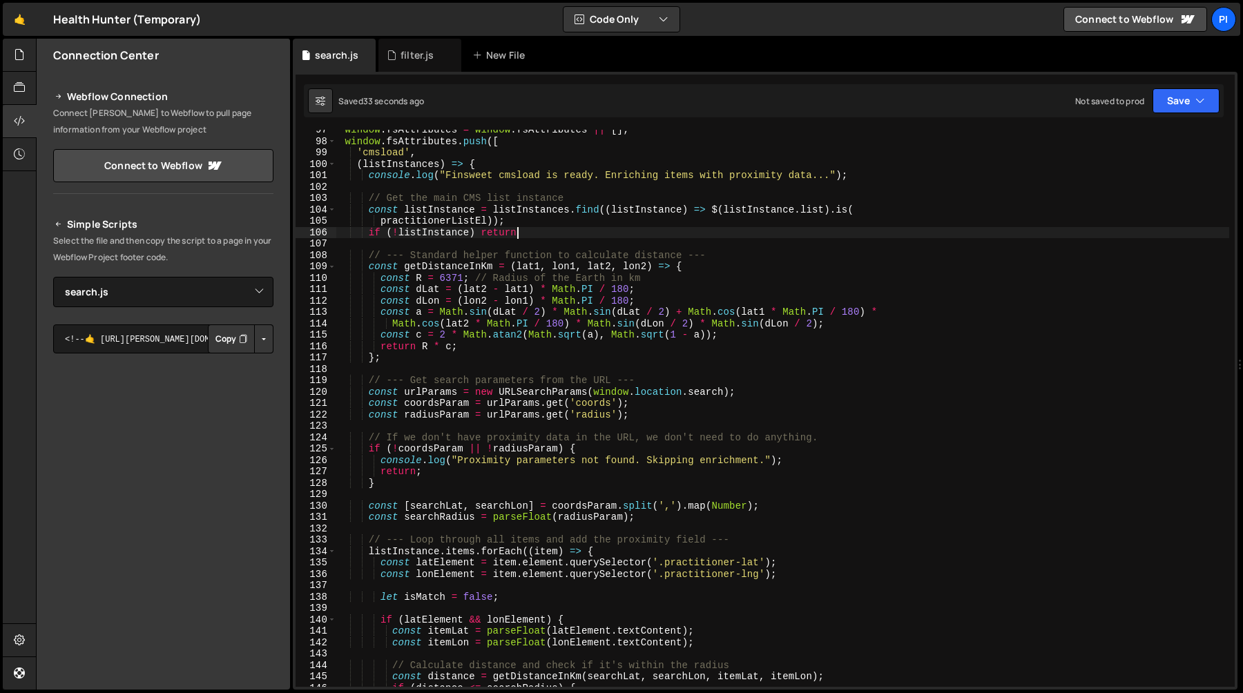
click at [579, 233] on div "window . fsAttributes = window . fsAttributes || [ ] ; window . fsAttributes . …" at bounding box center [782, 414] width 893 height 580
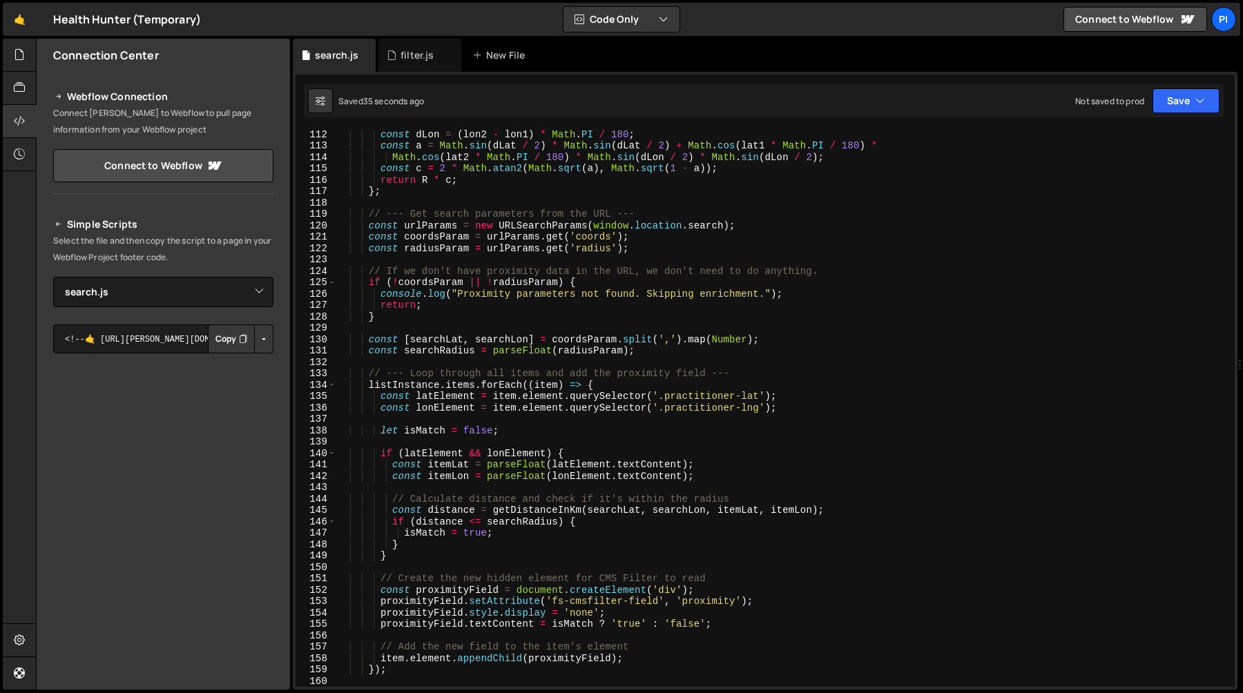
scroll to position [1317, 0]
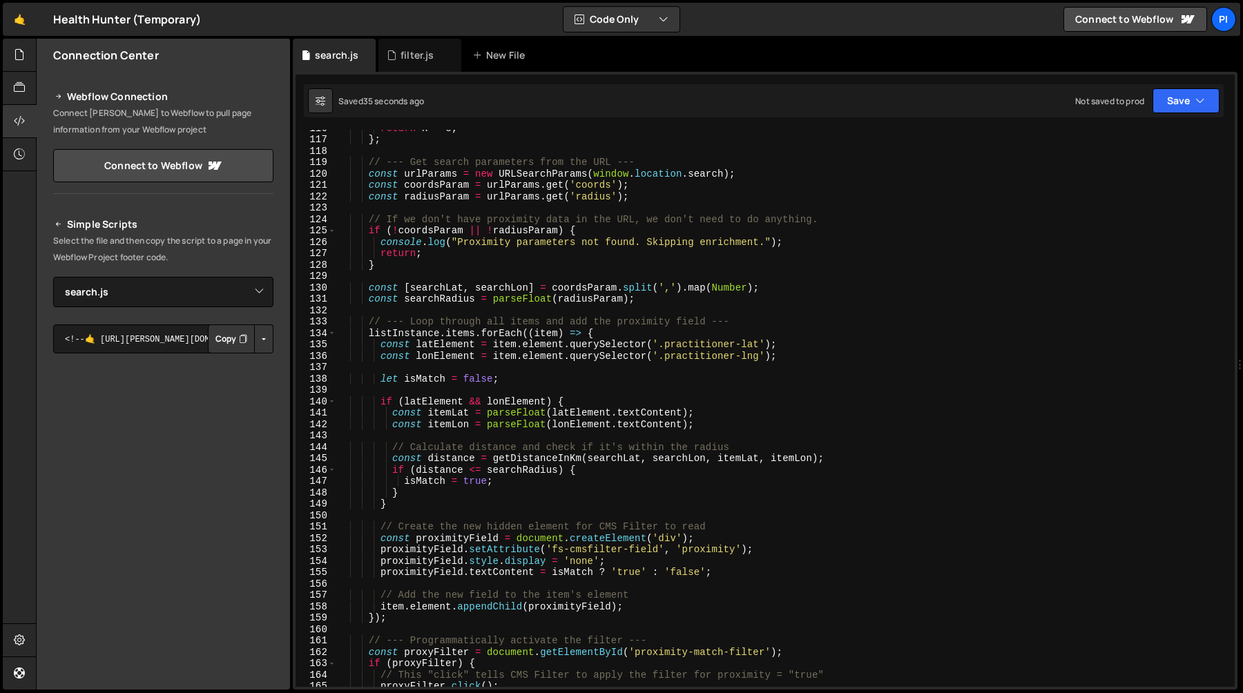
click at [473, 247] on div "return R * c ; } ; // --- Get search parameters from the URL --- const urlParam…" at bounding box center [782, 412] width 893 height 580
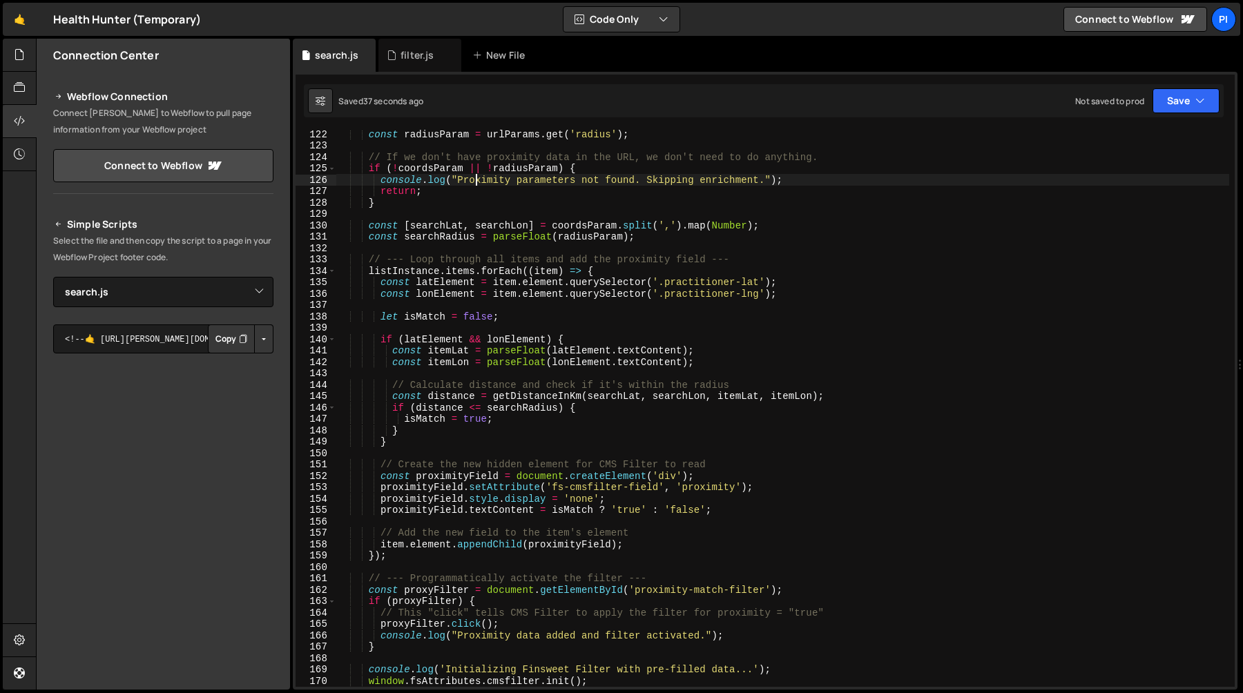
scroll to position [1377, 0]
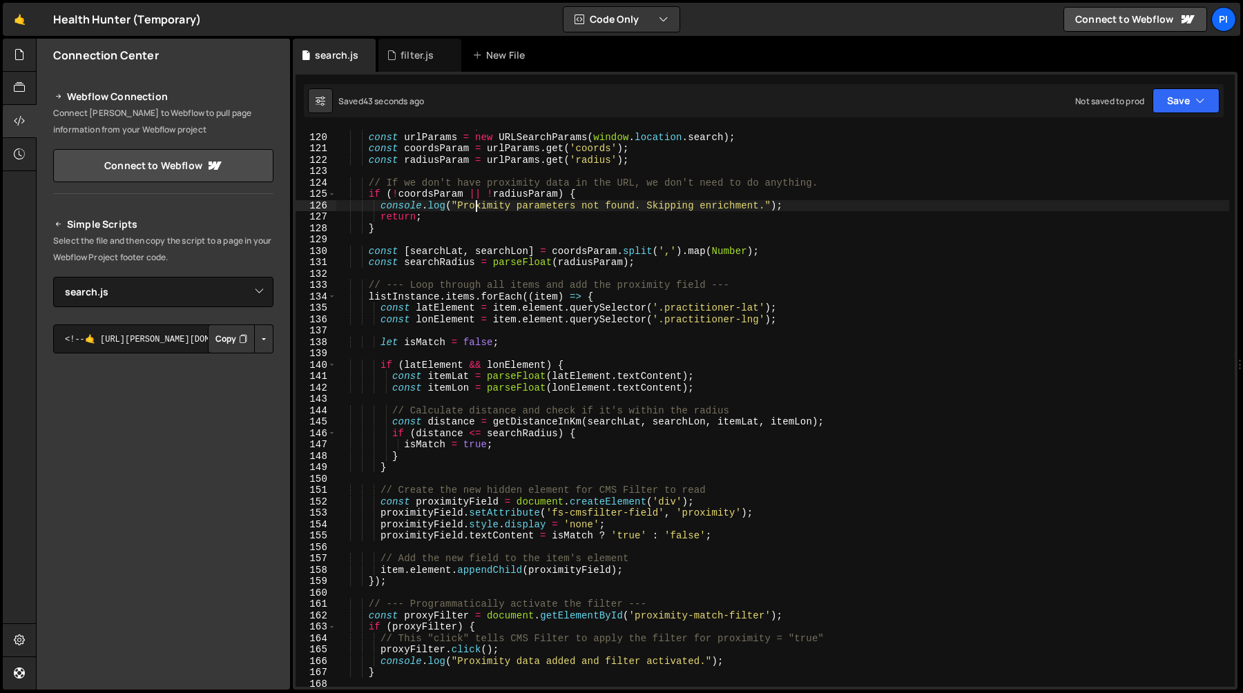
click at [474, 228] on div "// --- Get search parameters from the URL --- const urlParams = new URLSearchPa…" at bounding box center [782, 410] width 893 height 580
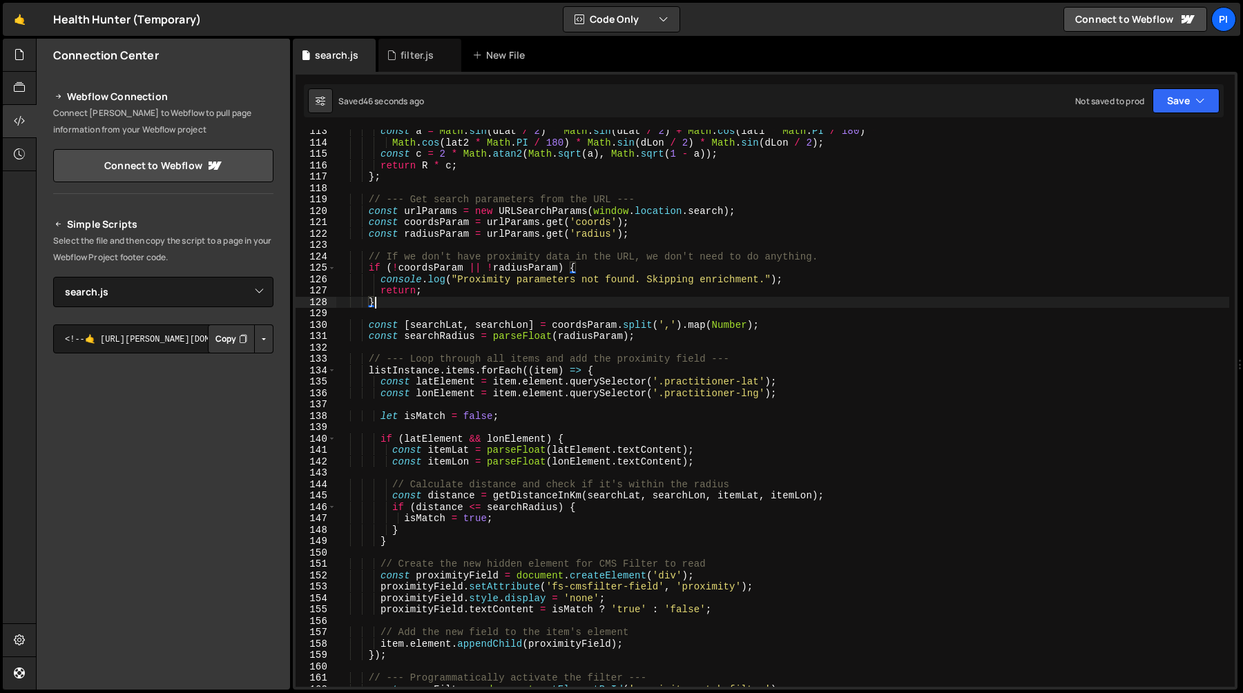
scroll to position [1280, 0]
click at [360, 201] on div "const a = Math . sin ( dLat / 2 ) * Math . sin ( dLat / 2 ) + Math . cos ( lat1…" at bounding box center [782, 416] width 893 height 580
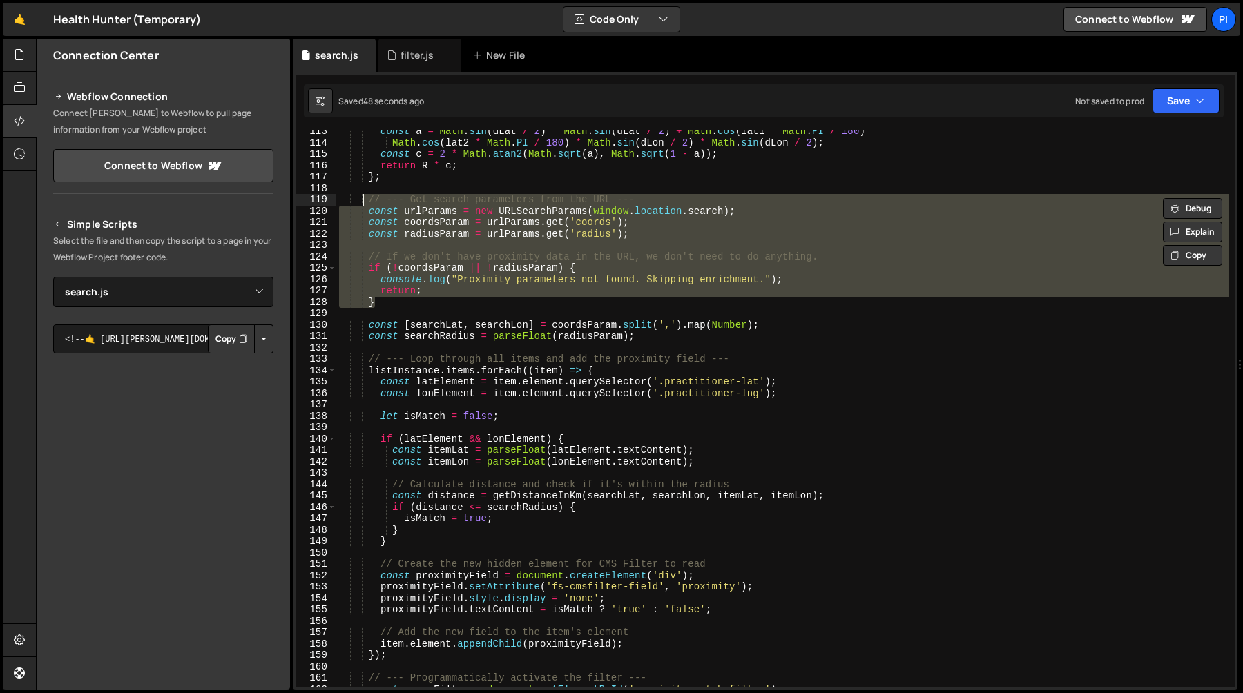
click at [345, 200] on div "const a = Math . sin ( dLat / 2 ) * Math . sin ( dLat / 2 ) + Math . cos ( lat1…" at bounding box center [782, 416] width 893 height 580
click at [428, 263] on div "const a = Math . sin ( dLat / 2 ) * Math . sin ( dLat / 2 ) + Math . cos ( lat1…" at bounding box center [782, 408] width 893 height 557
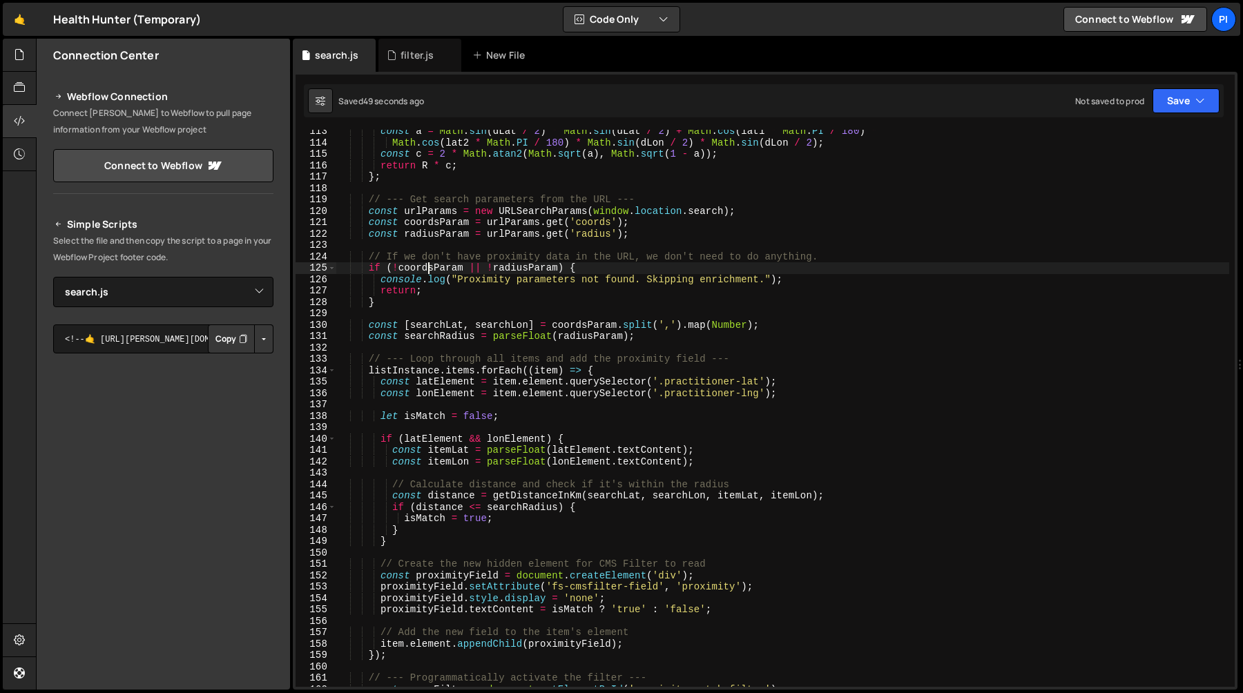
click at [380, 252] on div "const a = Math . sin ( dLat / 2 ) * Math . sin ( dLat / 2 ) + Math . cos ( lat1…" at bounding box center [782, 416] width 893 height 580
click at [365, 259] on div "const a = Math . sin ( dLat / 2 ) * Math . sin ( dLat / 2 ) + Math . cos ( lat1…" at bounding box center [782, 416] width 893 height 580
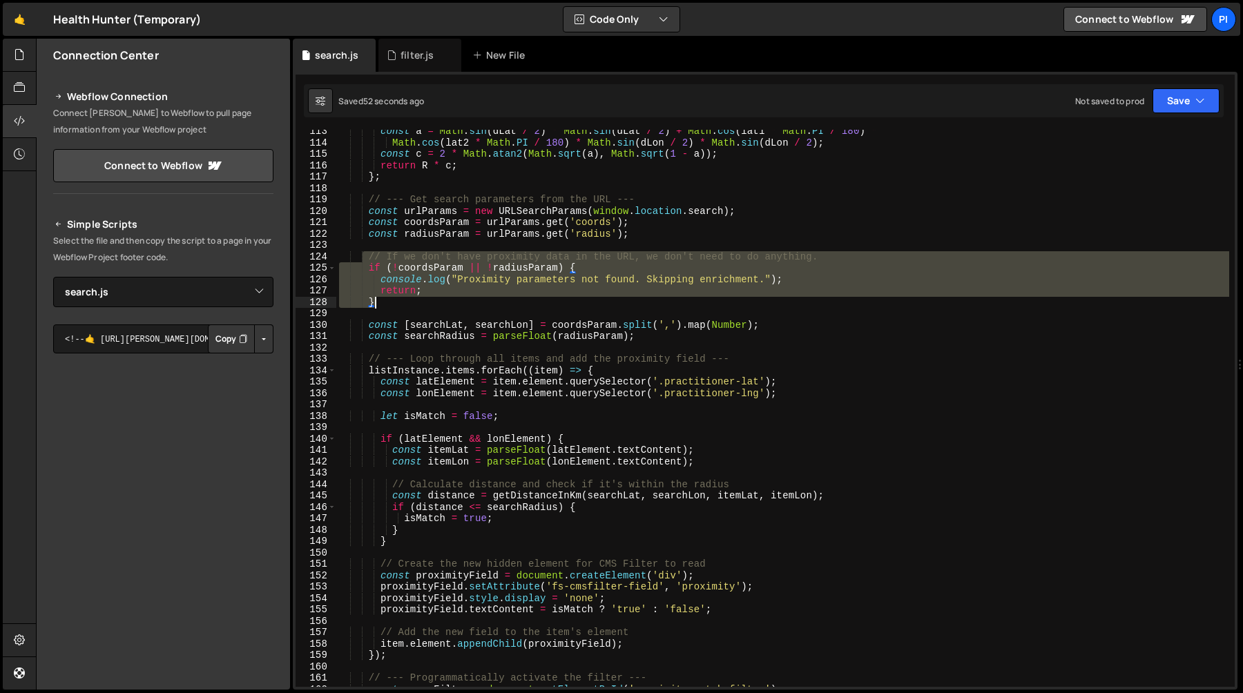
click at [399, 302] on div "const a = Math . sin ( dLat / 2 ) * Math . sin ( dLat / 2 ) + Math . cos ( lat1…" at bounding box center [782, 416] width 893 height 580
type textarea "return; }"
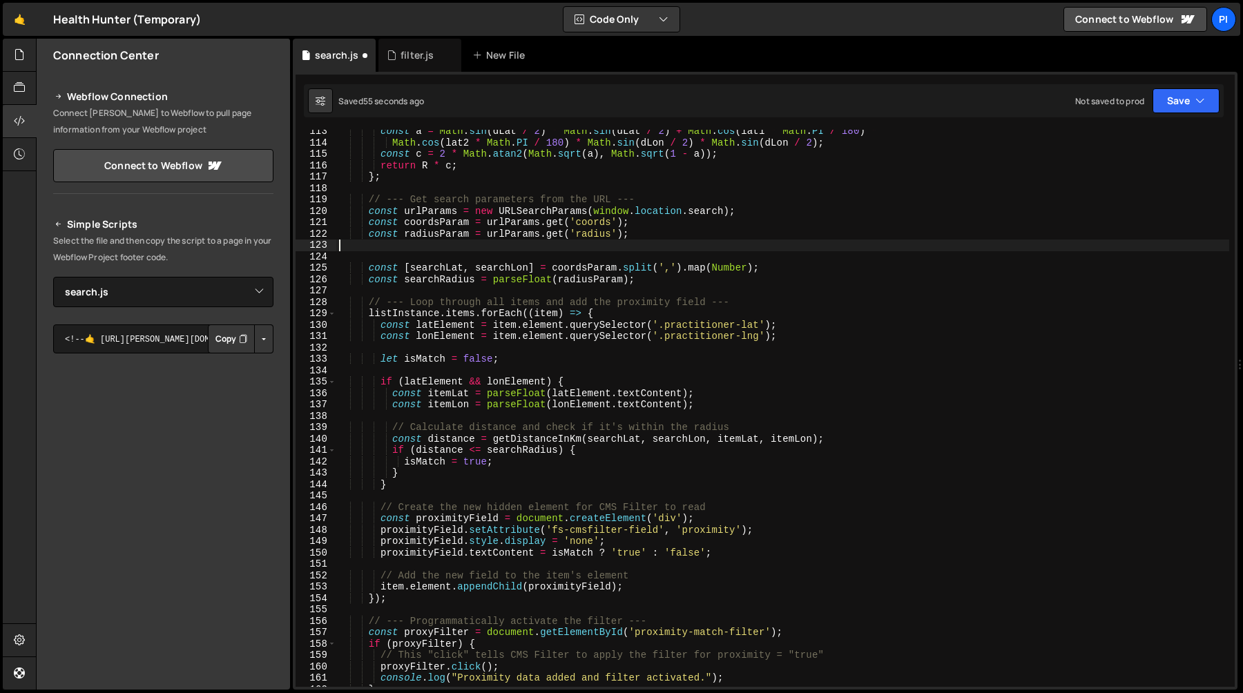
type textarea "const radiusParam = urlParams.get('radius');"
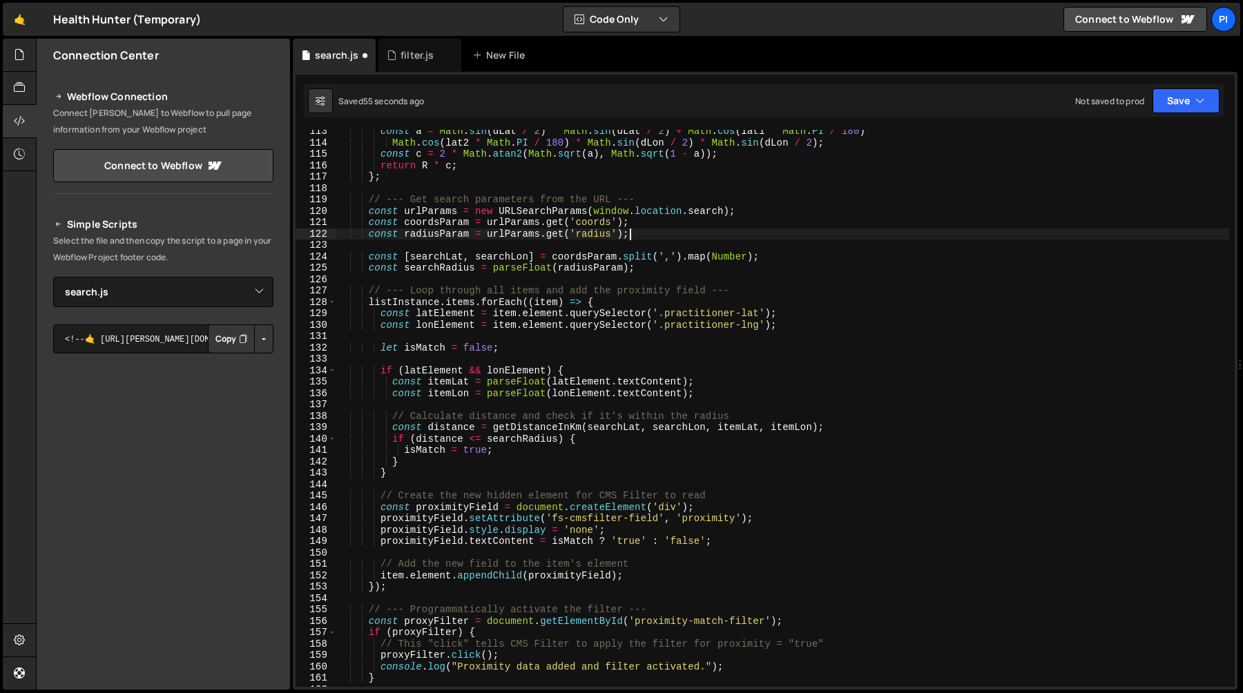
scroll to position [0, 1]
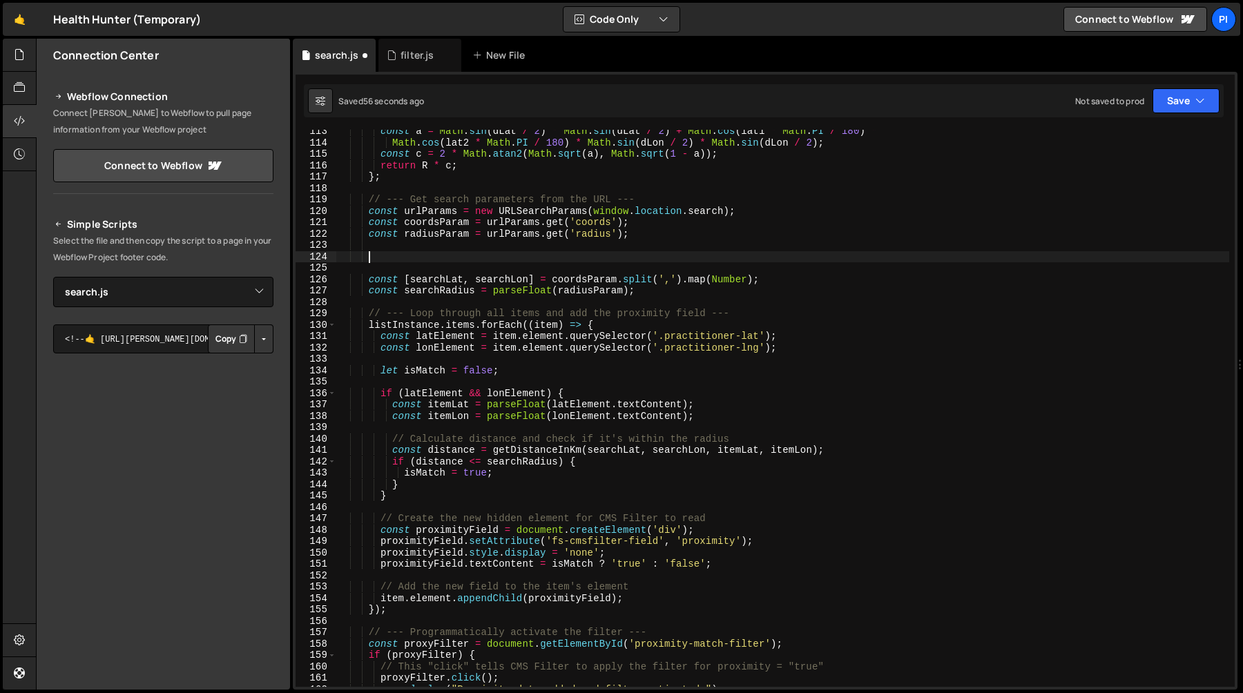
paste textarea "}"
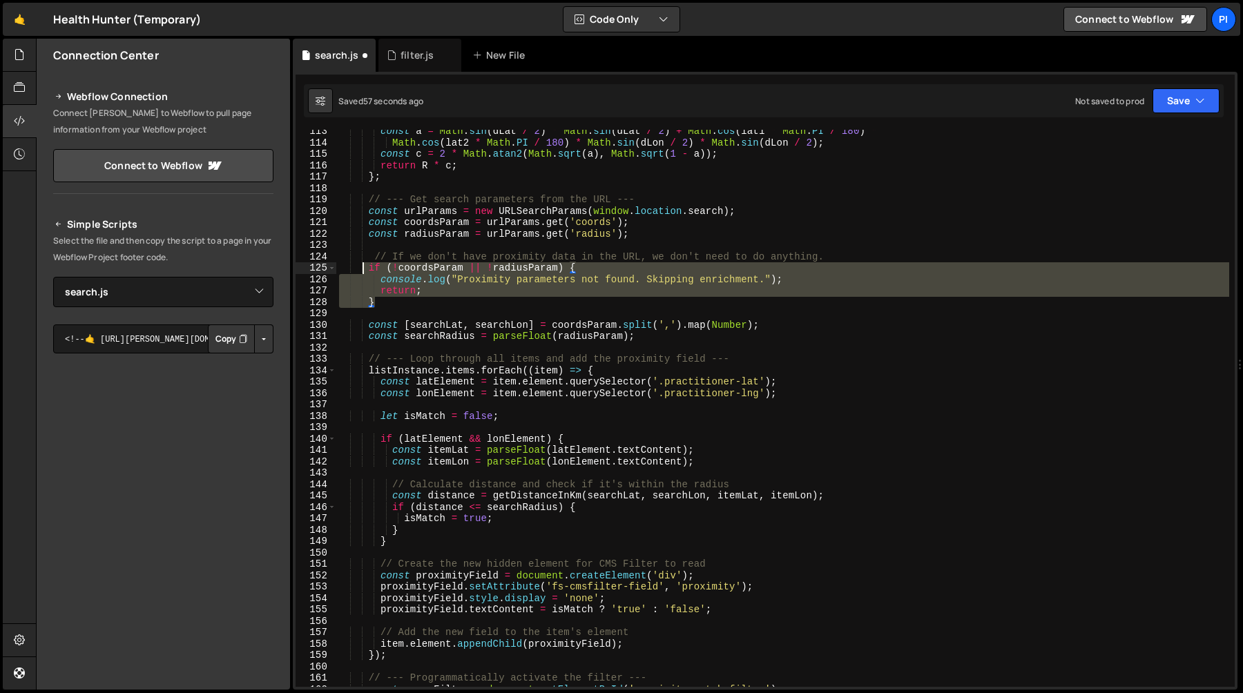
click at [360, 267] on div "const a = Math . sin ( dLat / 2 ) * Math . sin ( dLat / 2 ) + Math . cos ( lat1…" at bounding box center [782, 416] width 893 height 580
click at [412, 297] on div "const a = Math . sin ( dLat / 2 ) * Math . sin ( dLat / 2 ) + Math . cos ( lat1…" at bounding box center [782, 408] width 893 height 557
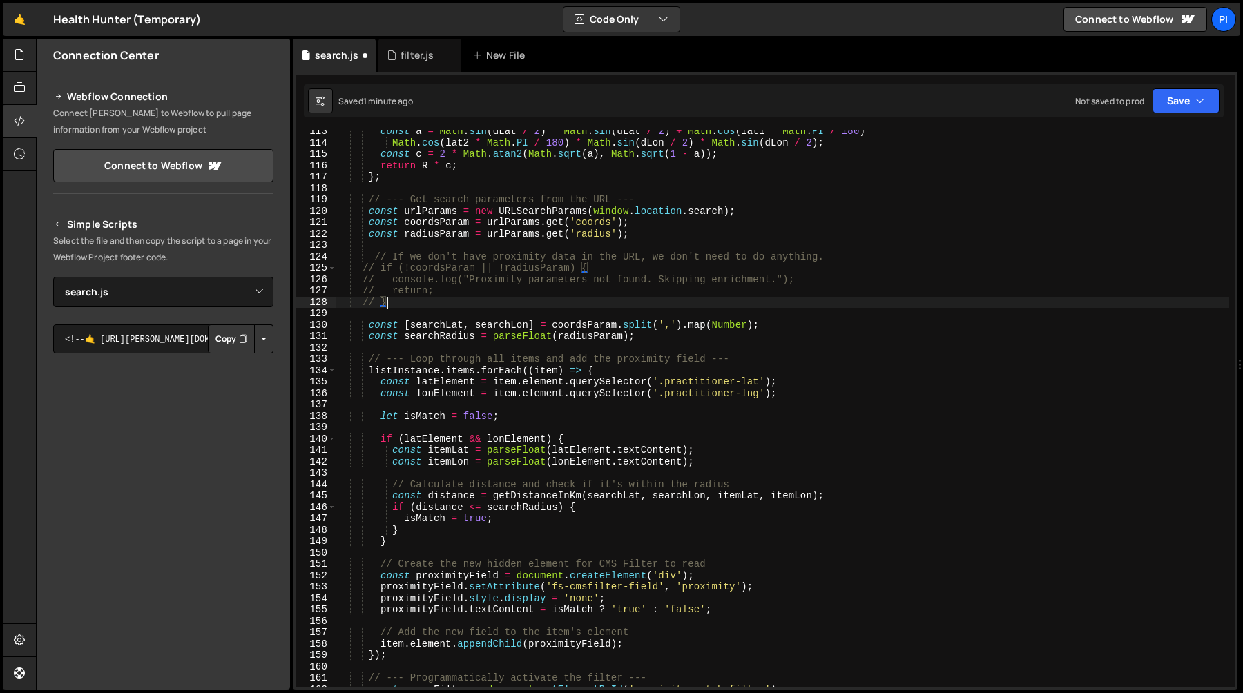
click at [376, 253] on div "const a = Math . sin ( dLat / 2 ) * Math . sin ( dLat / 2 ) + Math . cos ( lat1…" at bounding box center [782, 416] width 893 height 580
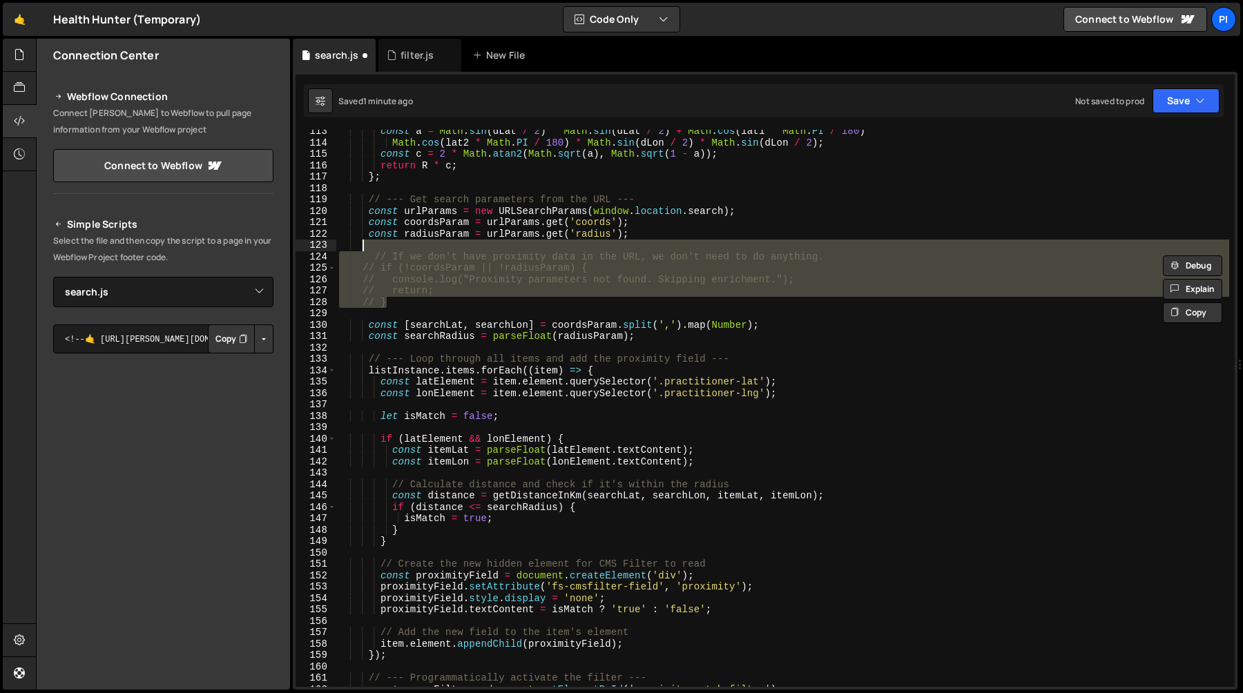
click at [365, 250] on div "const a = Math . sin ( dLat / 2 ) * Math . sin ( dLat / 2 ) + Math . cos ( lat1…" at bounding box center [782, 416] width 893 height 580
type textarea "// If we don't have proximity data in the URL, we don't need to do anything."
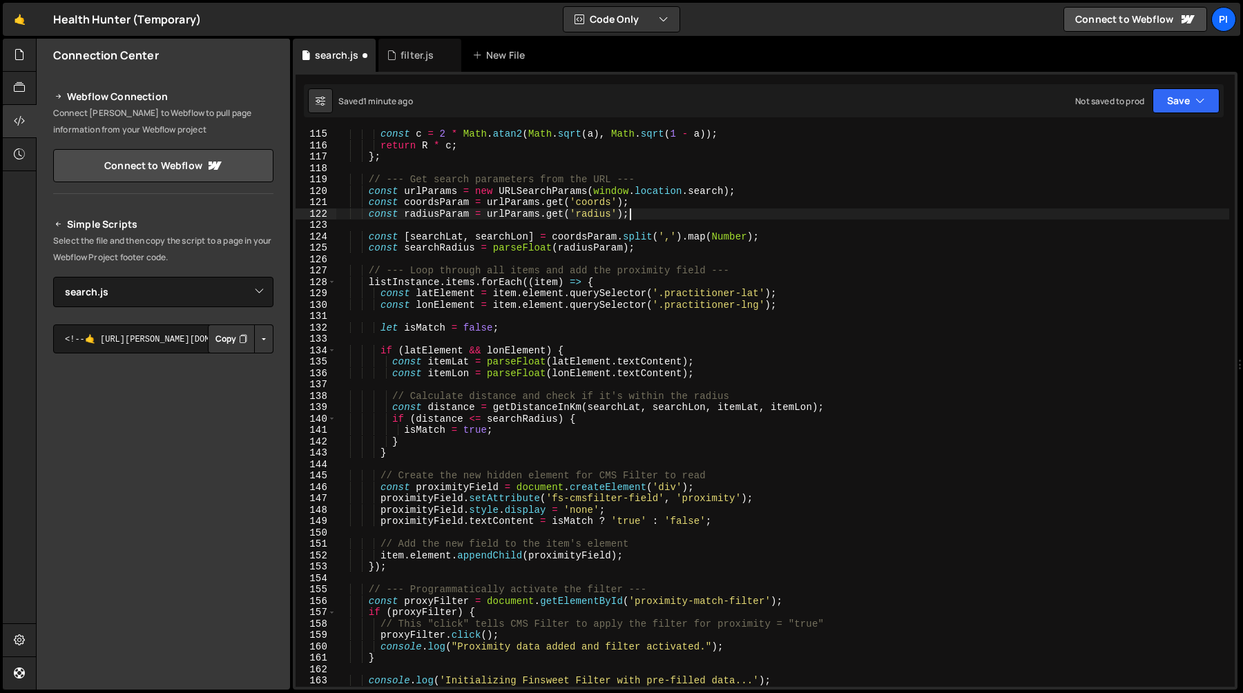
scroll to position [1299, 0]
click at [558, 236] on div "const c = 2 * Math . atan2 ( Math . sqrt ( a ) , Math . sqrt ( 1 - a )) ; retur…" at bounding box center [782, 419] width 893 height 580
type textarea "const [searchLat, searchLon] = coordsParam.split(',').map(Number);"
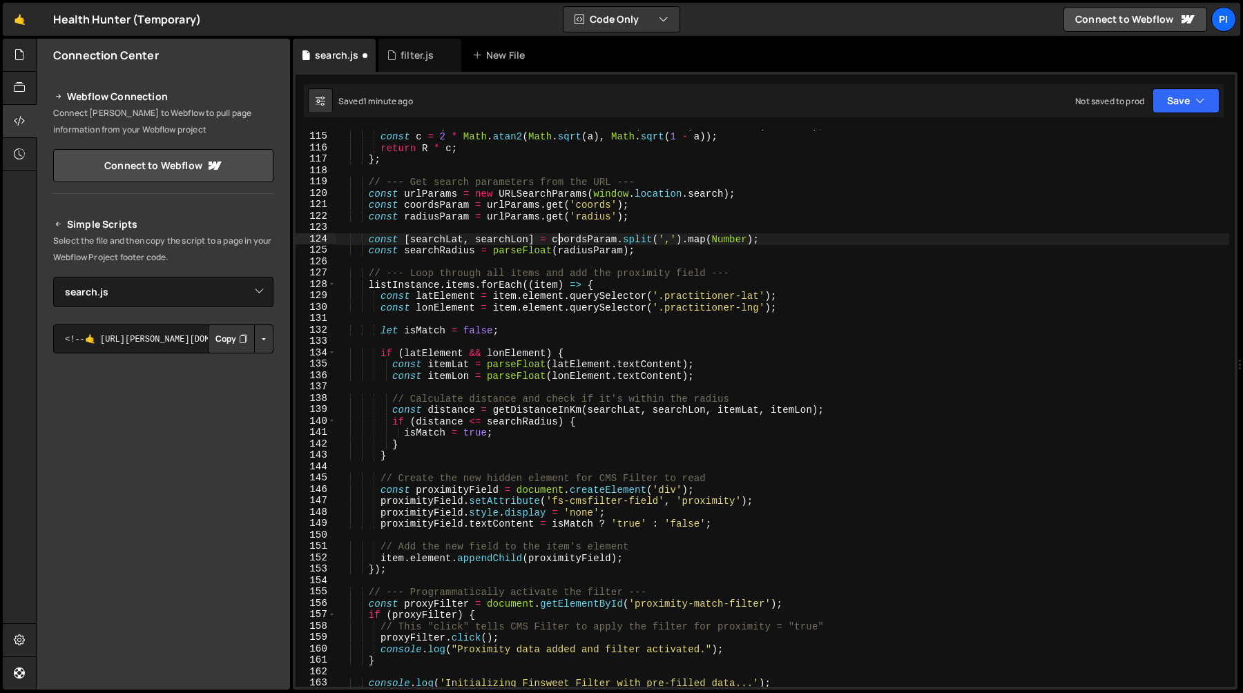
scroll to position [1283, 0]
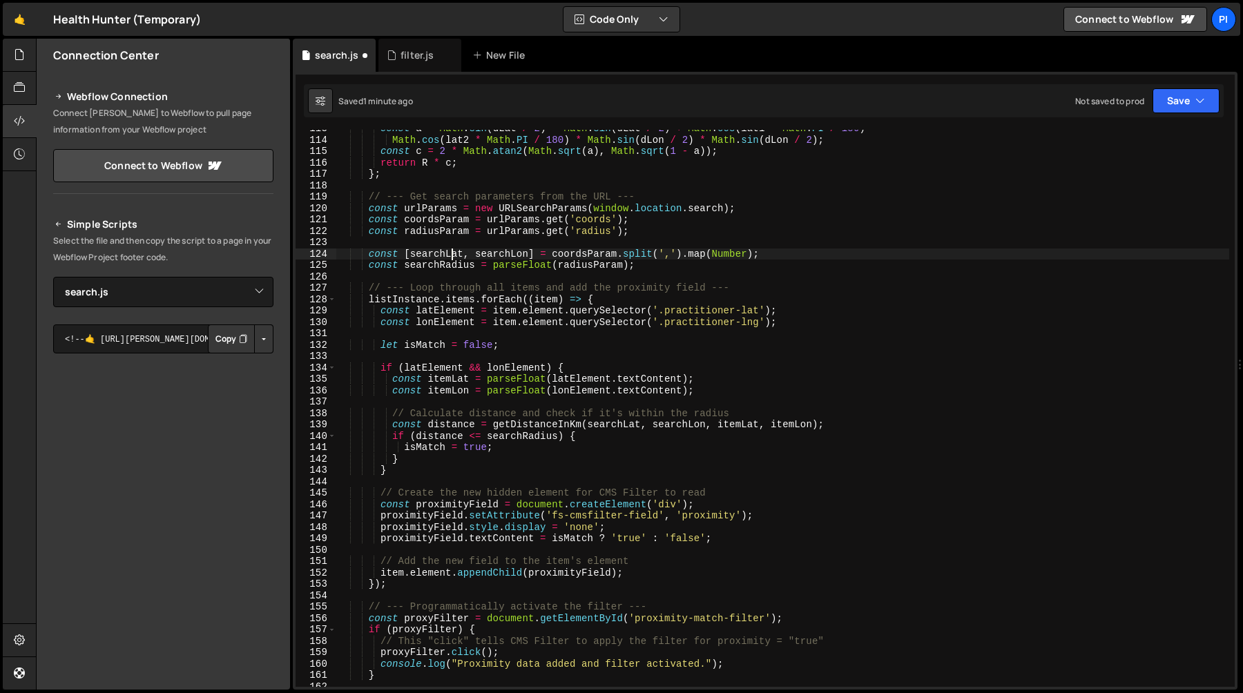
click at [452, 249] on div "const a = Math . sin ( dLat / 2 ) * Math . sin ( dLat / 2 ) + Math . cos ( lat1…" at bounding box center [782, 413] width 893 height 580
click at [419, 244] on div "const a = Math . sin ( dLat / 2 ) * Math . sin ( dLat / 2 ) + Math . cos ( lat1…" at bounding box center [782, 413] width 893 height 580
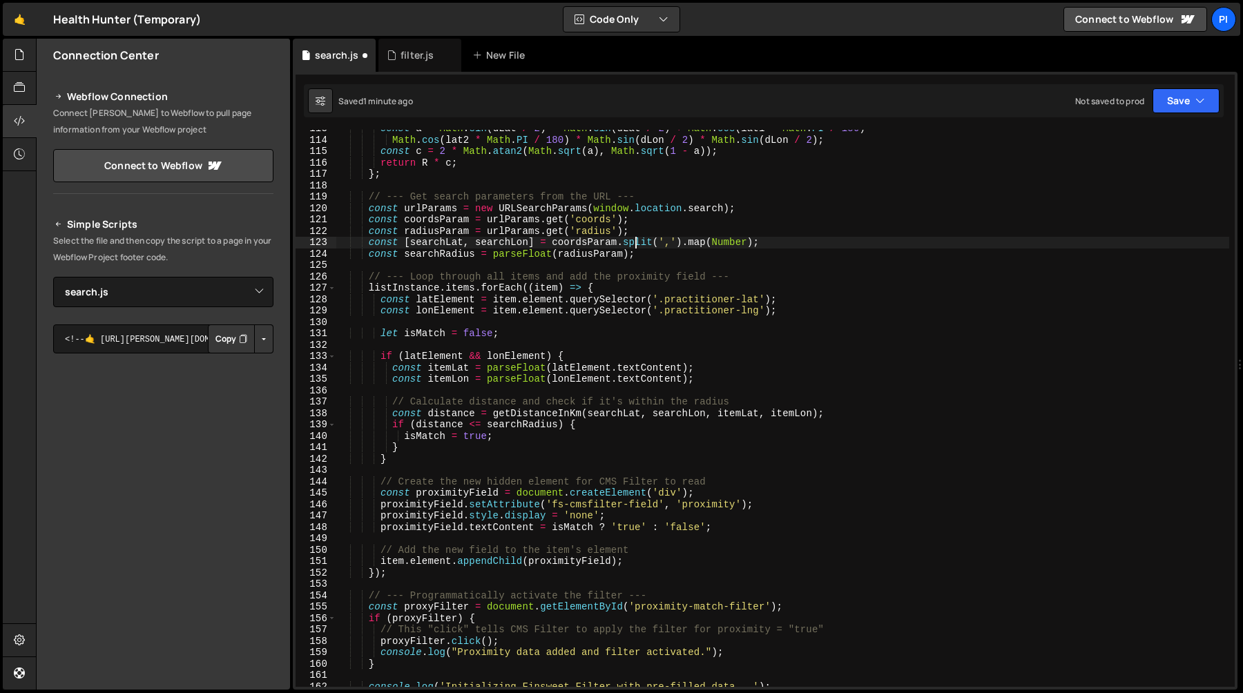
type textarea "const searchRadius = parseFloat(radiusParam);"
type textarea "const lonElement = item.element.querySelector('.practitioner-lng');"
type textarea "const latElement = item.element.querySelector('.practitioner-lat');"
click at [659, 318] on div "const a = Math . sin ( dLat / 2 ) * Math . sin ( dLat / 2 ) + Math . cos ( lat1…" at bounding box center [782, 413] width 893 height 580
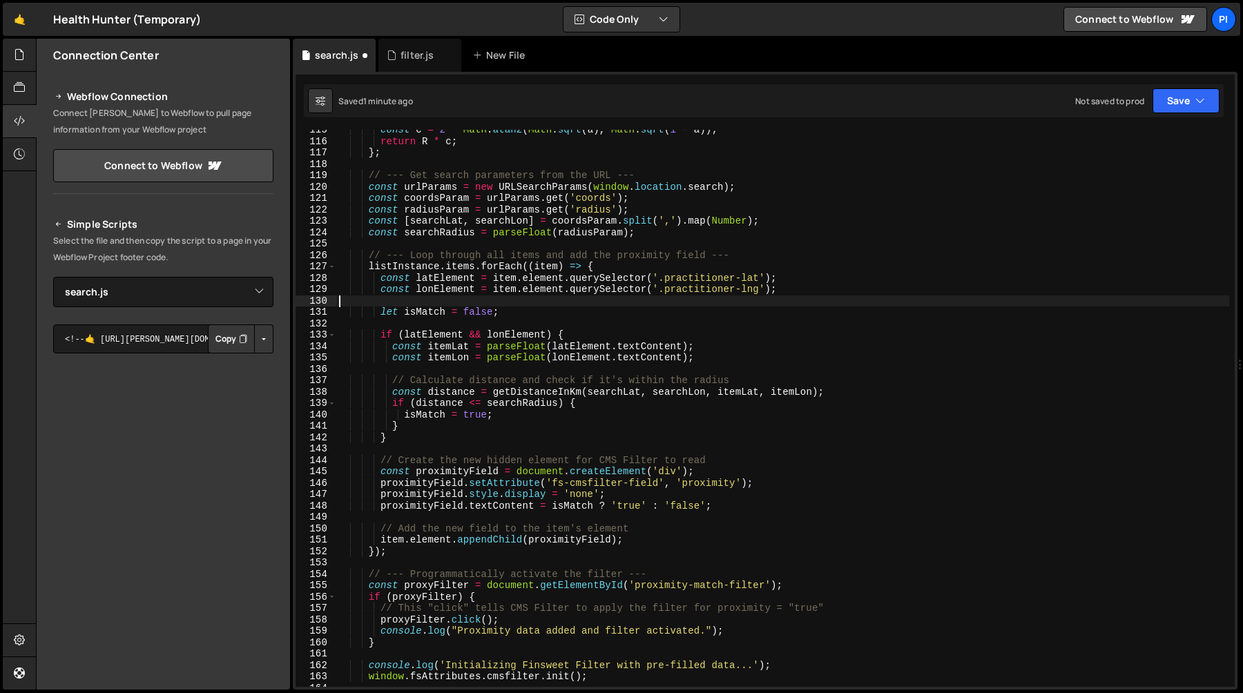
scroll to position [1306, 0]
click at [507, 321] on div "const c = 2 * Math . atan2 ( Math . sqrt ( a ) , Math . sqrt ( 1 - a )) ; retur…" at bounding box center [782, 412] width 893 height 580
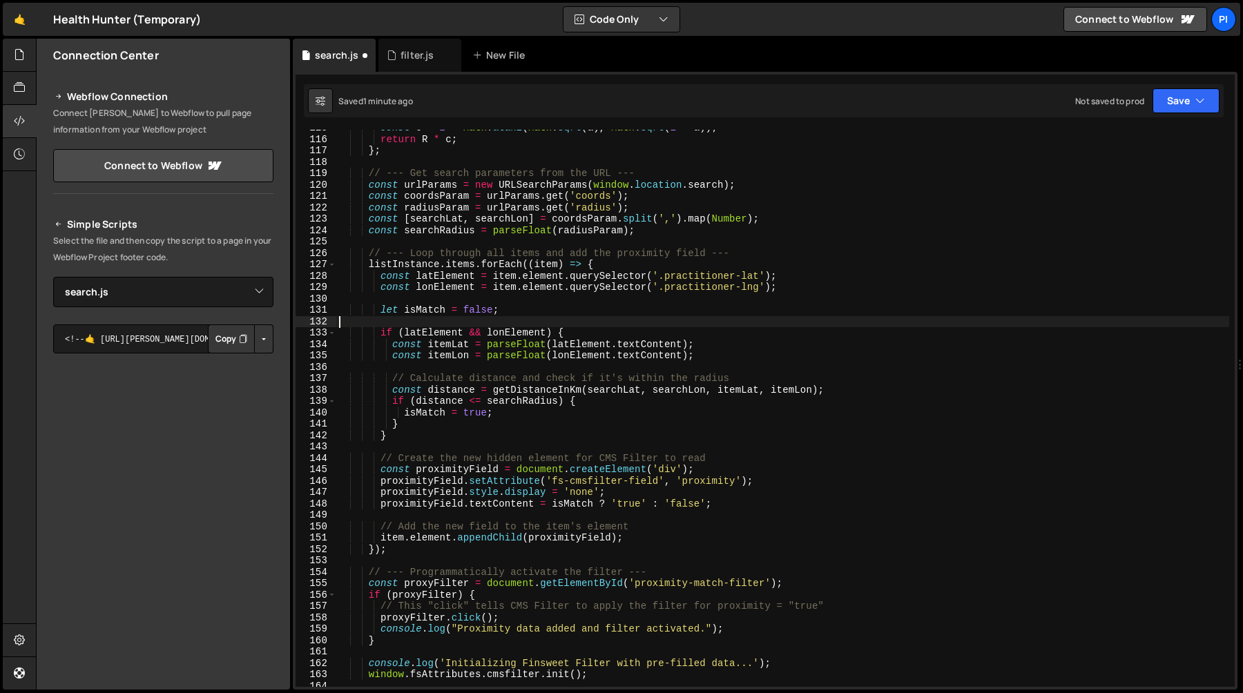
click at [507, 316] on div "const c = 2 * Math . atan2 ( Math . sqrt ( a ) , Math . sqrt ( 1 - a )) ; retur…" at bounding box center [782, 412] width 893 height 580
click at [508, 308] on div "const c = 2 * Math . atan2 ( Math . sqrt ( a ) , Math . sqrt ( 1 - a )) ; retur…" at bounding box center [782, 412] width 893 height 580
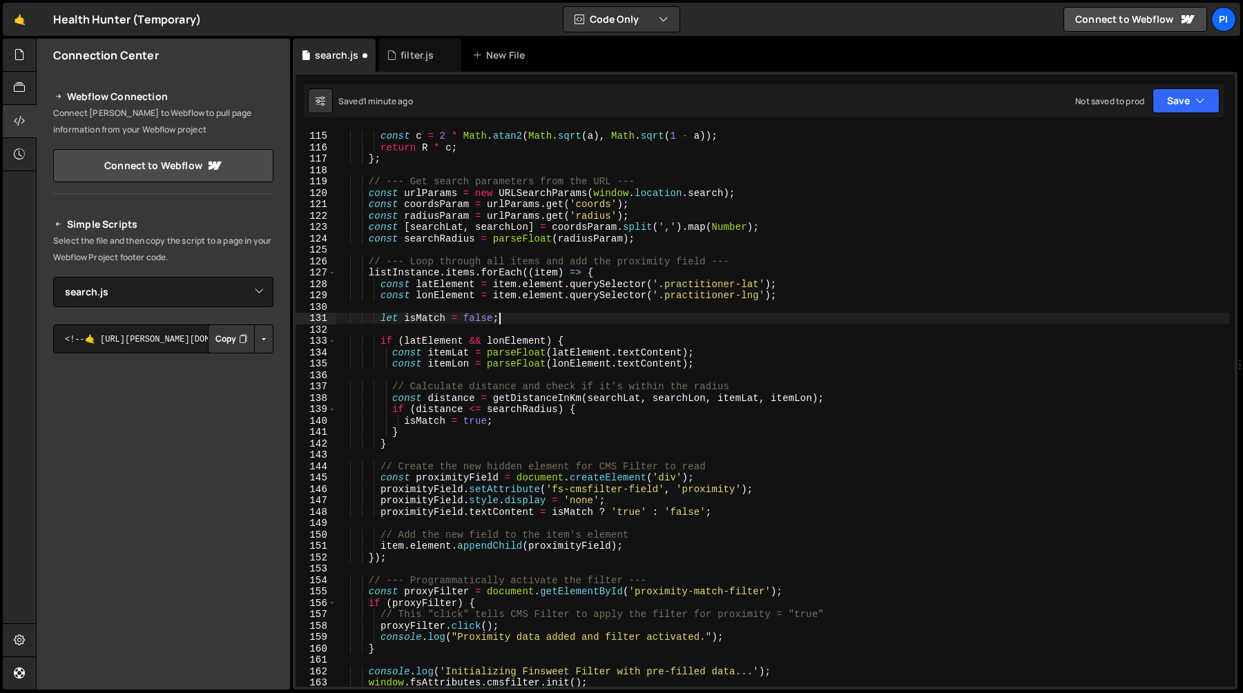
scroll to position [1297, 0]
click at [521, 357] on div "Math . cos ( lat2 * Math . PI / 180 ) * Math . sin ( dLon / 2 ) * Math . sin ( …" at bounding box center [782, 411] width 893 height 580
click at [527, 398] on div "Math . cos ( lat2 * Math . PI / 180 ) * Math . sin ( dLon / 2 ) * Math . sin ( …" at bounding box center [782, 411] width 893 height 580
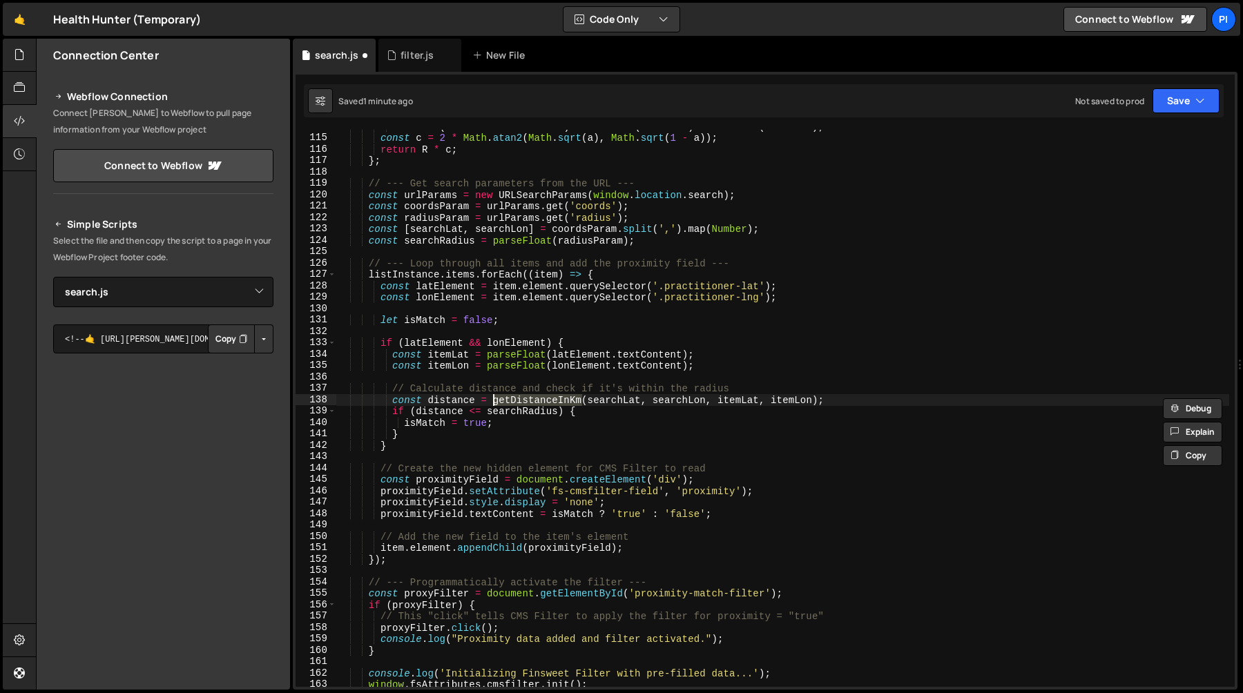
scroll to position [1290, 0]
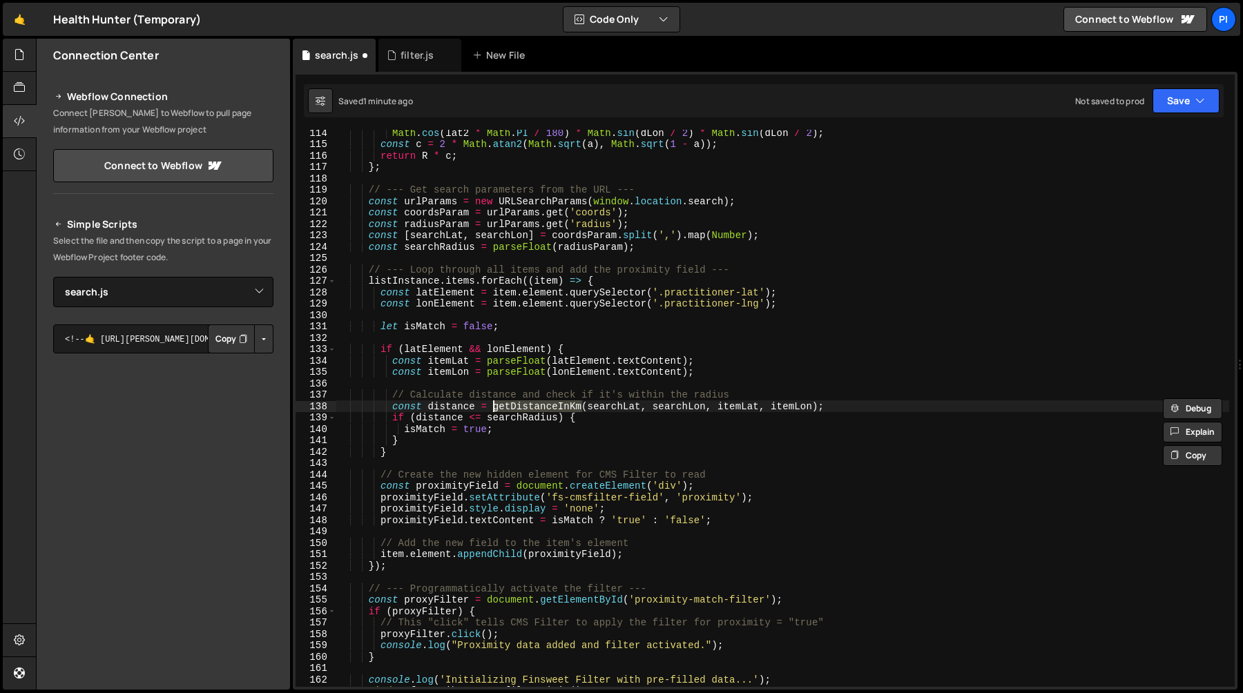
click at [461, 440] on div "Math . cos ( lat2 * Math . PI / 180 ) * Math . sin ( dLon / 2 ) * Math . sin ( …" at bounding box center [782, 417] width 893 height 580
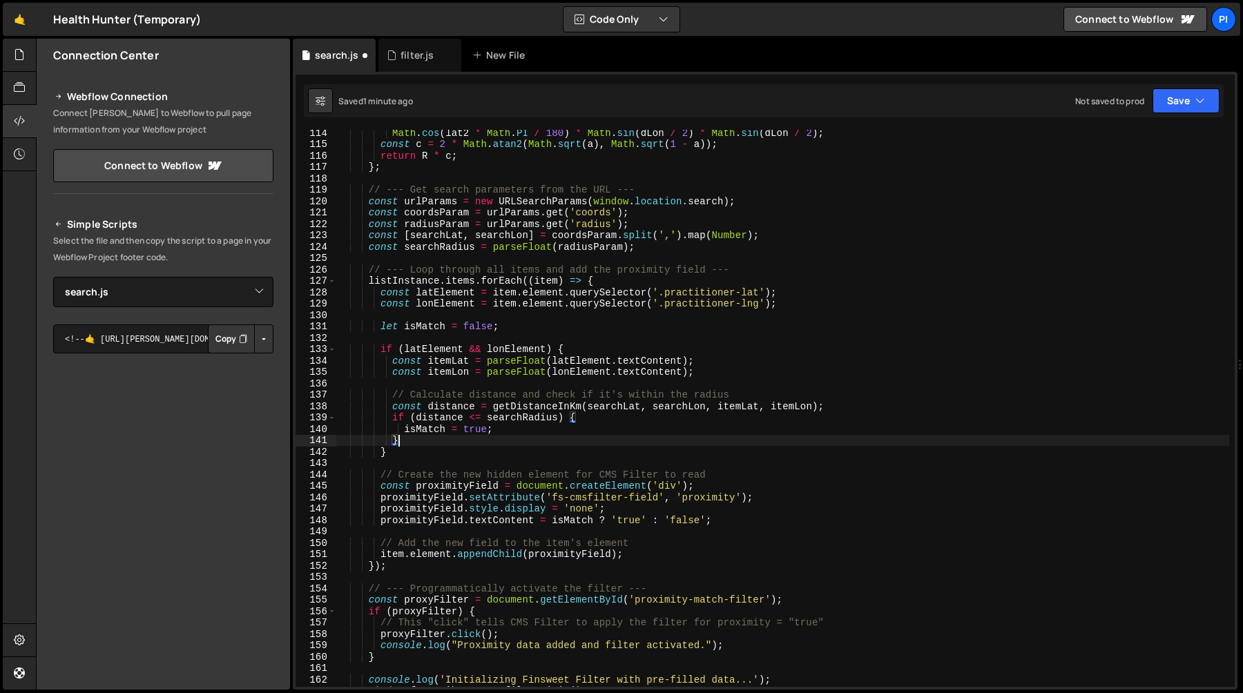
click at [475, 428] on div "Math . cos ( lat2 * Math . PI / 180 ) * Math . sin ( dLon / 2 ) * Math . sin ( …" at bounding box center [782, 417] width 893 height 580
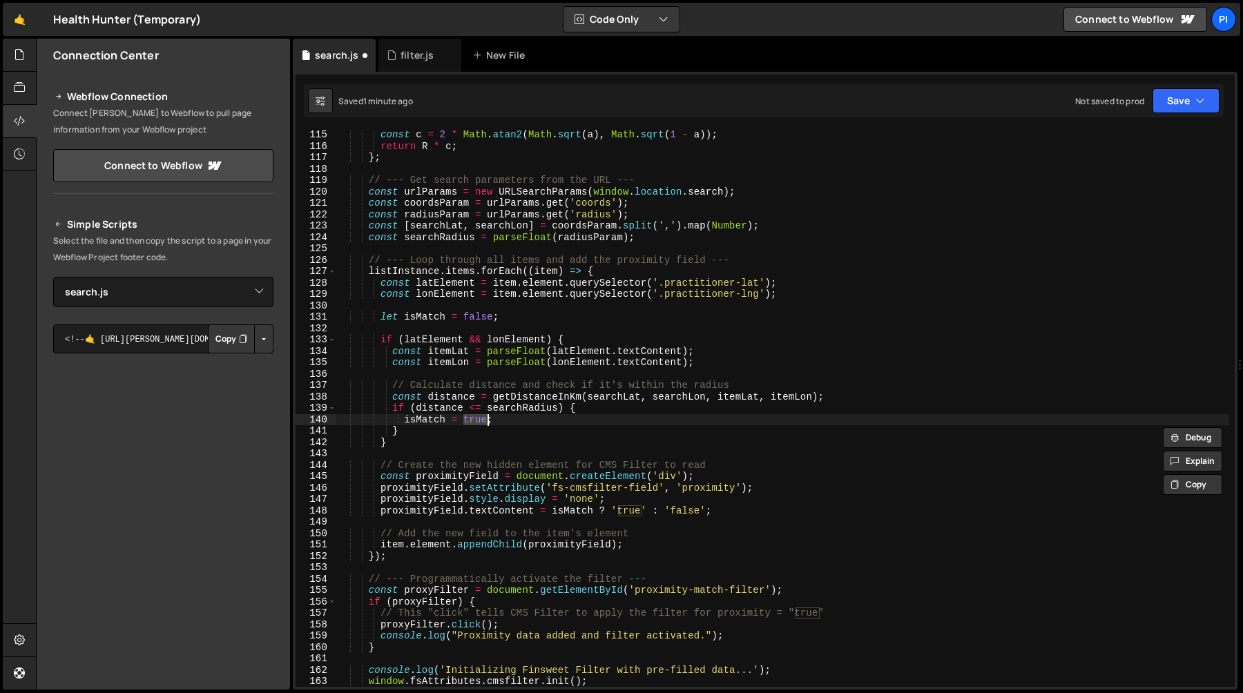
scroll to position [1299, 0]
click at [414, 445] on div "const c = 2 * Math . atan2 ( Math . sqrt ( a ) , Math . sqrt ( 1 - a )) ; retur…" at bounding box center [782, 419] width 893 height 580
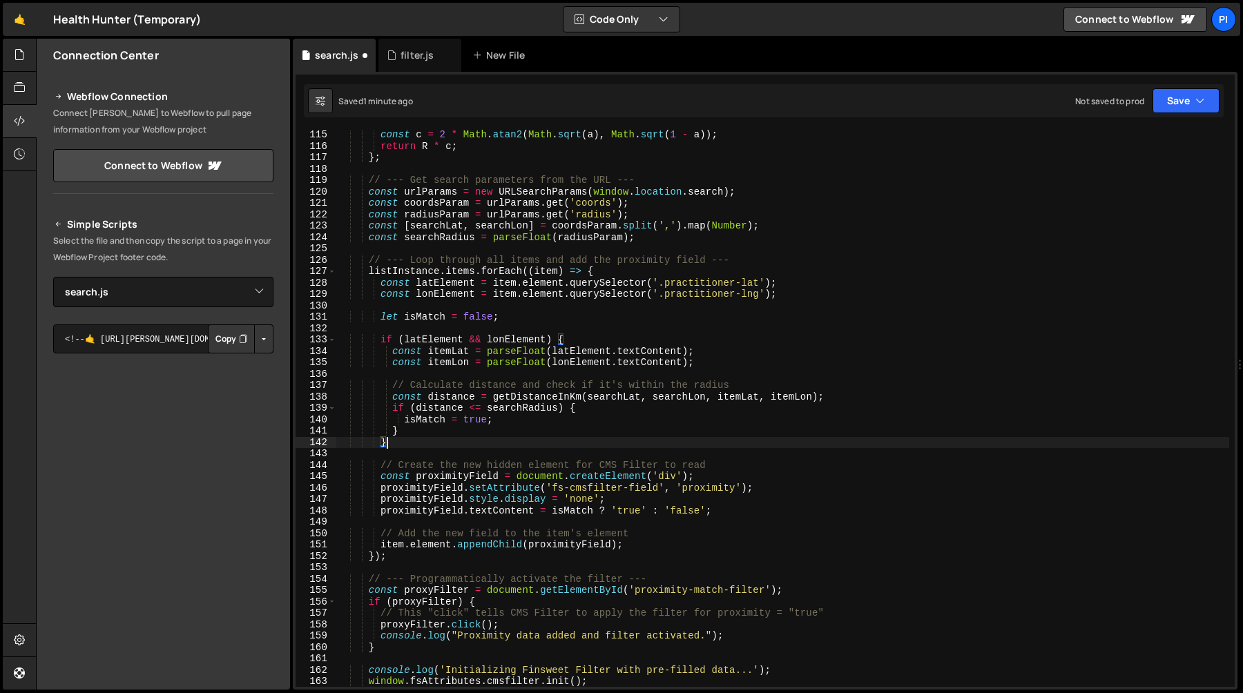
click at [554, 334] on div "const c = 2 * Math . atan2 ( Math . sqrt ( a ) , Math . sqrt ( 1 - a )) ; retur…" at bounding box center [782, 419] width 893 height 580
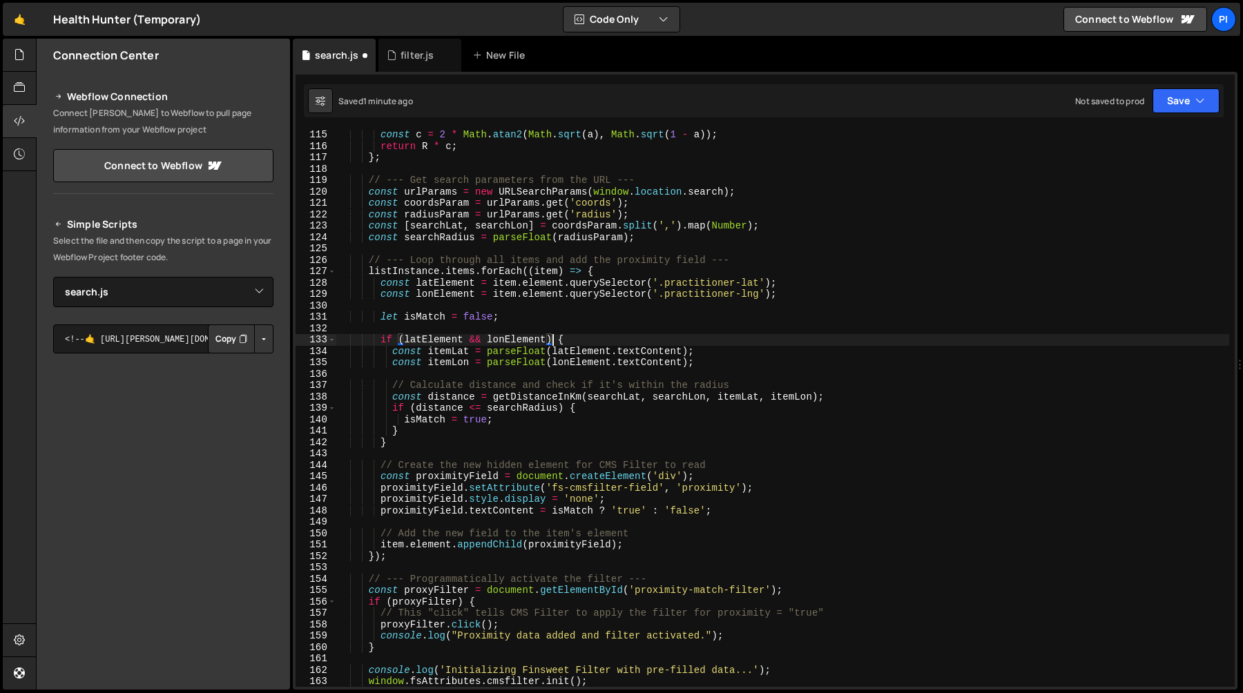
click at [650, 267] on div "const c = 2 * Math . atan2 ( Math . sqrt ( a ) , Math . sqrt ( 1 - a )) ; retur…" at bounding box center [782, 419] width 893 height 580
type textarea "listInstance.items.forEach((item) => {"
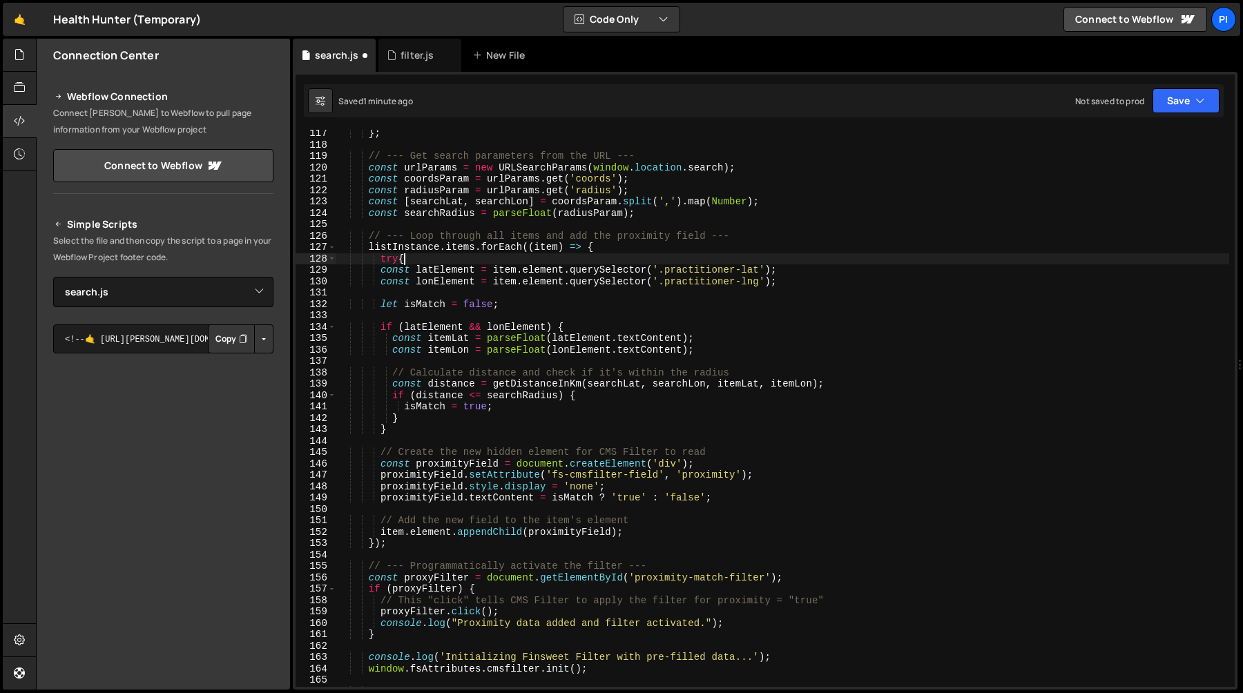
scroll to position [0, 3]
click at [661, 536] on div "} ; // --- Get search parameters from the URL --- const urlParams = new URLSear…" at bounding box center [782, 418] width 893 height 580
type textarea "item.element.appendChild(proximityField);"
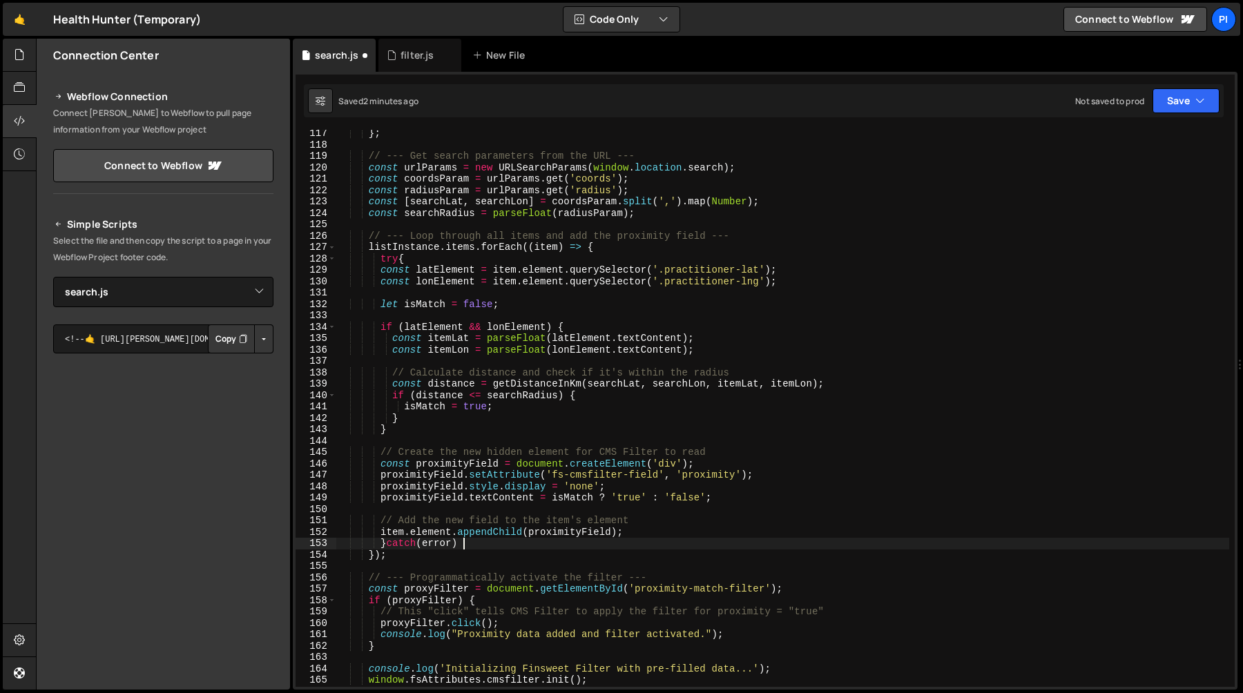
type textarea "}catch(error) {}"
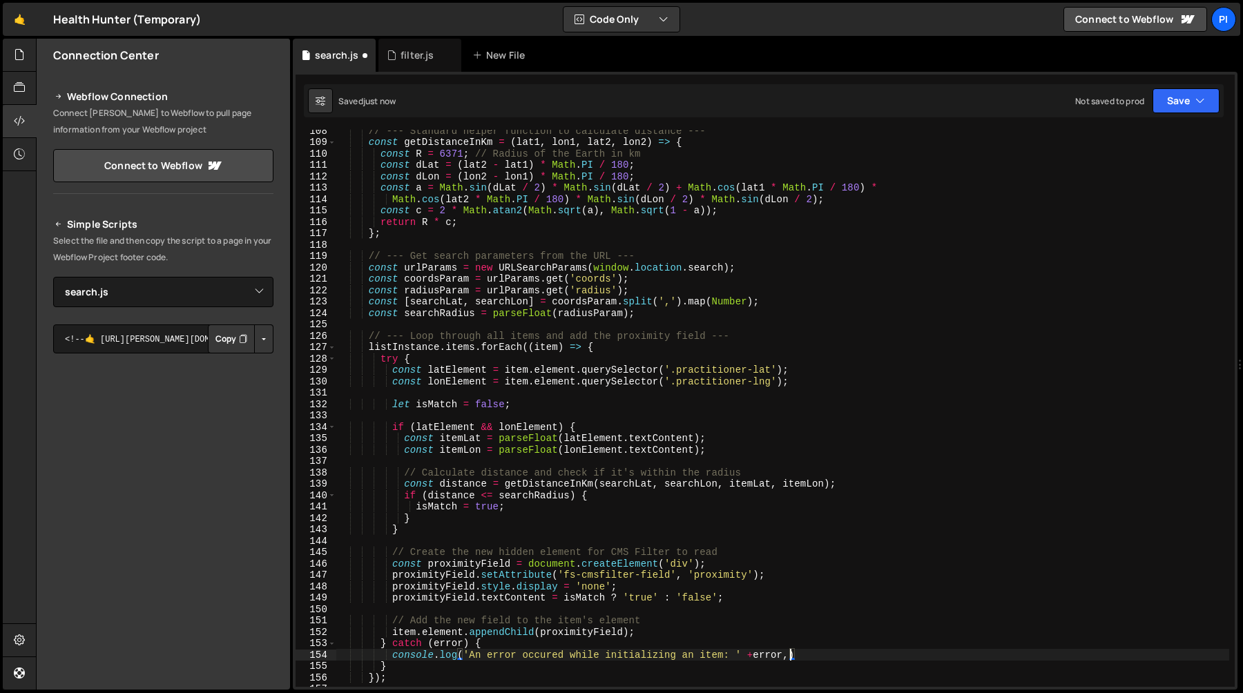
scroll to position [1223, 0]
click at [559, 353] on div "// --- Standard helper function to calculate distance --- const getDistanceInKm…" at bounding box center [782, 415] width 893 height 580
click at [791, 657] on div "// --- Standard helper function to calculate distance --- const getDistanceInKm…" at bounding box center [782, 415] width 893 height 580
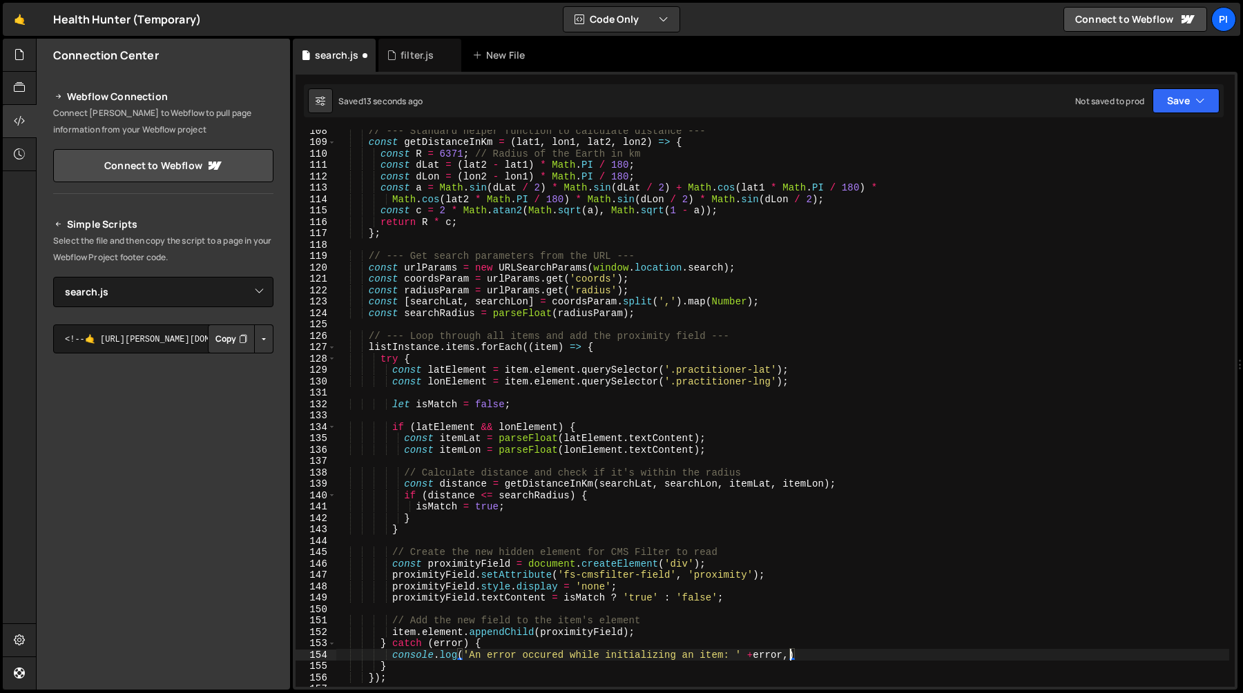
paste textarea "item"
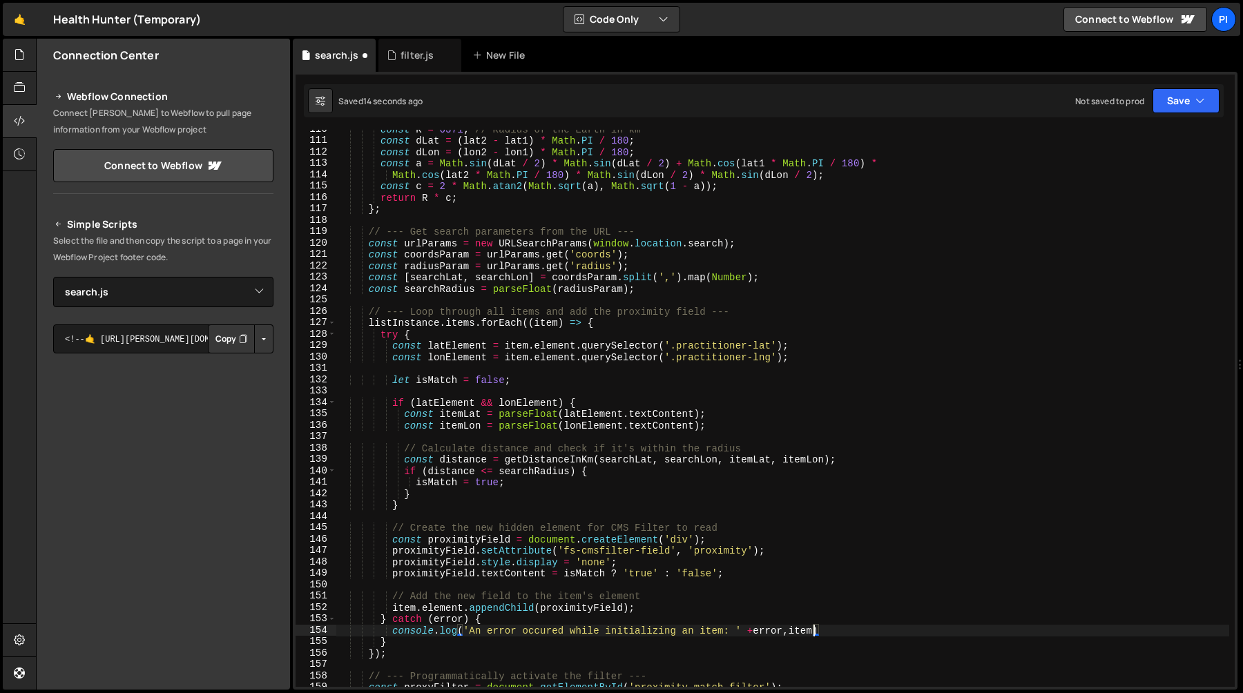
click at [833, 634] on div "const R = 6371 ; // Radius of the Earth in km const dLat = ( lat2 - lat1 ) * Ma…" at bounding box center [782, 414] width 893 height 580
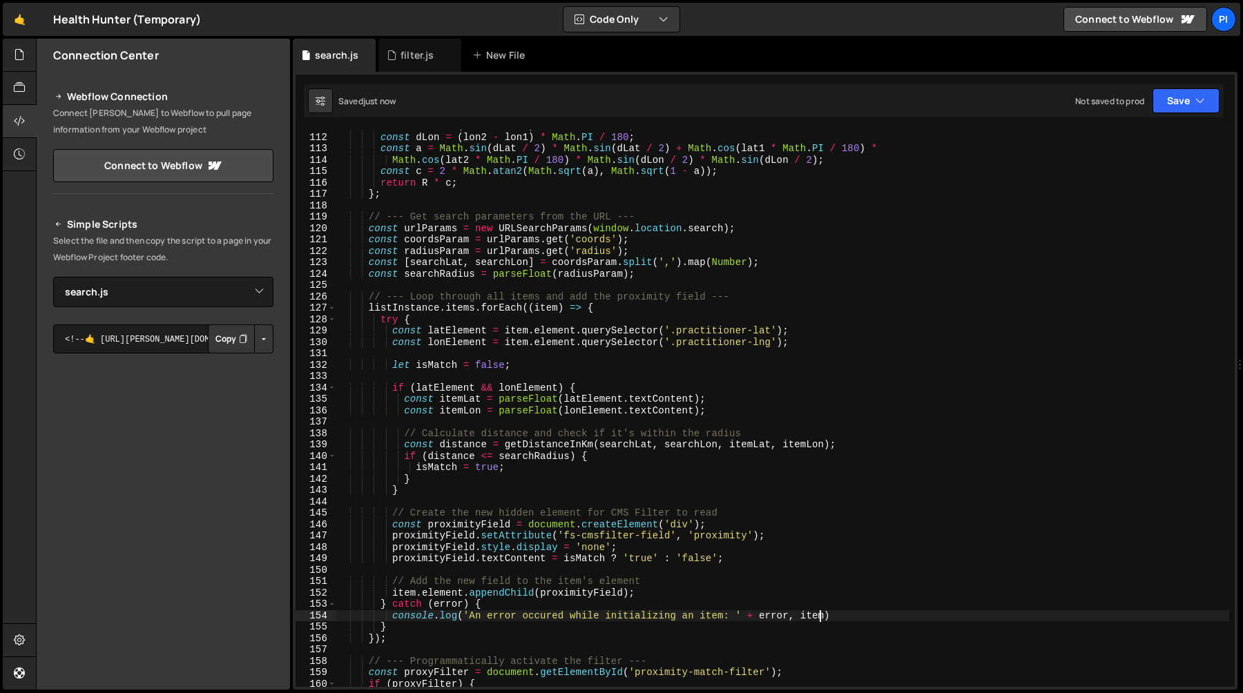
scroll to position [1262, 0]
click at [832, 597] on div "const dLat = ( lat2 - lat1 ) * Math . PI / 180 ; const dLon = ( lon2 - lon1 ) *…" at bounding box center [782, 410] width 893 height 580
click at [811, 619] on div "const dLat = ( lat2 - lat1 ) * Math . PI / 180 ; const dLon = ( lon2 - lon1 ) *…" at bounding box center [782, 410] width 893 height 580
click at [820, 619] on div "const dLat = ( lat2 - lat1 ) * Math . PI / 180 ; const dLon = ( lon2 - lon1 ) *…" at bounding box center [782, 410] width 893 height 580
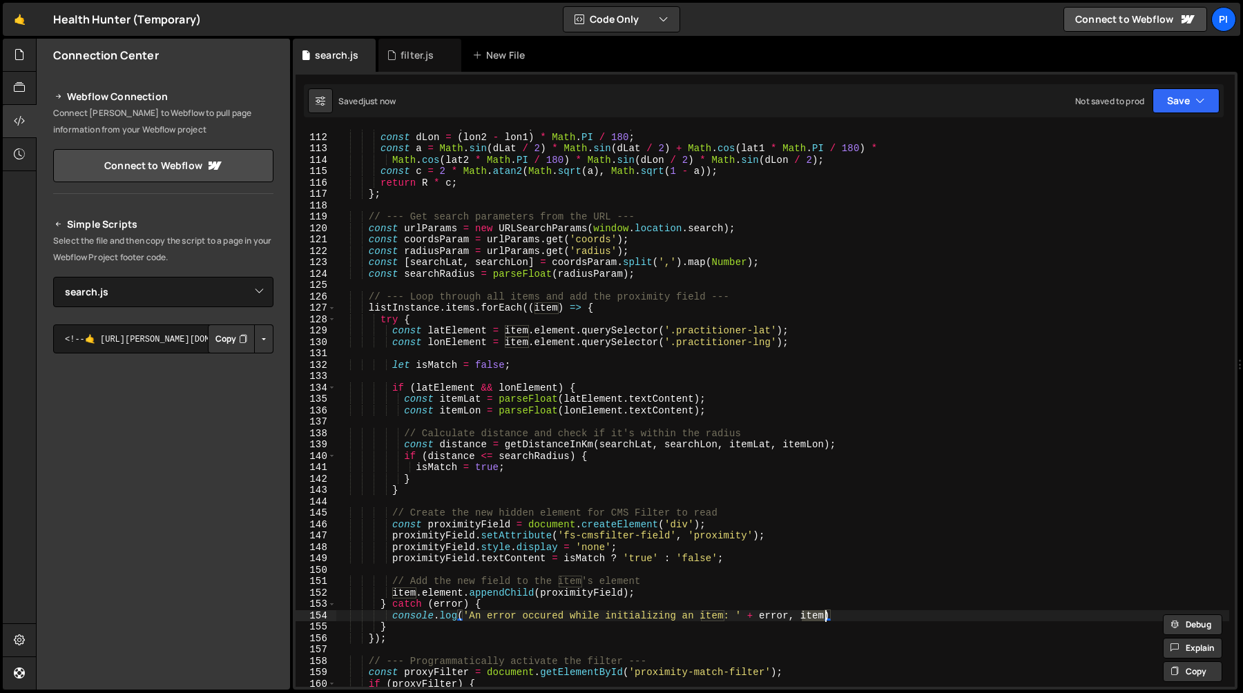
click at [777, 617] on div "const dLat = ( lat2 - lat1 ) * Math . PI / 180 ; const dLon = ( lon2 - lon1 ) *…" at bounding box center [782, 410] width 893 height 580
click at [695, 617] on div "const dLat = ( lat2 - lat1 ) * Math . PI / 180 ; const dLon = ( lon2 - lon1 ) *…" at bounding box center [782, 410] width 893 height 580
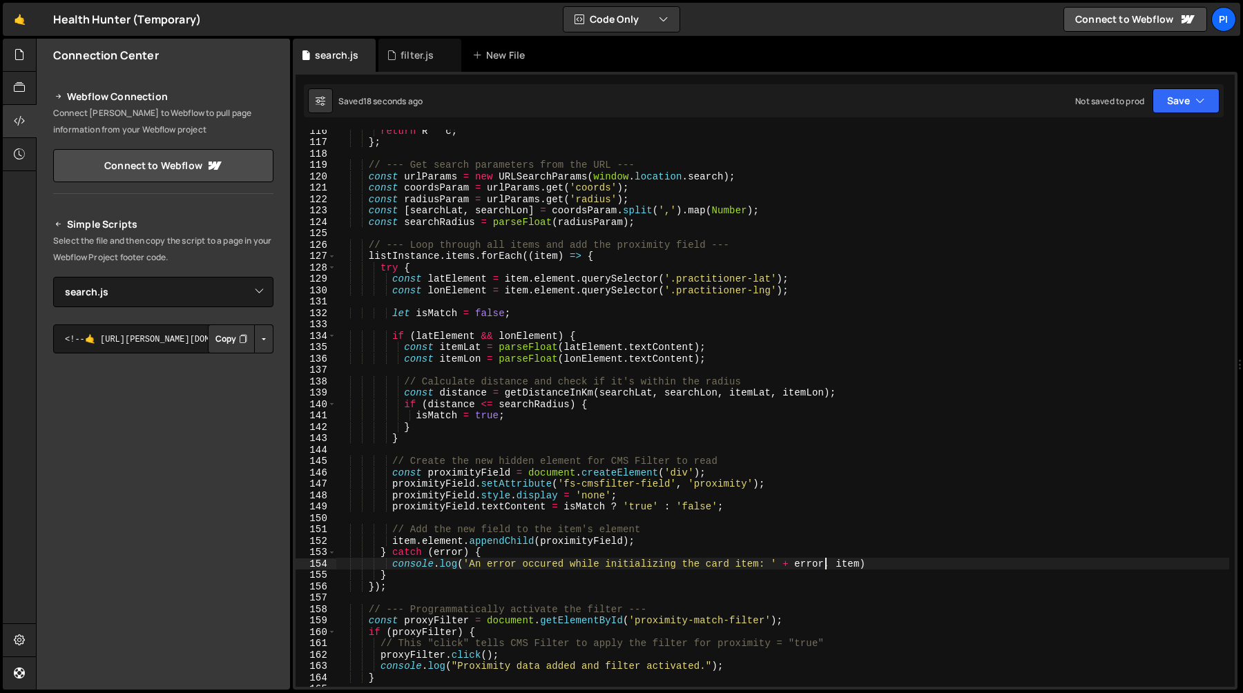
scroll to position [1315, 0]
click at [704, 534] on div "return R * c ; } ; // --- Get search parameters from the URL --- const urlParam…" at bounding box center [782, 415] width 893 height 580
type textarea "// Add the new field to the item's element"
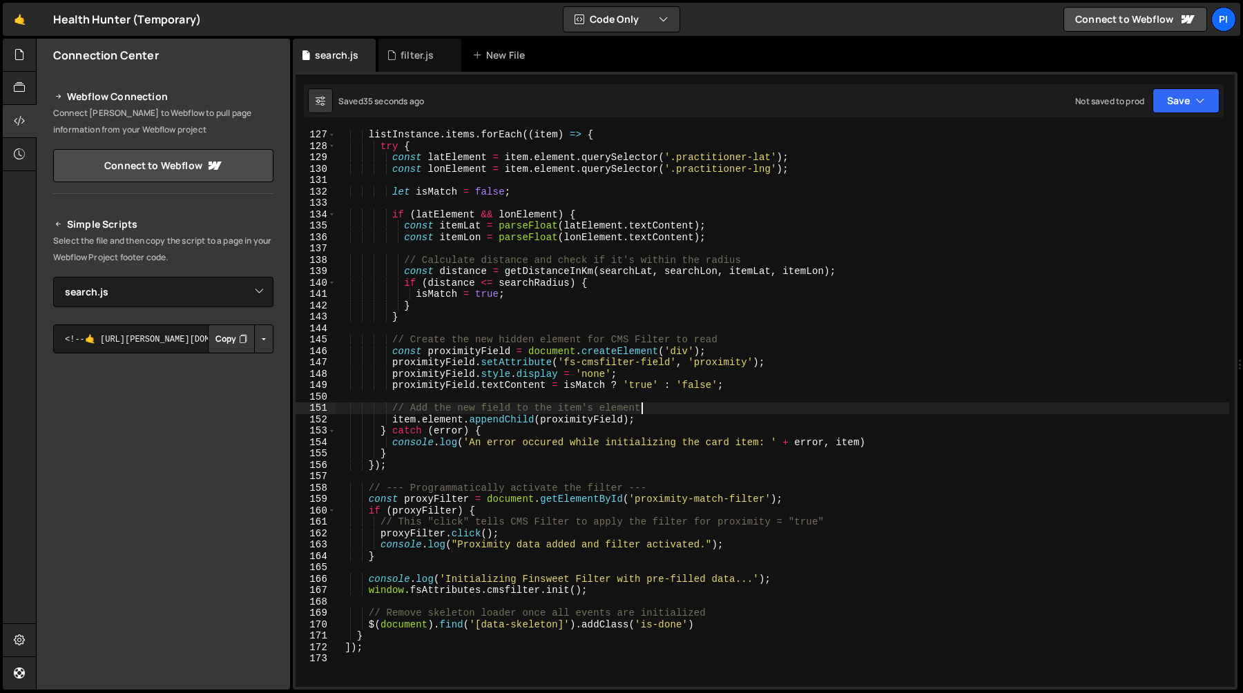
scroll to position [1436, 0]
click at [512, 477] on div "listInstance . items . forEach (( item ) => { try { const latElement = item . e…" at bounding box center [782, 419] width 893 height 580
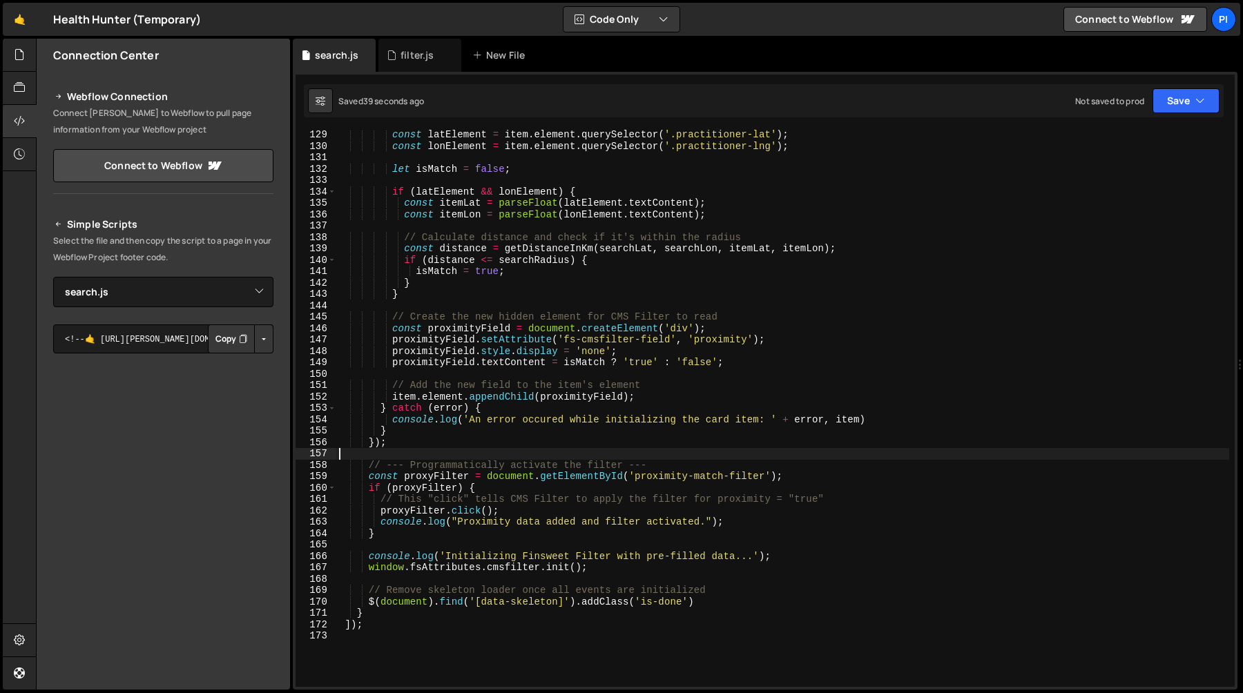
scroll to position [1459, 0]
click at [419, 442] on div "const latElement = item . element . querySelector ( '.practitioner-lat' ) ; con…" at bounding box center [782, 419] width 893 height 580
click at [411, 472] on div "const latElement = item . element . querySelector ( '.practitioner-lat' ) ; con…" at bounding box center [782, 419] width 893 height 580
click at [472, 484] on div "const latElement = item . element . querySelector ( '.practitioner-lat' ) ; con…" at bounding box center [782, 419] width 893 height 580
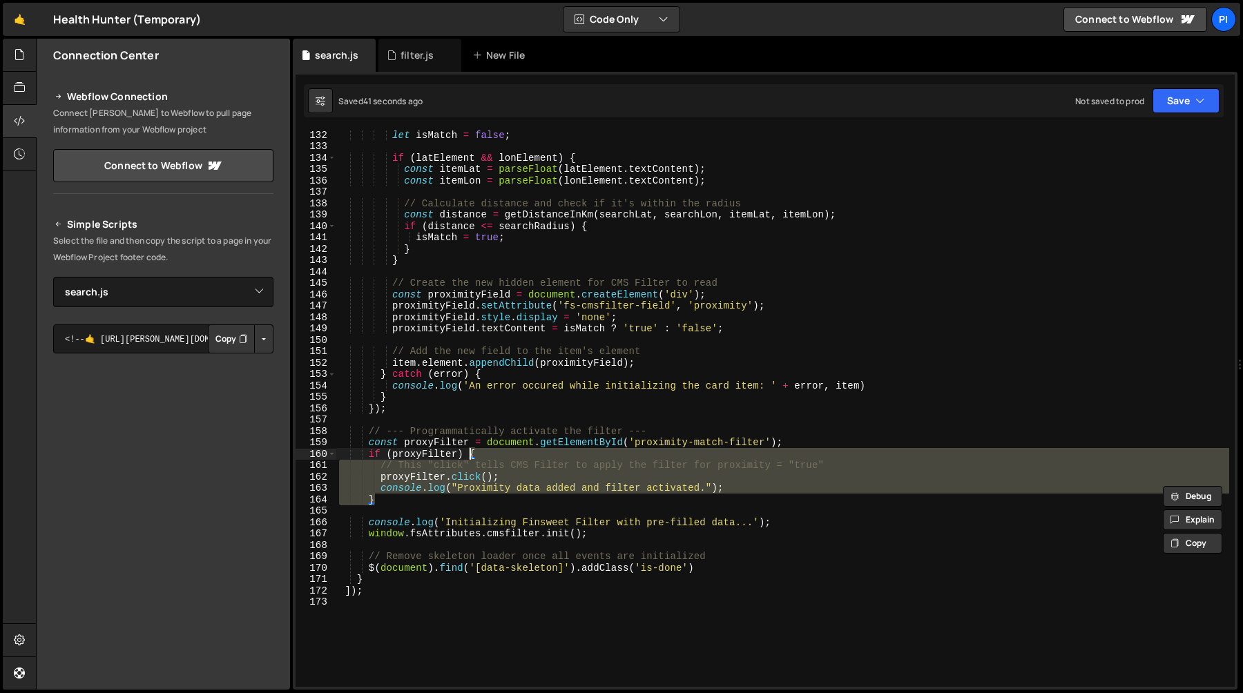
scroll to position [1493, 0]
click at [364, 442] on div "let isMatch = false ; if ( latElement && lonElement ) { const itemLat = parseFl…" at bounding box center [782, 419] width 893 height 580
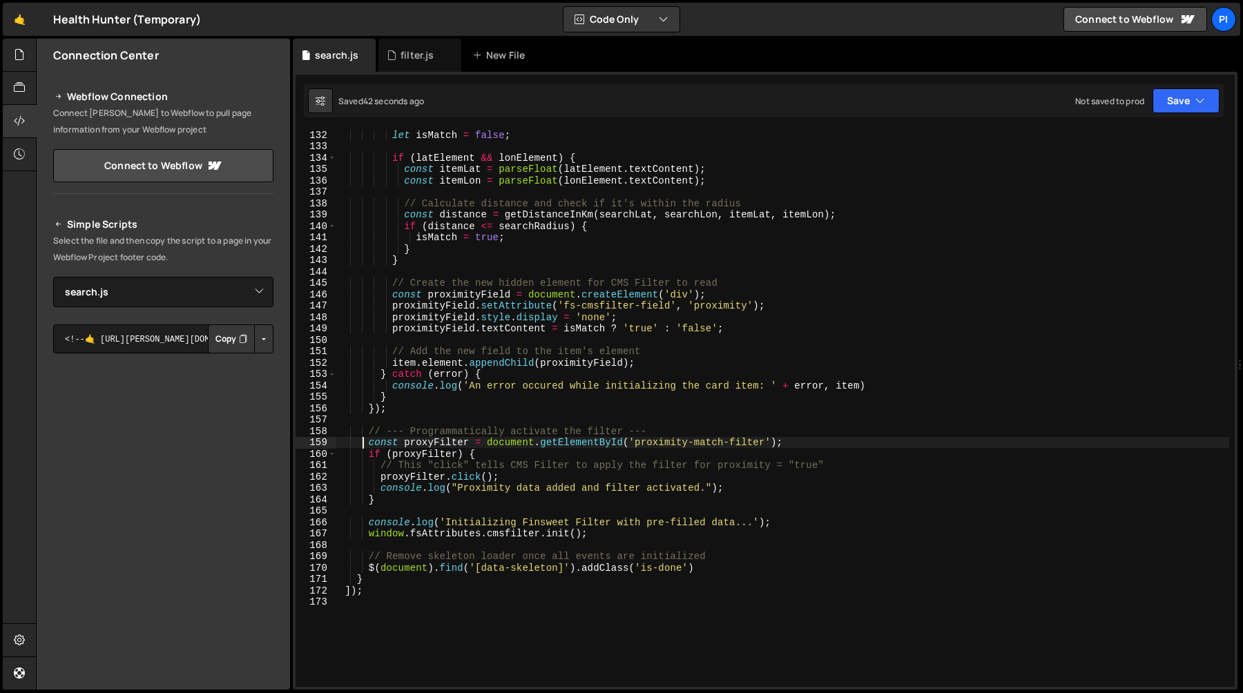
click at [398, 496] on div "let isMatch = false ; if ( latElement && lonElement ) { const itemLat = parseFl…" at bounding box center [782, 419] width 893 height 580
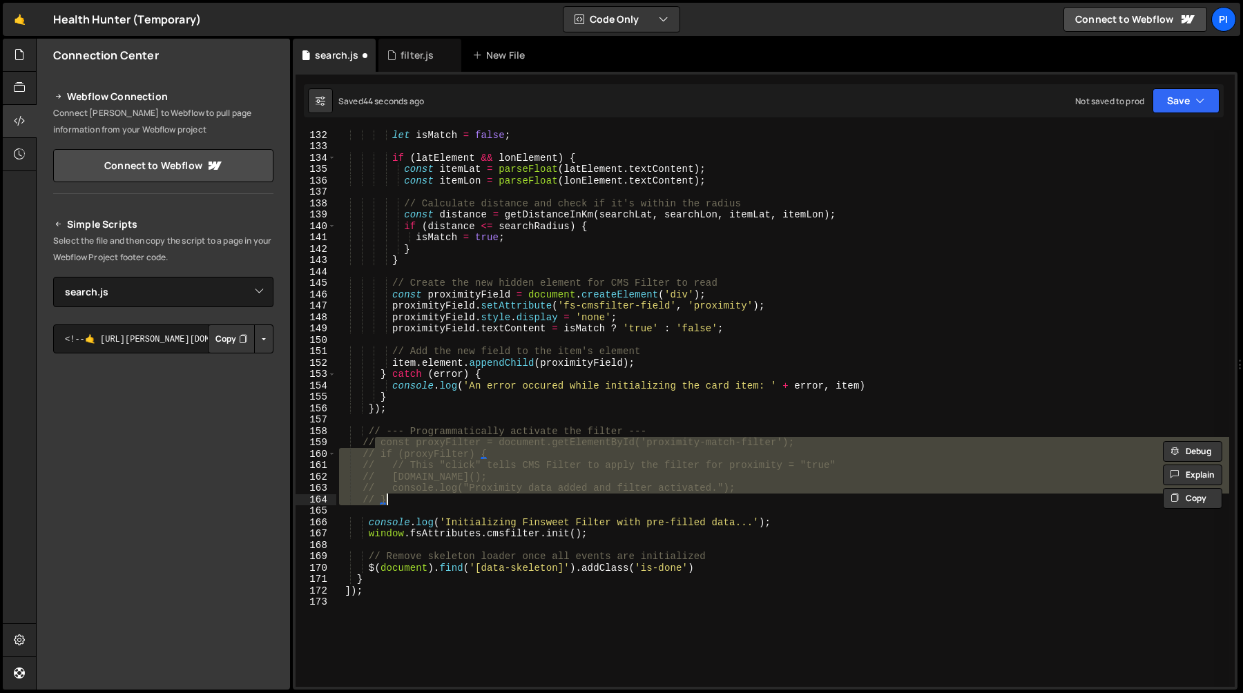
click at [474, 498] on div "let isMatch = false ; if ( latElement && lonElement ) { const itemLat = parseFl…" at bounding box center [782, 408] width 893 height 557
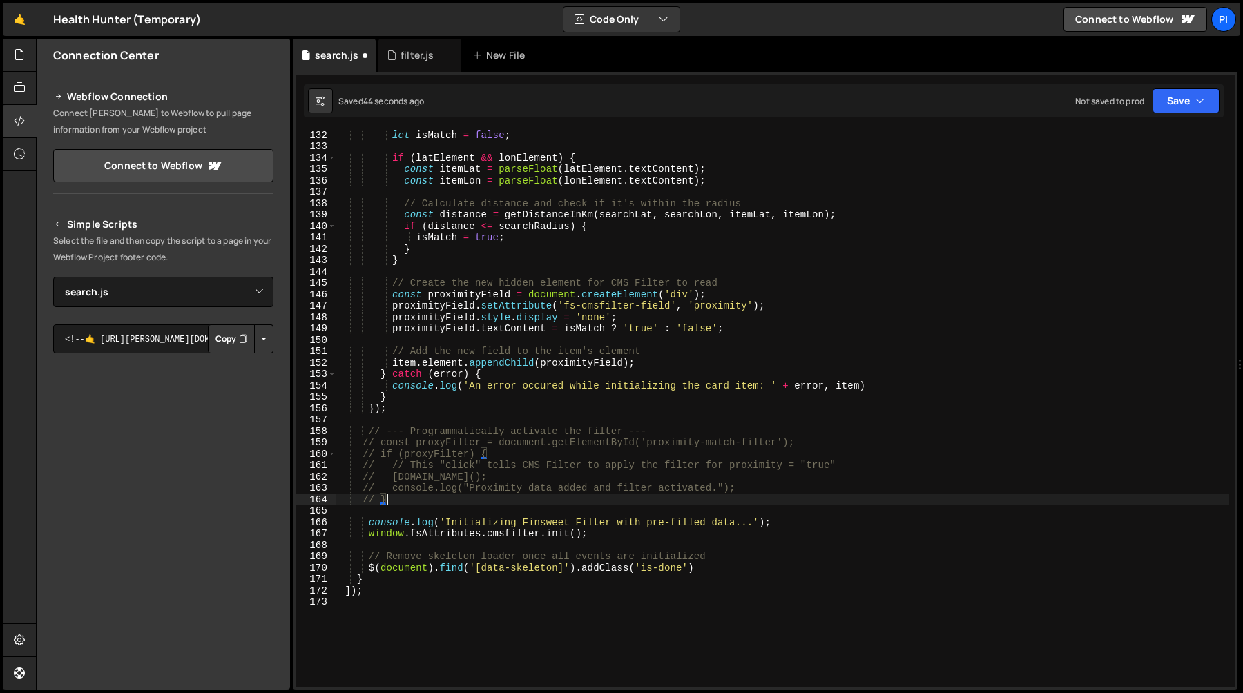
click at [385, 423] on div "let isMatch = false ; if ( latElement && lonElement ) { const itemLat = parseFl…" at bounding box center [782, 419] width 893 height 580
type textarea "// --- Programmatically activate the filter ---"
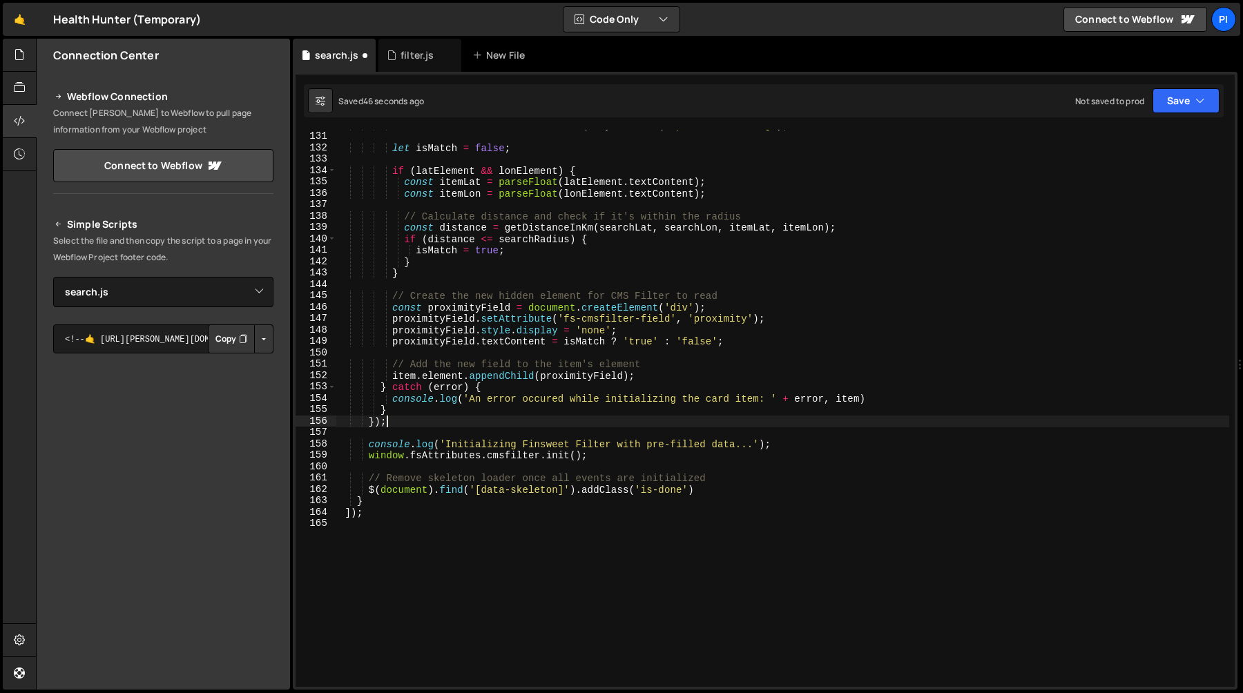
scroll to position [1435, 0]
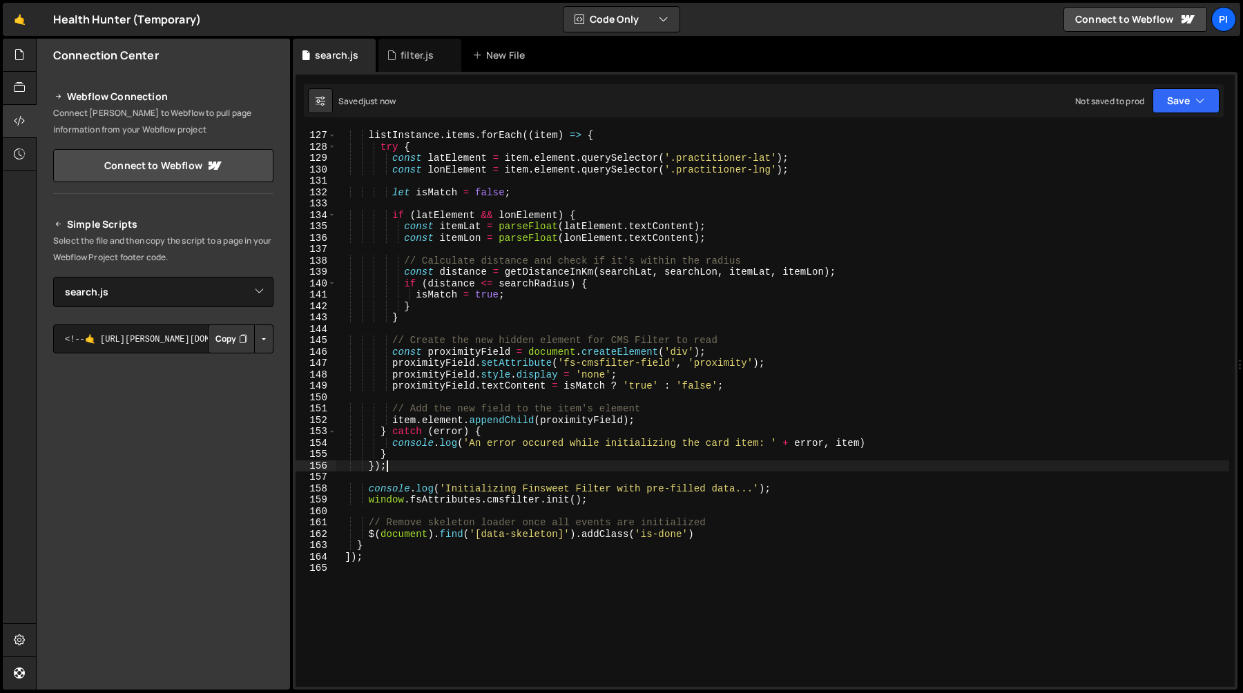
type textarea "]);"
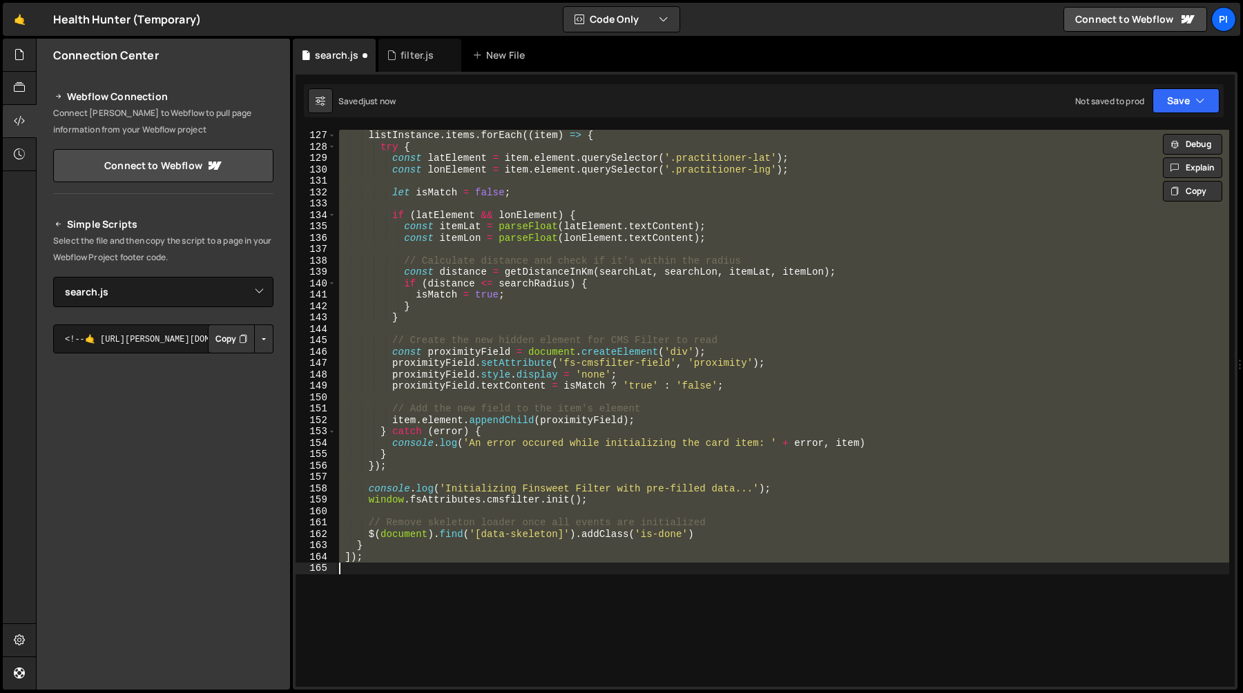
click at [454, 475] on div "listInstance . items . forEach (( item ) => { try { const latElement = item . e…" at bounding box center [782, 408] width 893 height 557
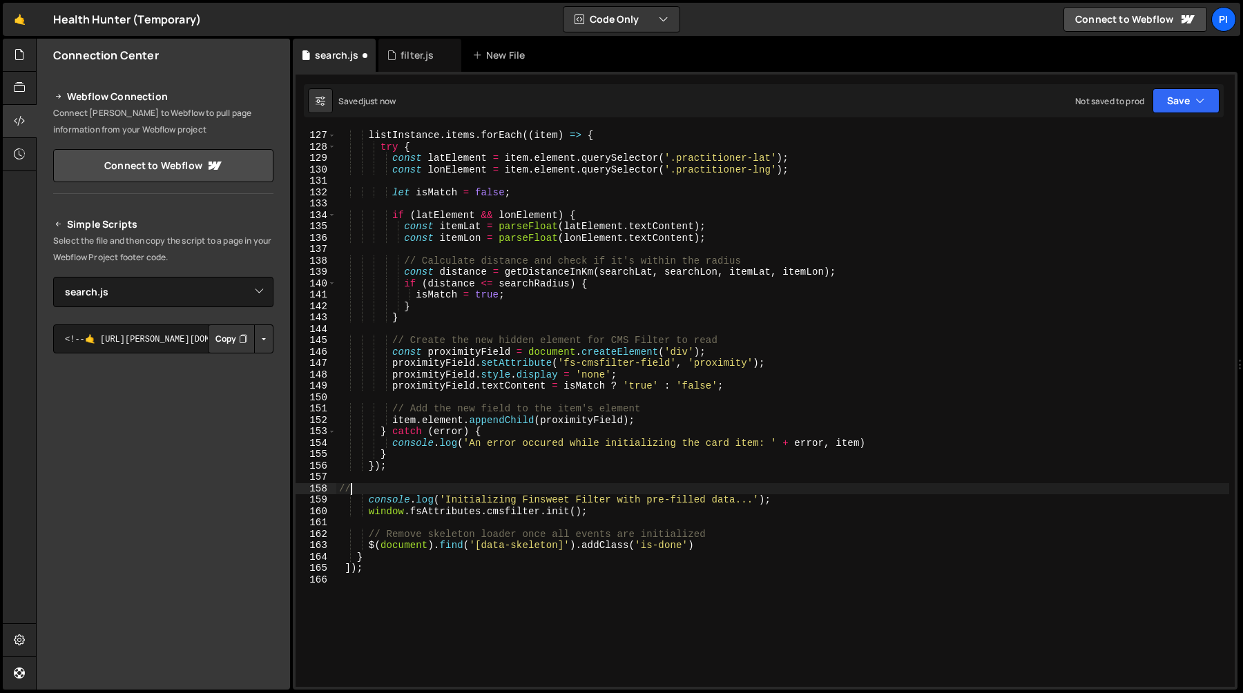
scroll to position [0, 0]
paste textarea "Initializing Finsweet Filter"
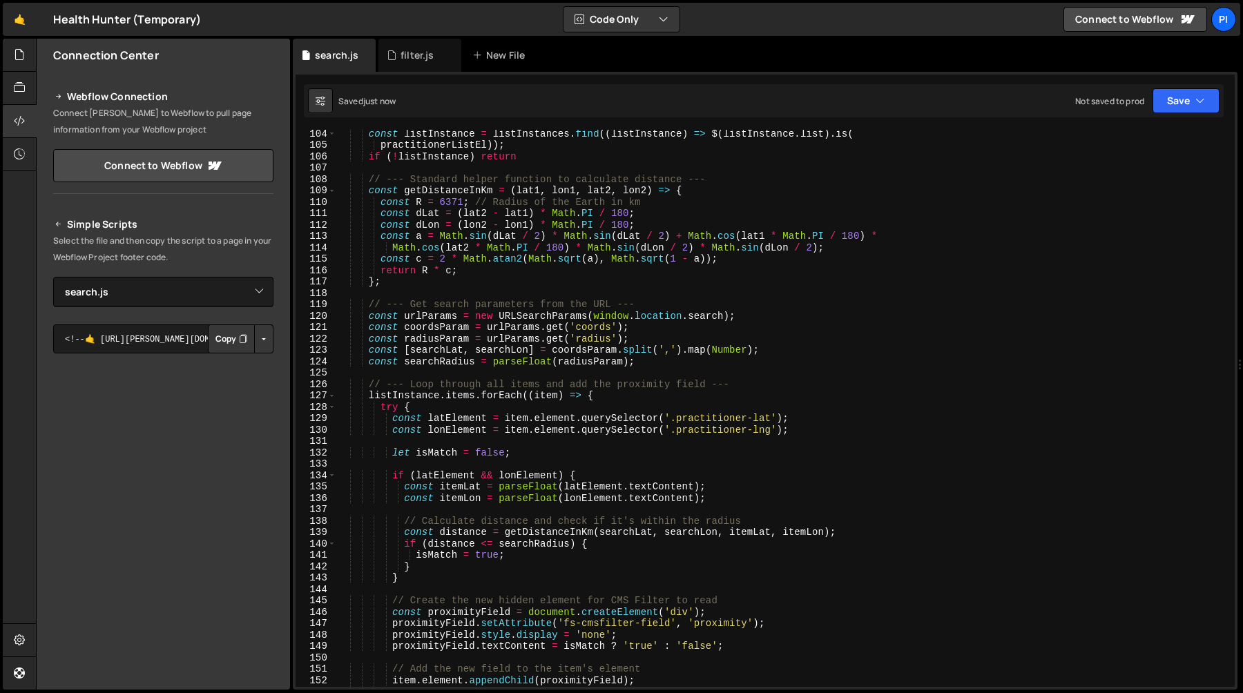
scroll to position [1175, 0]
click at [410, 386] on div "const listInstance = listInstances . find (( listInstance ) => $ ( listInstance…" at bounding box center [782, 418] width 893 height 580
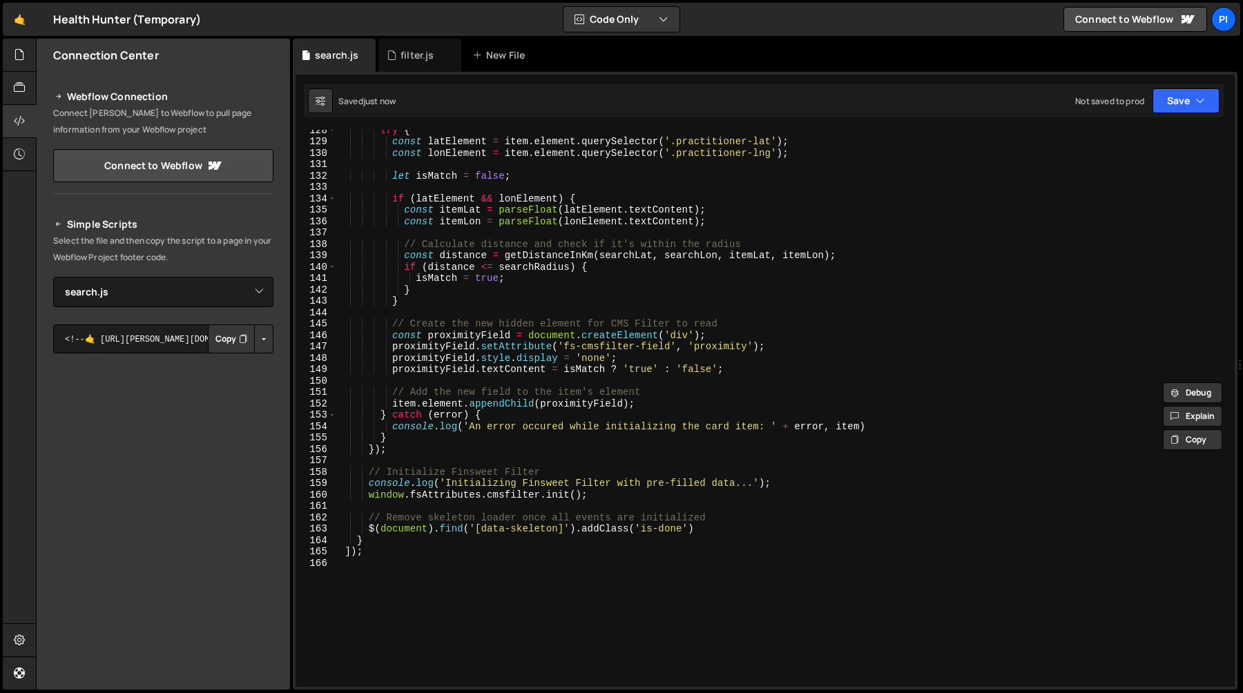
scroll to position [1500, 0]
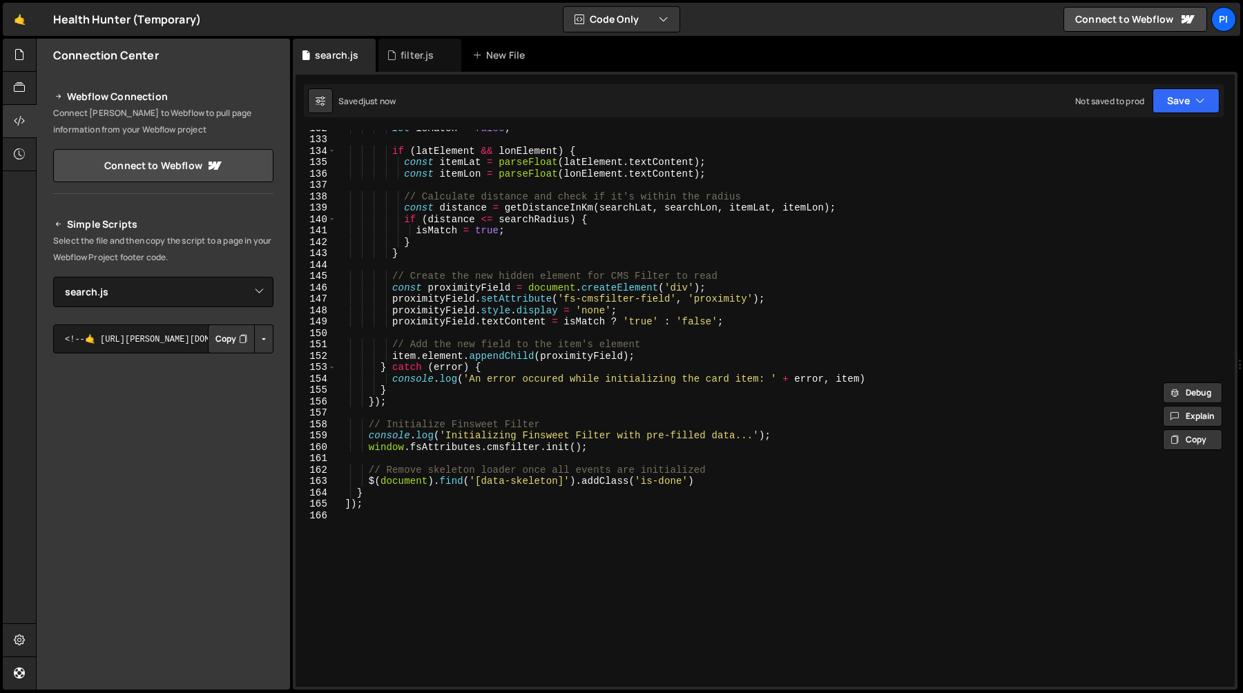
click at [386, 425] on div "let isMatch = false ; if ( latElement && lonElement ) { const itemLat = parseFl…" at bounding box center [782, 412] width 893 height 580
paste textarea "---"
click at [667, 425] on div "let isMatch = false ; if ( latElement && lonElement ) { const itemLat = parseFl…" at bounding box center [782, 412] width 893 height 580
paste textarea "---"
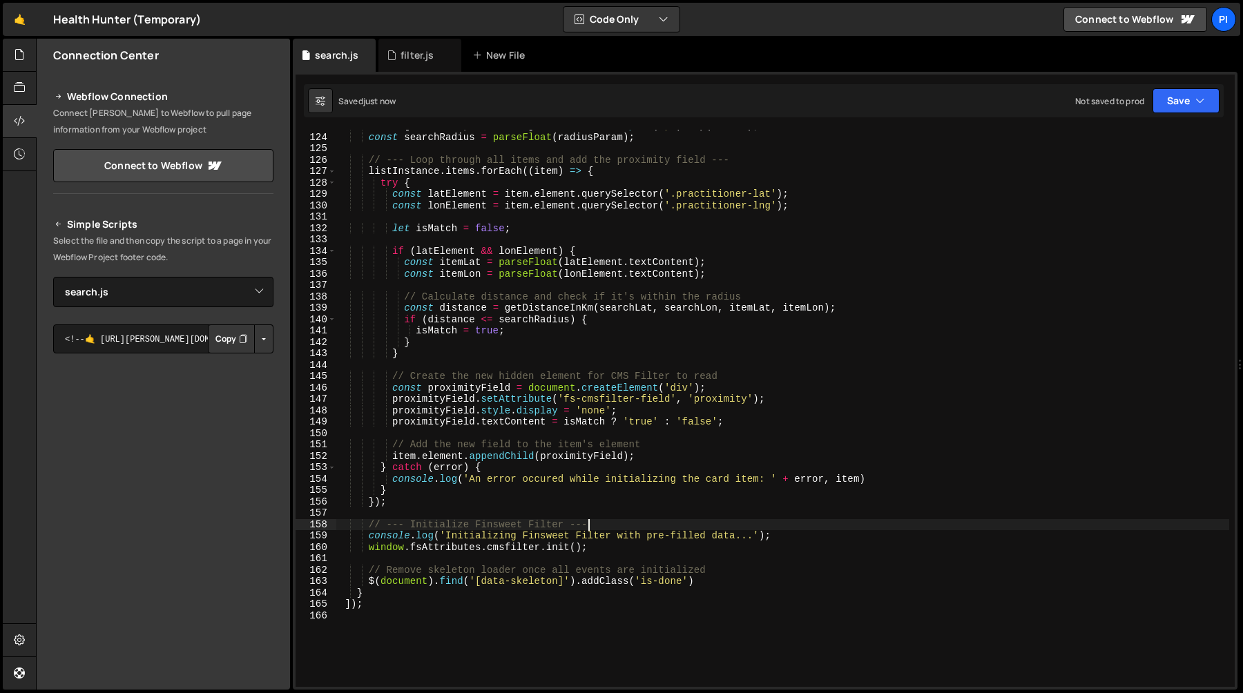
scroll to position [1399, 0]
click at [381, 527] on div "const [ searchLat , searchLon ] = coordsParam . split ( ',' ) . map ( Number ) …" at bounding box center [782, 410] width 893 height 580
click at [385, 527] on div "const [ searchLat , searchLon ] = coordsParam . split ( ',' ) . map ( Number ) …" at bounding box center [782, 410] width 893 height 580
click at [409, 527] on div "const [ searchLat , searchLon ] = coordsParam . split ( ',' ) . map ( Number ) …" at bounding box center [782, 410] width 893 height 580
click at [382, 570] on div "const [ searchLat , searchLon ] = coordsParam . split ( ',' ) . map ( Number ) …" at bounding box center [782, 410] width 893 height 580
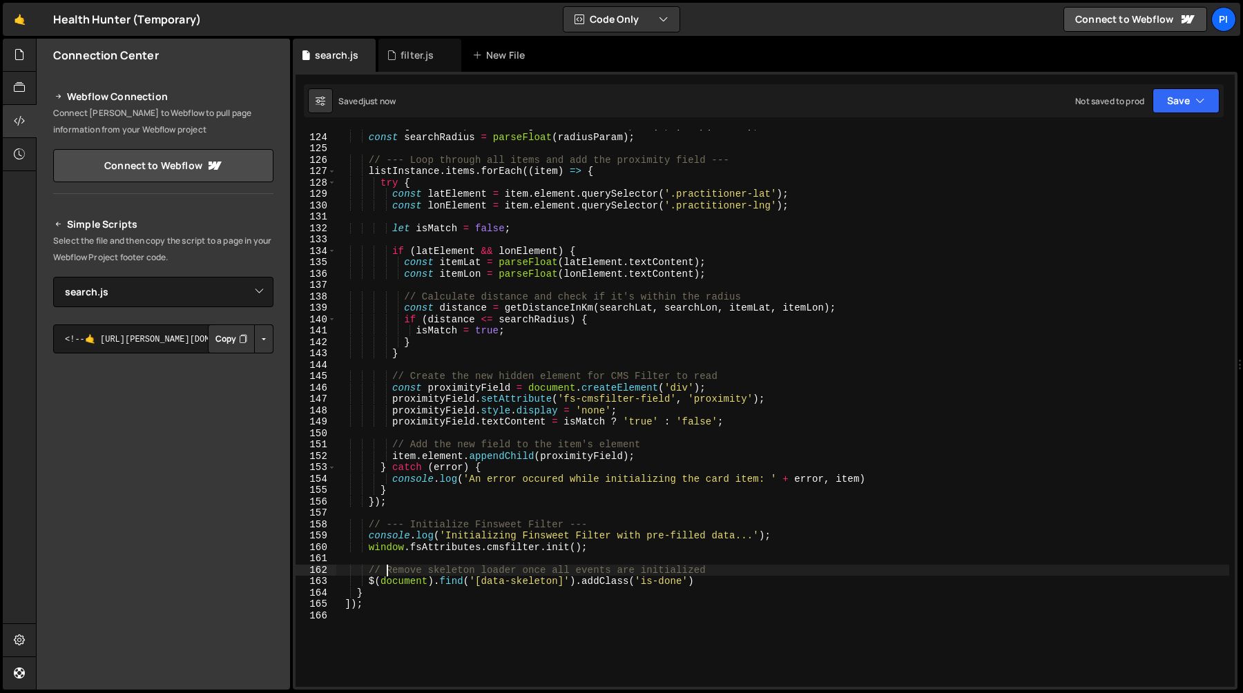
click at [385, 570] on div "const [ searchLat , searchLon ] = coordsParam . split ( ',' ) . map ( Number ) …" at bounding box center [782, 410] width 893 height 580
paste textarea "---"
click at [766, 576] on div "const [ searchLat , searchLon ] = coordsParam . split ( ',' ) . map ( Number ) …" at bounding box center [782, 410] width 893 height 580
paste textarea "---"
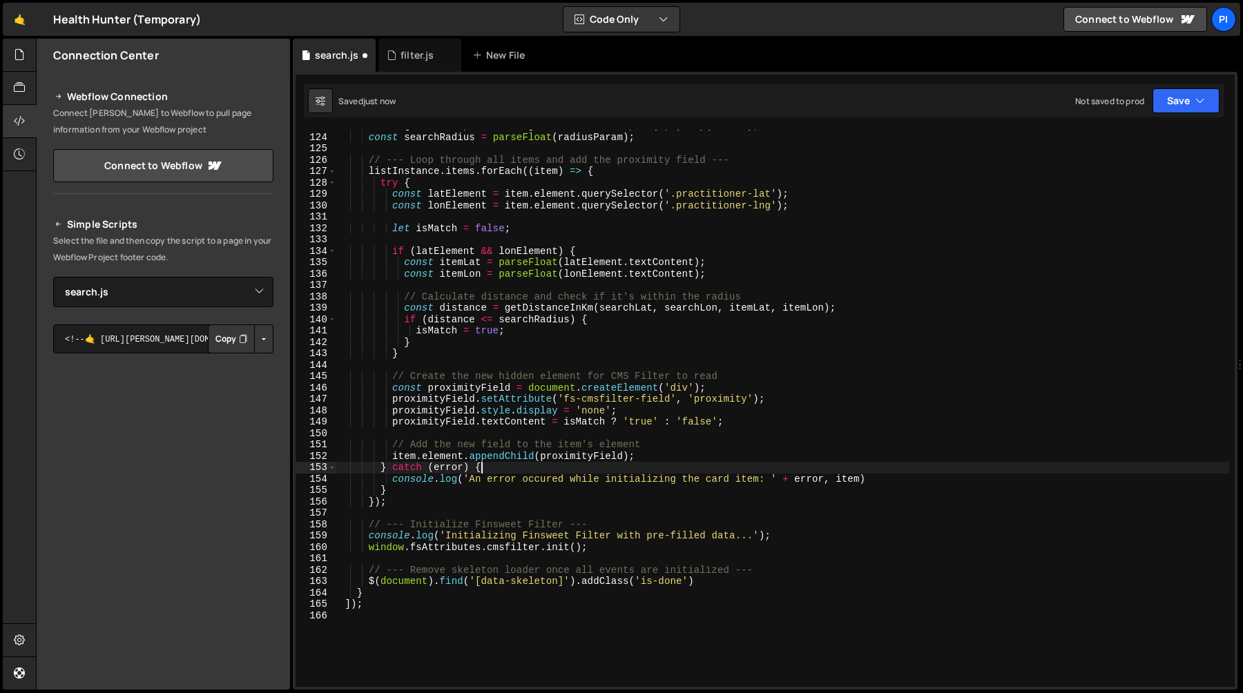
click at [657, 468] on div "const [ searchLat , searchLon ] = coordsParam . split ( ',' ) . map ( Number ) …" at bounding box center [782, 410] width 893 height 580
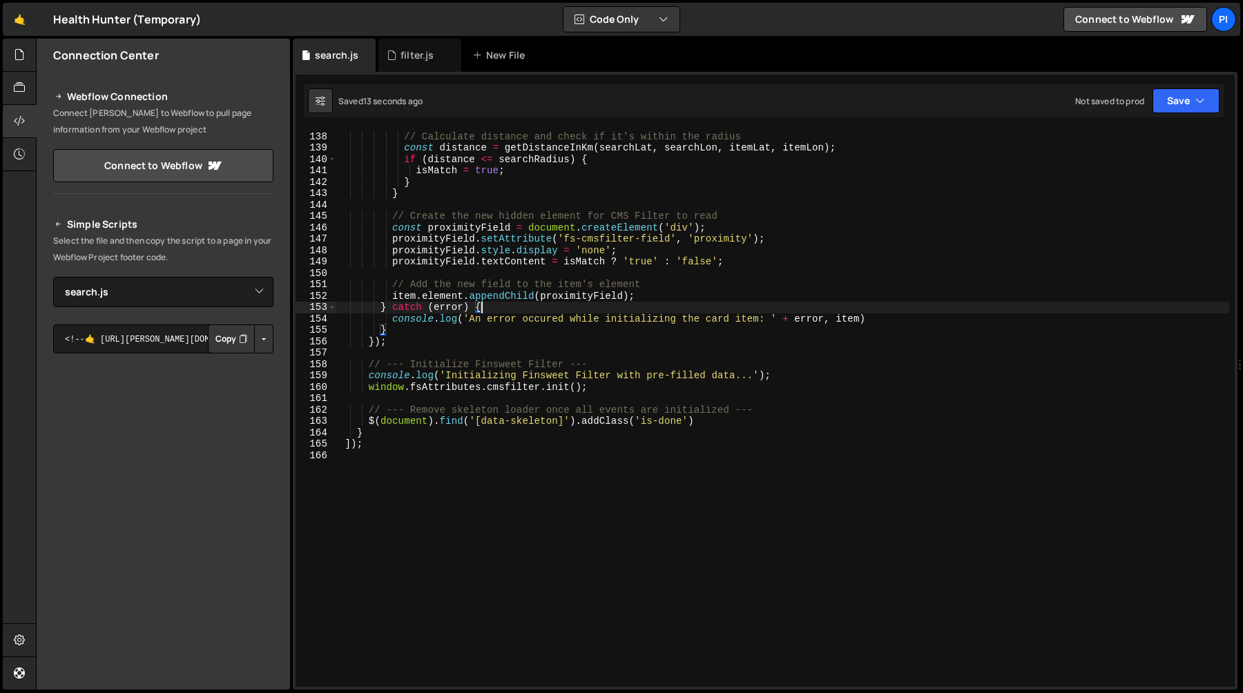
scroll to position [1554, 0]
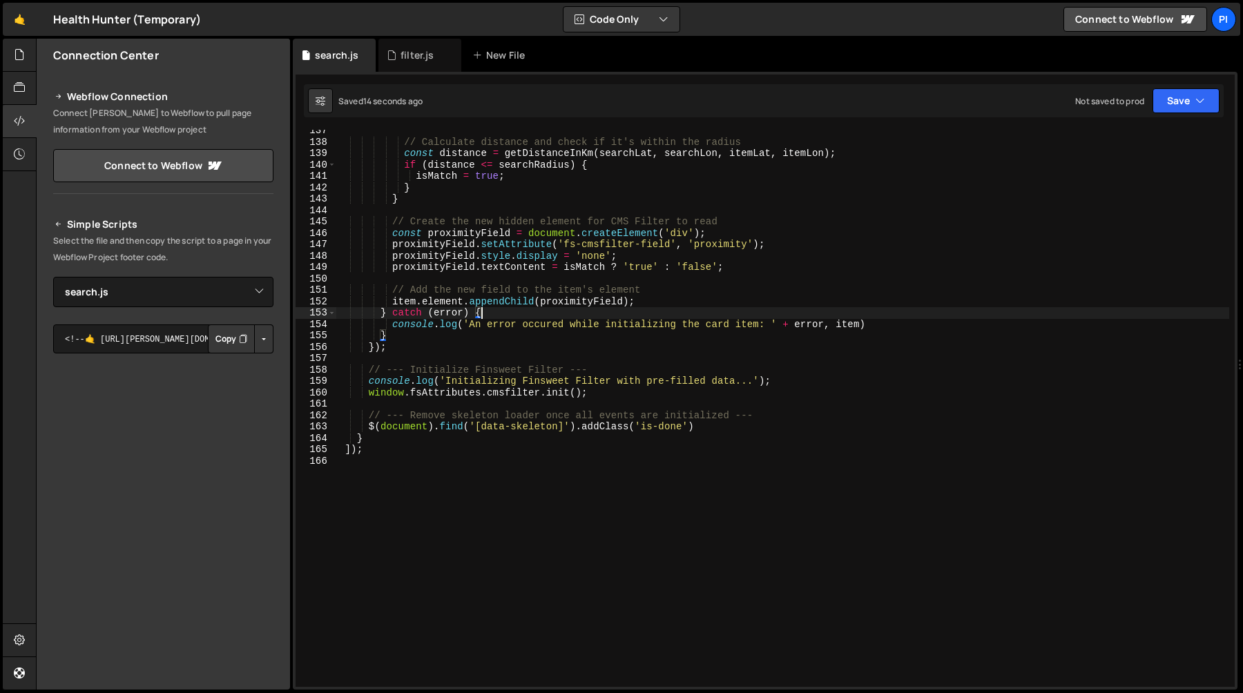
type textarea "} catch (error) {"
